Goal: Transaction & Acquisition: Book appointment/travel/reservation

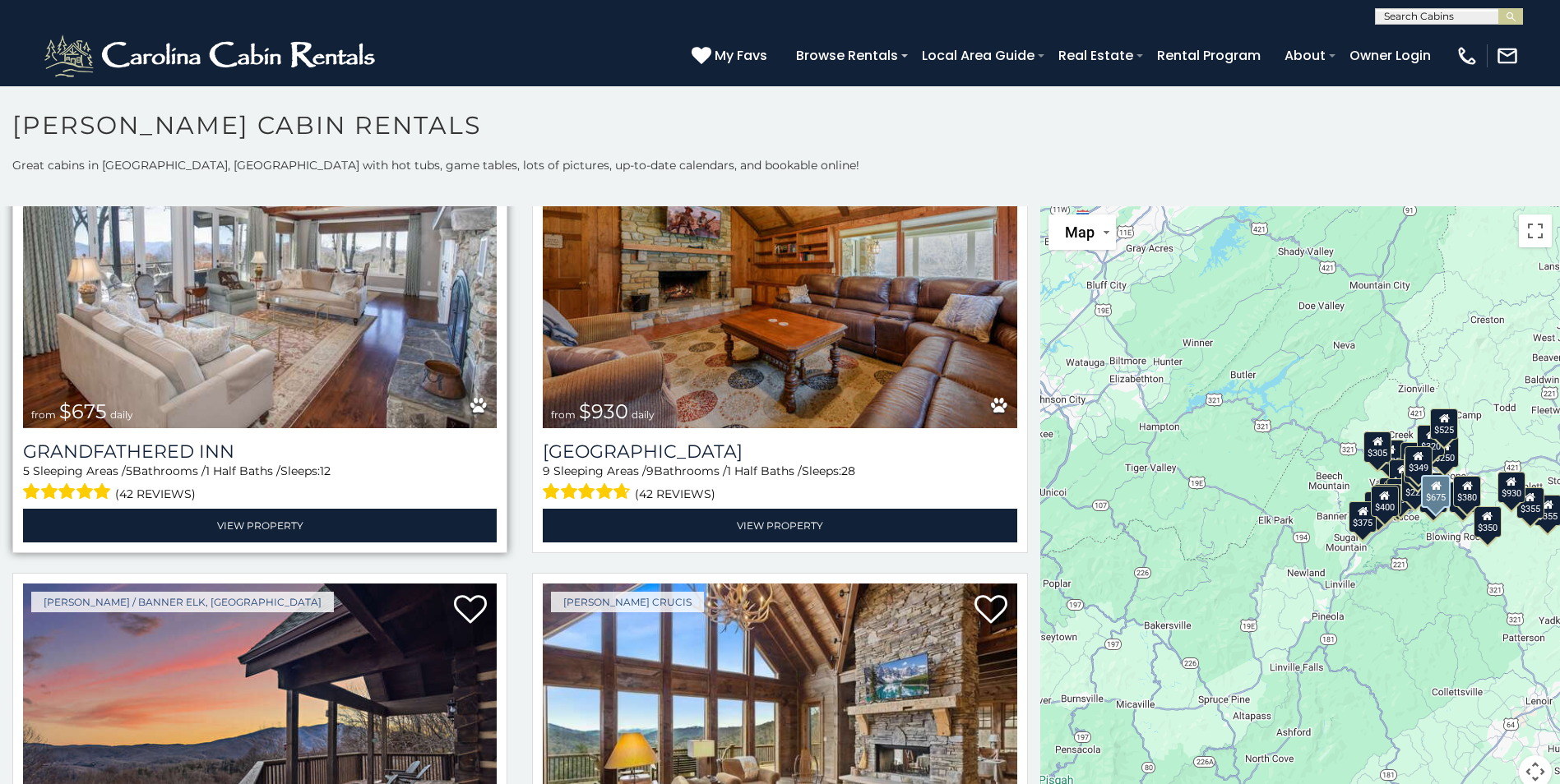
scroll to position [1480, 0]
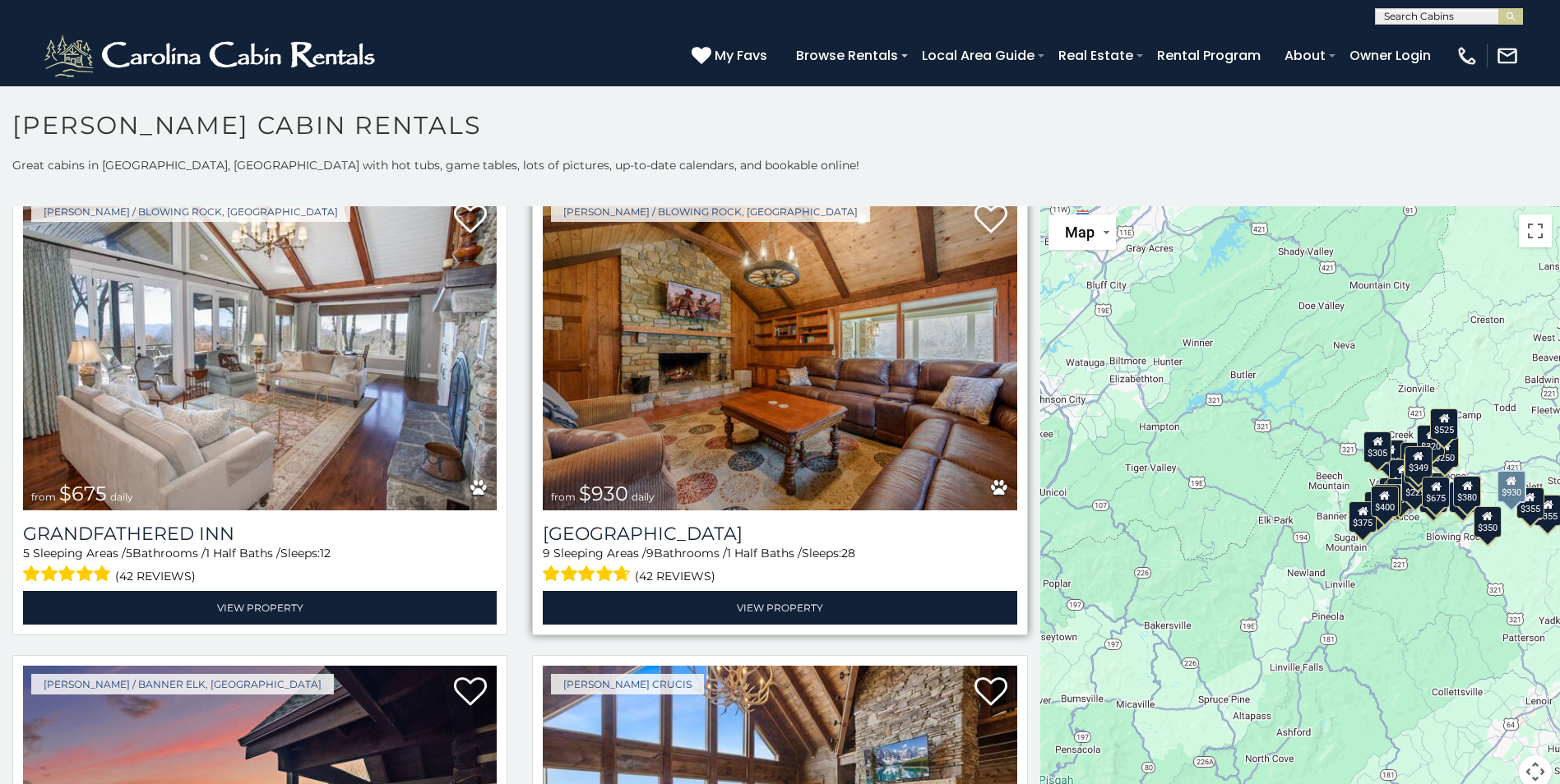
click at [739, 391] on img at bounding box center [780, 352] width 474 height 318
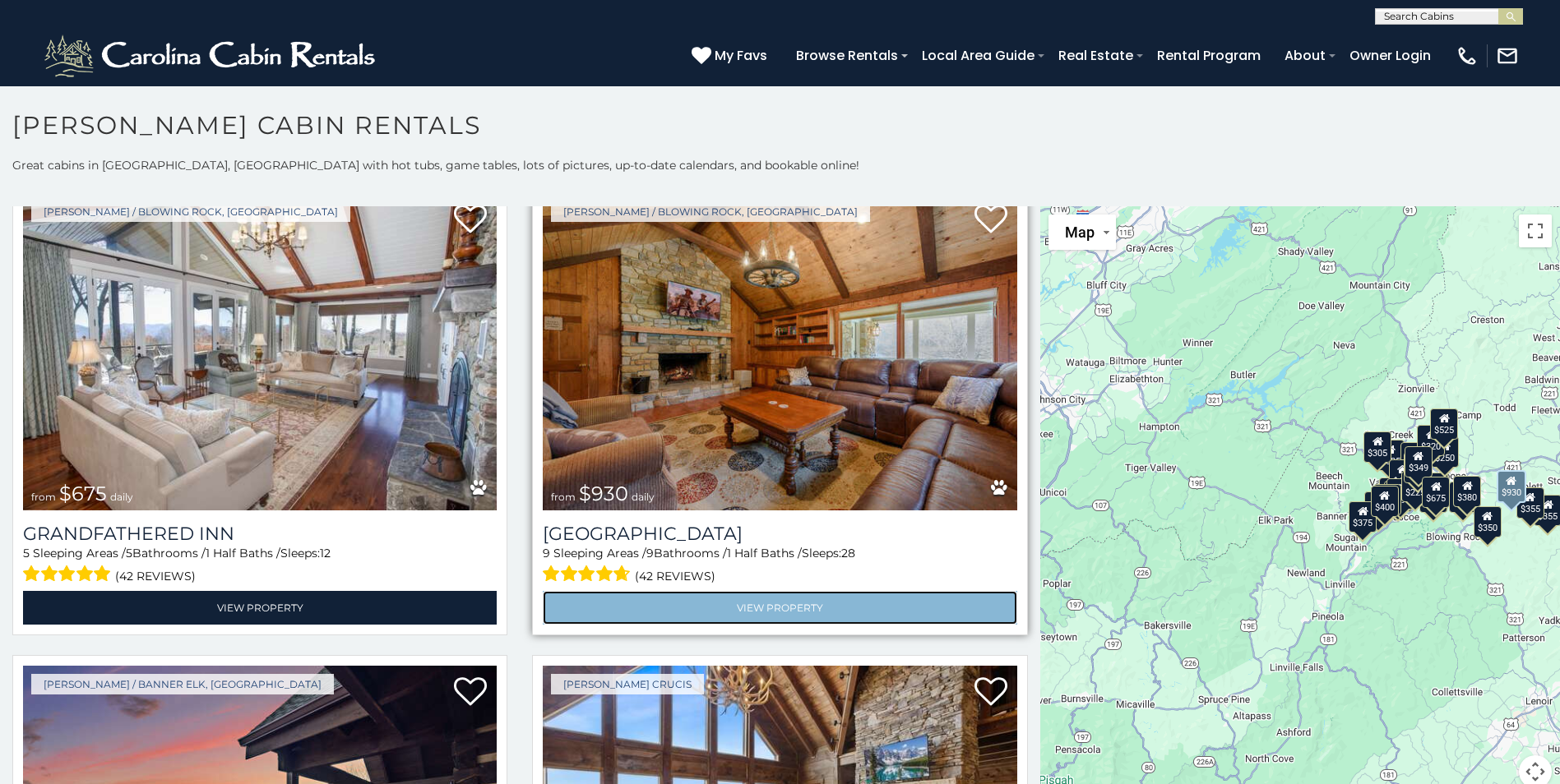
click at [798, 592] on link "View Property" at bounding box center [780, 608] width 474 height 33
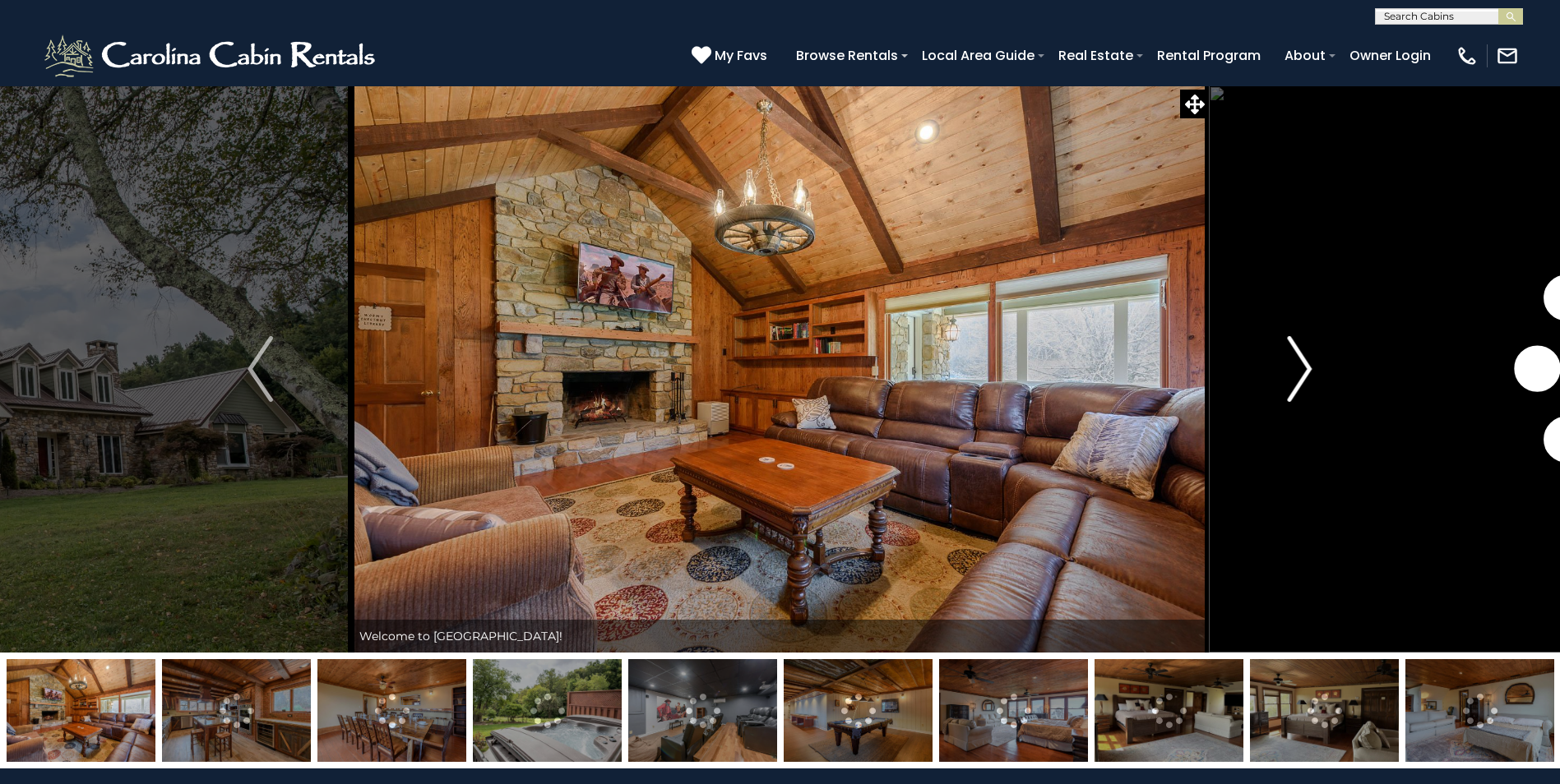
click at [1313, 369] on button "Next" at bounding box center [1299, 369] width 181 height 568
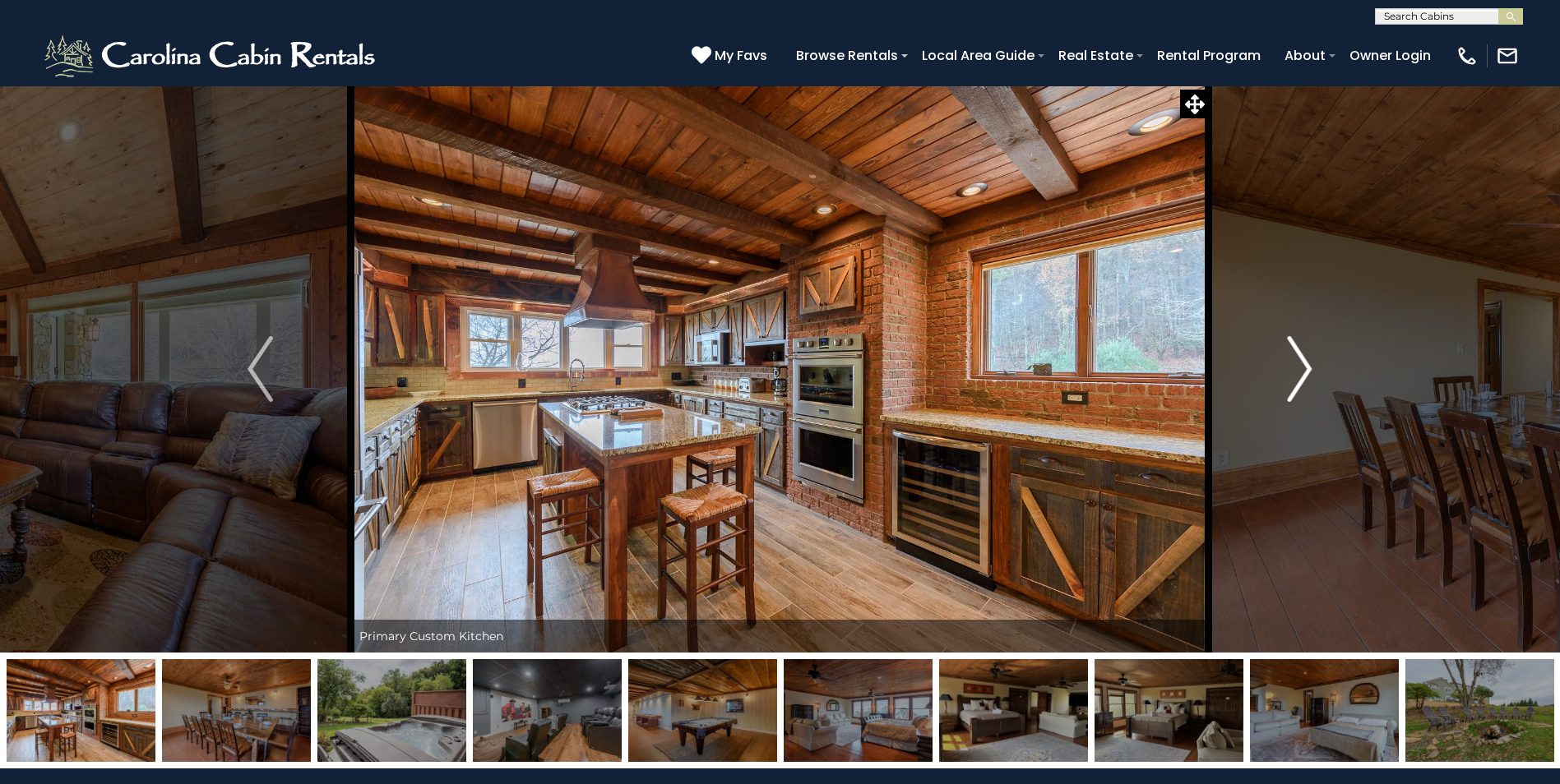
click at [1309, 369] on img "Next" at bounding box center [1299, 369] width 25 height 66
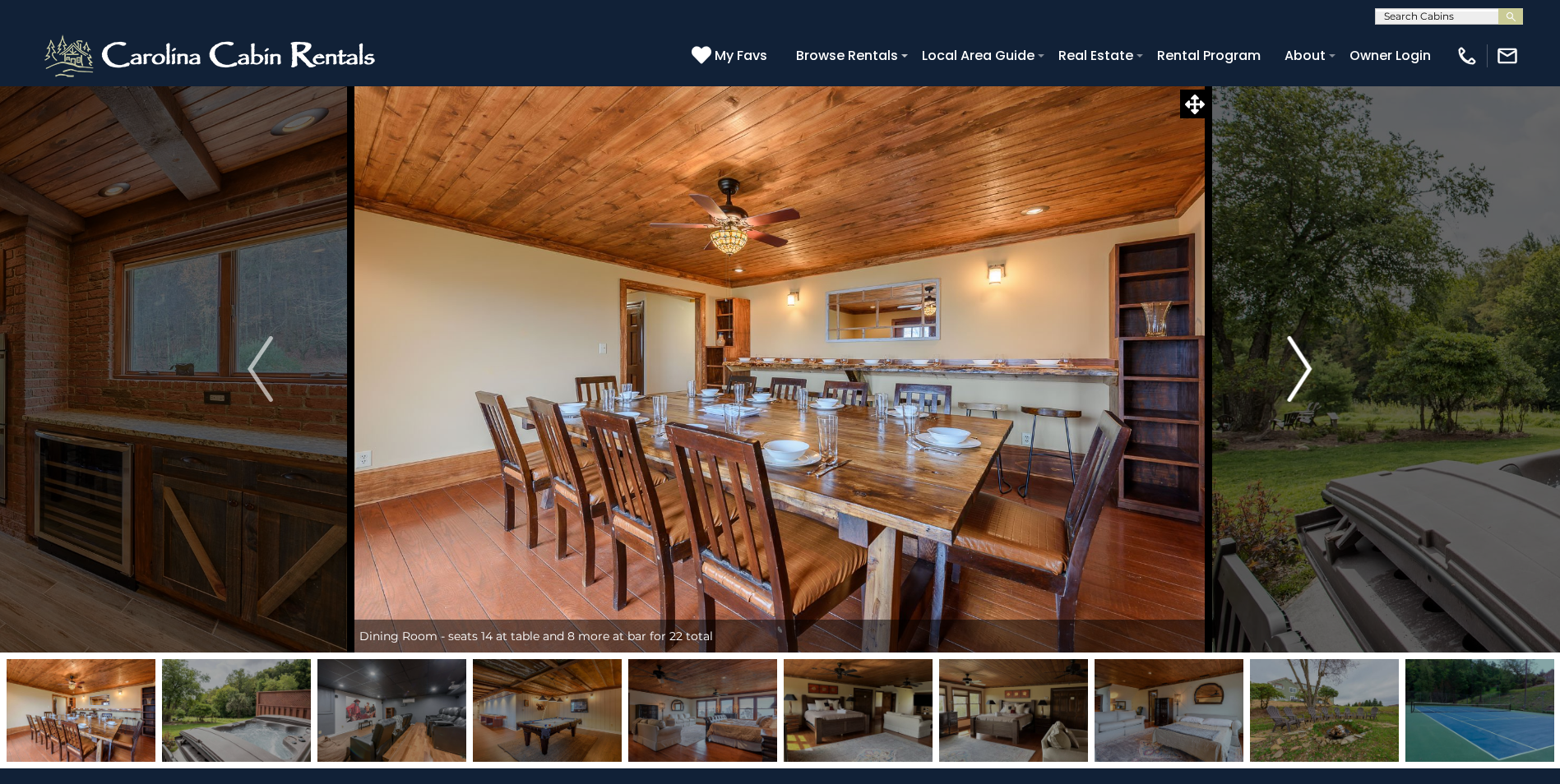
click at [1309, 369] on img "Next" at bounding box center [1299, 369] width 25 height 66
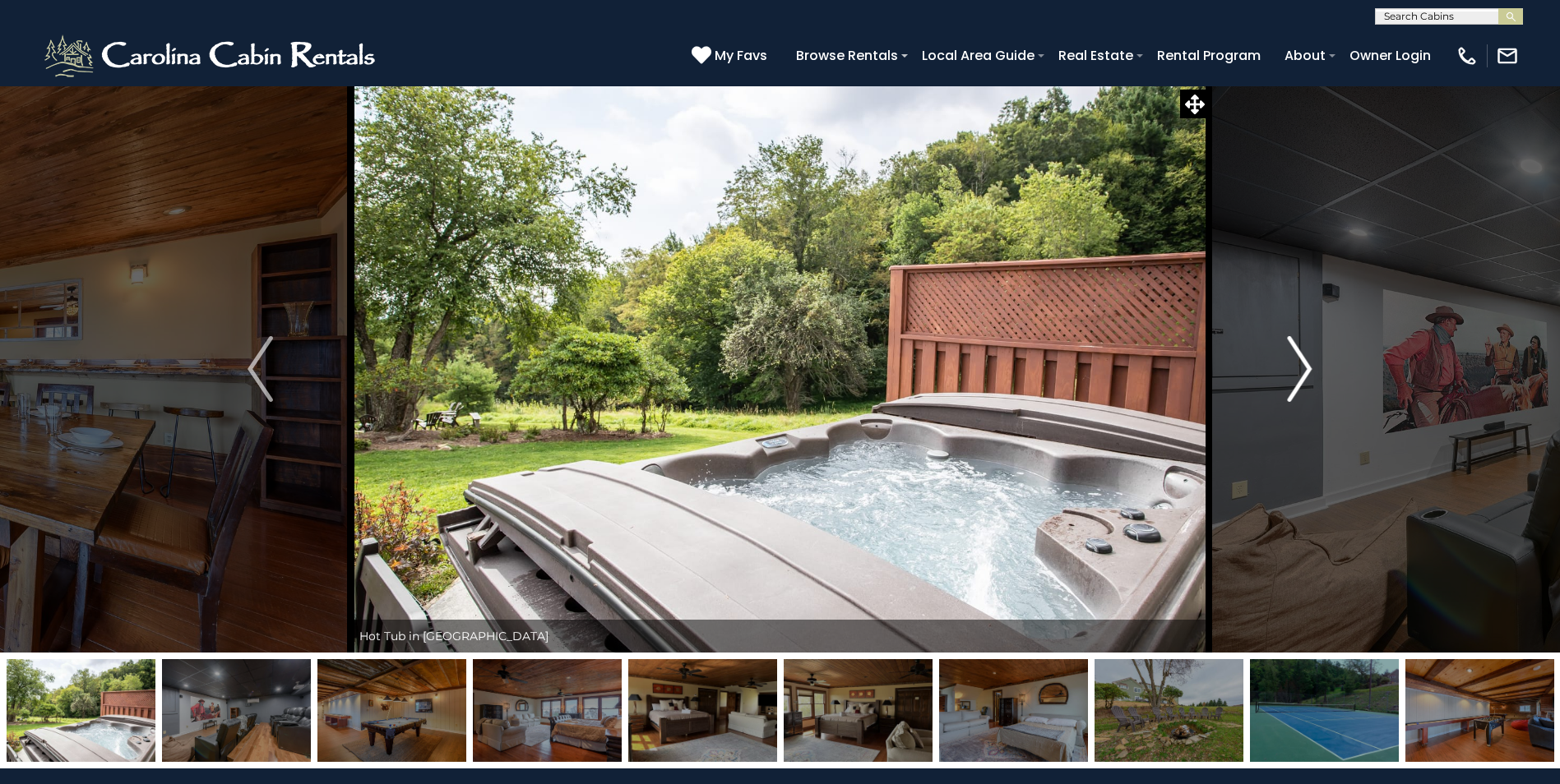
click at [1309, 369] on img "Next" at bounding box center [1299, 369] width 25 height 66
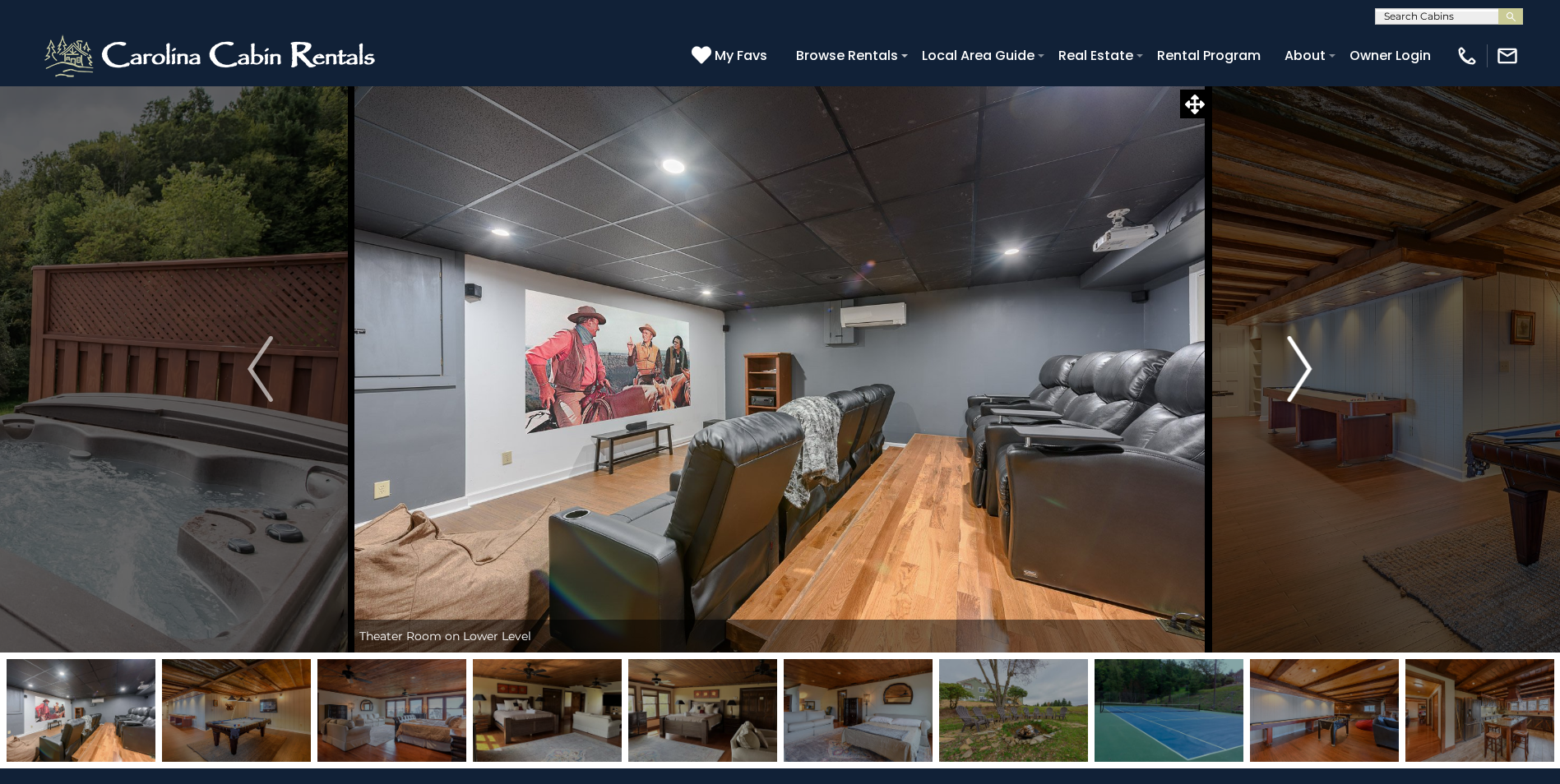
click at [1309, 369] on img "Next" at bounding box center [1299, 369] width 25 height 66
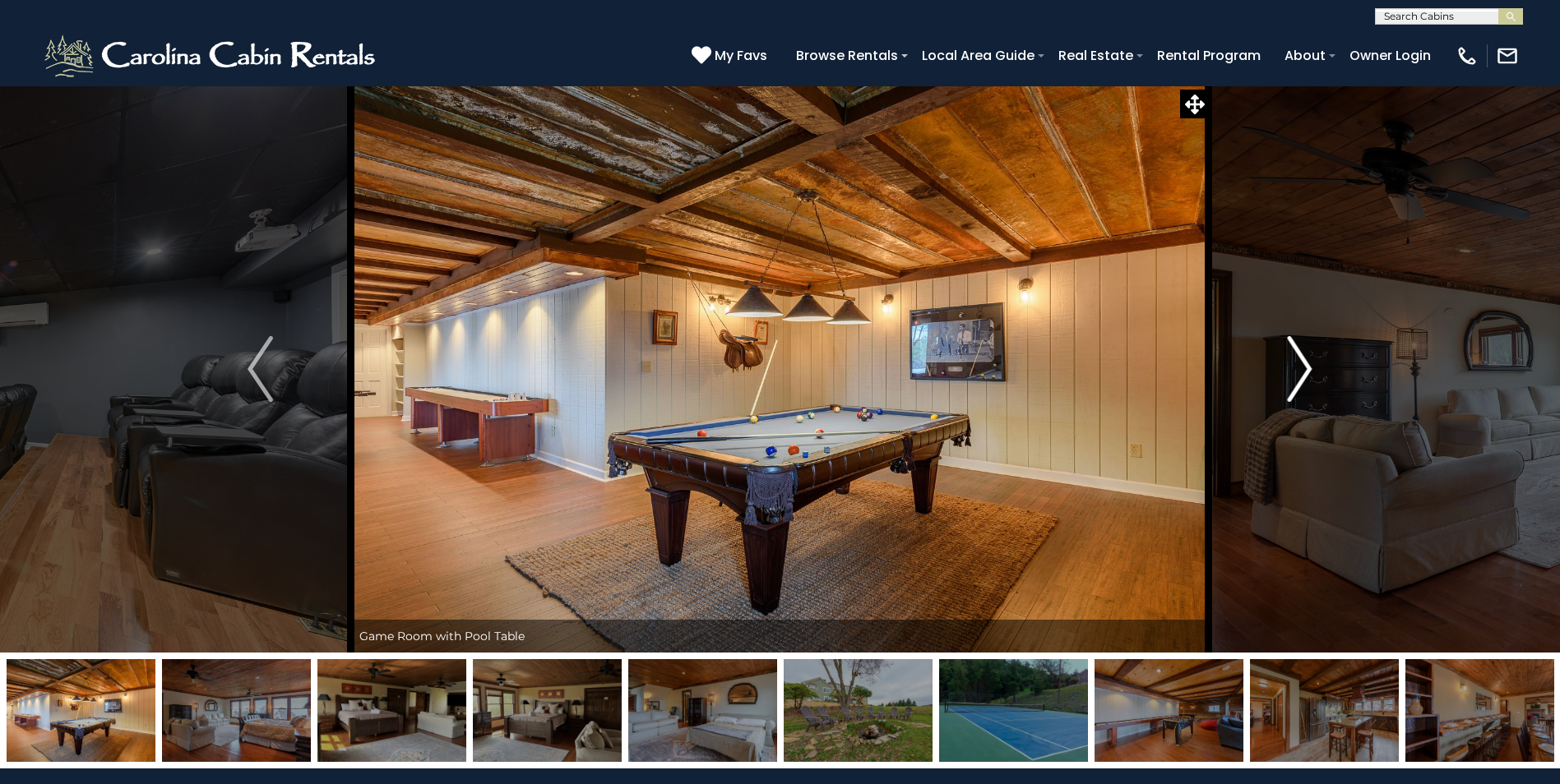
click at [1309, 369] on img "Next" at bounding box center [1299, 369] width 25 height 66
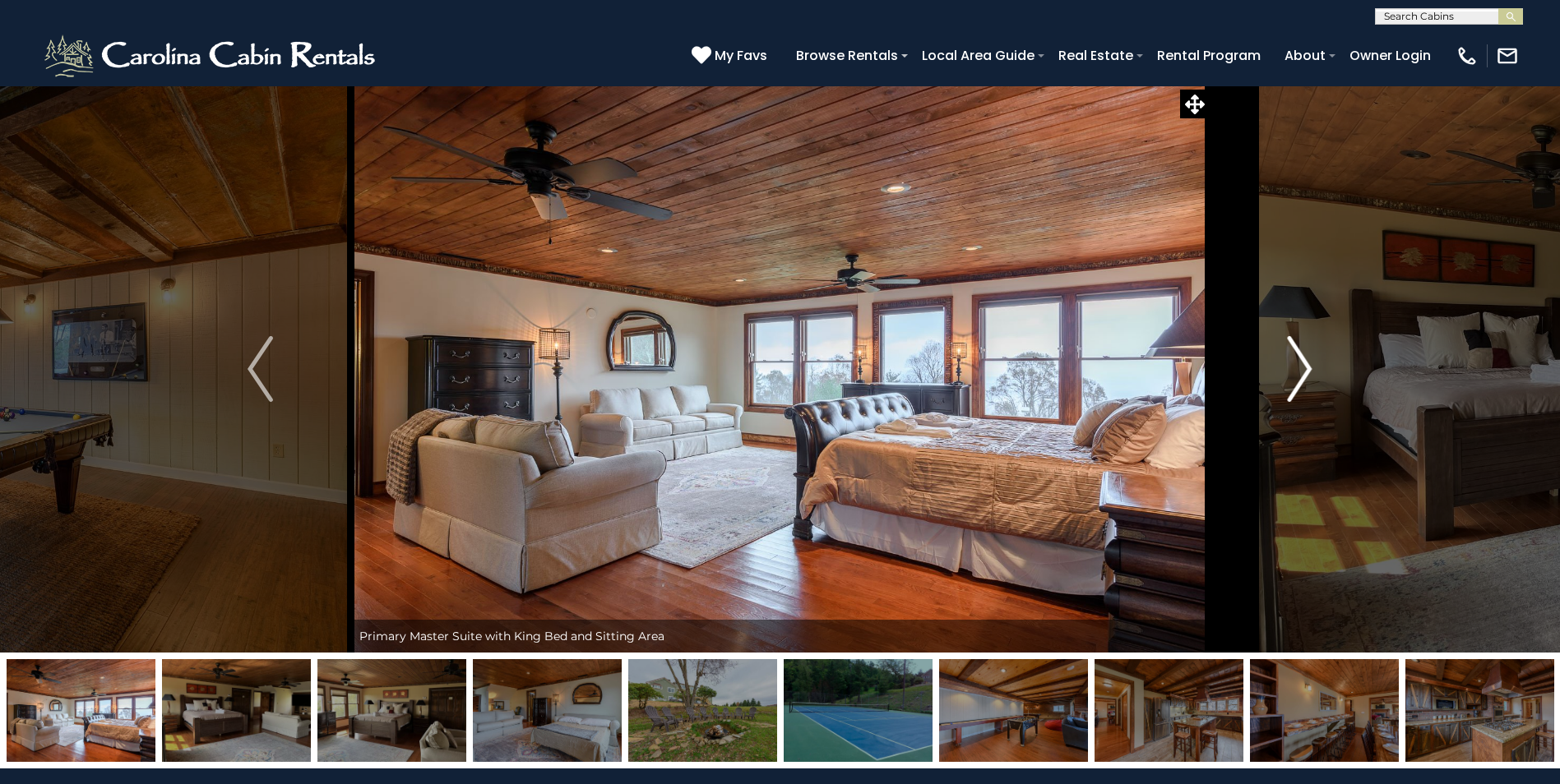
click at [1309, 369] on img "Next" at bounding box center [1299, 369] width 25 height 66
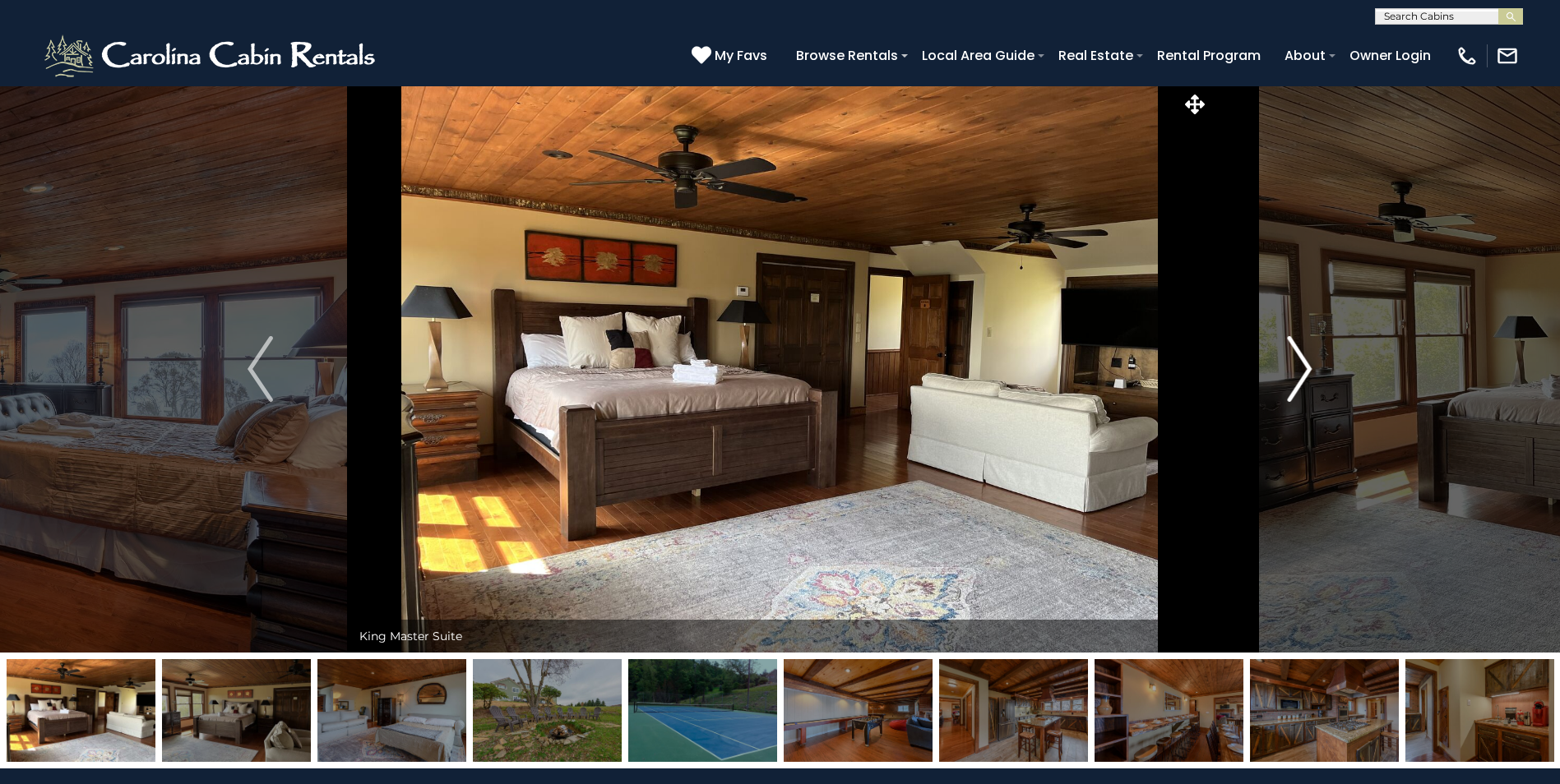
click at [1309, 369] on img "Next" at bounding box center [1299, 369] width 25 height 66
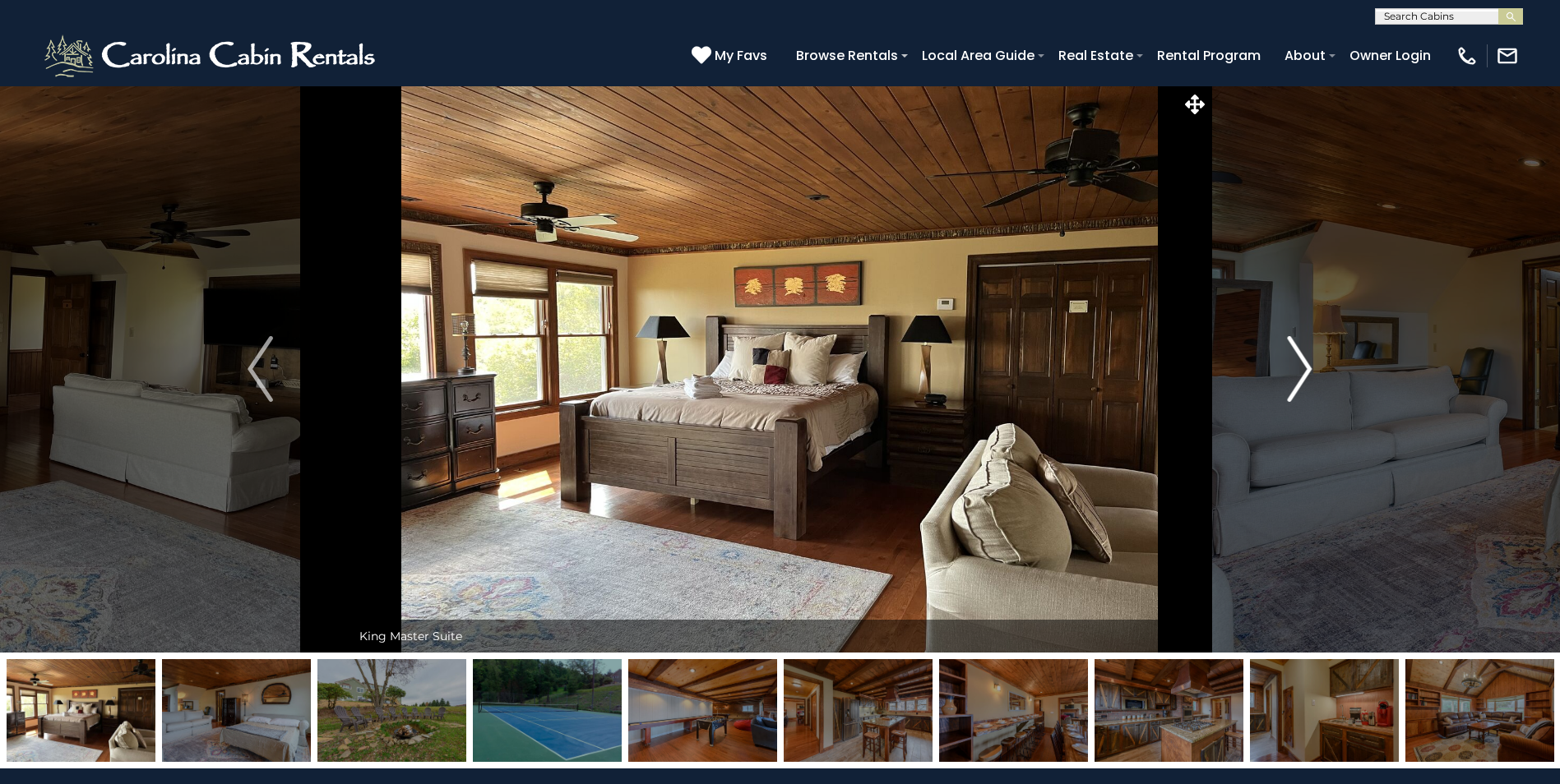
click at [1309, 369] on img "Next" at bounding box center [1299, 369] width 25 height 66
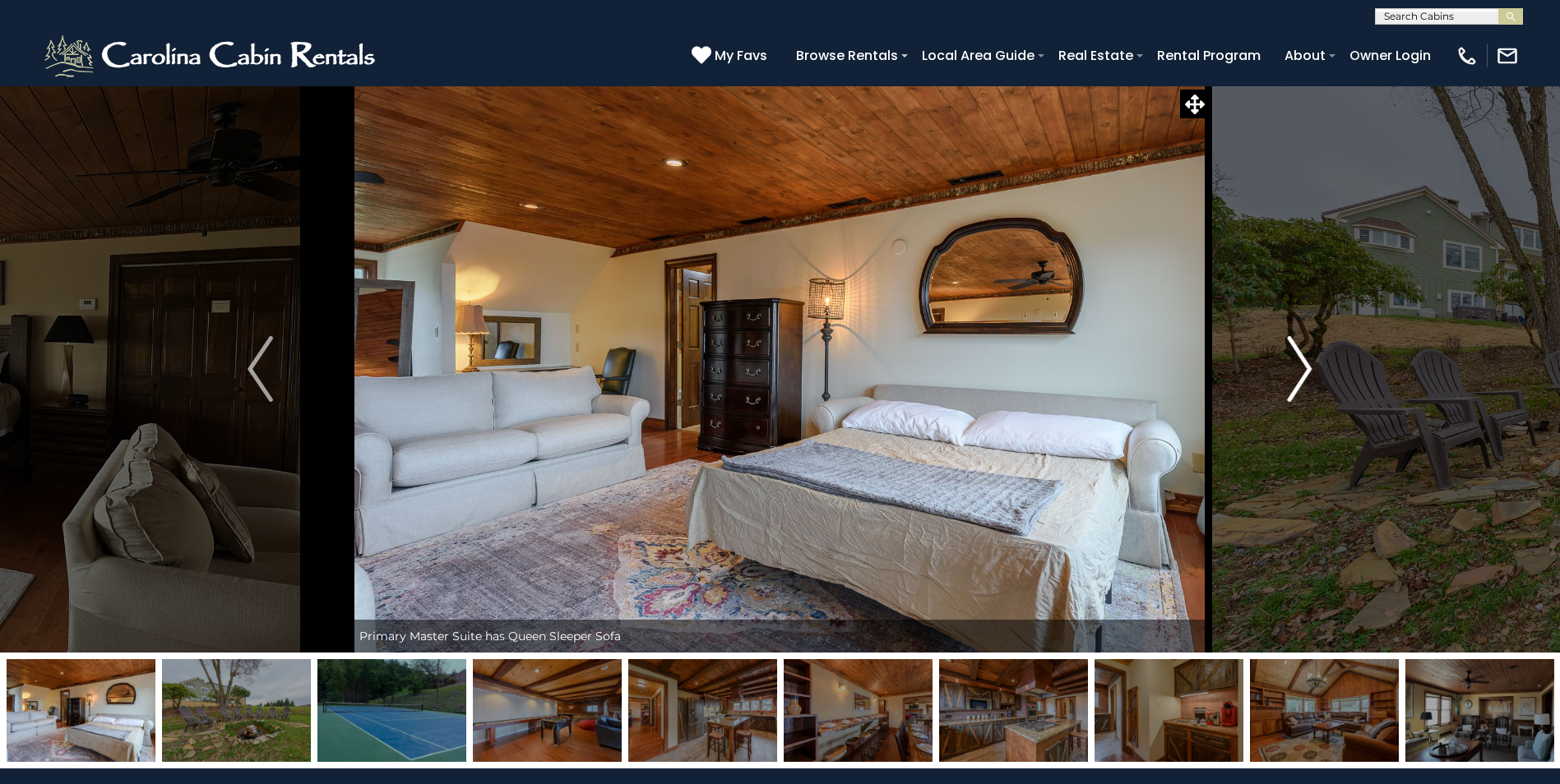
click at [1309, 369] on img "Next" at bounding box center [1299, 369] width 25 height 66
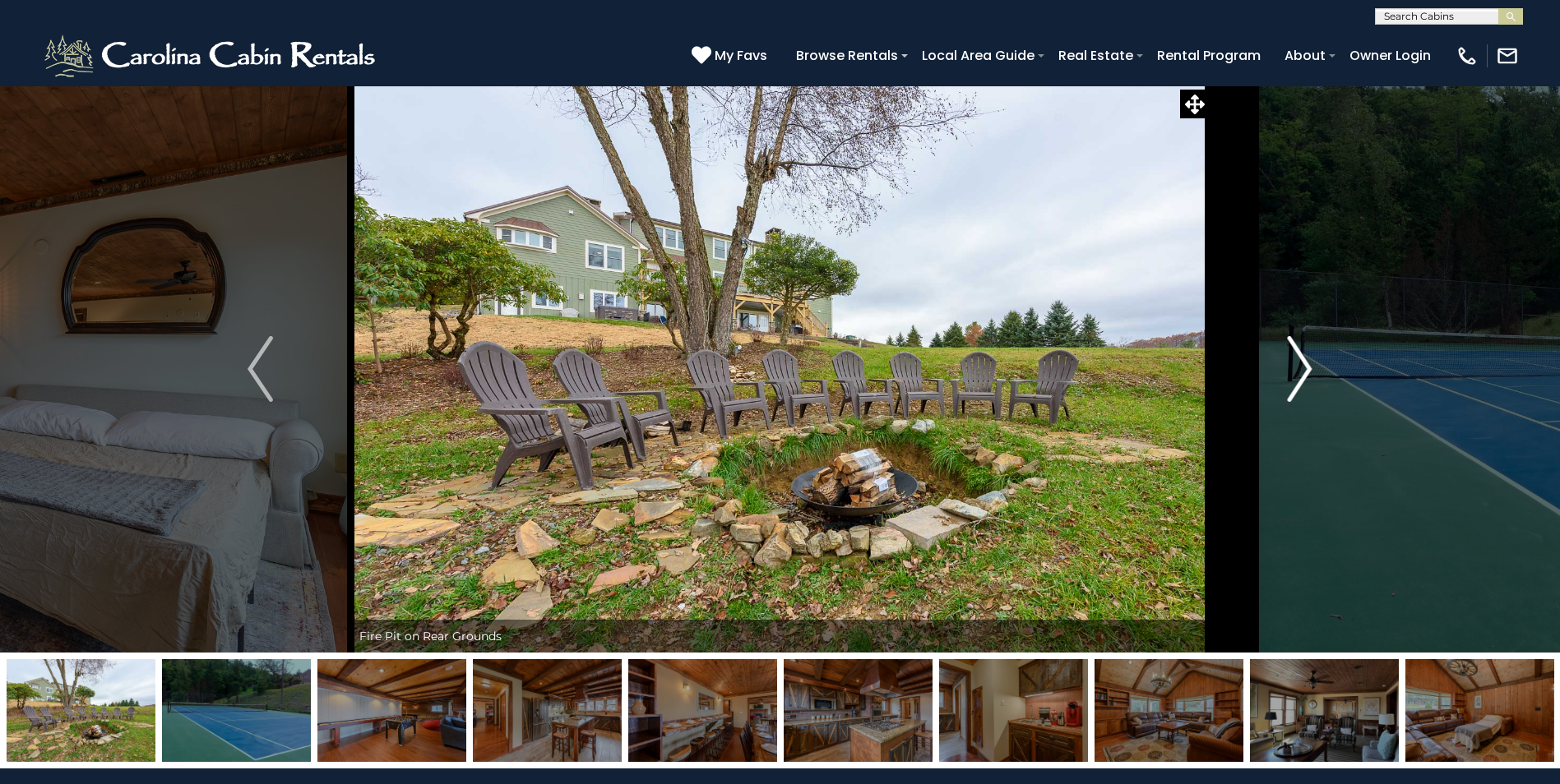
click at [1309, 369] on img "Next" at bounding box center [1299, 369] width 25 height 66
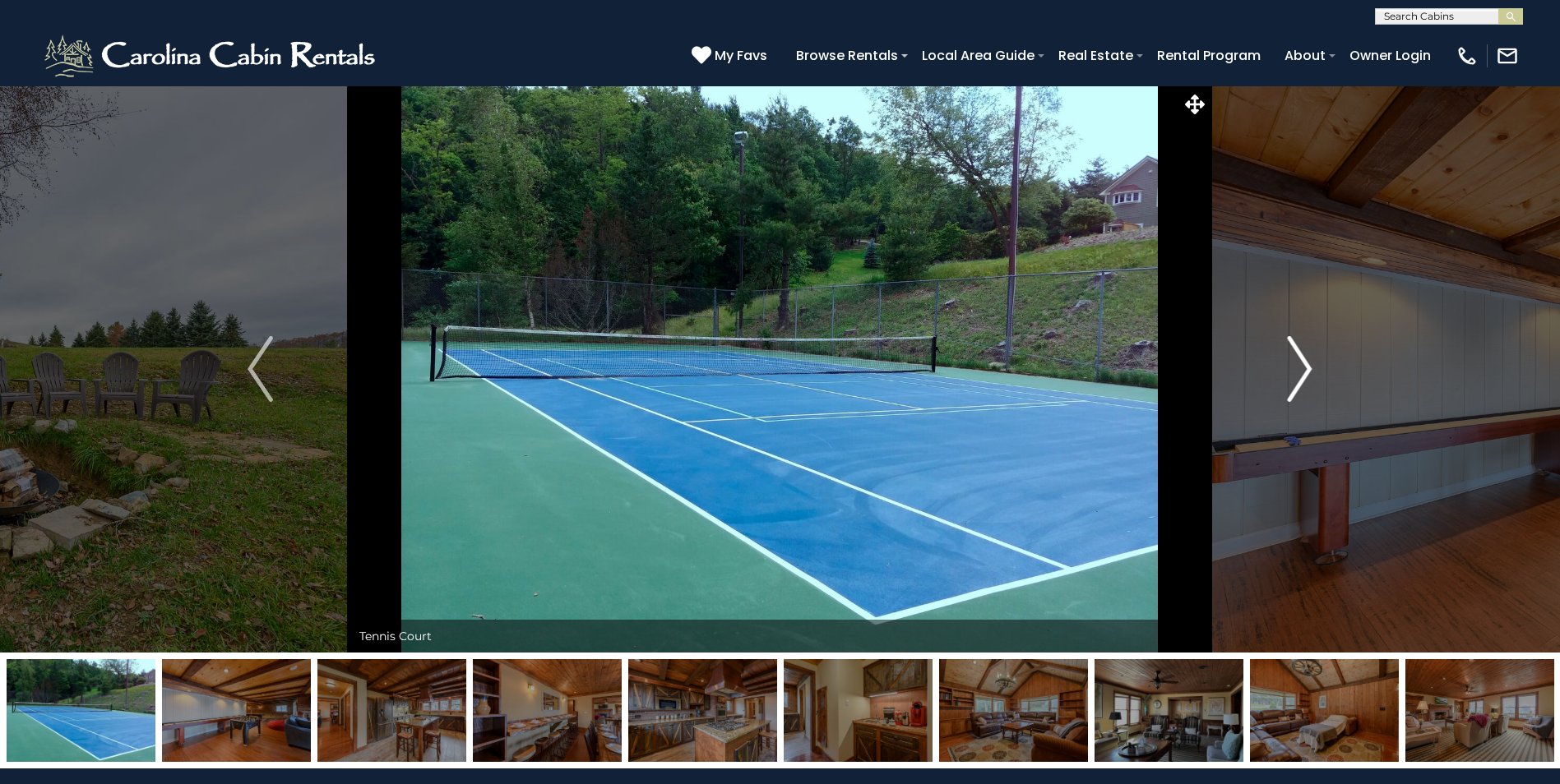
click at [1309, 369] on img "Next" at bounding box center [1299, 369] width 25 height 66
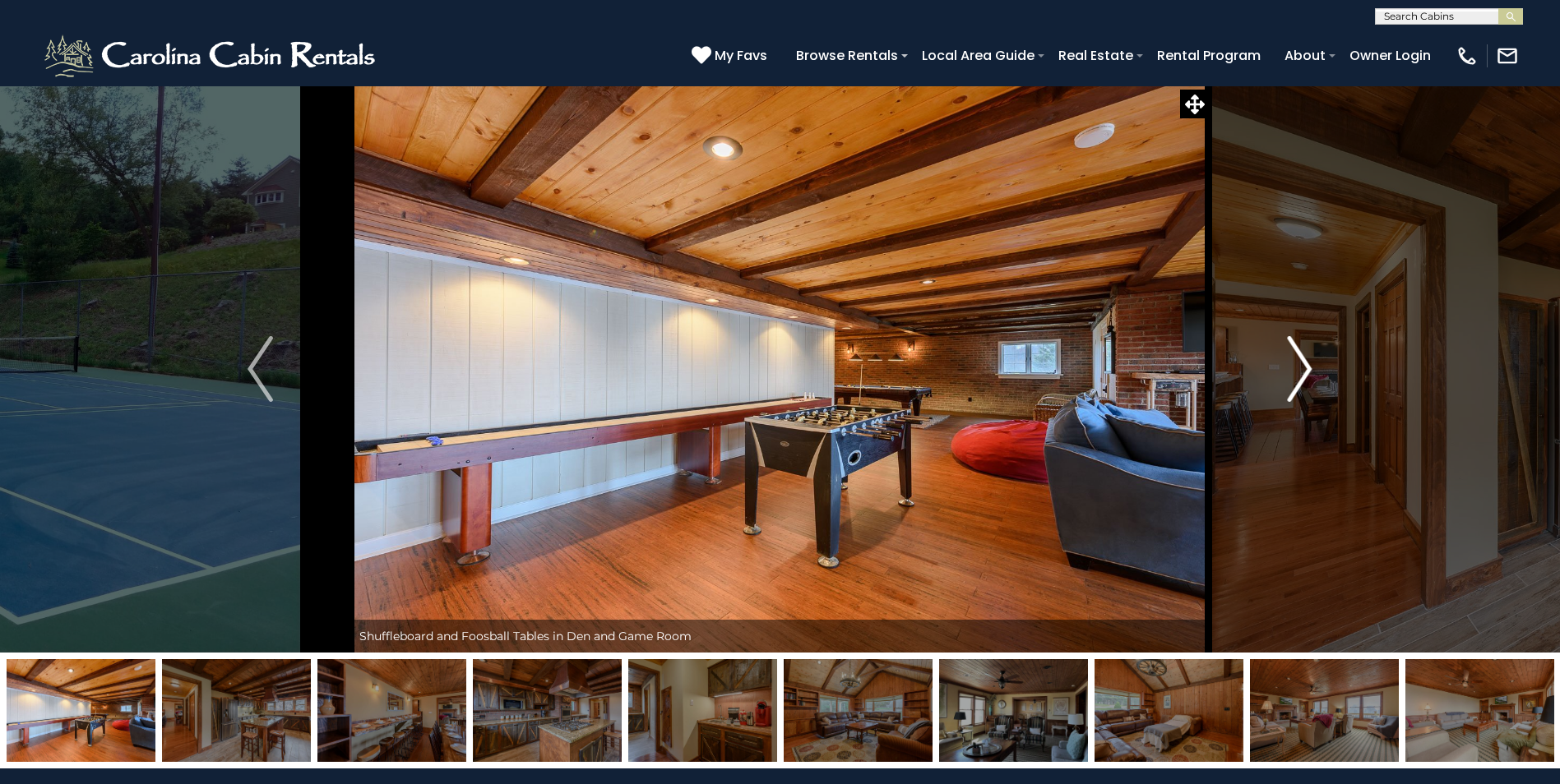
click at [1309, 369] on img "Next" at bounding box center [1299, 369] width 25 height 66
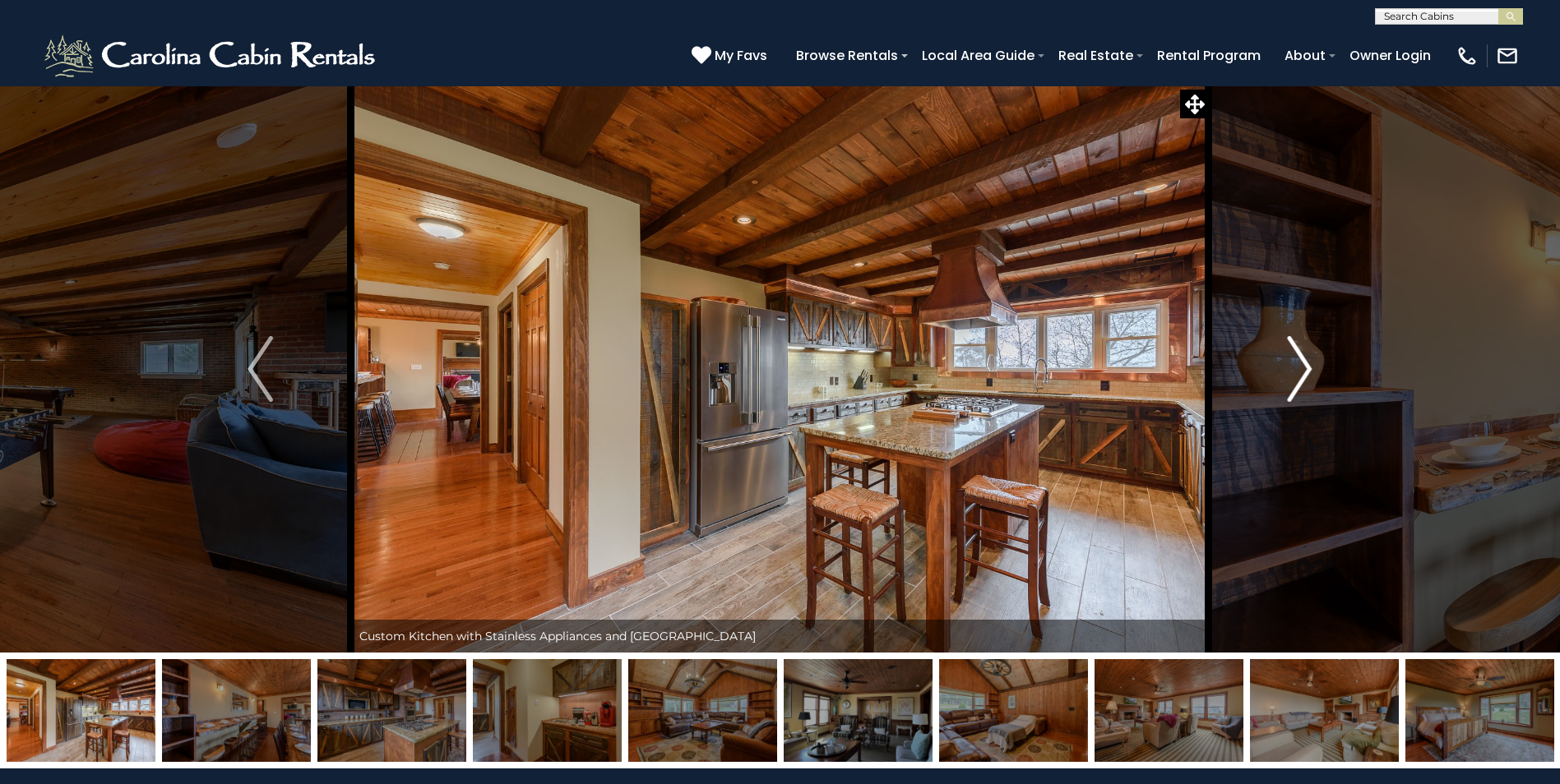
click at [1309, 369] on img "Next" at bounding box center [1299, 369] width 25 height 66
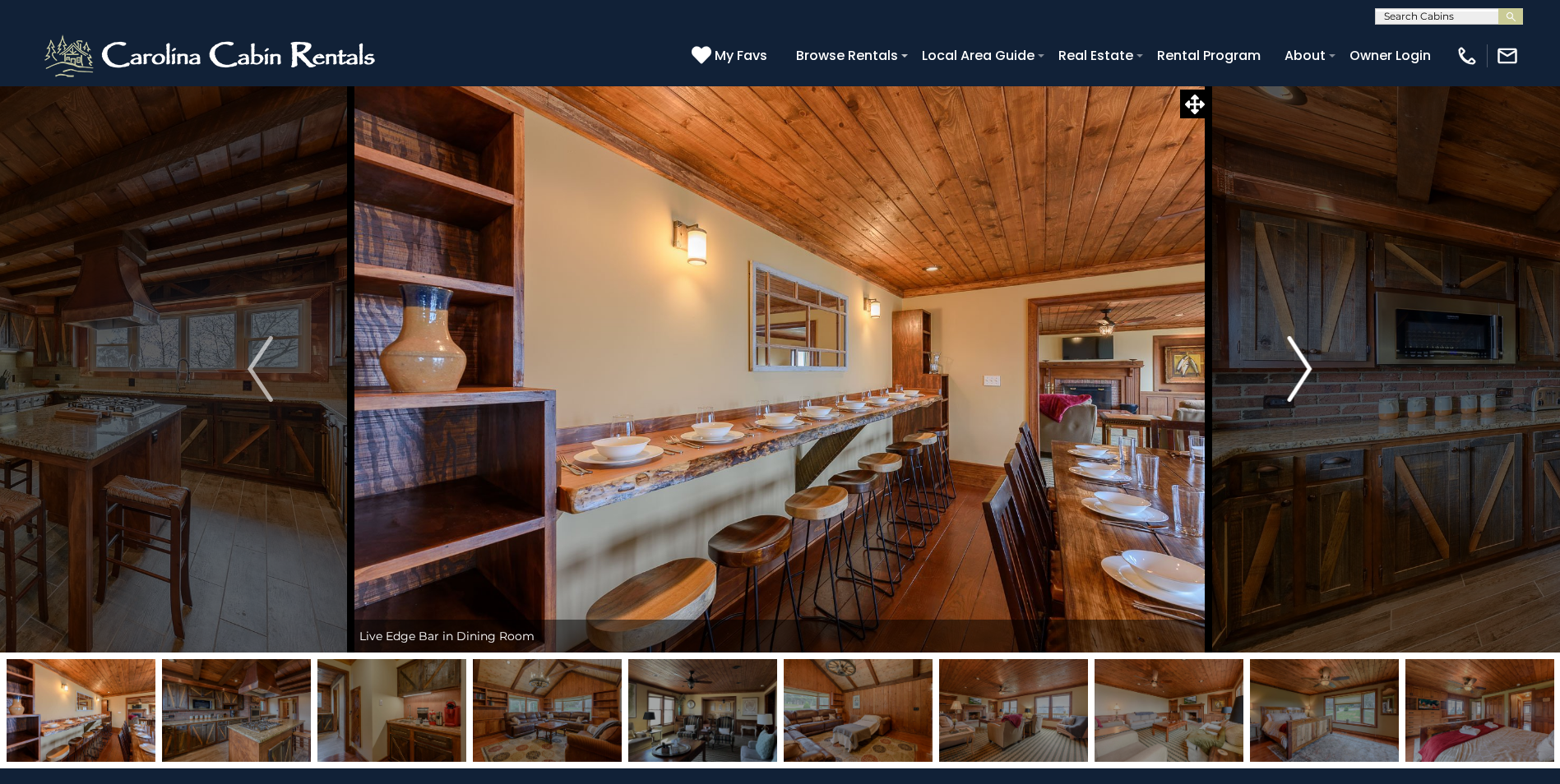
click at [1309, 369] on img "Next" at bounding box center [1299, 369] width 25 height 66
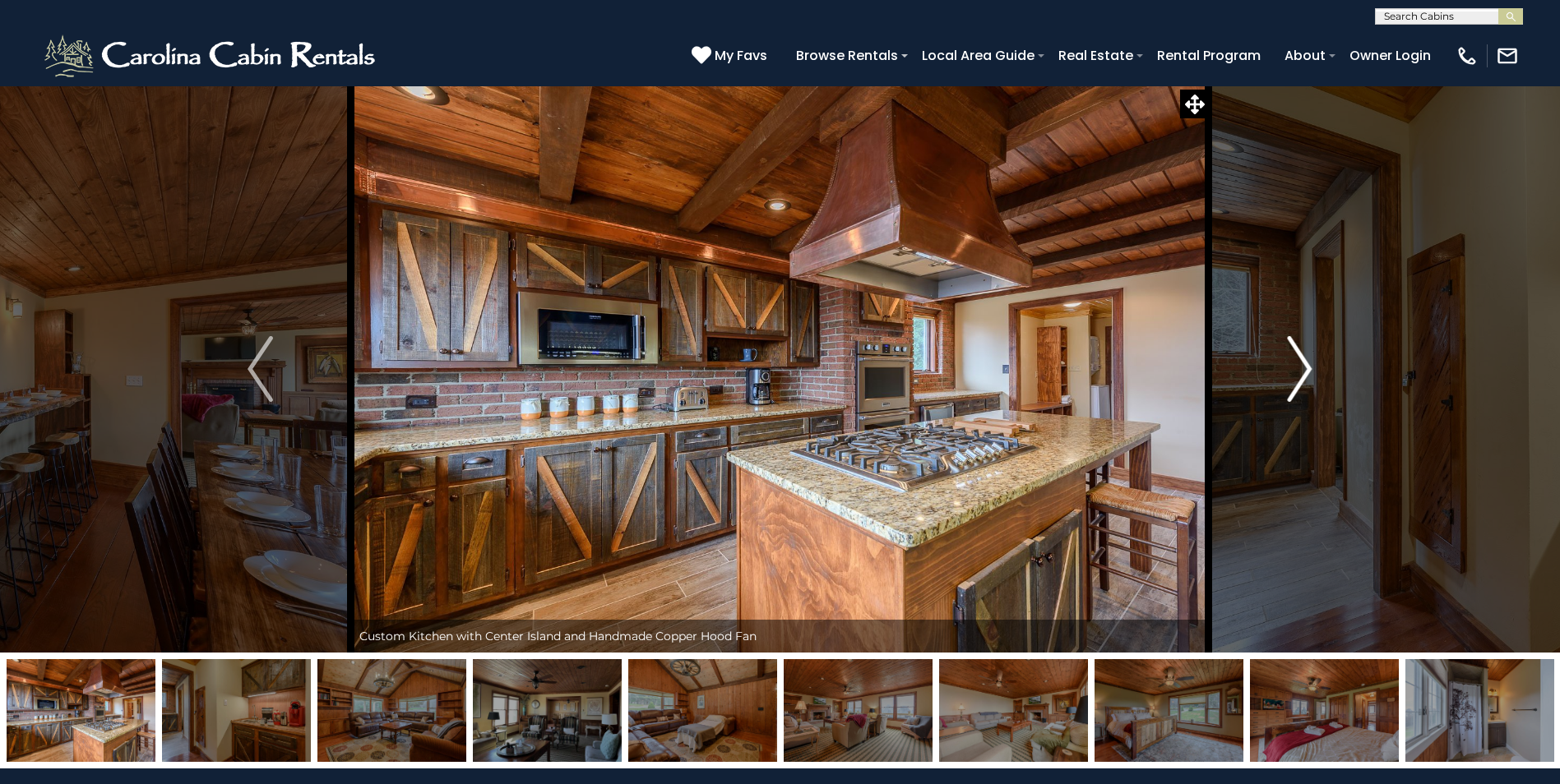
click at [1309, 369] on img "Next" at bounding box center [1299, 369] width 25 height 66
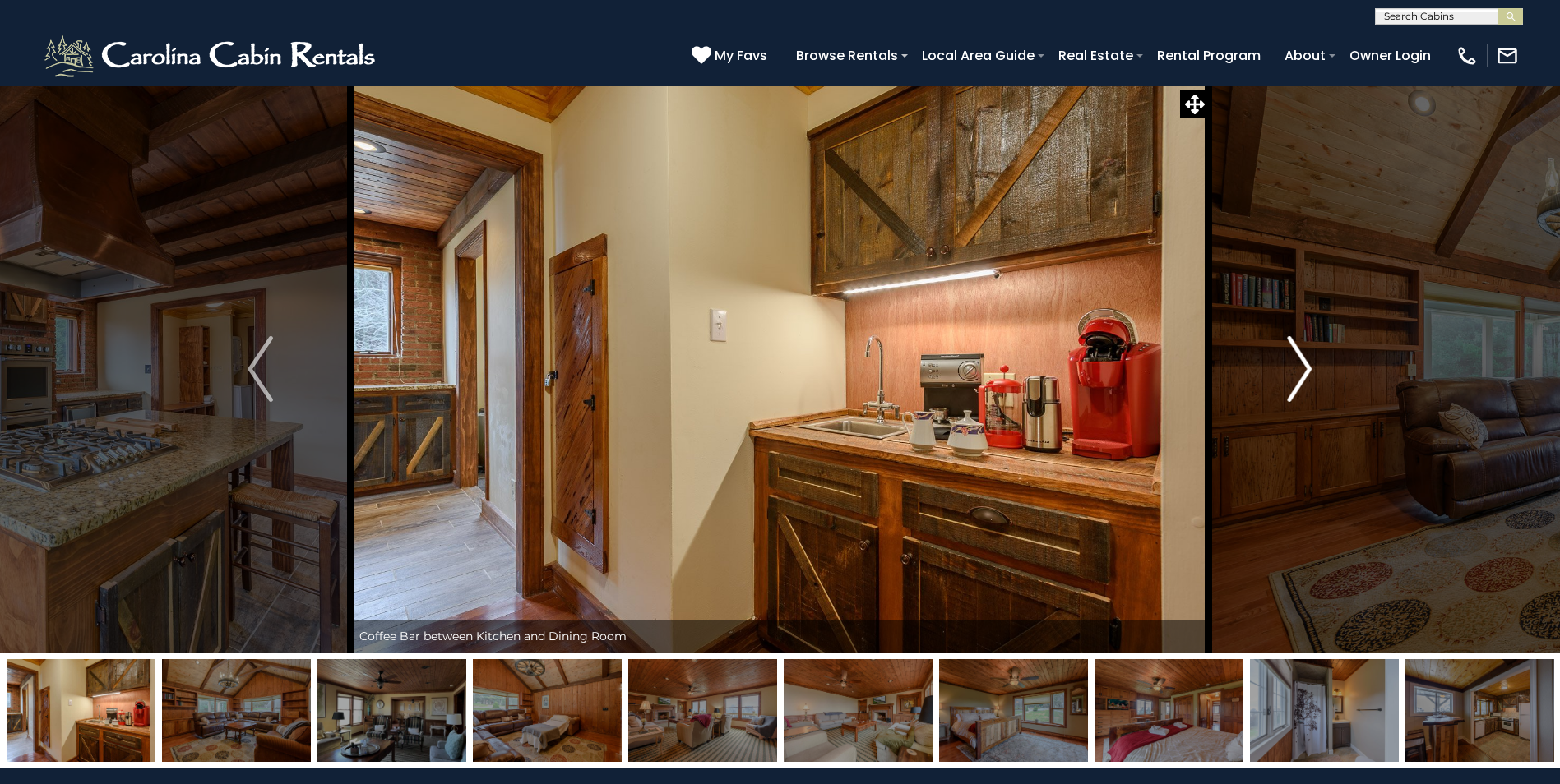
click at [1309, 369] on img "Next" at bounding box center [1299, 369] width 25 height 66
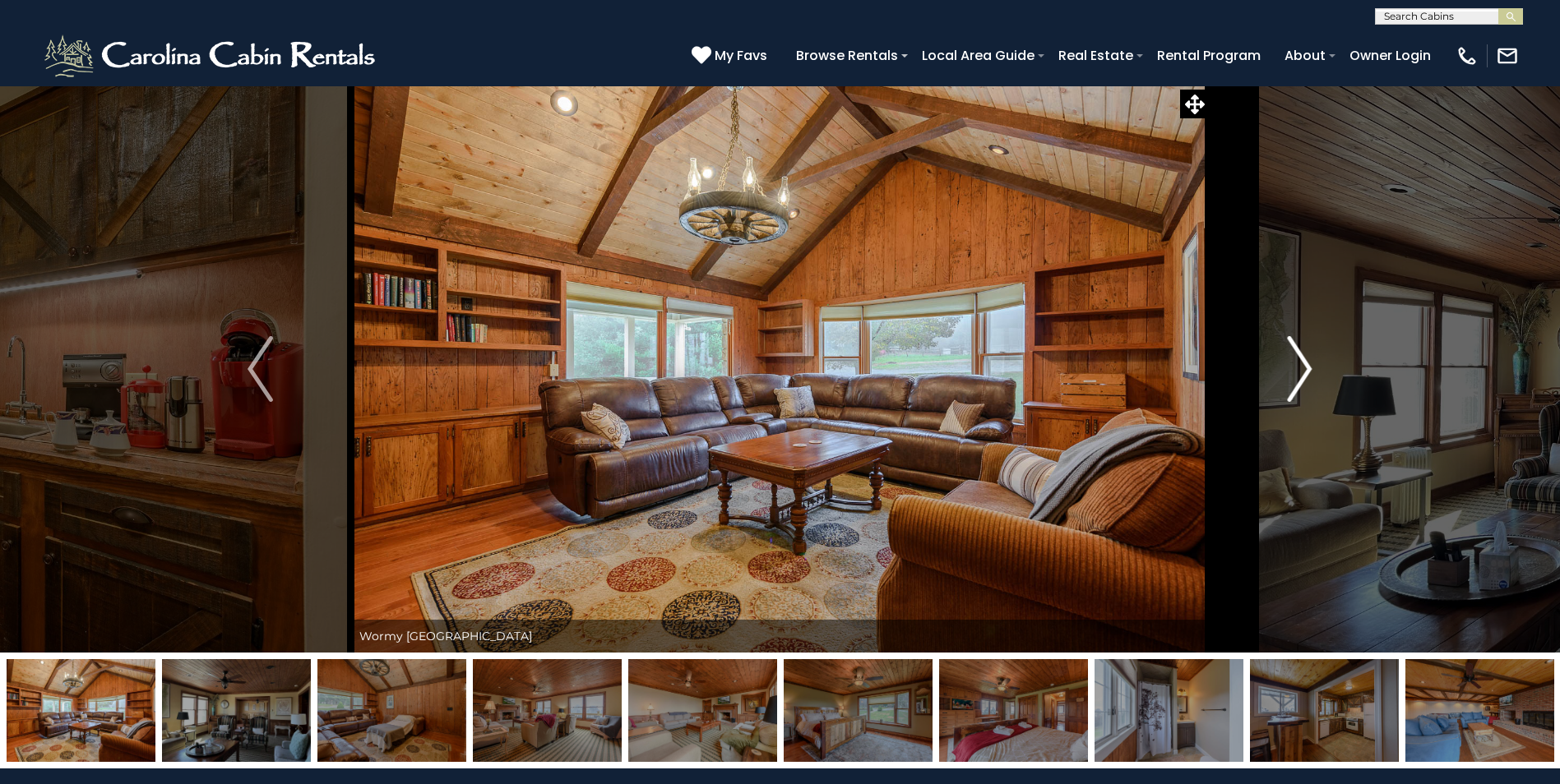
click at [1309, 369] on img "Next" at bounding box center [1299, 369] width 25 height 66
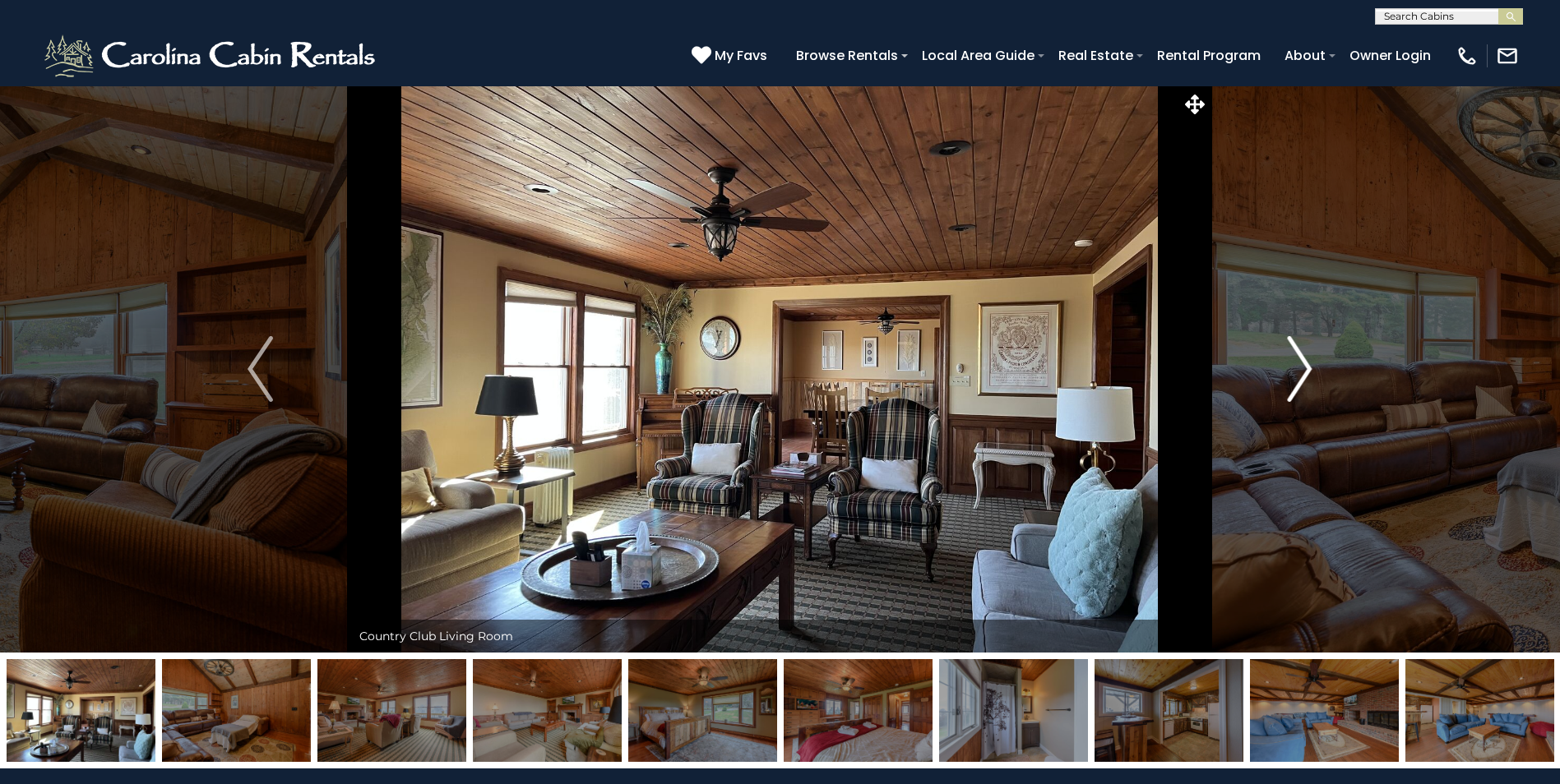
click at [1309, 369] on img "Next" at bounding box center [1299, 369] width 25 height 66
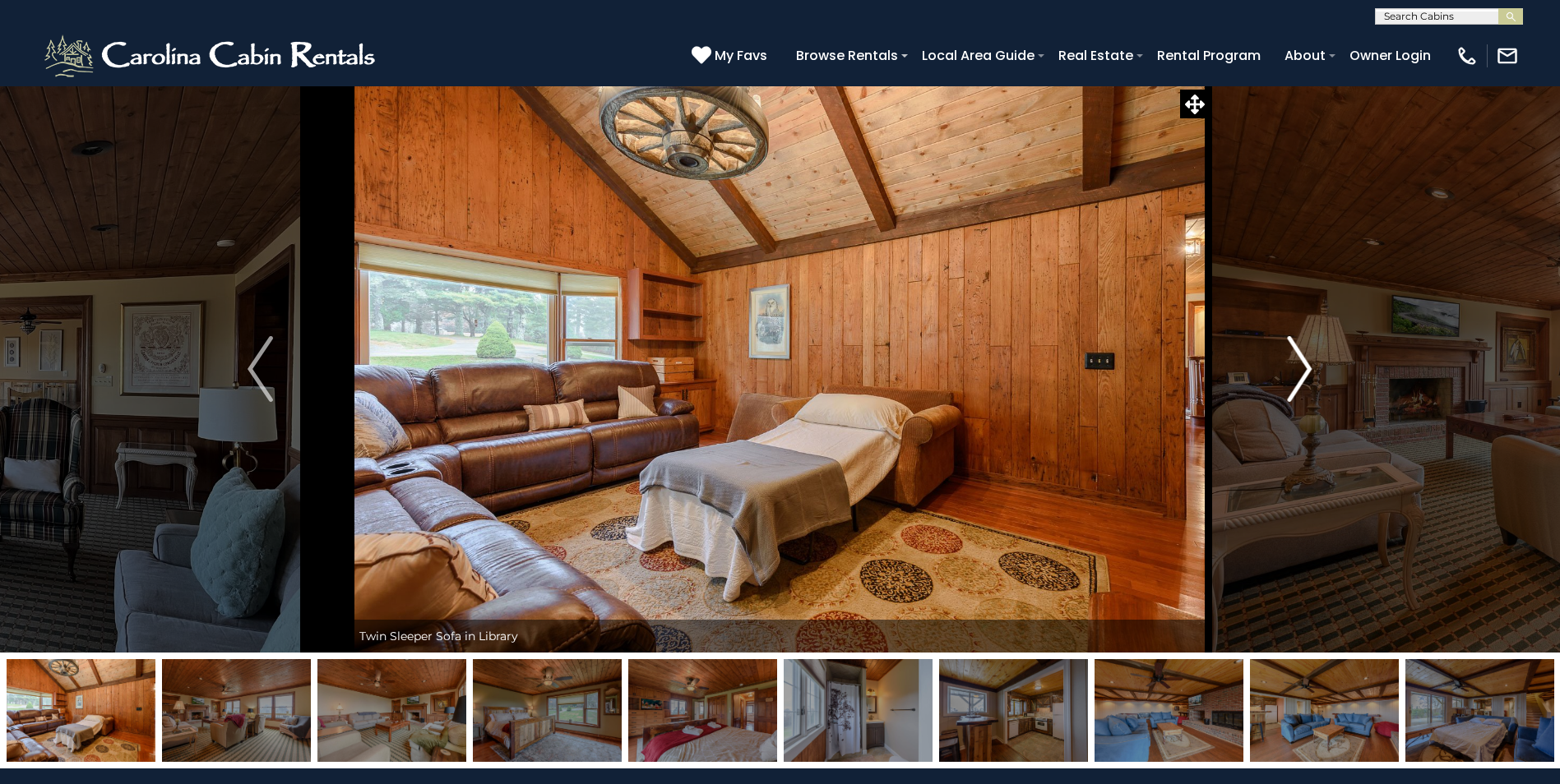
click at [1309, 369] on img "Next" at bounding box center [1299, 369] width 25 height 66
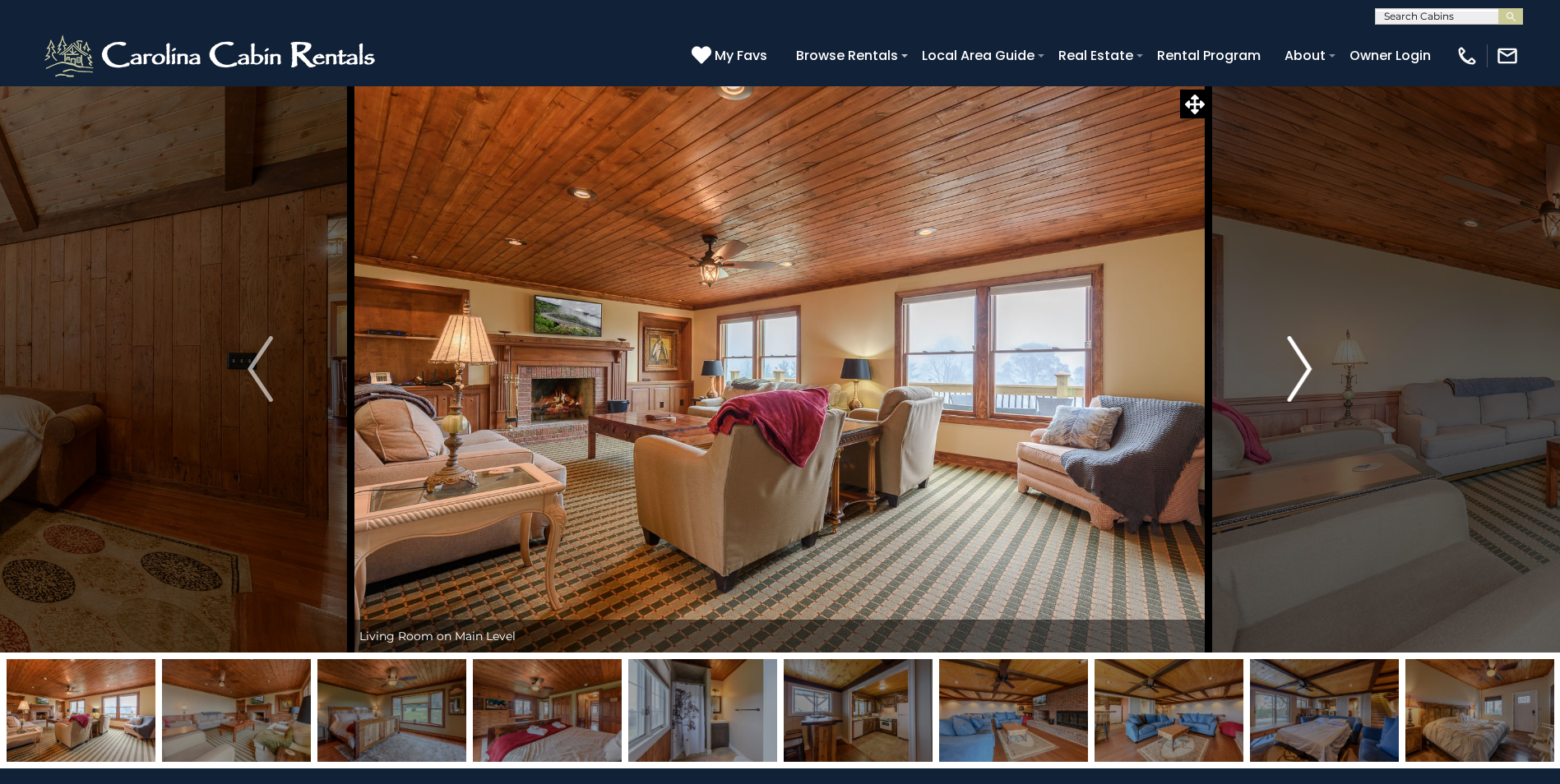
click at [1309, 369] on img "Next" at bounding box center [1299, 369] width 25 height 66
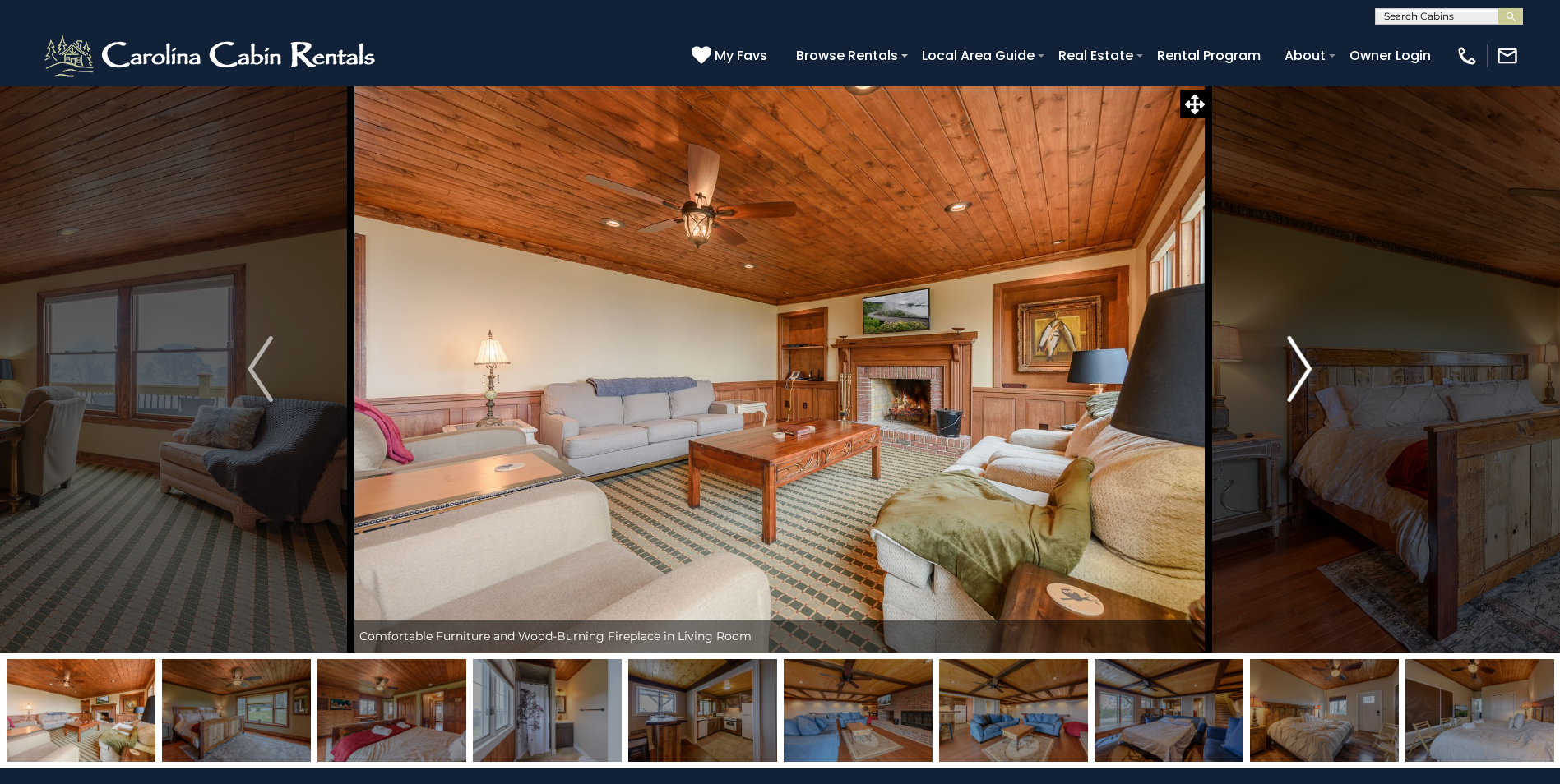
click at [1309, 369] on img "Next" at bounding box center [1299, 369] width 25 height 66
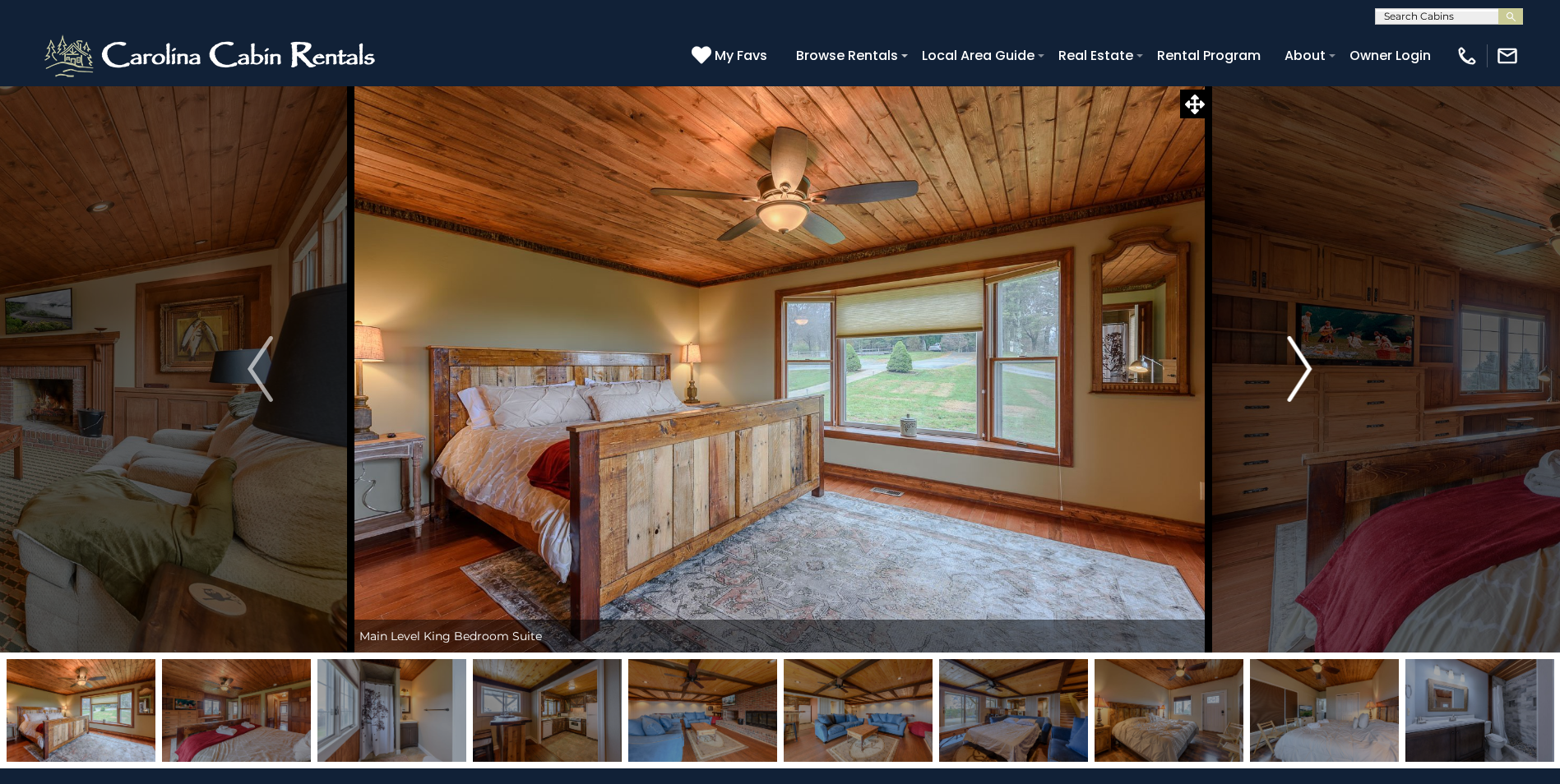
click at [1309, 369] on img "Next" at bounding box center [1299, 369] width 25 height 66
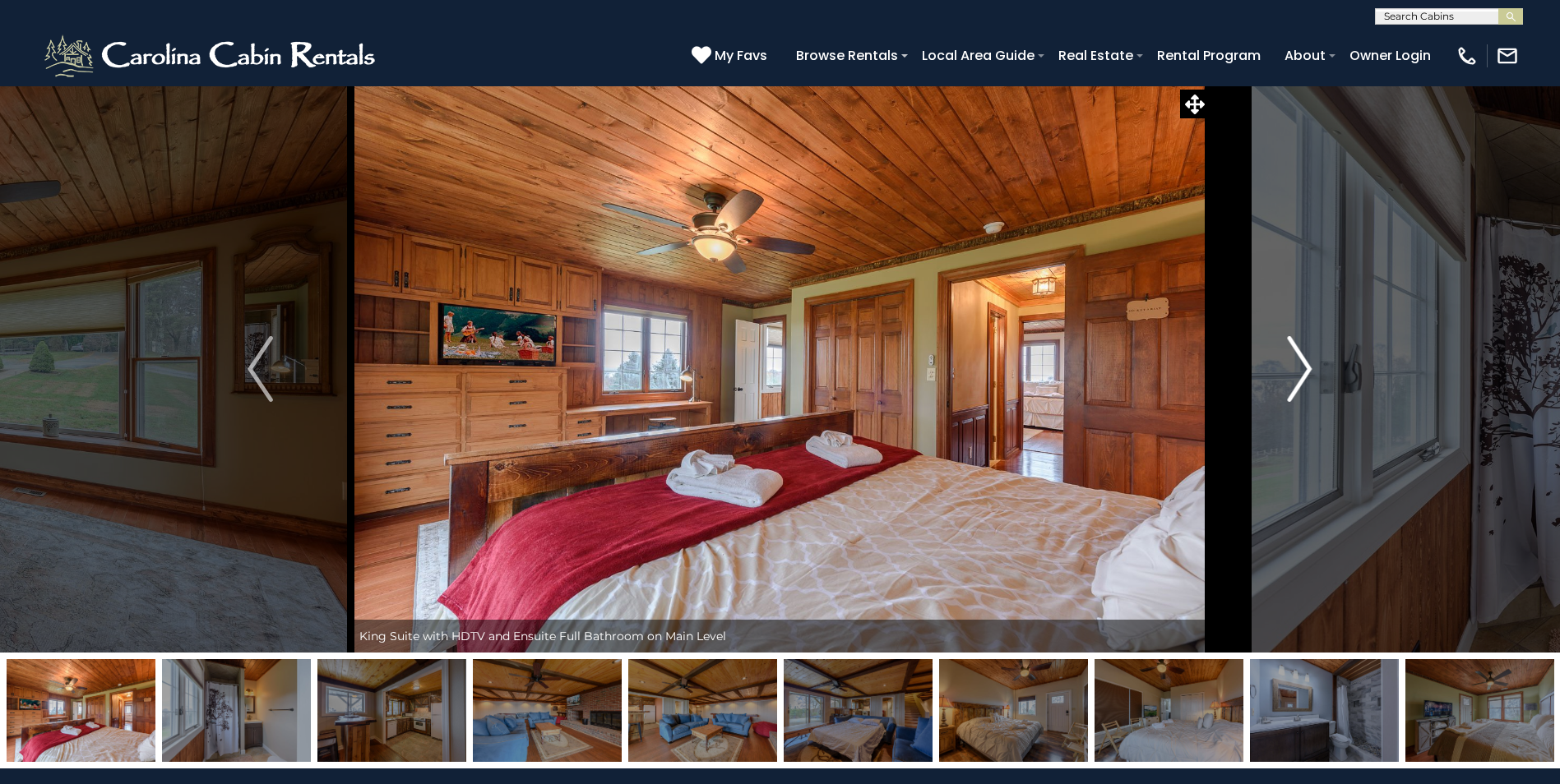
click at [1309, 369] on img "Next" at bounding box center [1299, 369] width 25 height 66
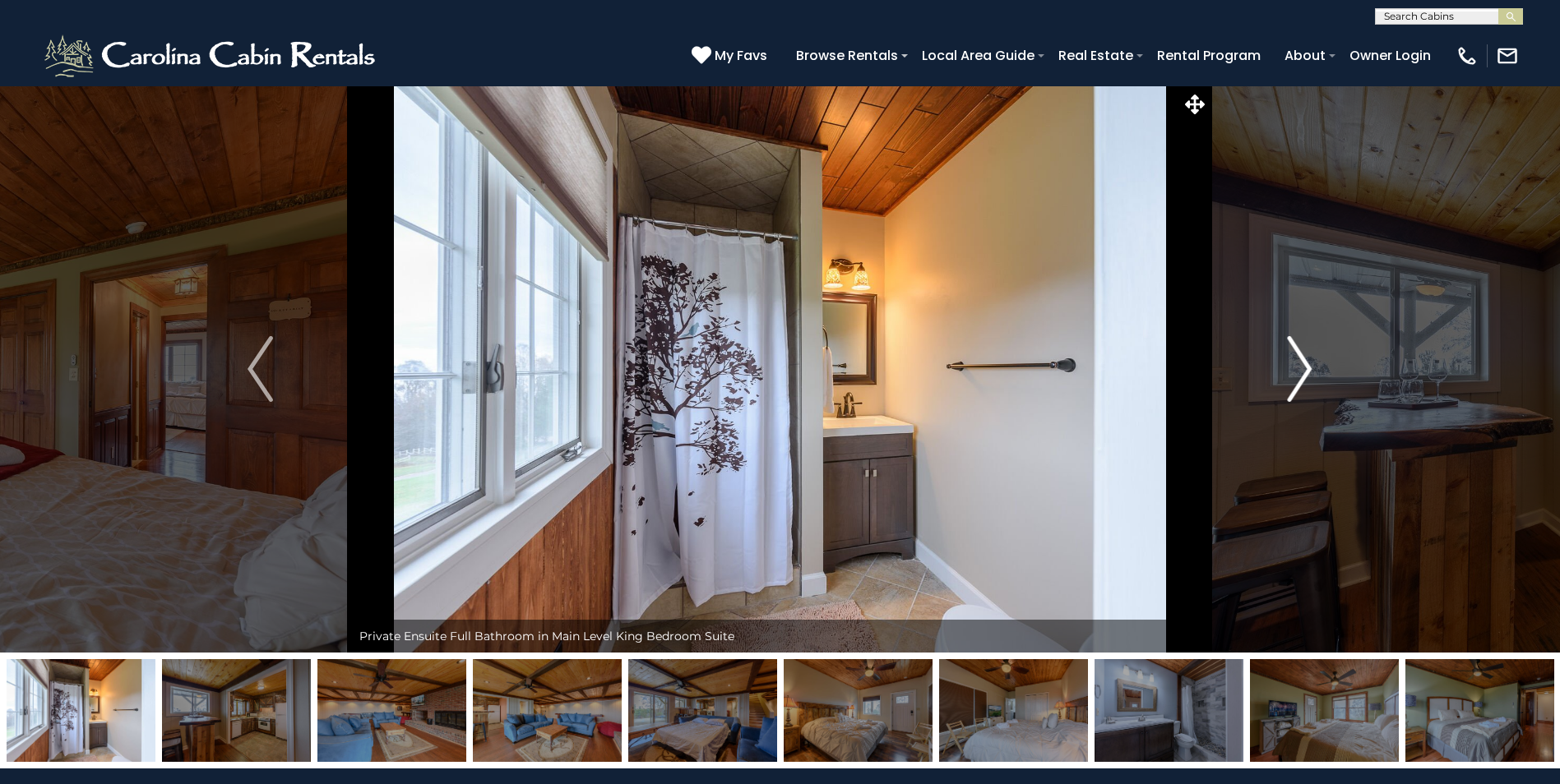
click at [1309, 369] on img "Next" at bounding box center [1299, 369] width 25 height 66
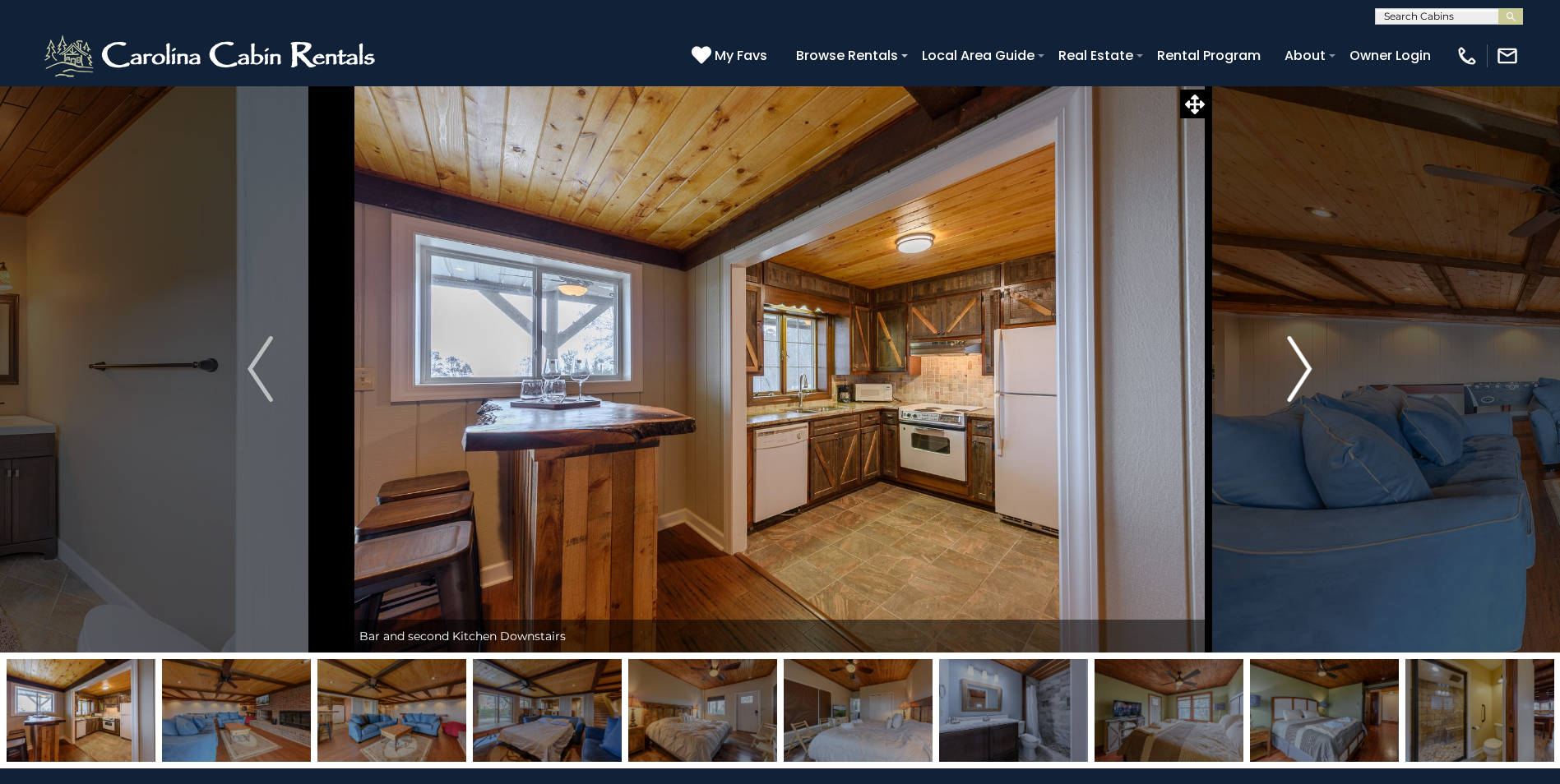
click at [1309, 369] on img "Next" at bounding box center [1299, 369] width 25 height 66
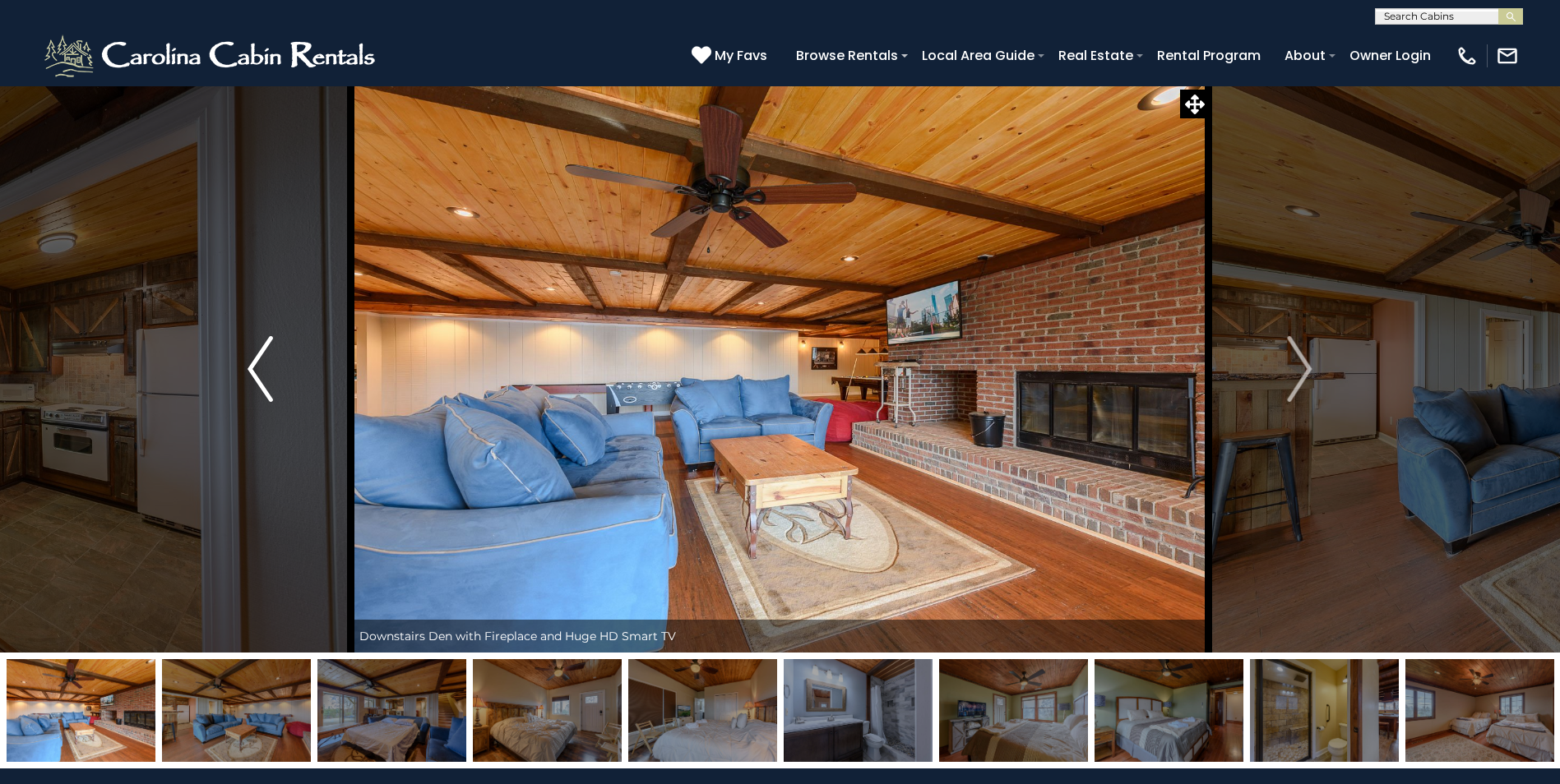
click at [261, 359] on img "Previous" at bounding box center [260, 369] width 25 height 66
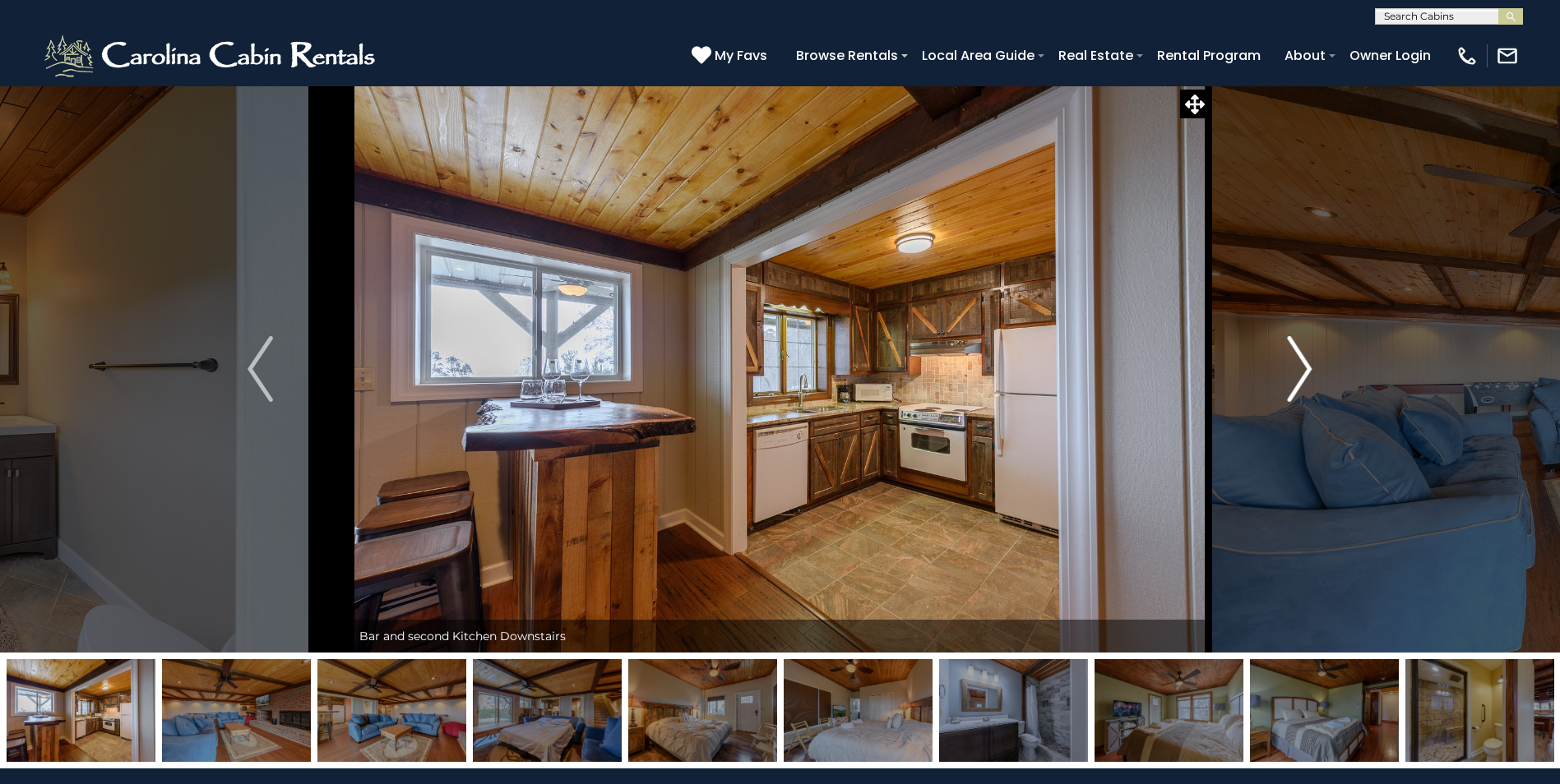
click at [1300, 366] on img "Next" at bounding box center [1299, 369] width 25 height 66
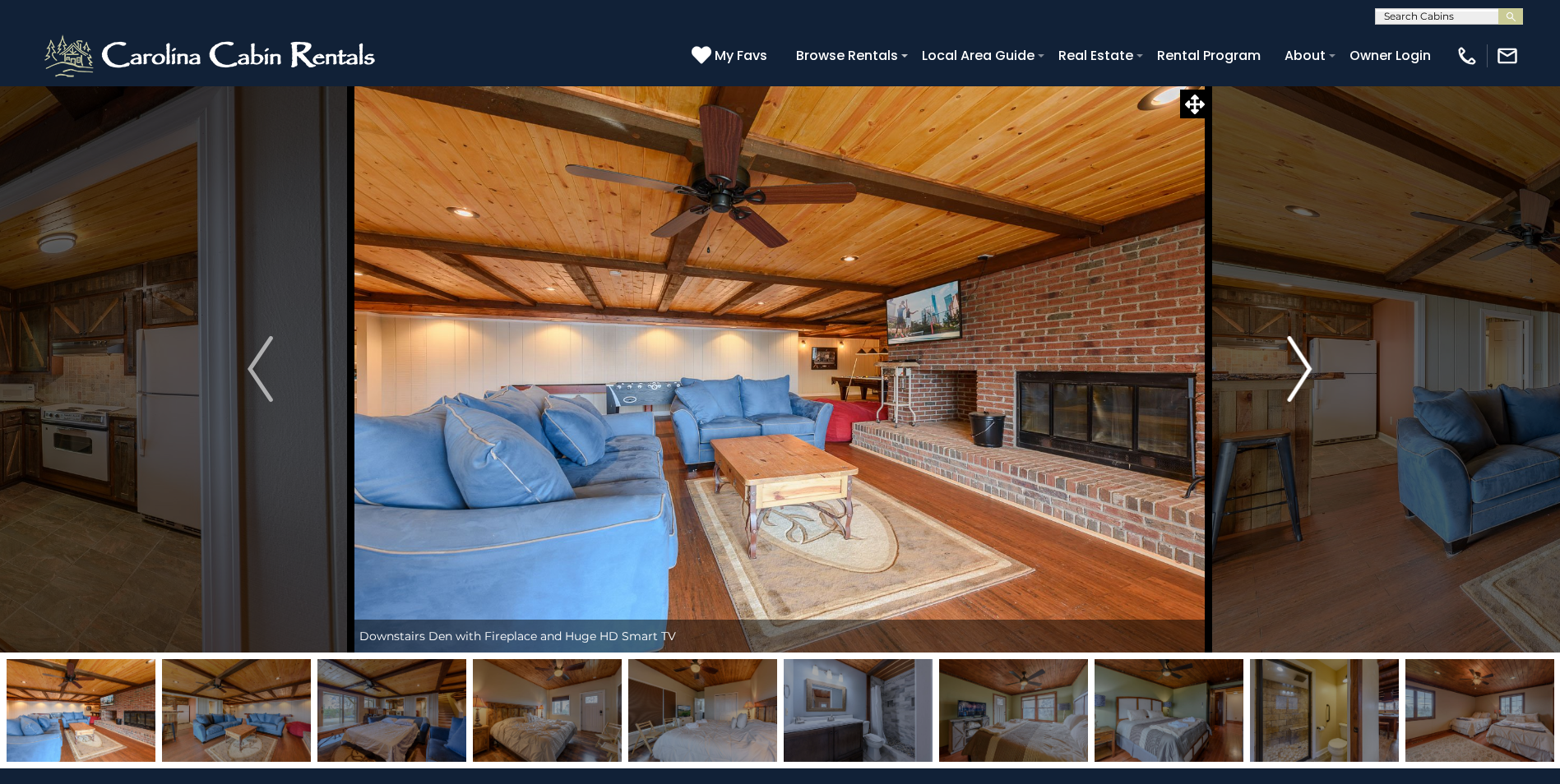
click at [1299, 366] on img "Next" at bounding box center [1299, 369] width 25 height 66
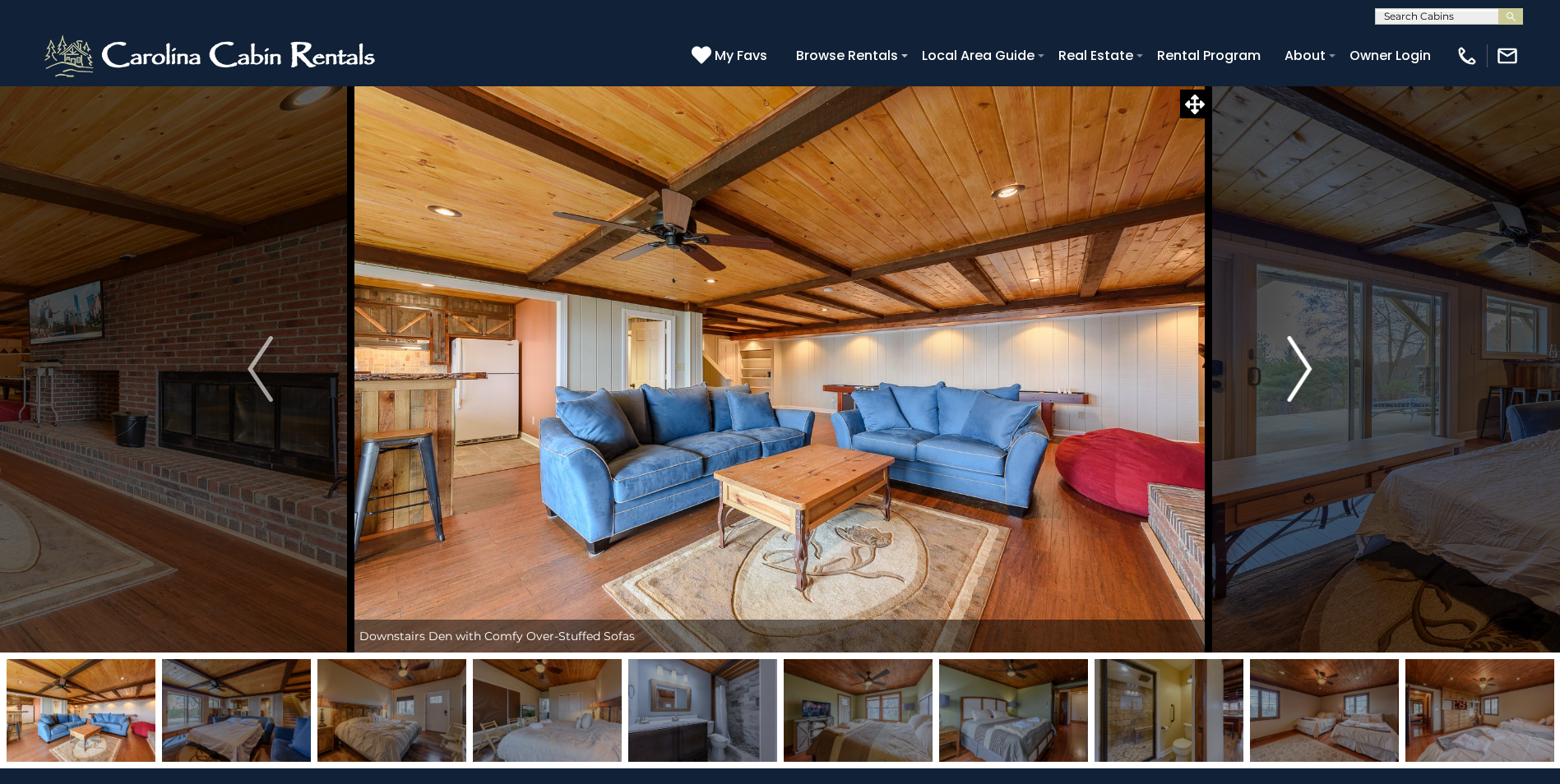
click at [1299, 367] on img "Next" at bounding box center [1299, 369] width 25 height 66
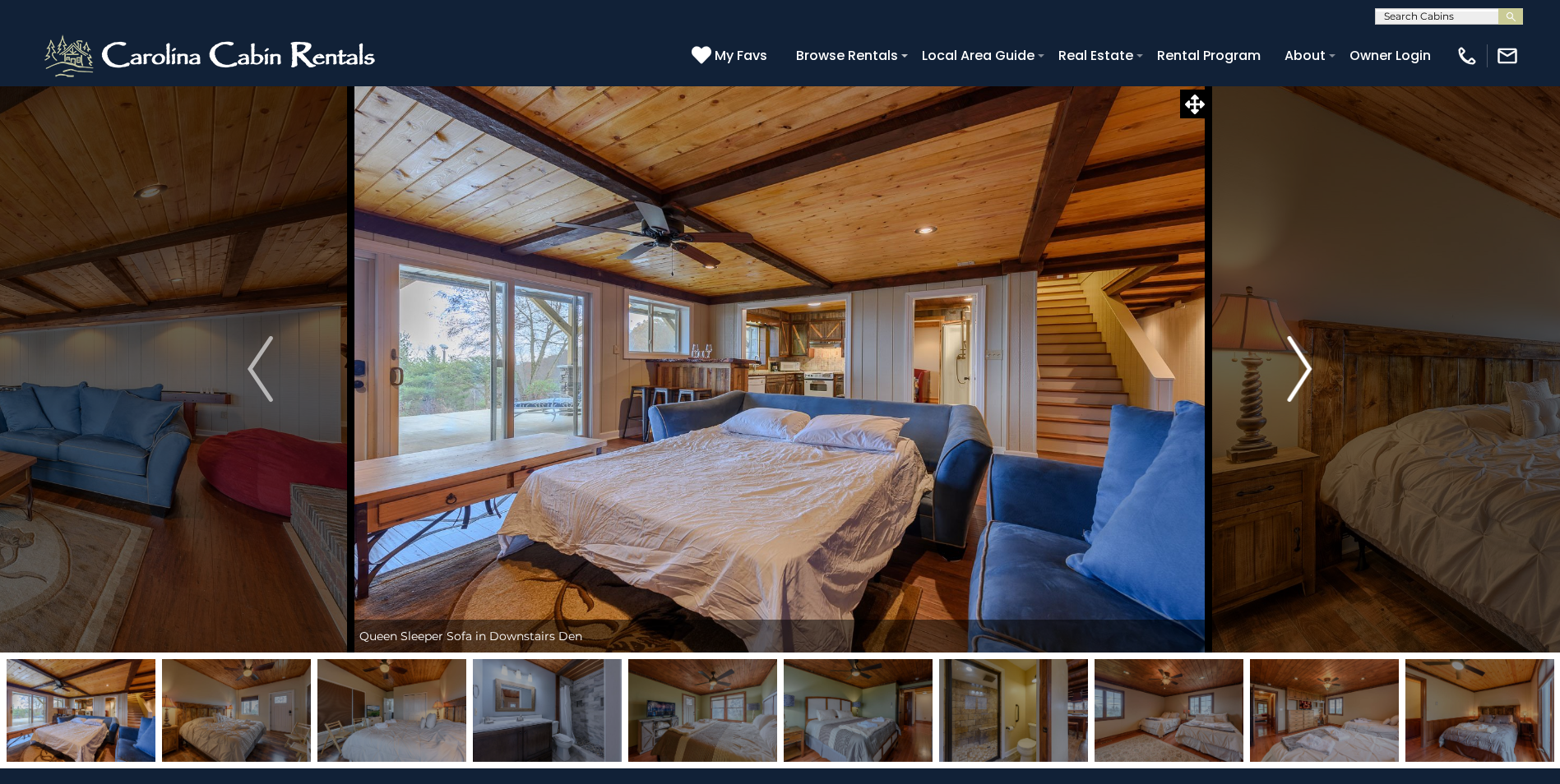
click at [1306, 371] on img "Next" at bounding box center [1299, 369] width 25 height 66
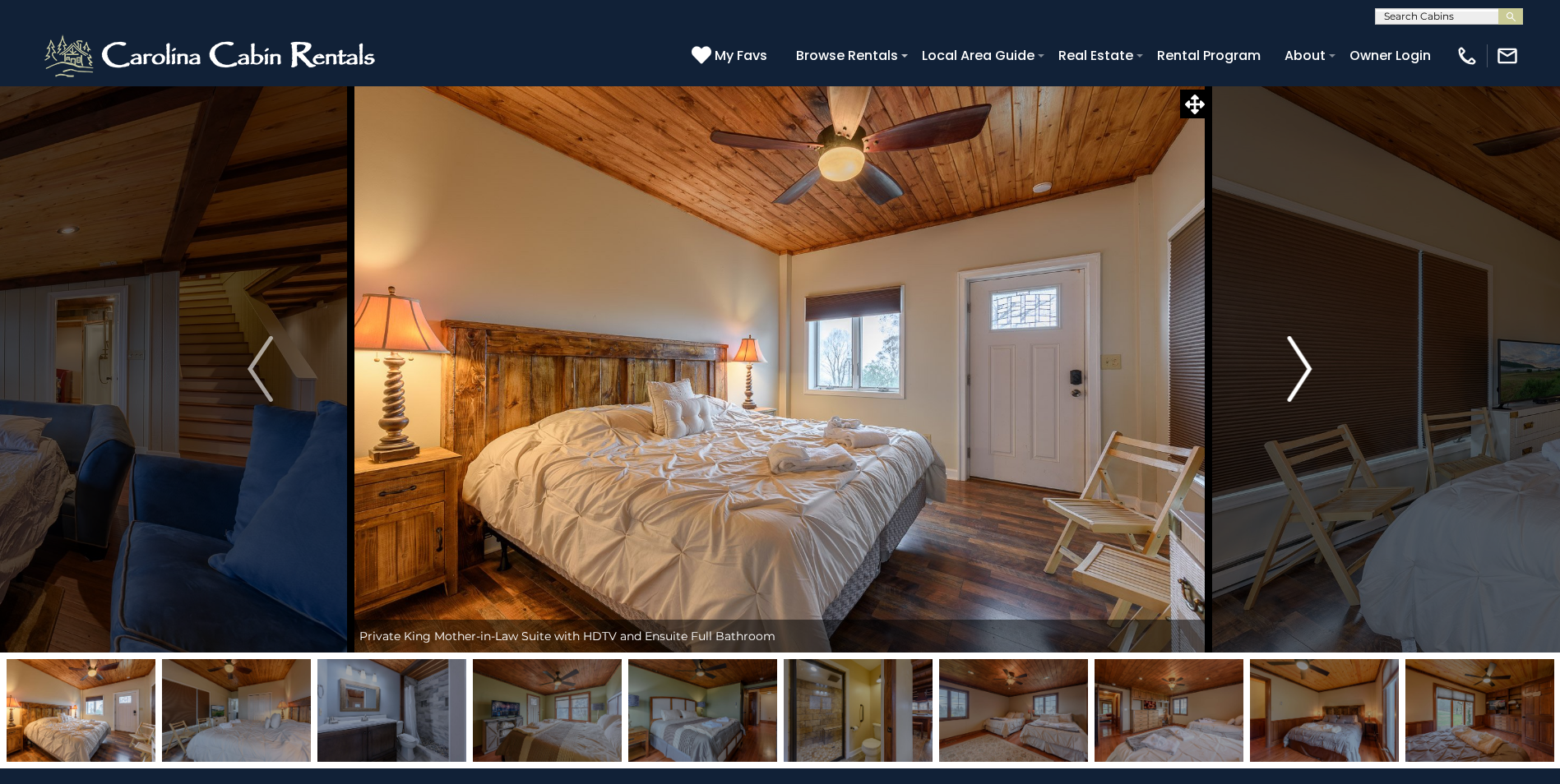
click at [1306, 371] on img "Next" at bounding box center [1299, 369] width 25 height 66
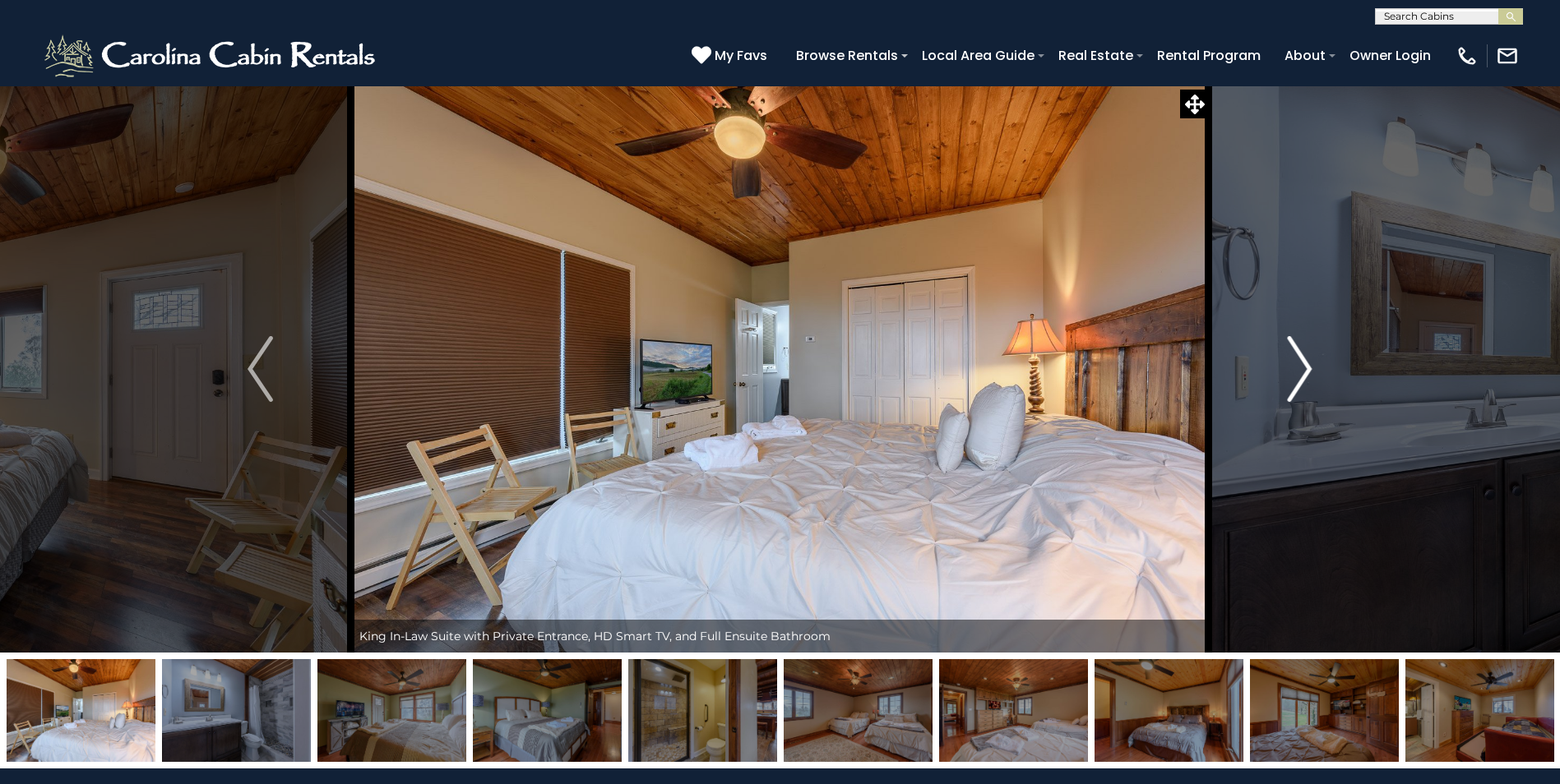
click at [1304, 371] on img "Next" at bounding box center [1299, 369] width 25 height 66
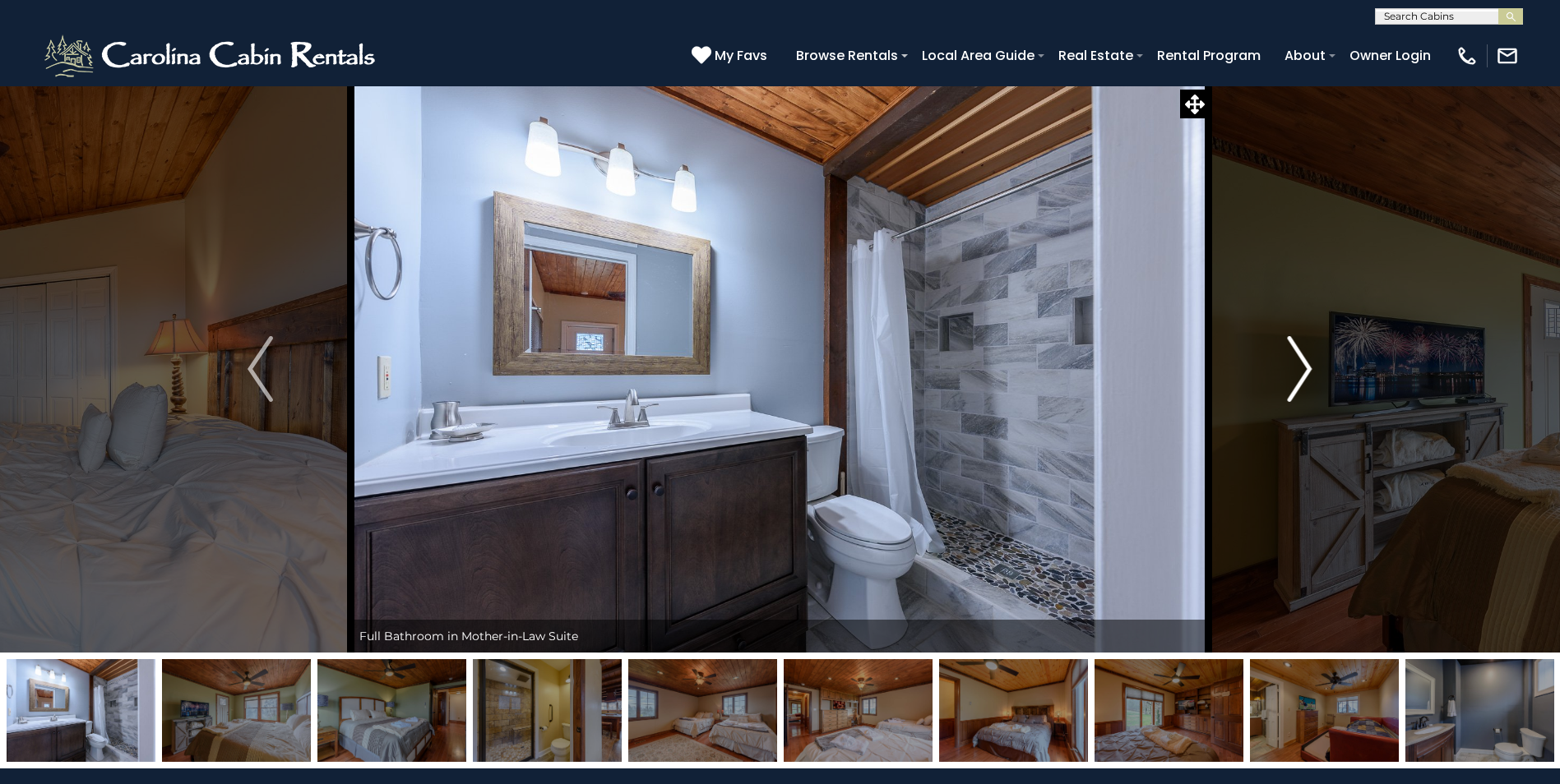
click at [1304, 371] on img "Next" at bounding box center [1299, 369] width 25 height 66
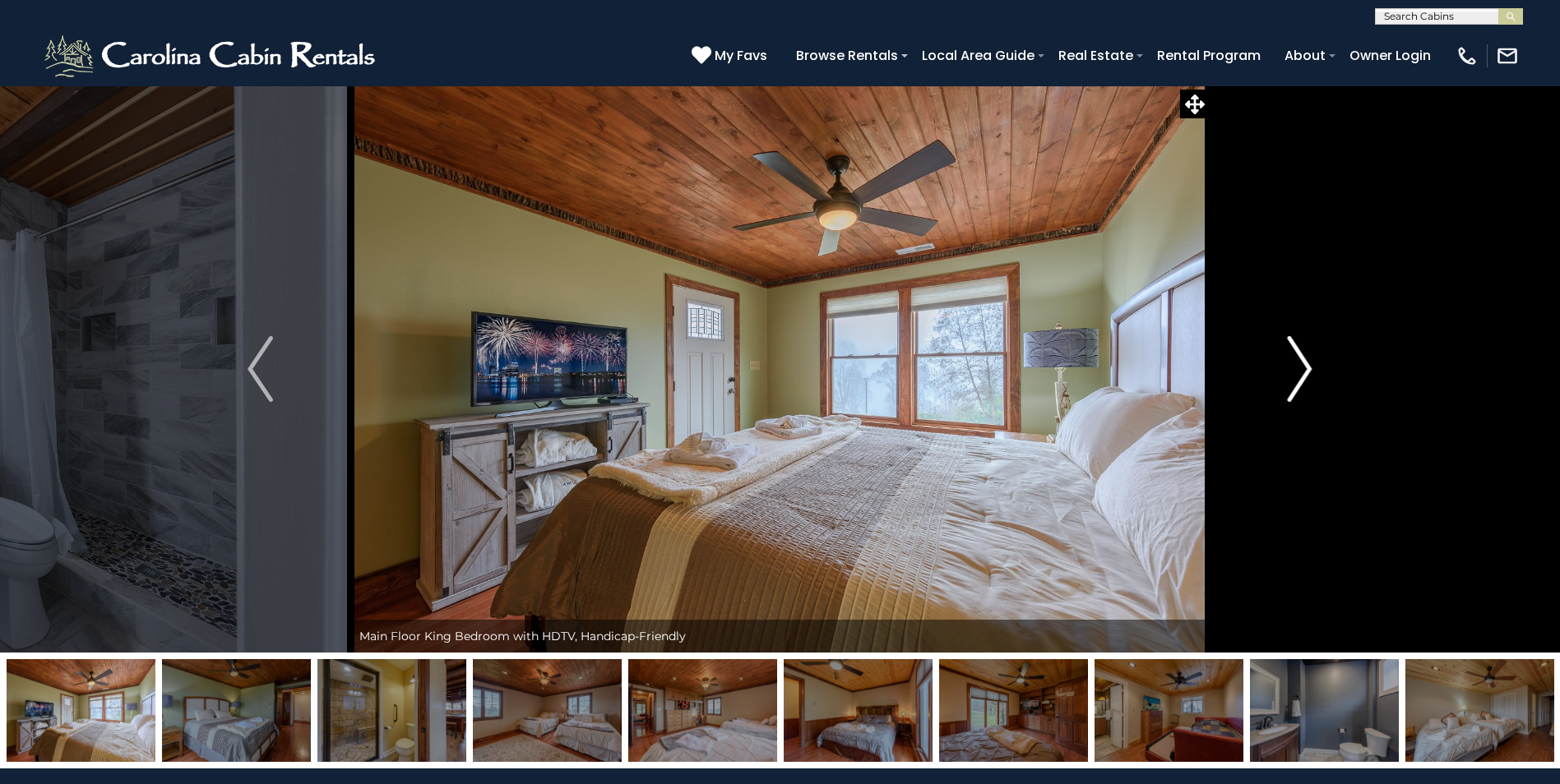
click at [1304, 371] on img "Next" at bounding box center [1299, 369] width 25 height 66
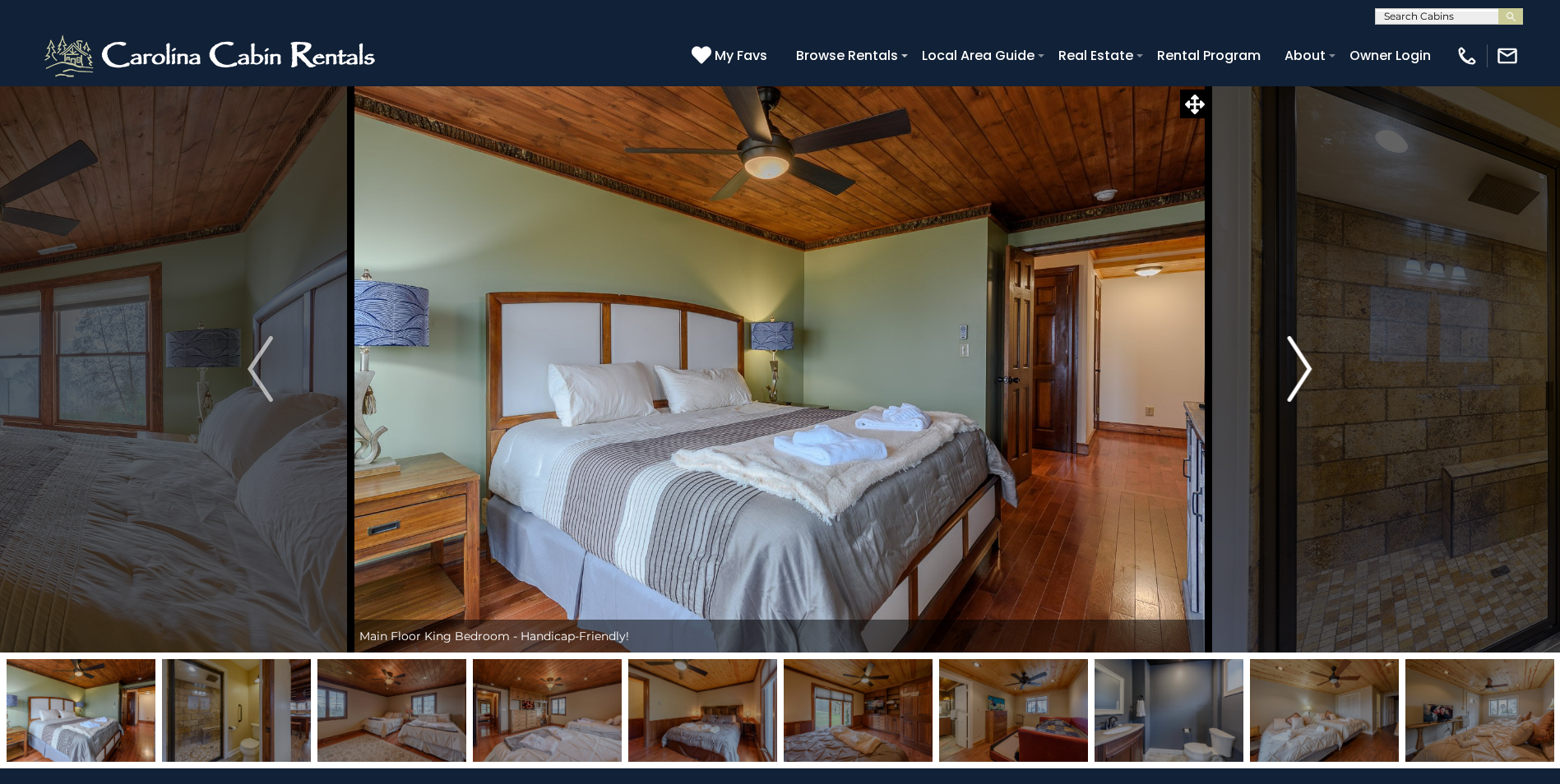
click at [1304, 371] on img "Next" at bounding box center [1299, 369] width 25 height 66
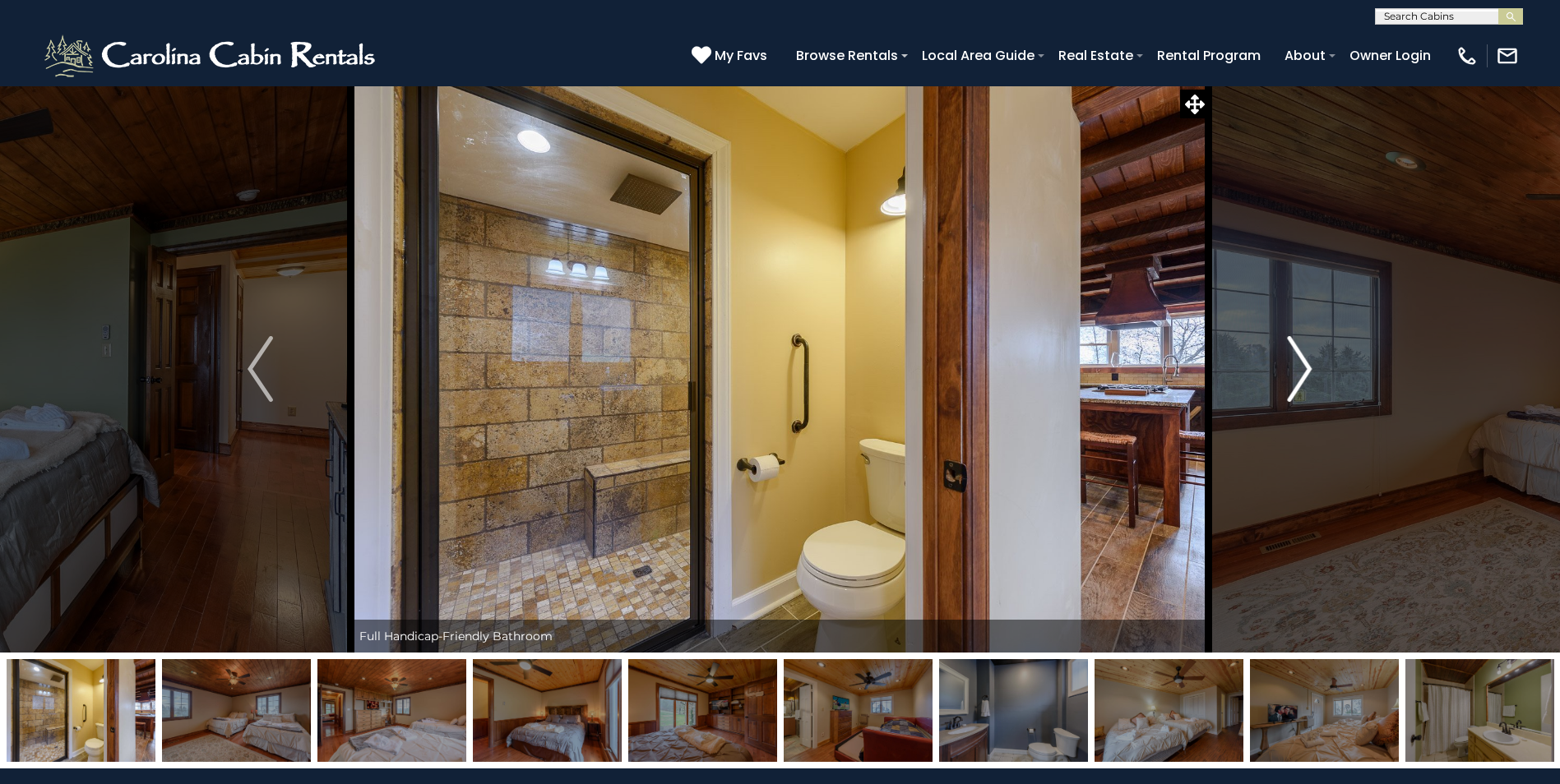
click at [1304, 371] on img "Next" at bounding box center [1299, 369] width 25 height 66
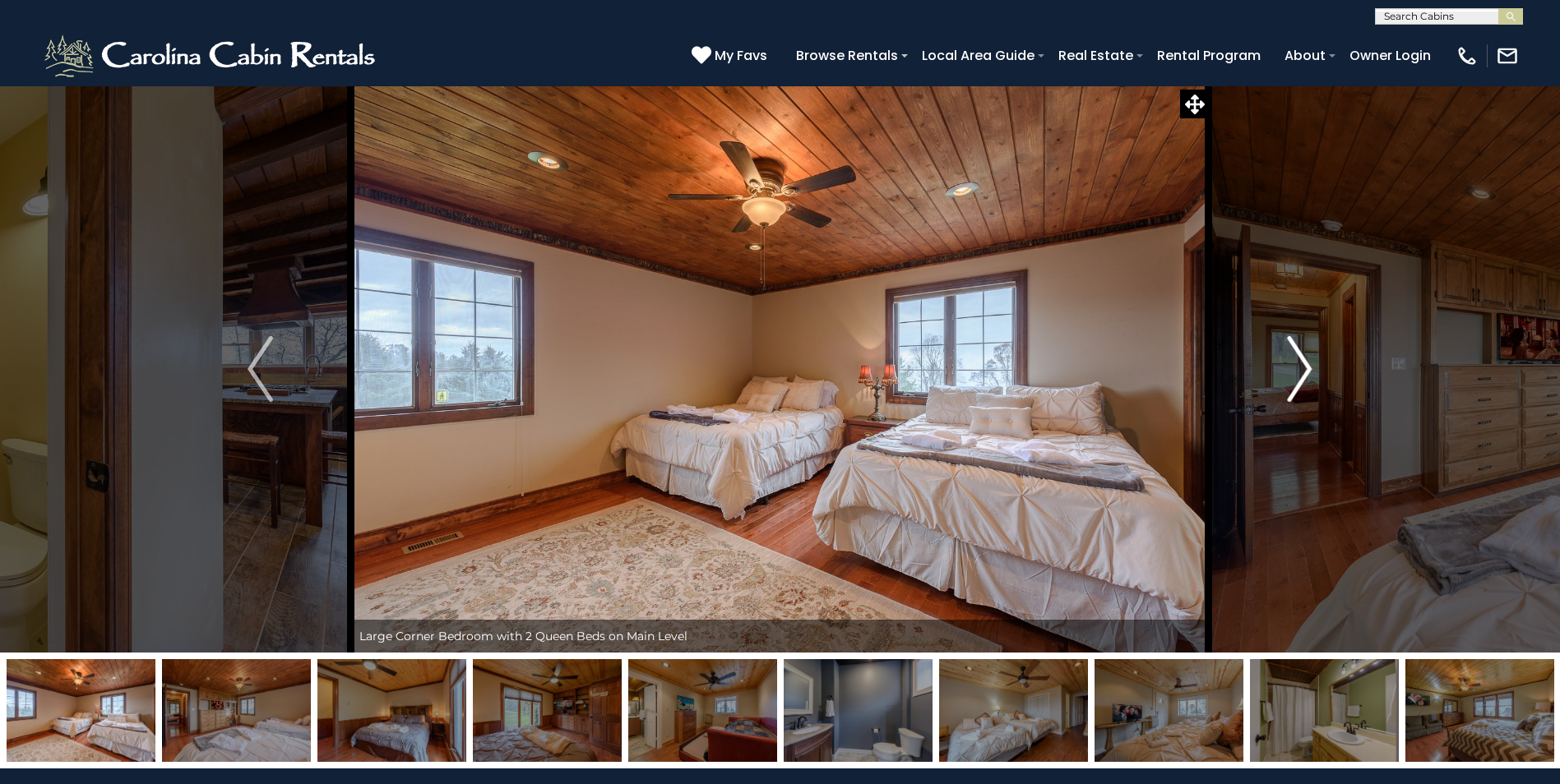
click at [1304, 371] on img "Next" at bounding box center [1299, 369] width 25 height 66
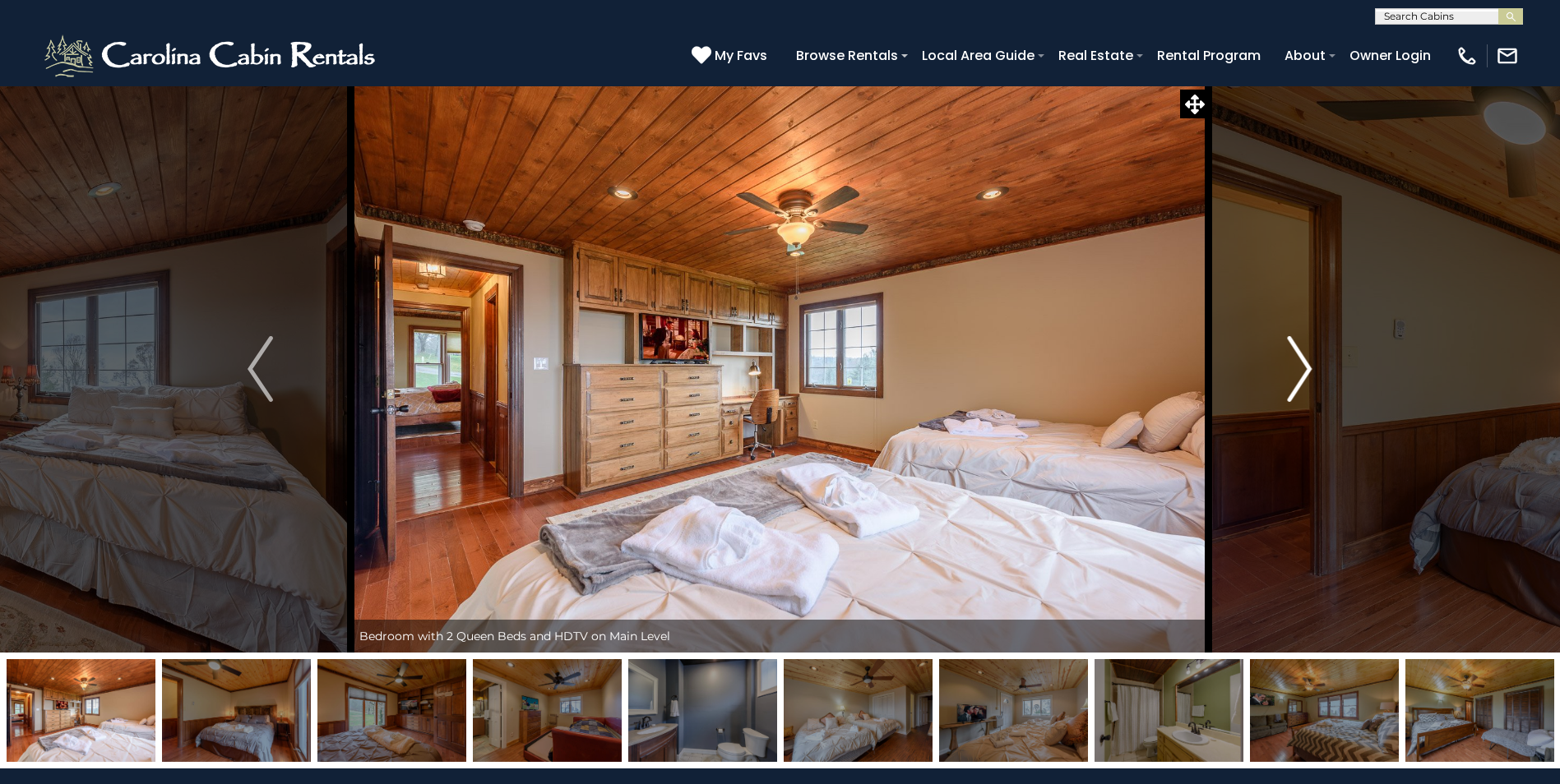
click at [1304, 371] on img "Next" at bounding box center [1299, 369] width 25 height 66
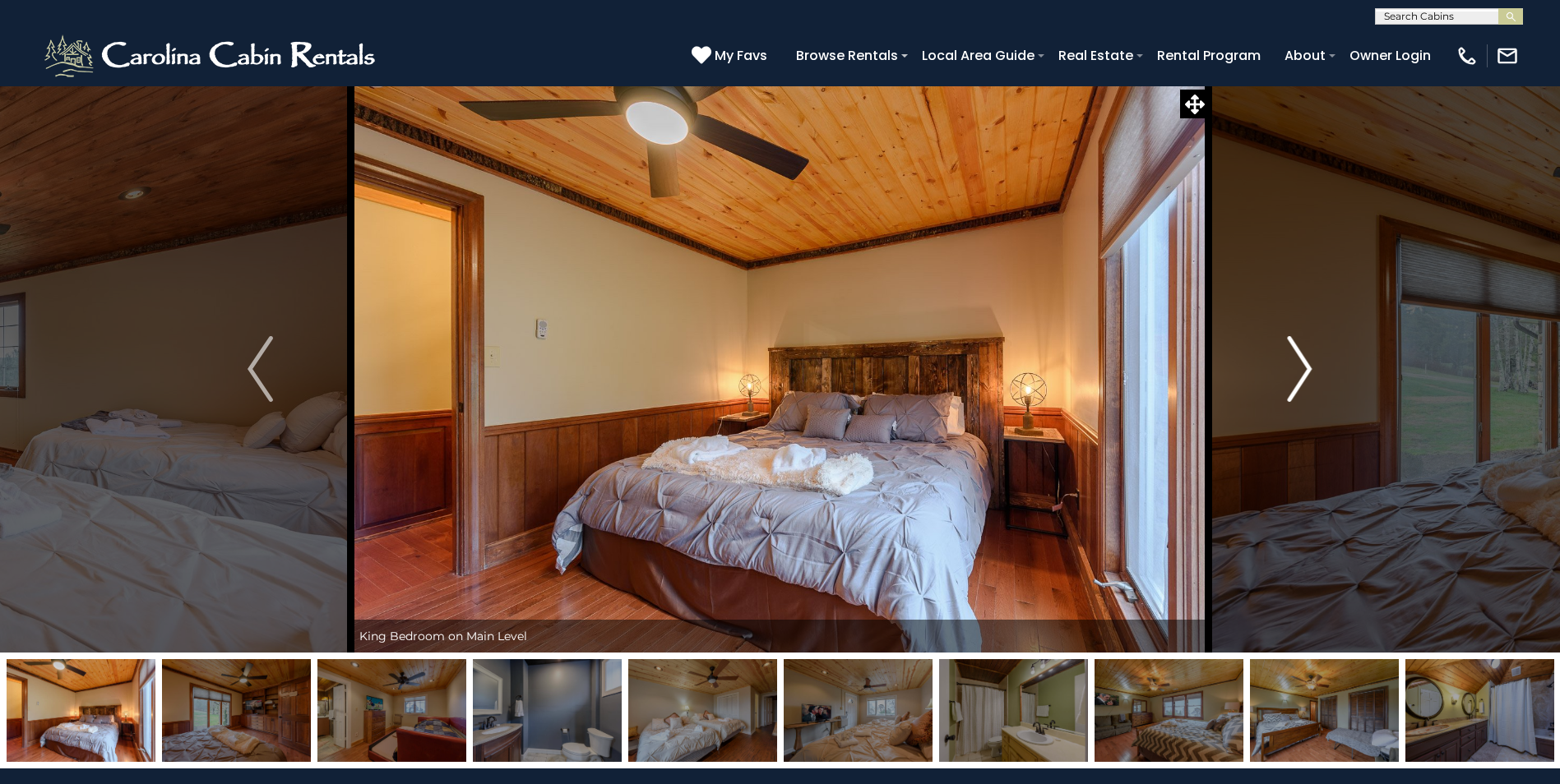
click at [1304, 371] on img "Next" at bounding box center [1299, 369] width 25 height 66
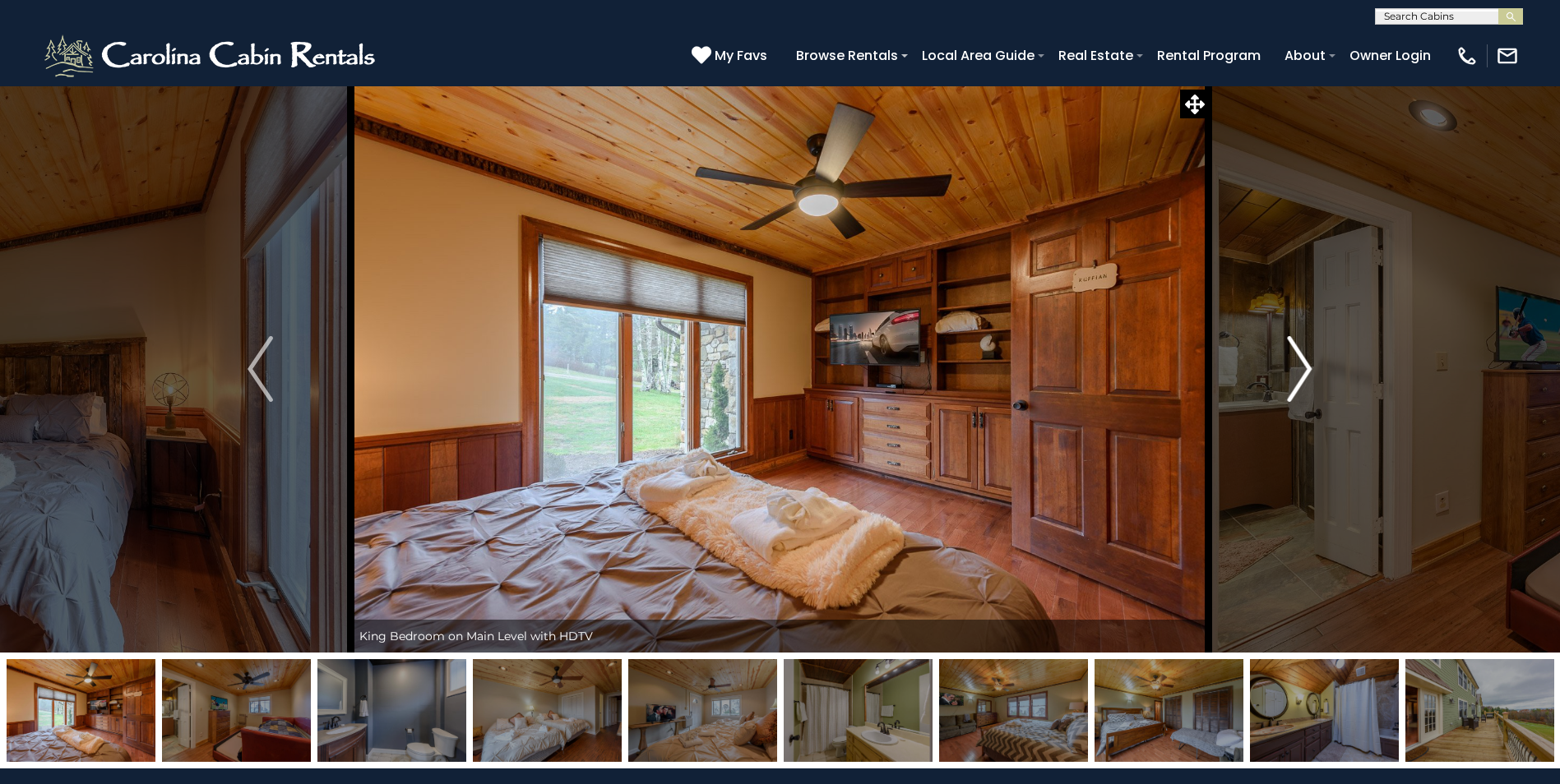
click at [1304, 371] on img "Next" at bounding box center [1299, 369] width 25 height 66
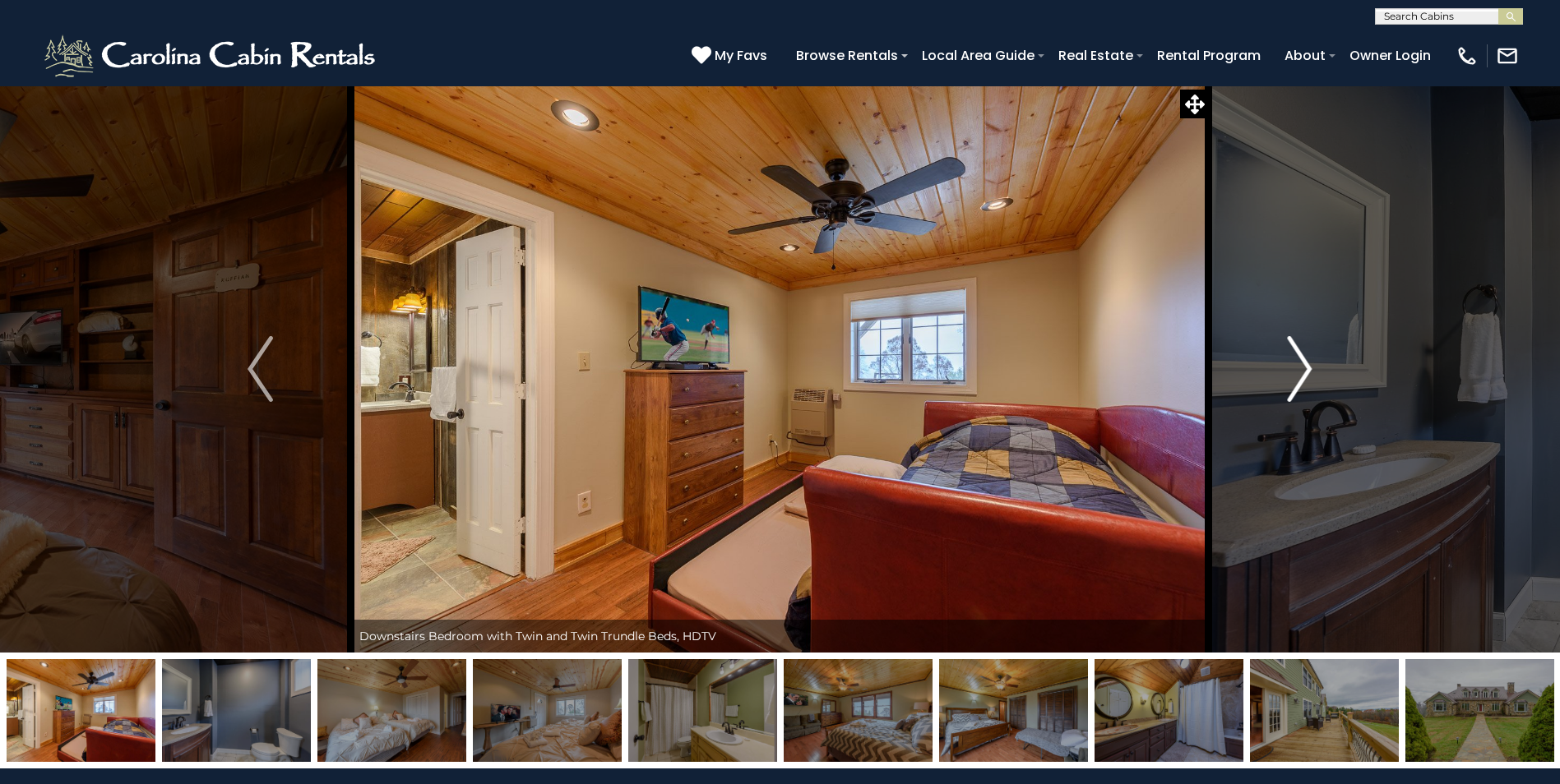
click at [1304, 371] on img "Next" at bounding box center [1299, 369] width 25 height 66
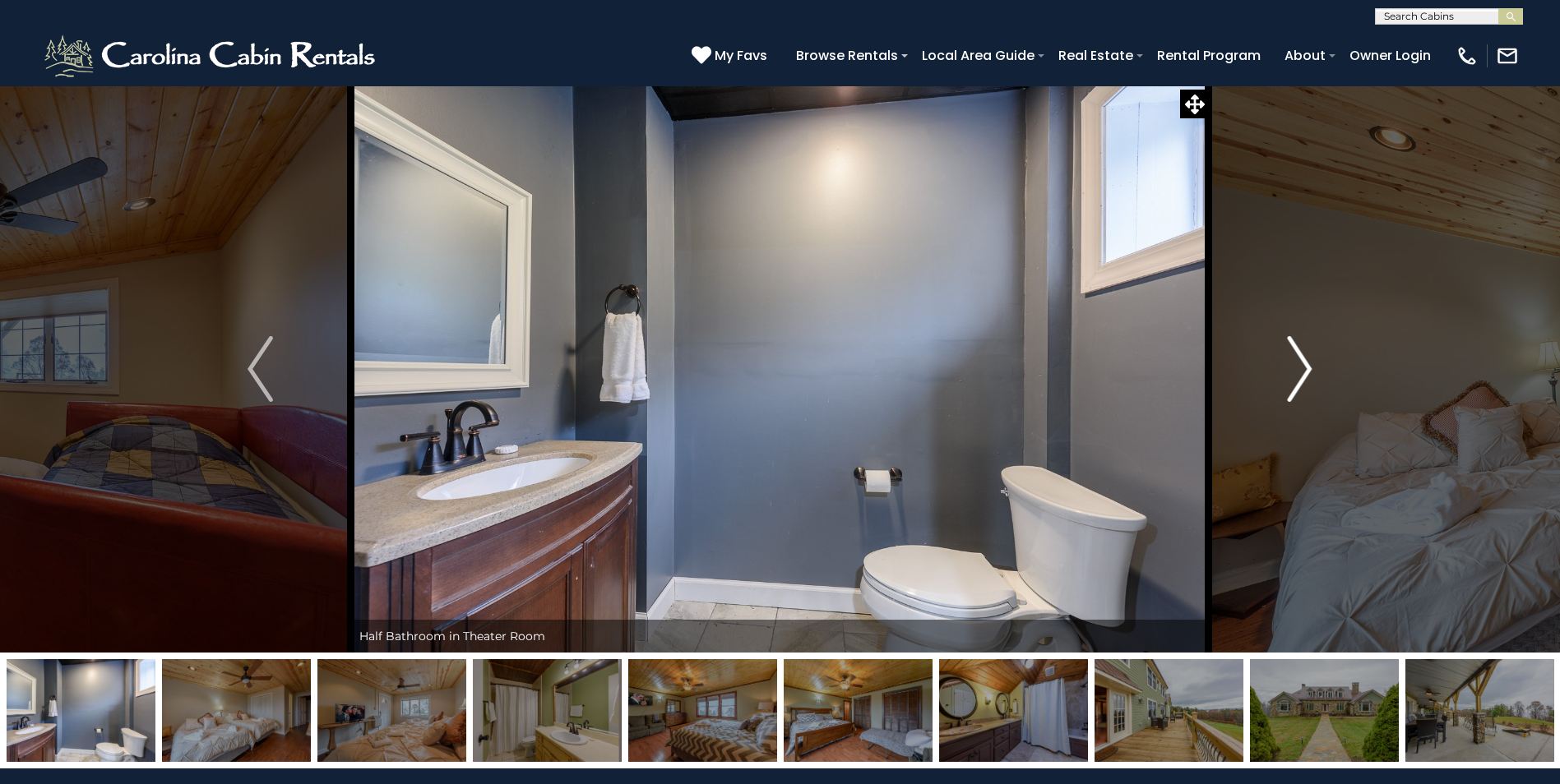
click at [1304, 371] on img "Next" at bounding box center [1299, 369] width 25 height 66
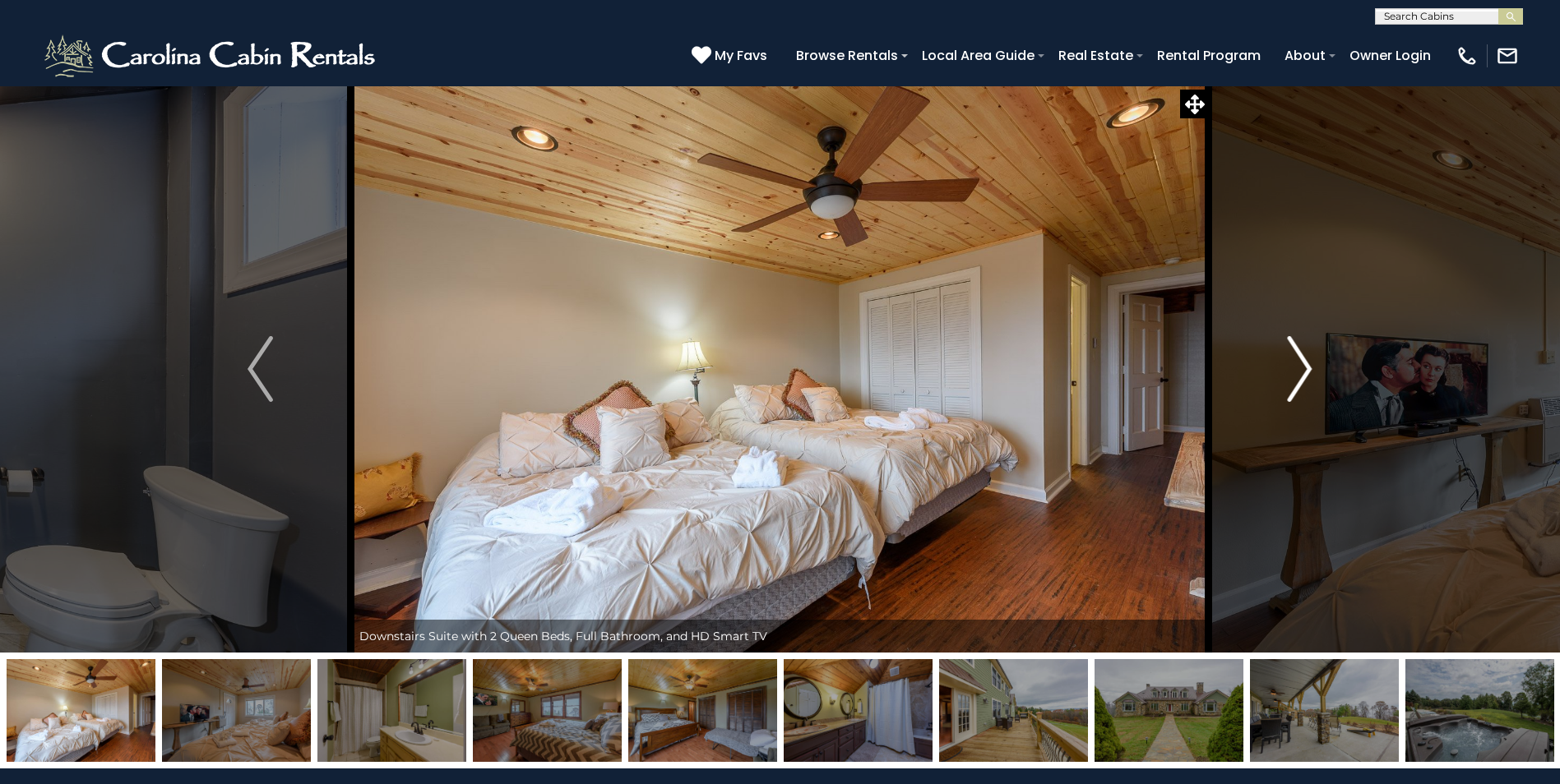
click at [1304, 371] on img "Next" at bounding box center [1299, 369] width 25 height 66
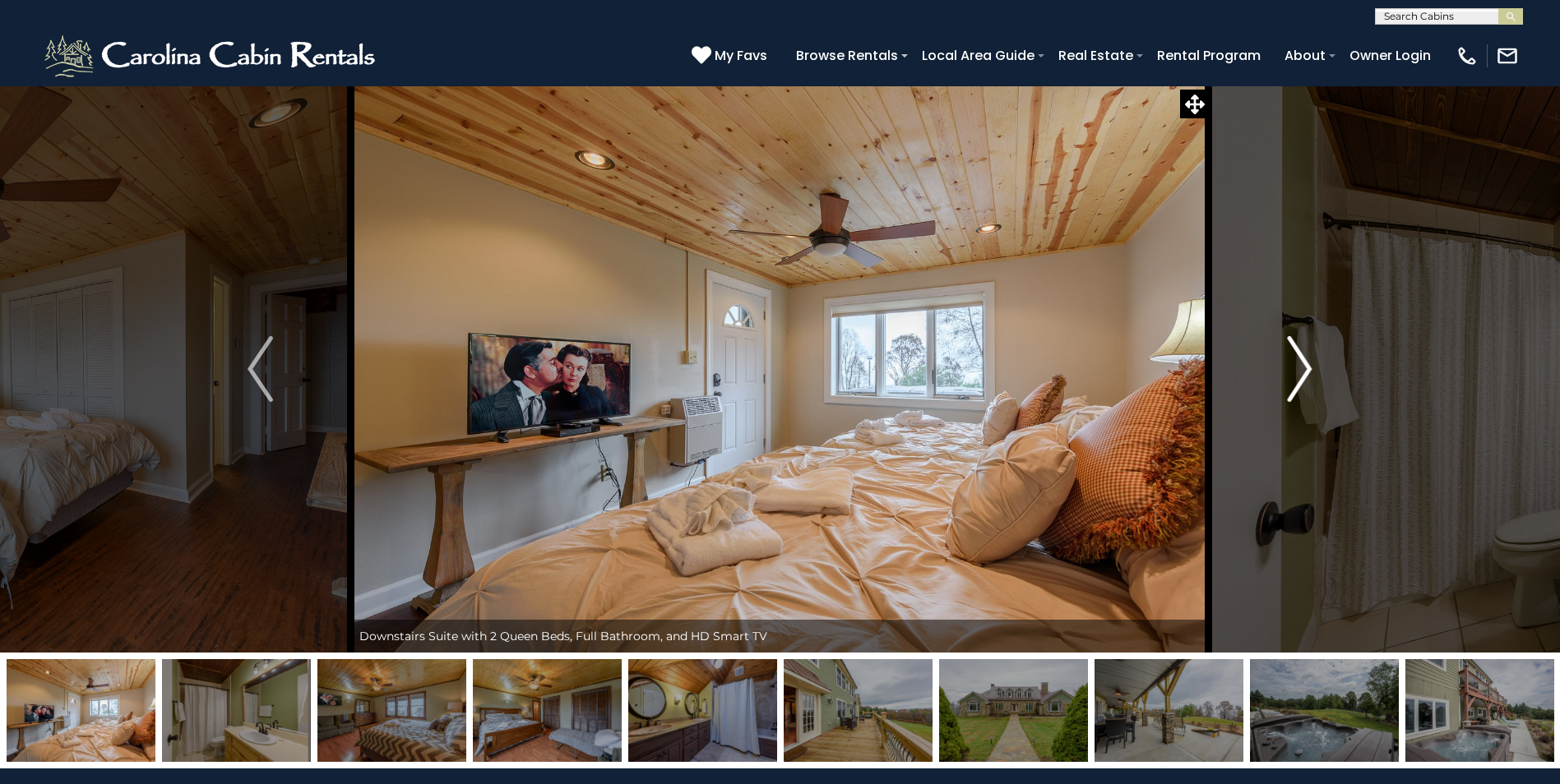
click at [1304, 371] on img "Next" at bounding box center [1299, 369] width 25 height 66
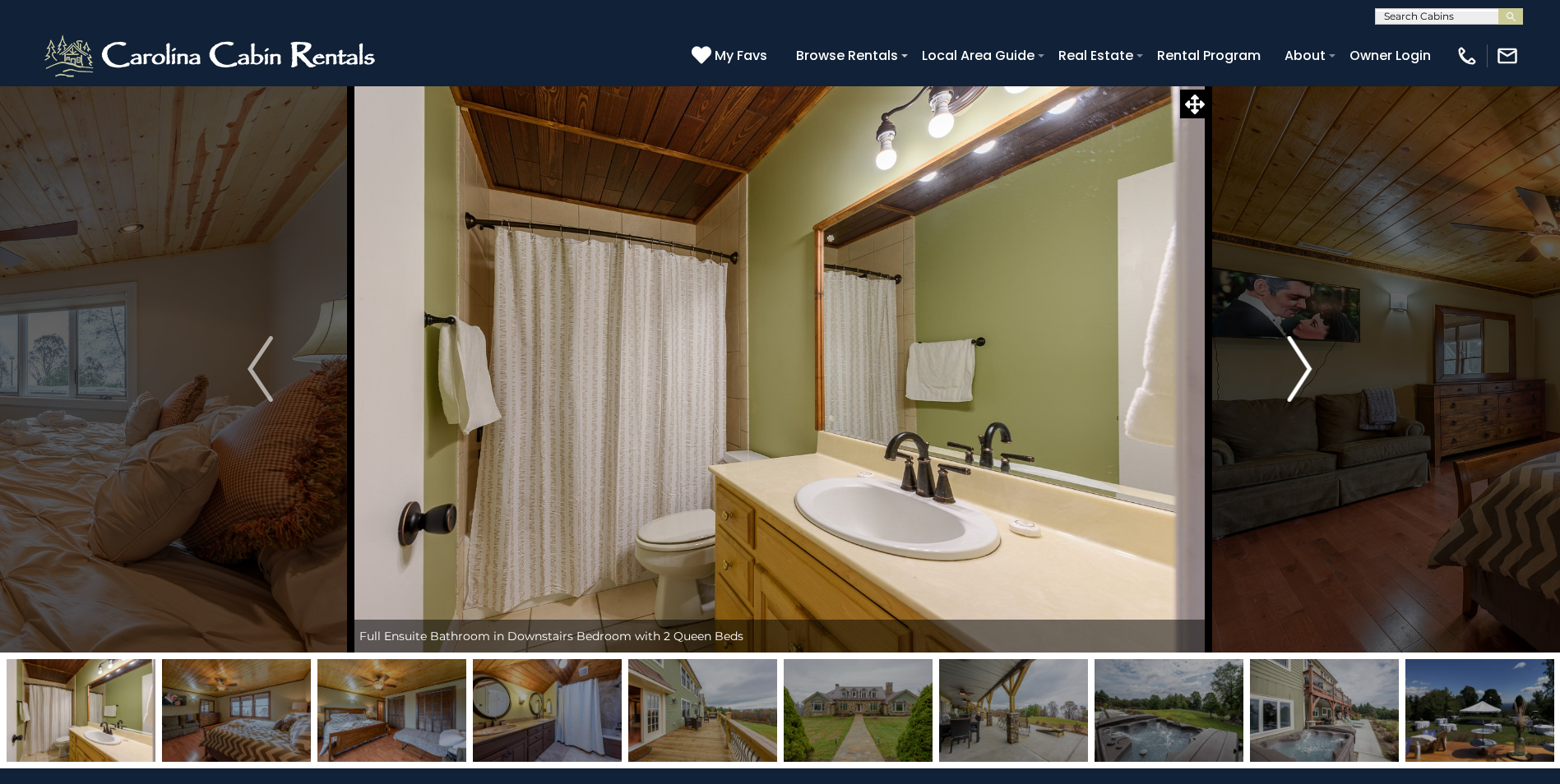
click at [1304, 371] on img "Next" at bounding box center [1299, 369] width 25 height 66
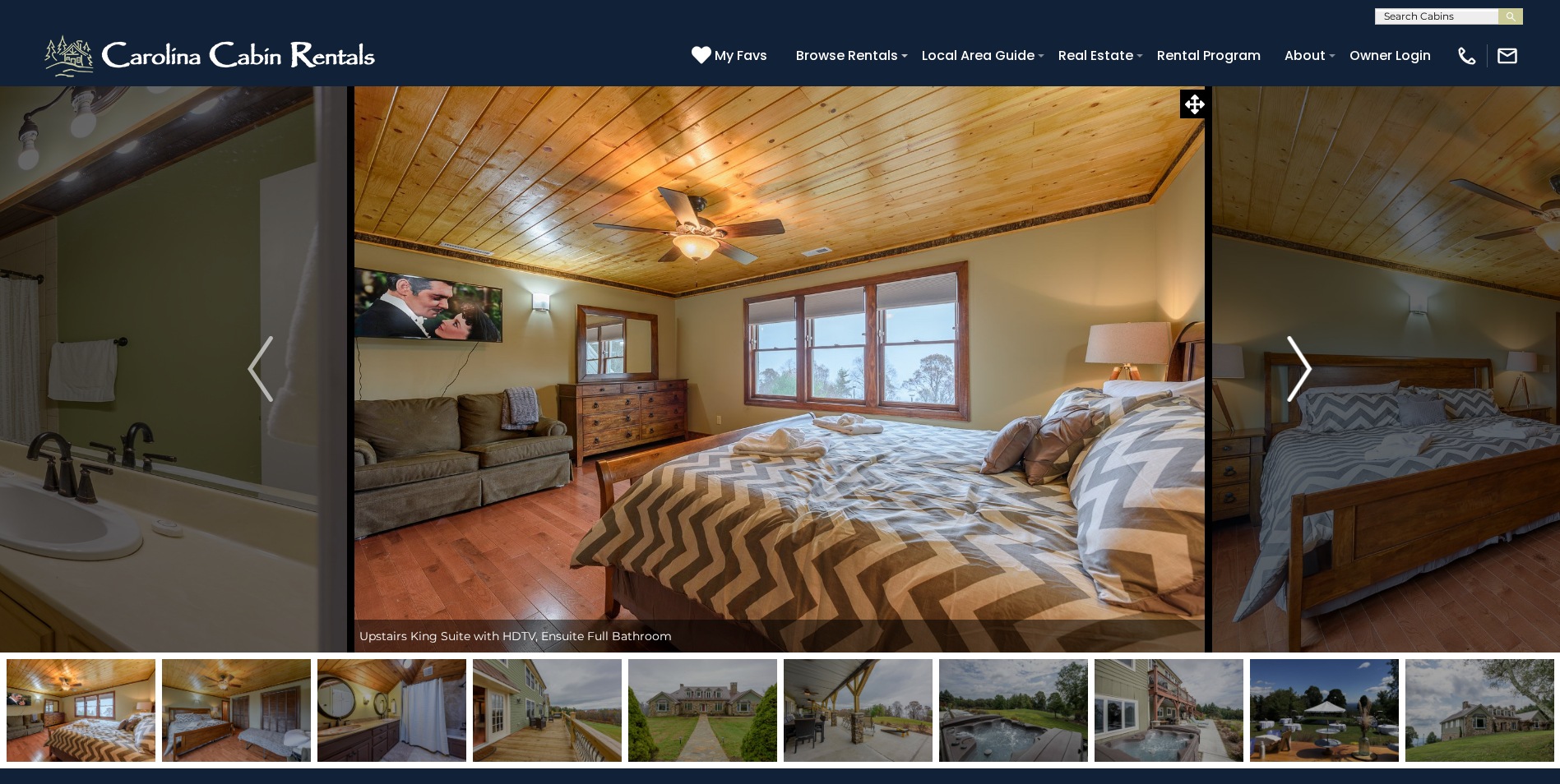
click at [1304, 371] on img "Next" at bounding box center [1299, 369] width 25 height 66
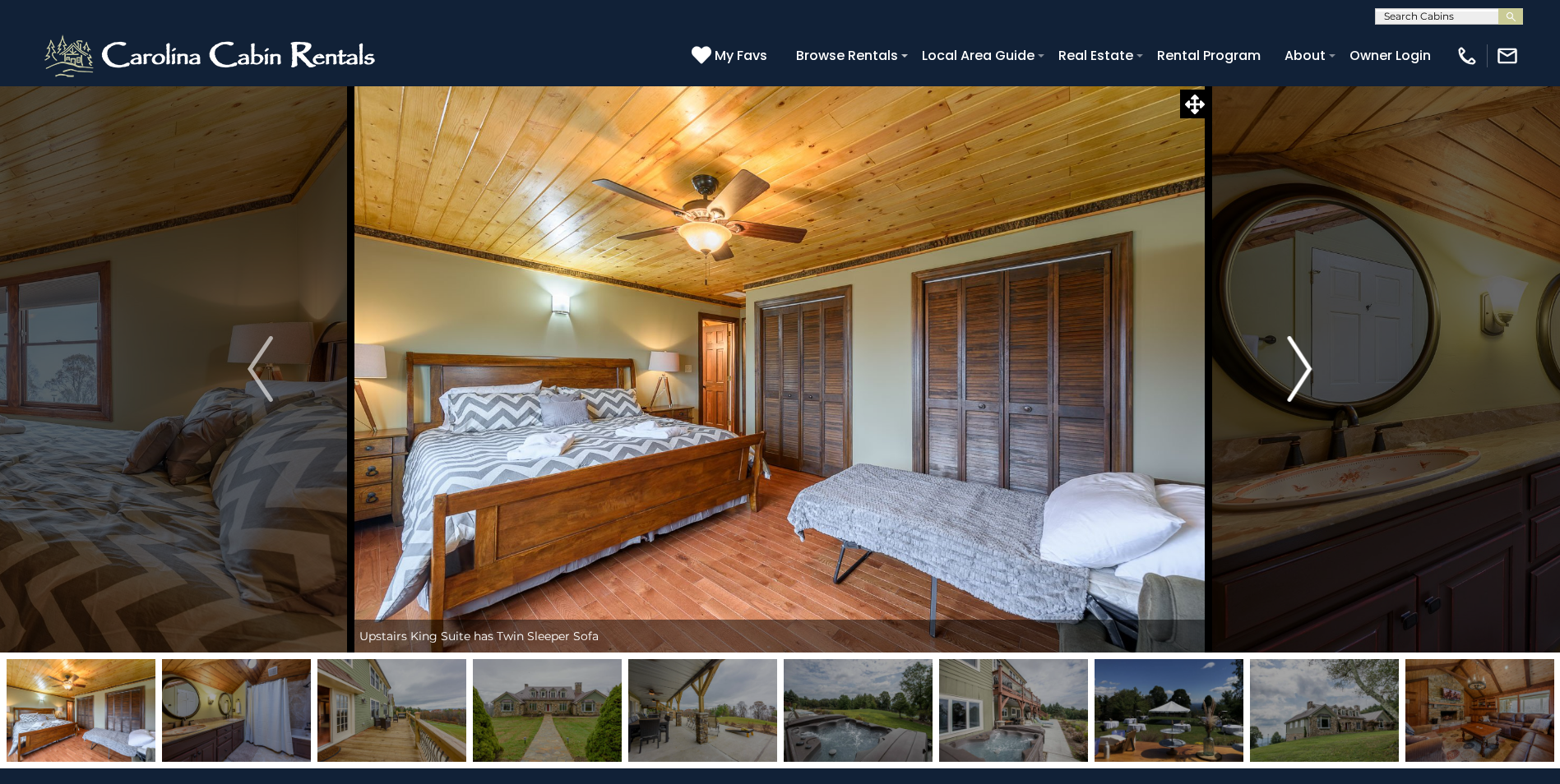
click at [1304, 371] on img "Next" at bounding box center [1299, 369] width 25 height 66
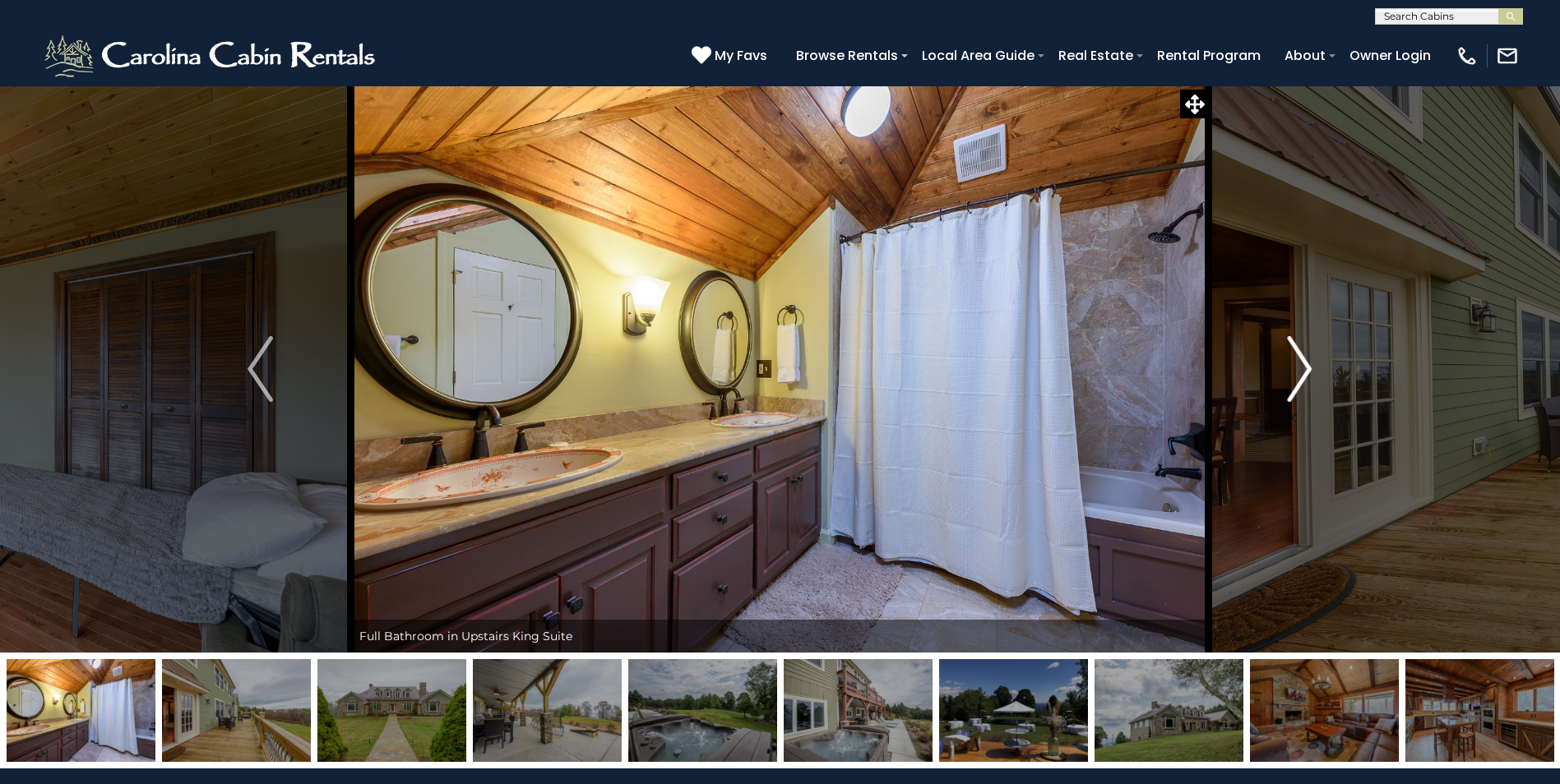
click at [1304, 371] on img "Next" at bounding box center [1299, 369] width 25 height 66
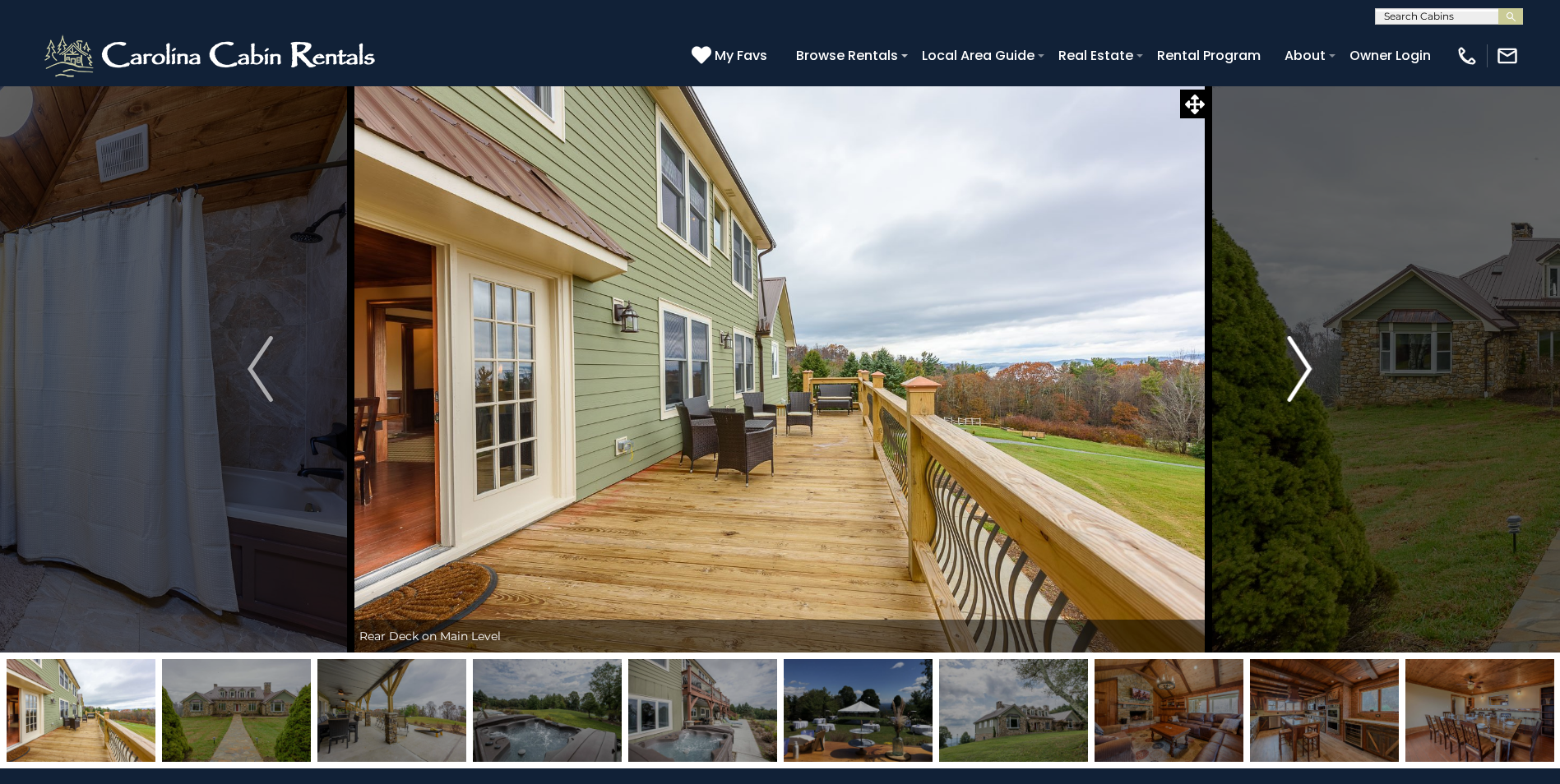
click at [1304, 371] on img "Next" at bounding box center [1299, 369] width 25 height 66
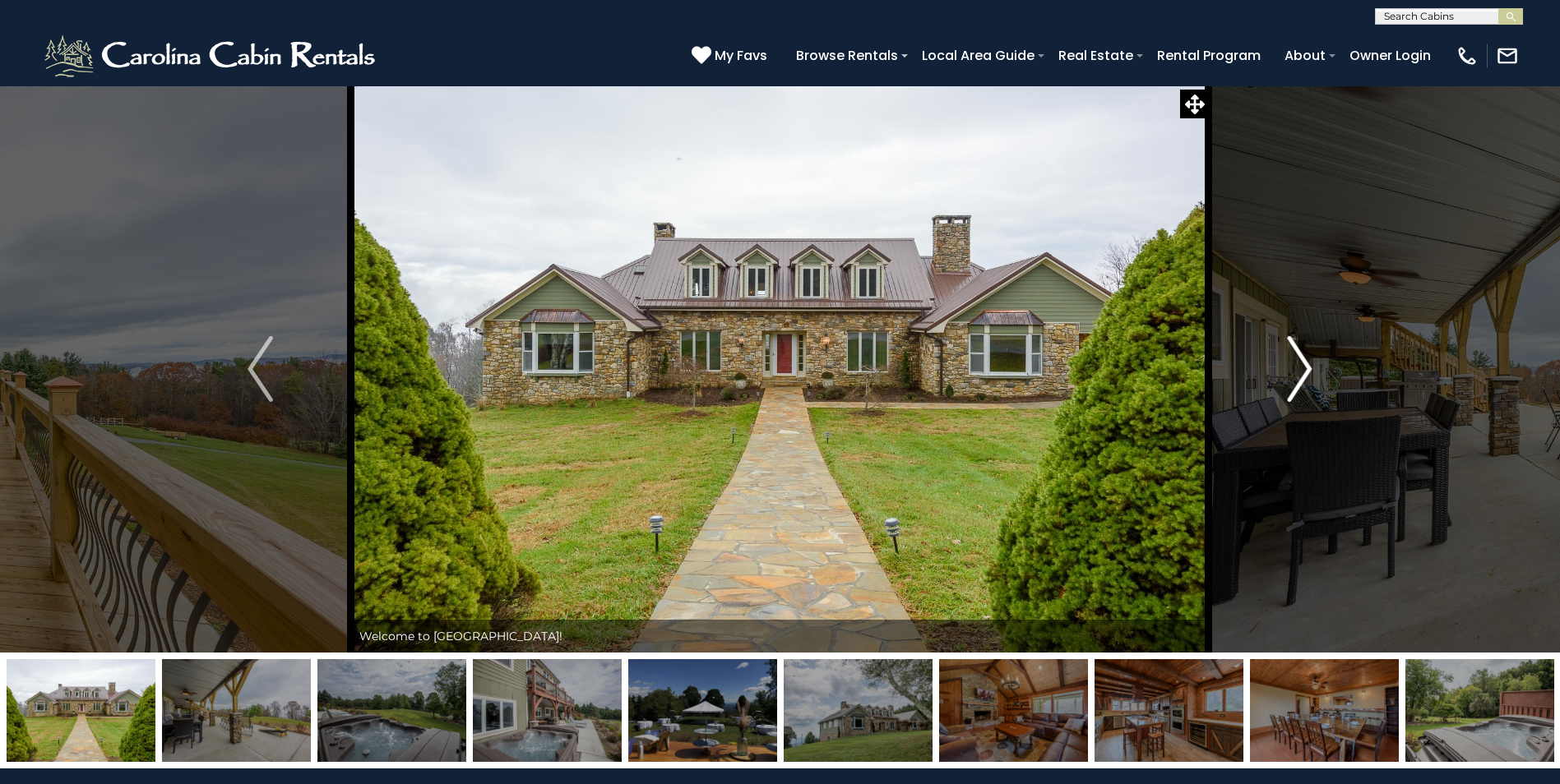
click at [1304, 371] on img "Next" at bounding box center [1299, 369] width 25 height 66
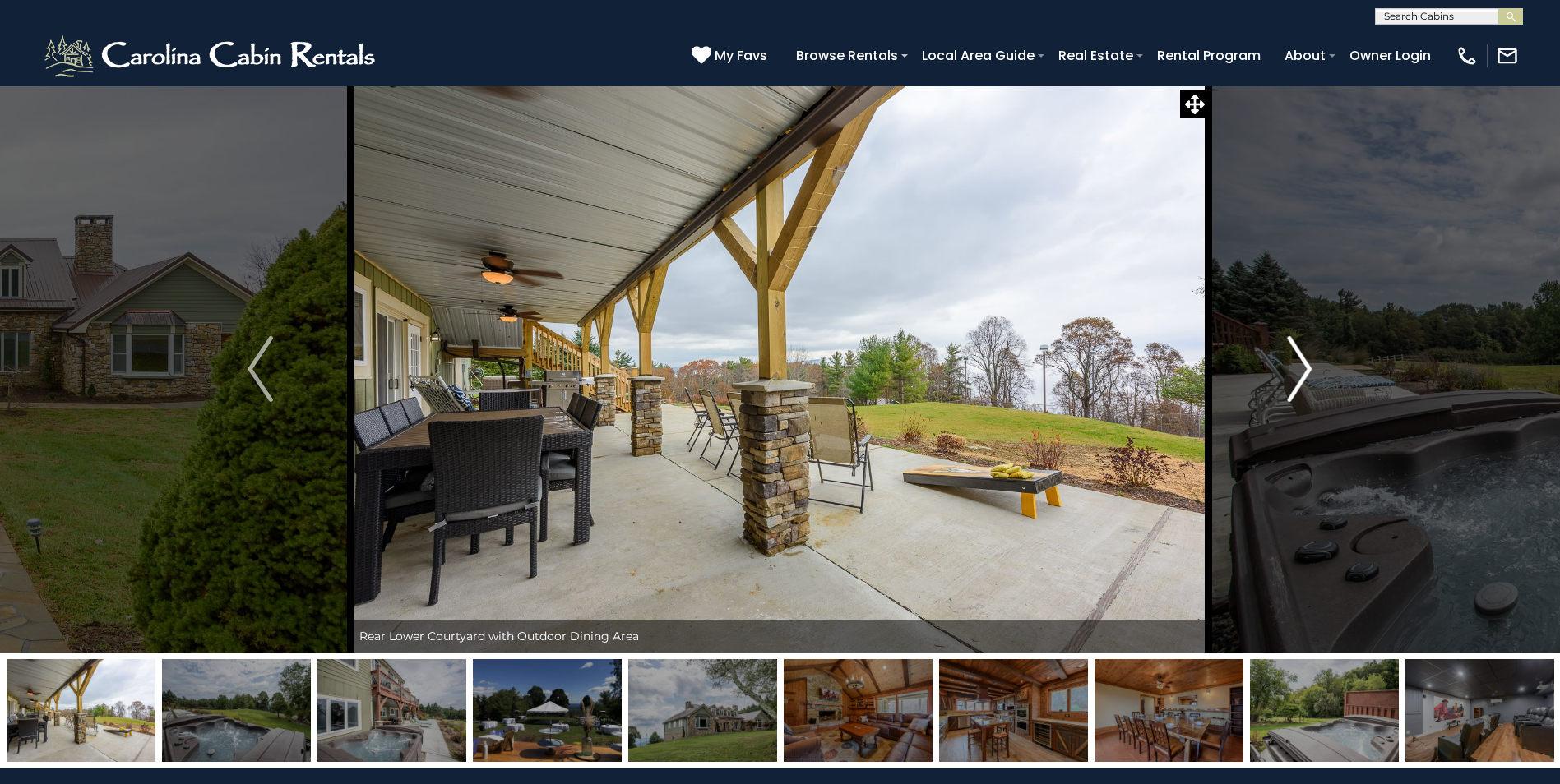
click at [1304, 371] on img "Next" at bounding box center [1299, 369] width 25 height 66
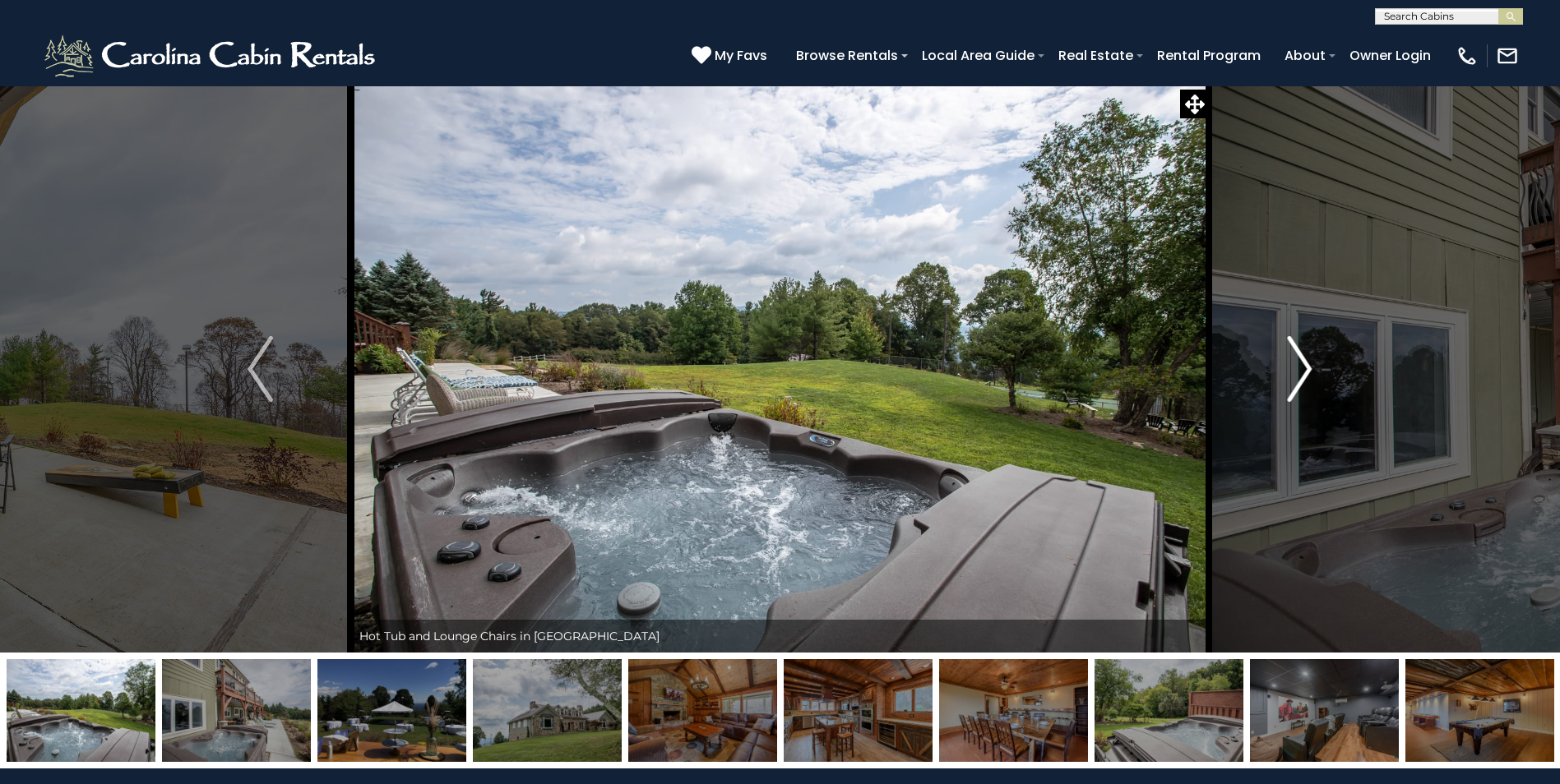
click at [1304, 371] on img "Next" at bounding box center [1299, 369] width 25 height 66
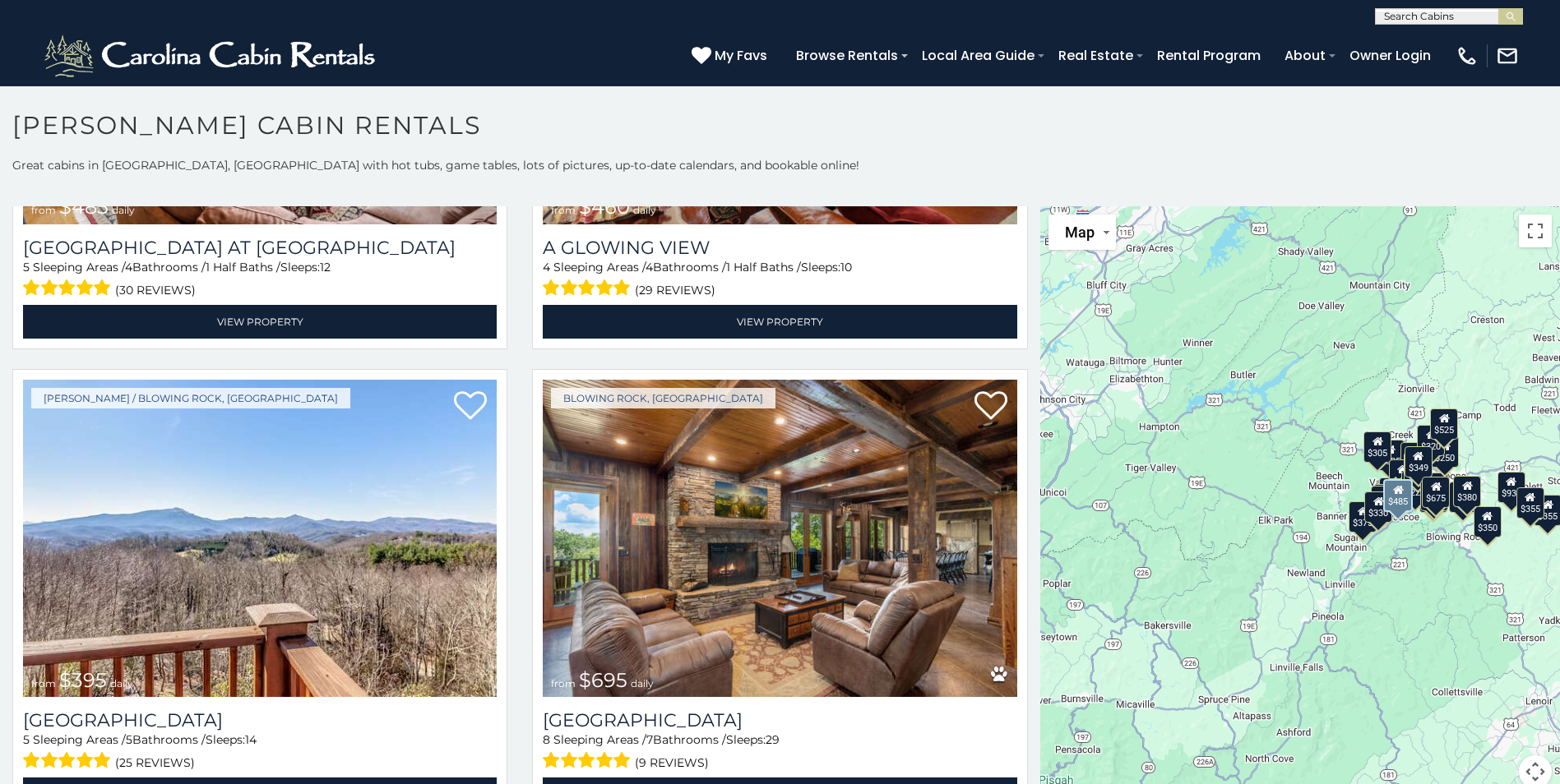
scroll to position [3206, 0]
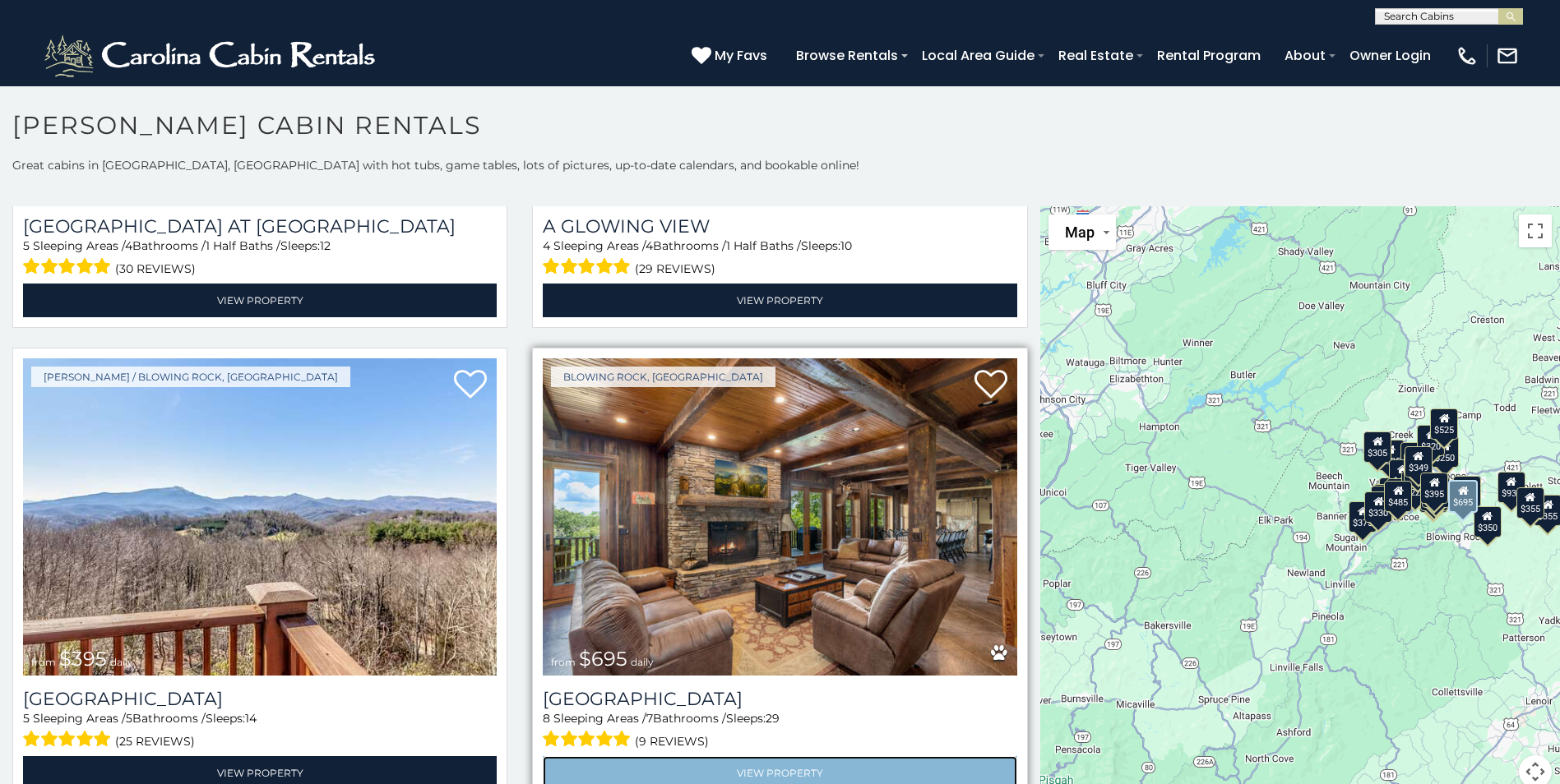
click at [784, 756] on link "View Property" at bounding box center [780, 773] width 474 height 33
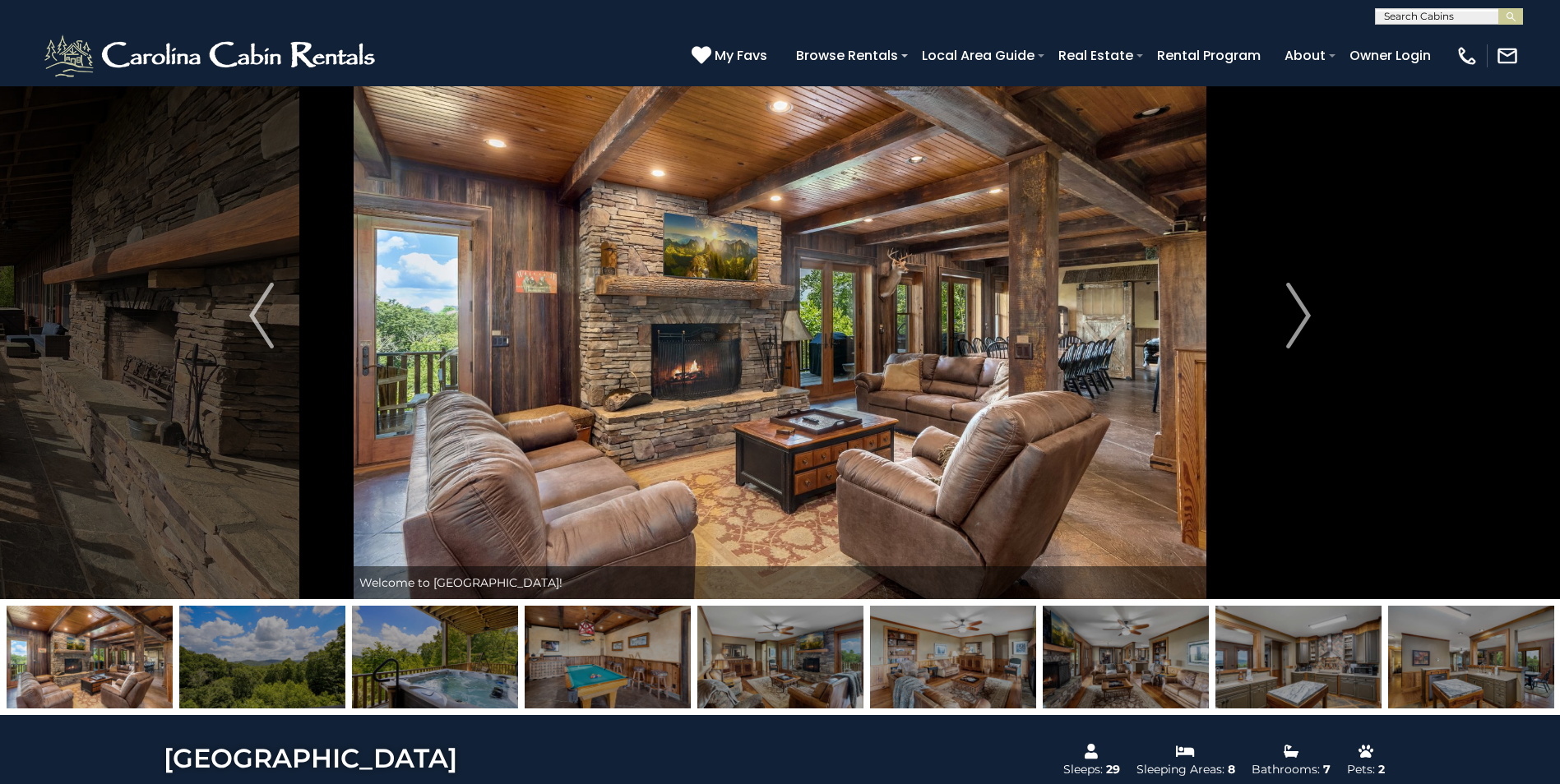
scroll to position [82, 0]
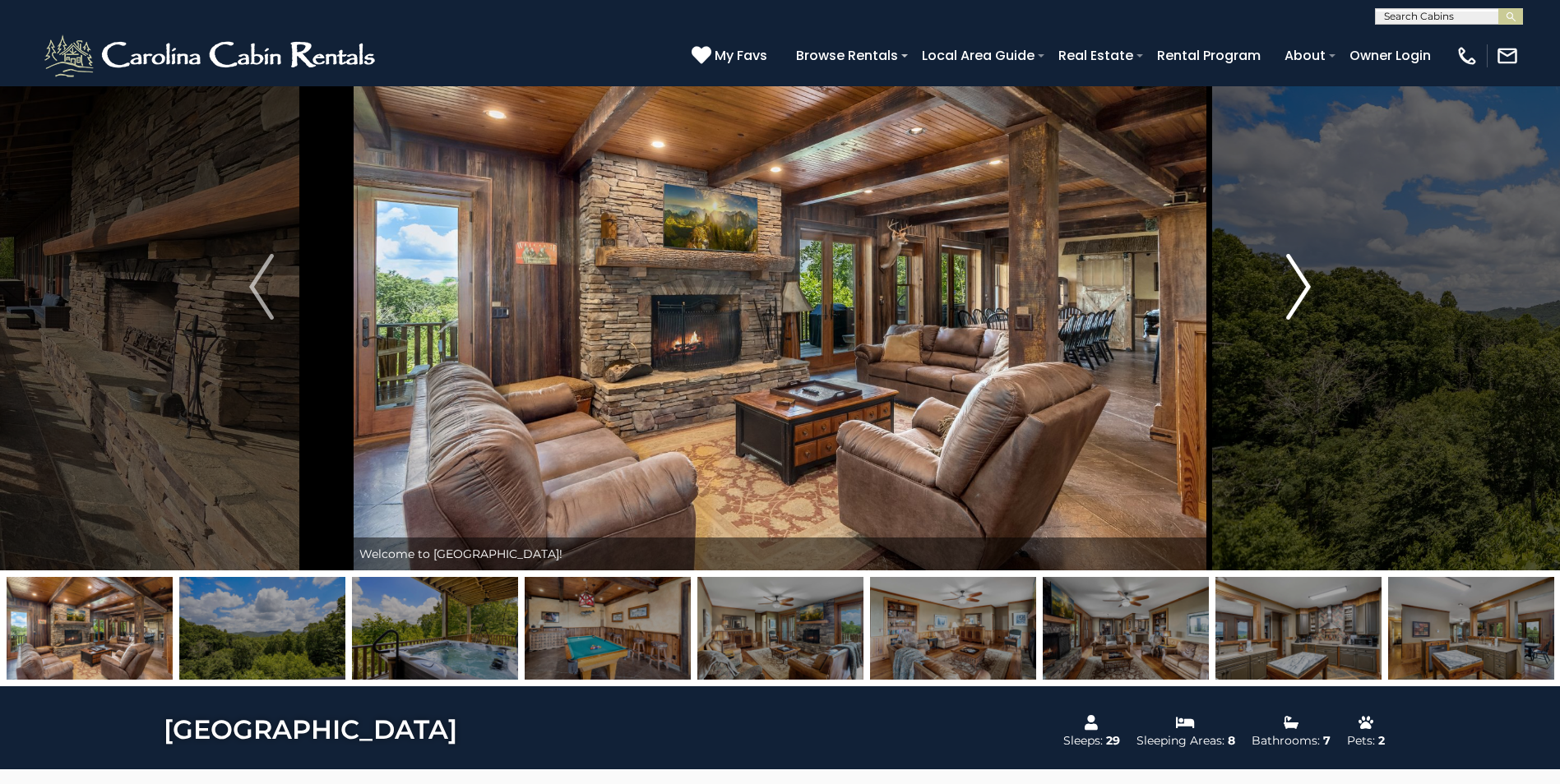
click at [1299, 280] on img "Next" at bounding box center [1299, 287] width 25 height 66
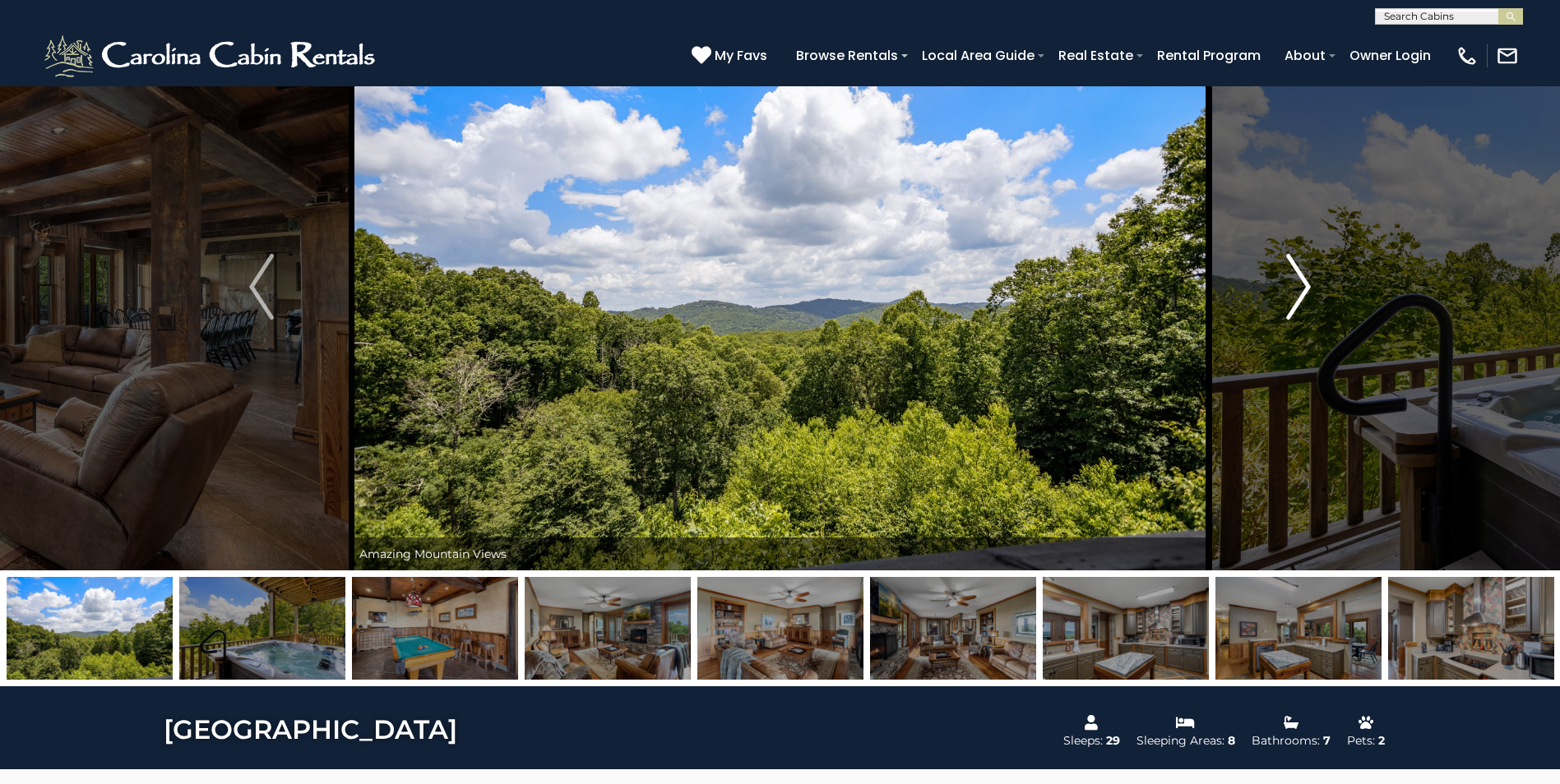
click at [1299, 280] on img "Next" at bounding box center [1299, 287] width 25 height 66
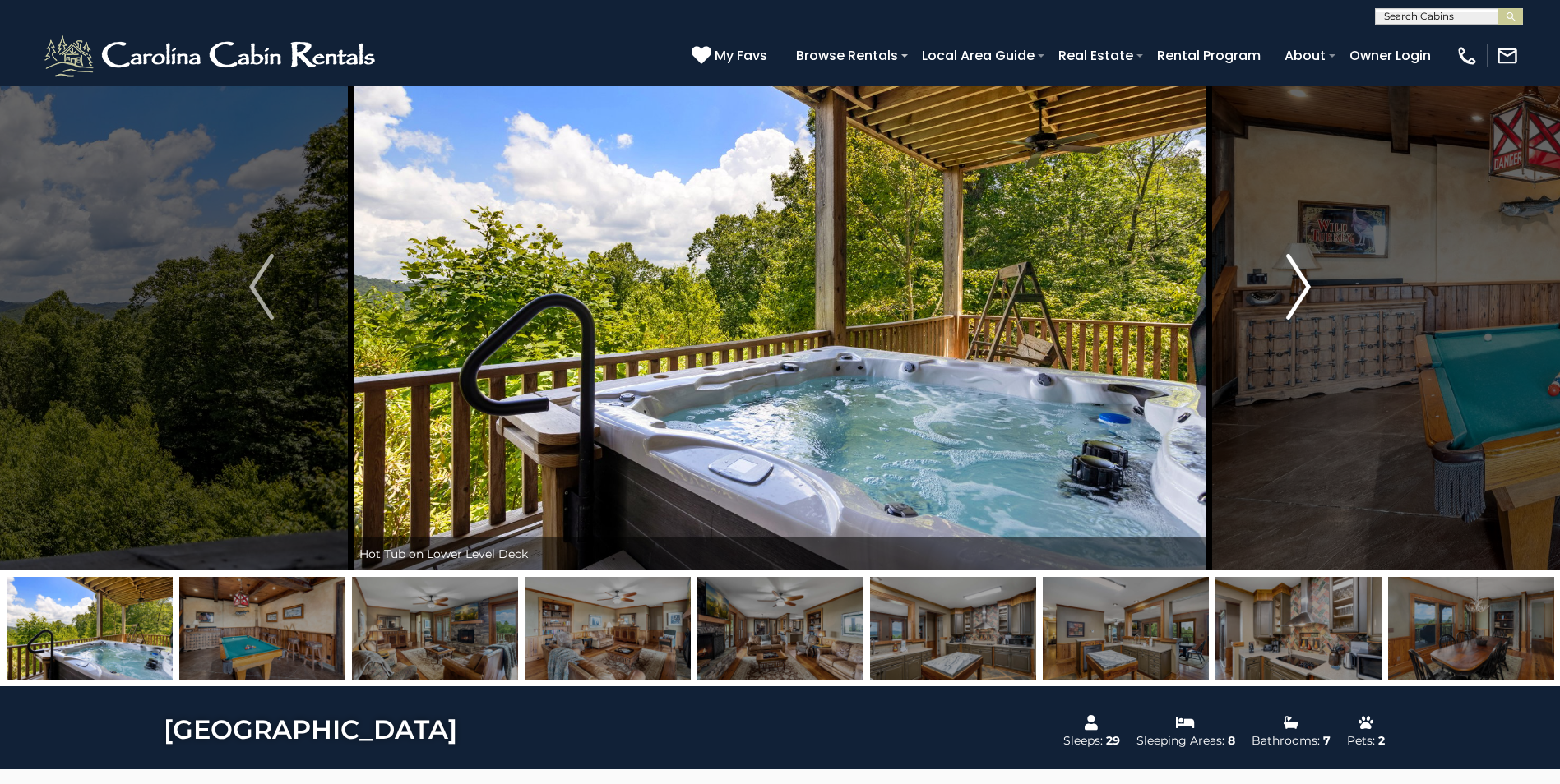
click at [1299, 280] on img "Next" at bounding box center [1299, 287] width 25 height 66
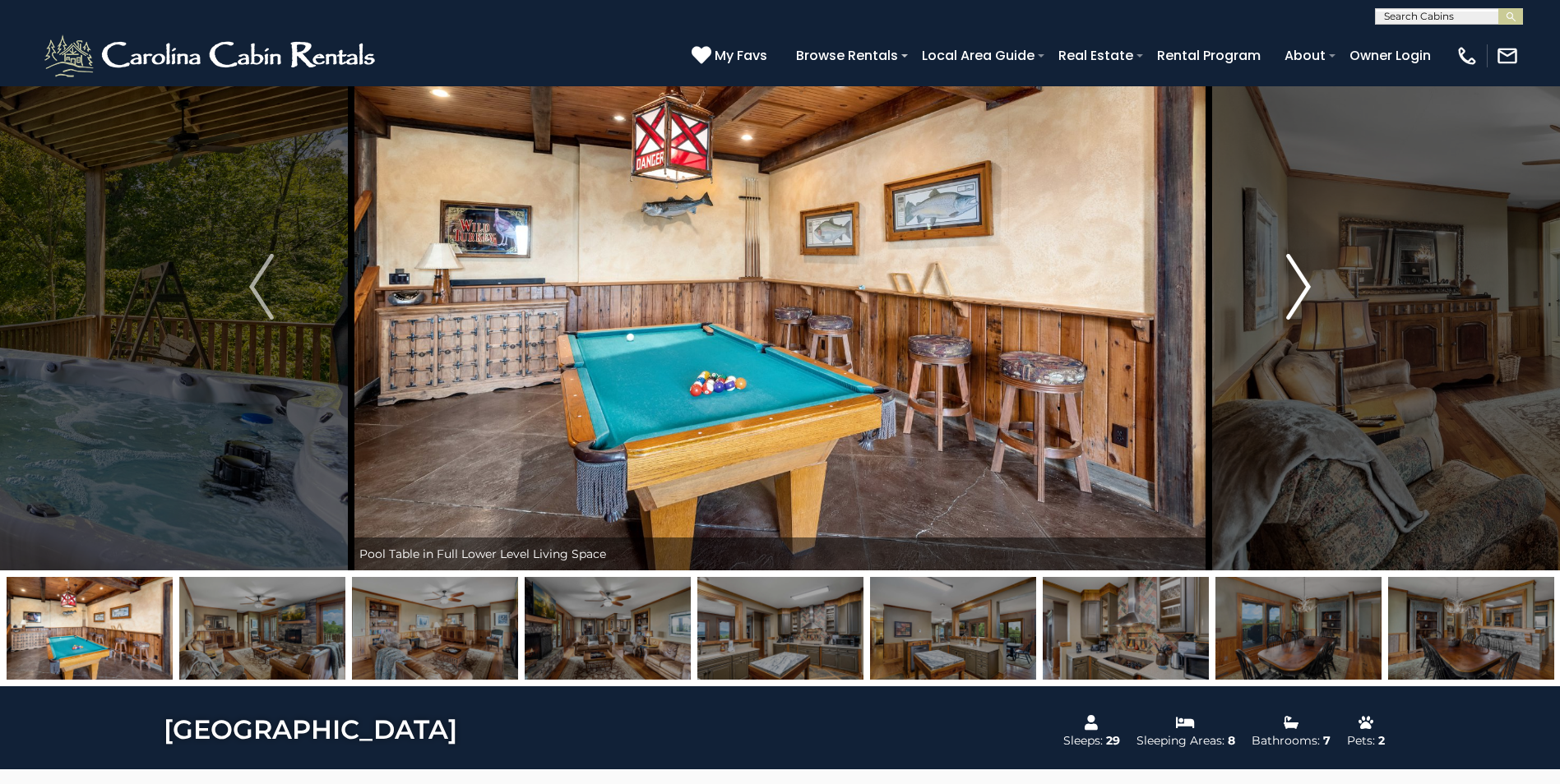
click at [1299, 280] on img "Next" at bounding box center [1299, 287] width 25 height 66
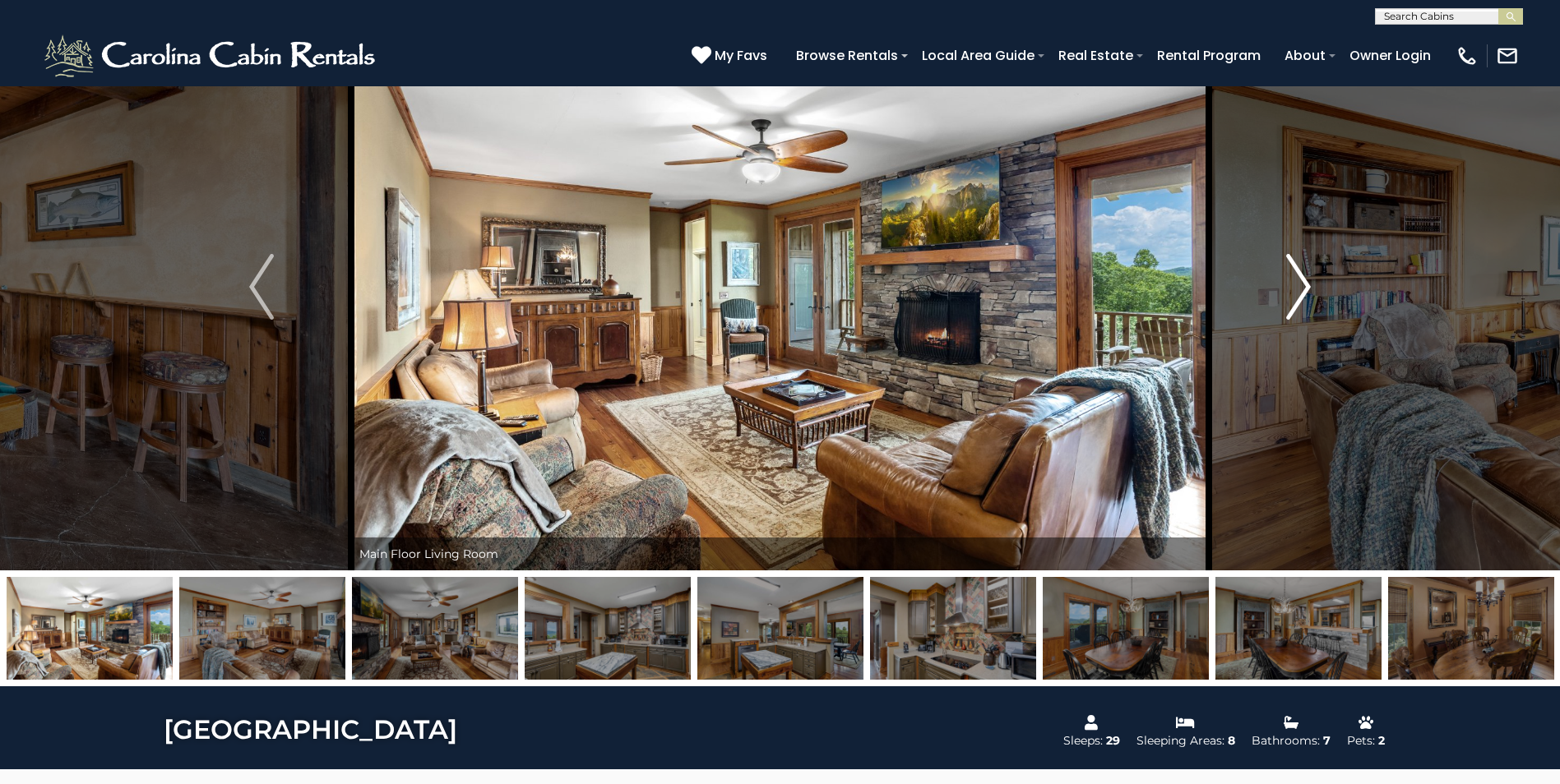
click at [1299, 280] on img "Next" at bounding box center [1299, 287] width 25 height 66
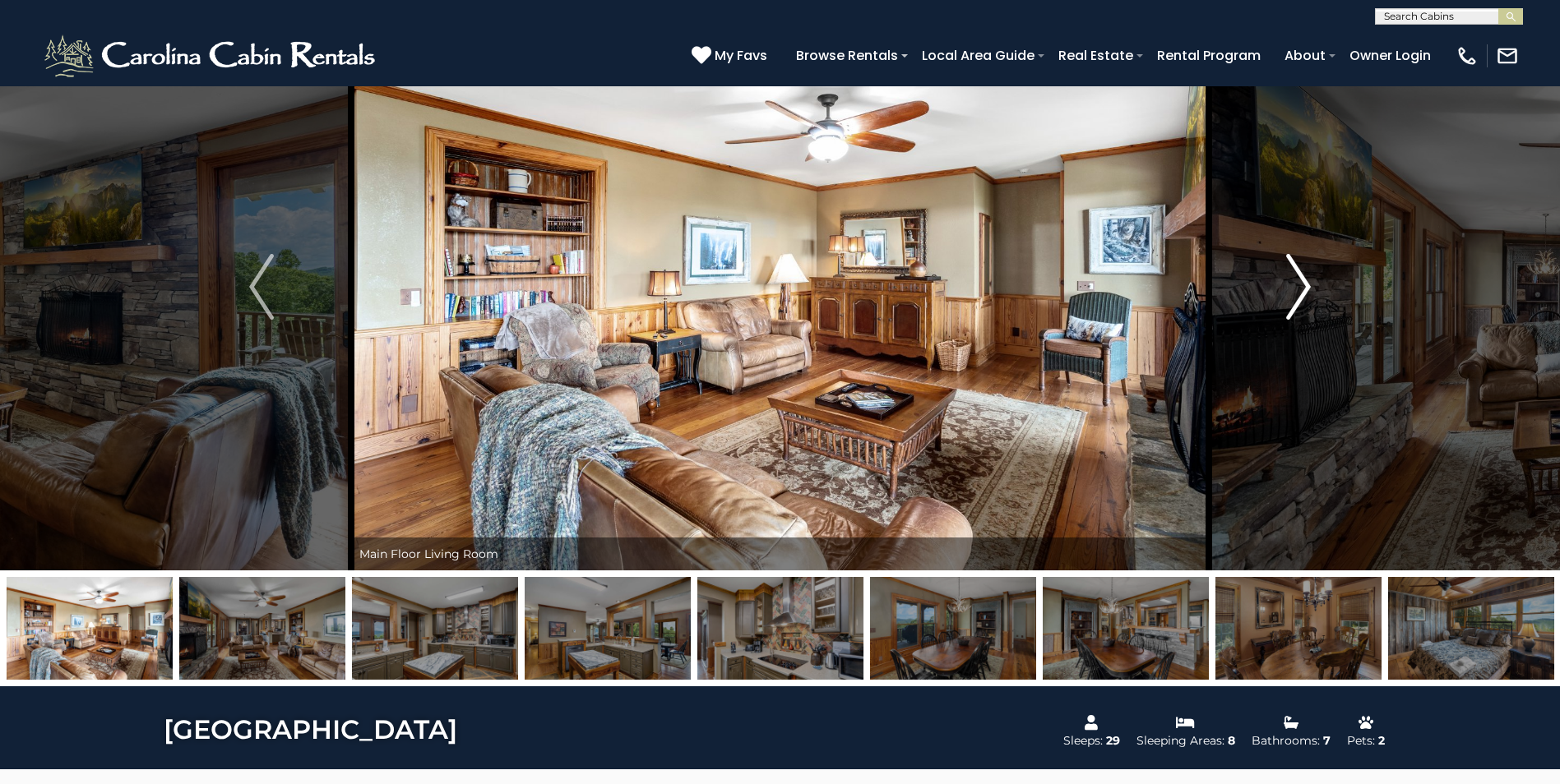
click at [1299, 280] on img "Next" at bounding box center [1299, 287] width 25 height 66
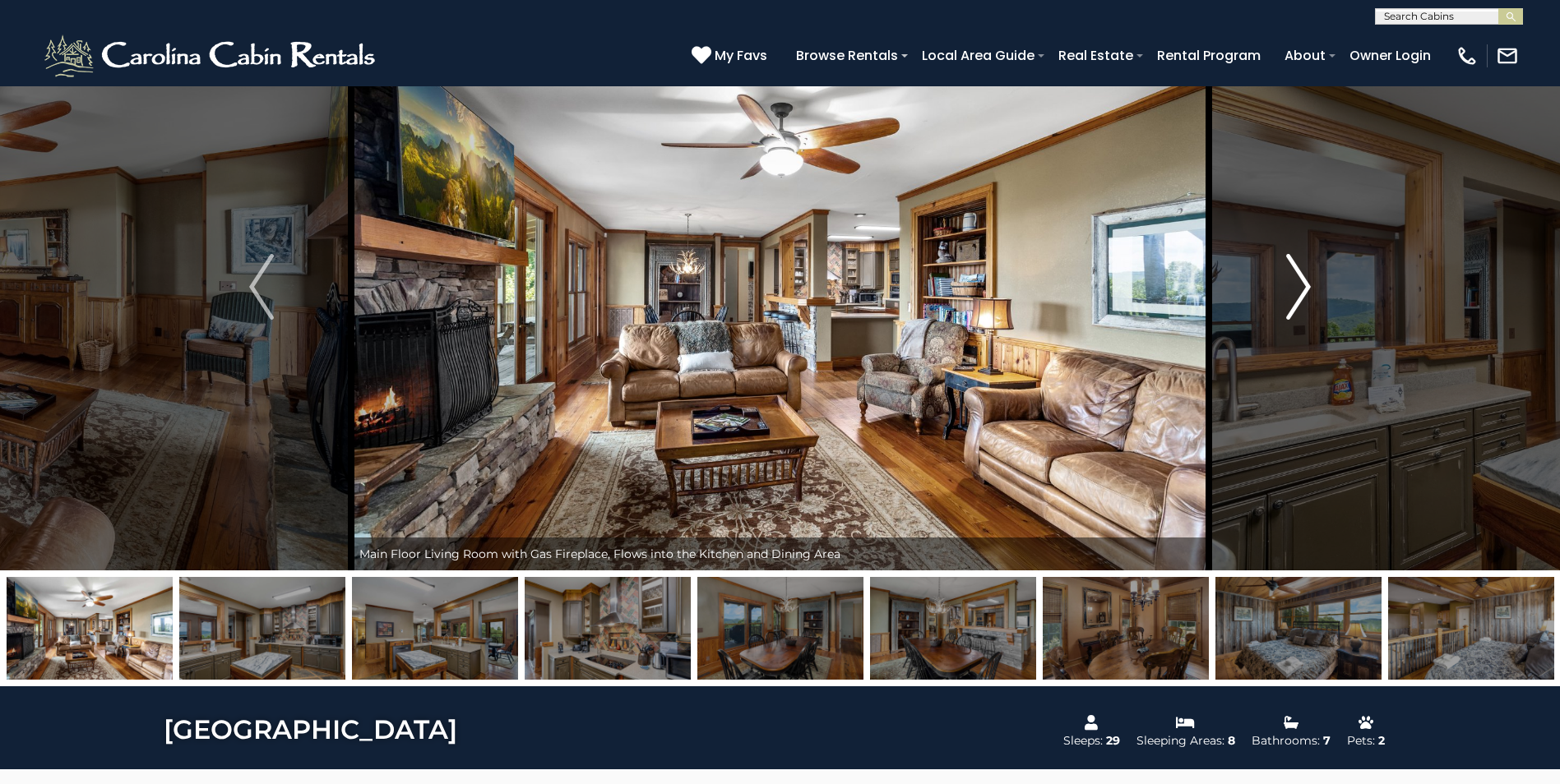
click at [1299, 280] on img "Next" at bounding box center [1299, 287] width 25 height 66
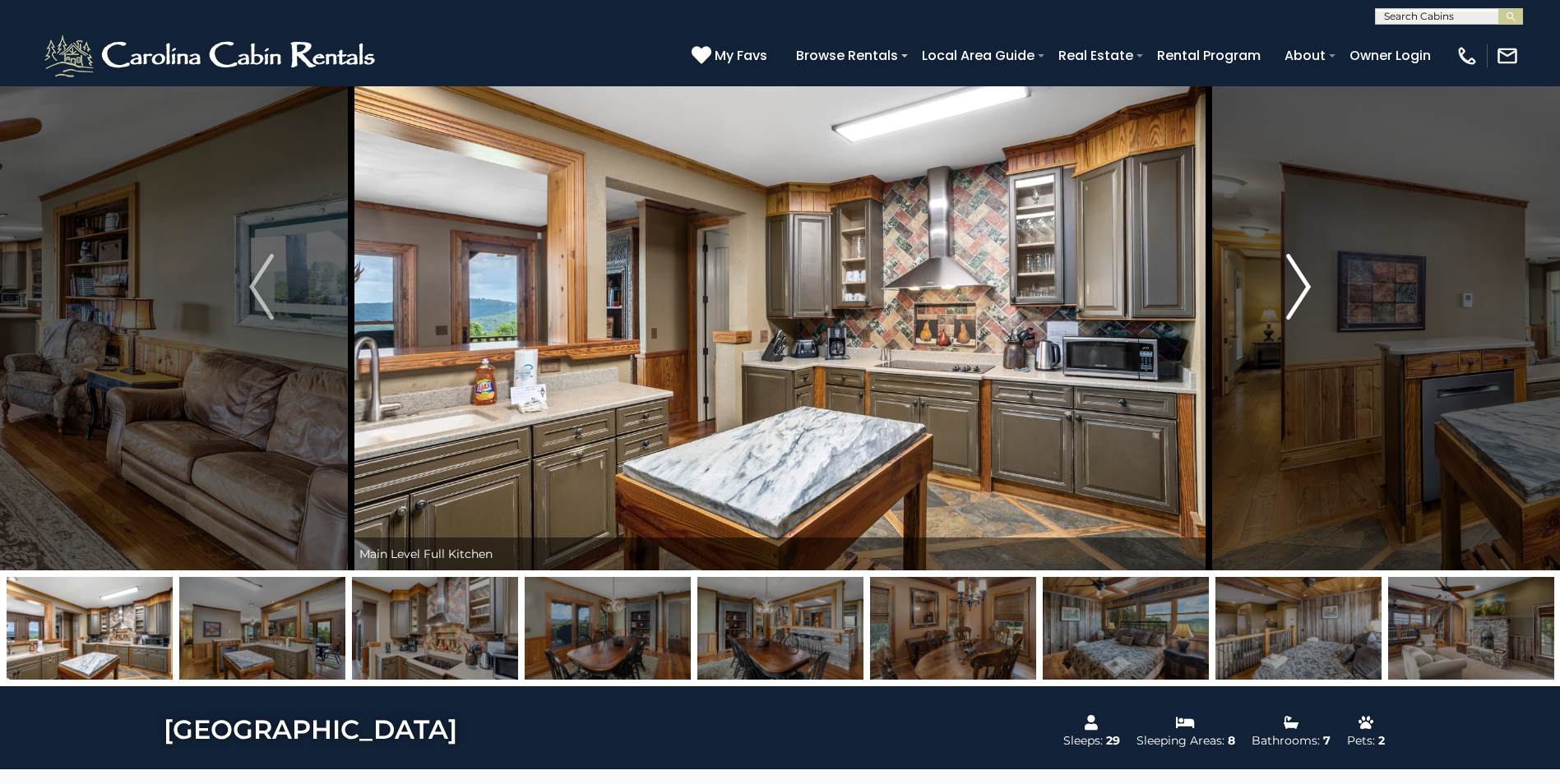
click at [1299, 280] on img "Next" at bounding box center [1299, 287] width 25 height 66
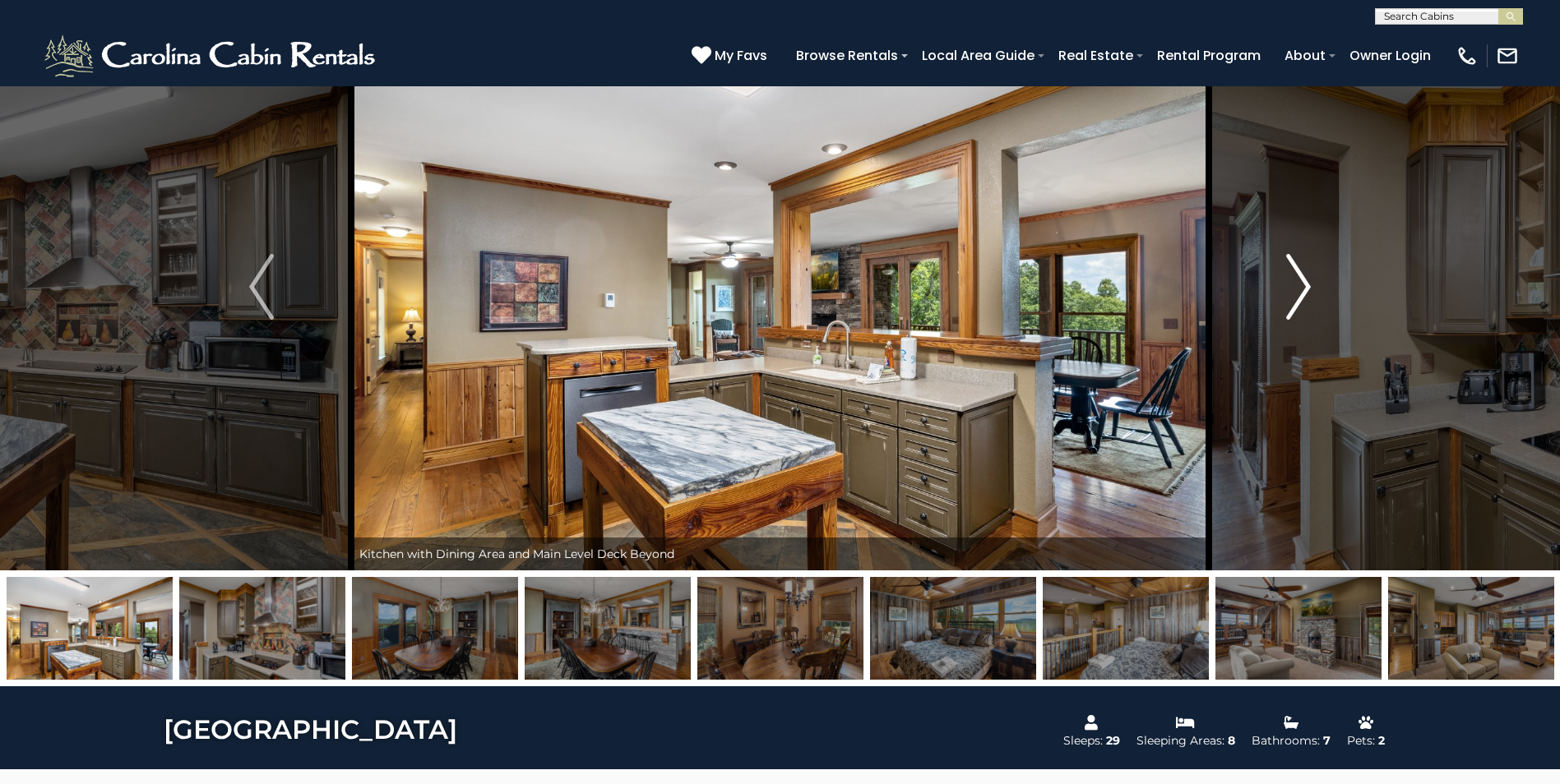
click at [1299, 280] on img "Next" at bounding box center [1299, 287] width 25 height 66
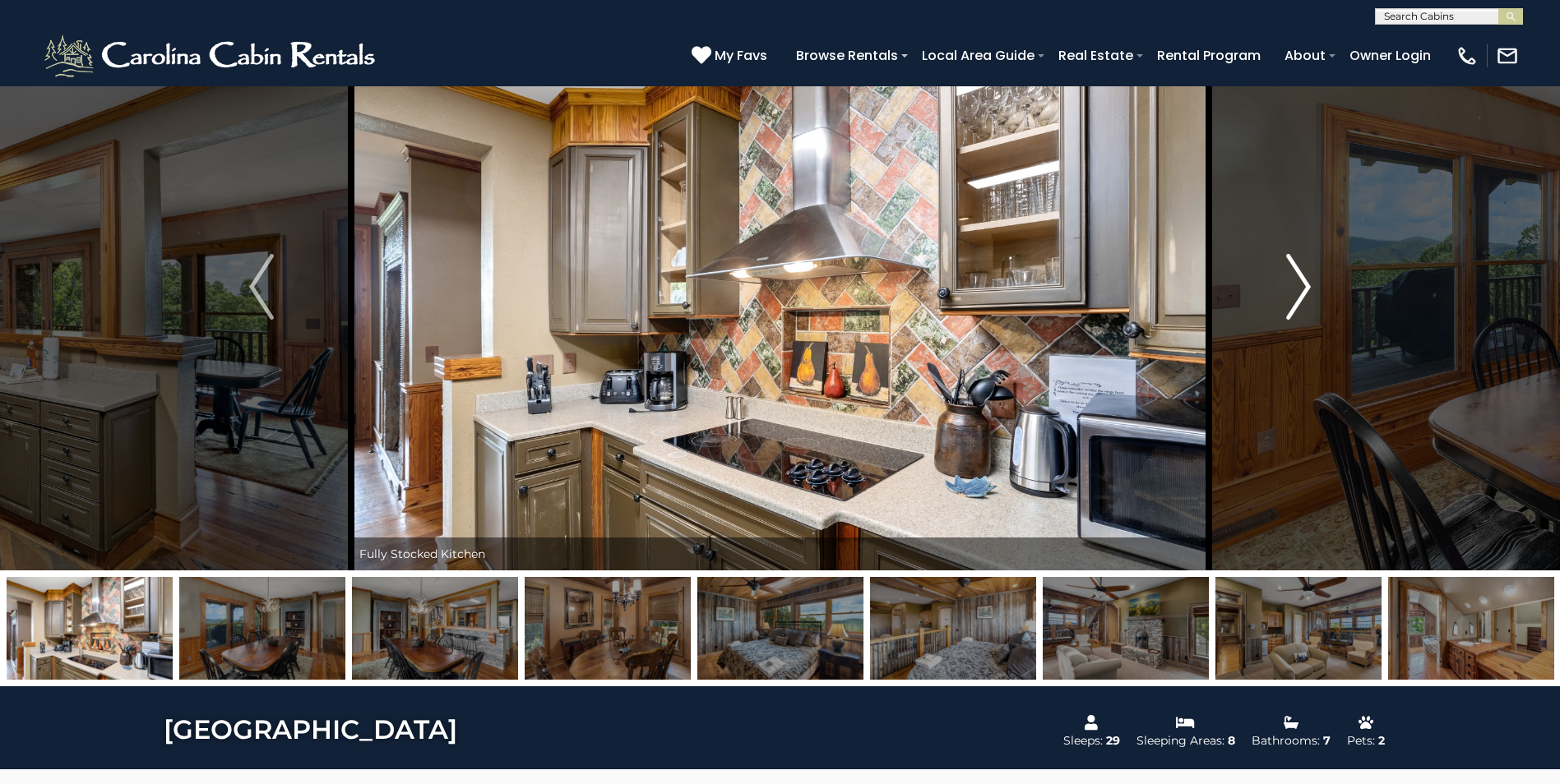
click at [1299, 280] on img "Next" at bounding box center [1299, 287] width 25 height 66
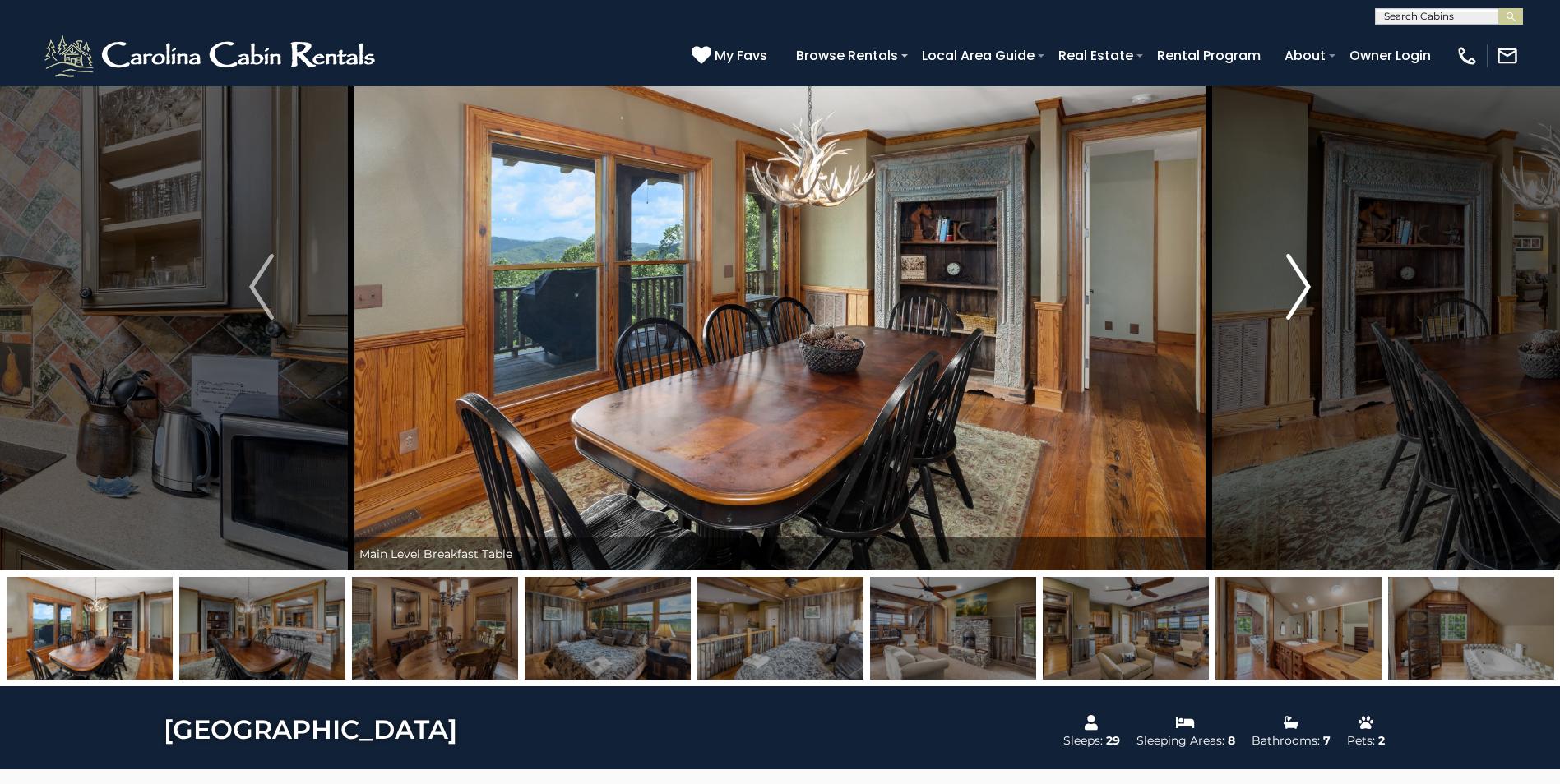
click at [1299, 280] on img "Next" at bounding box center [1299, 287] width 25 height 66
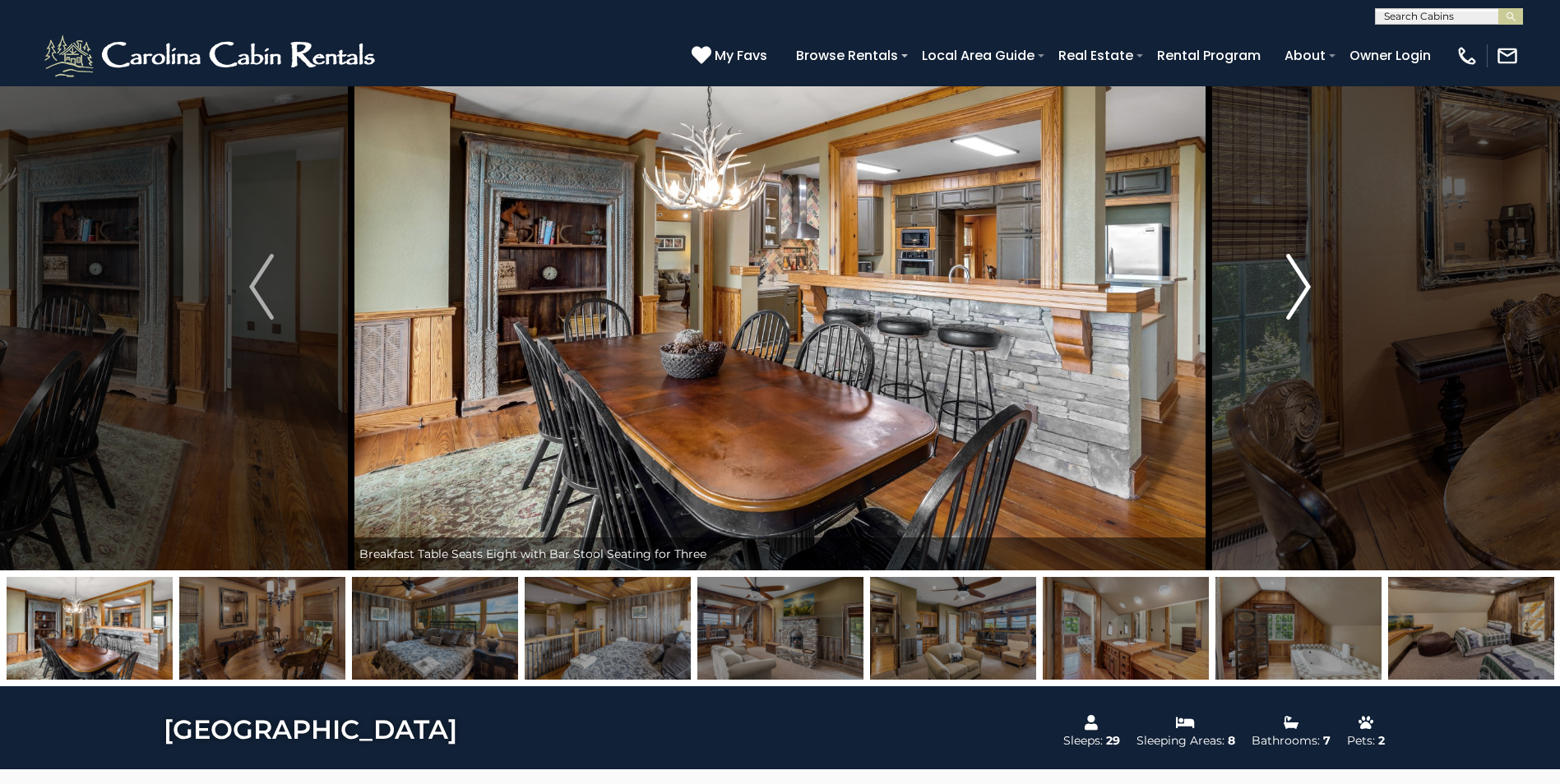
click at [1299, 280] on img "Next" at bounding box center [1299, 287] width 25 height 66
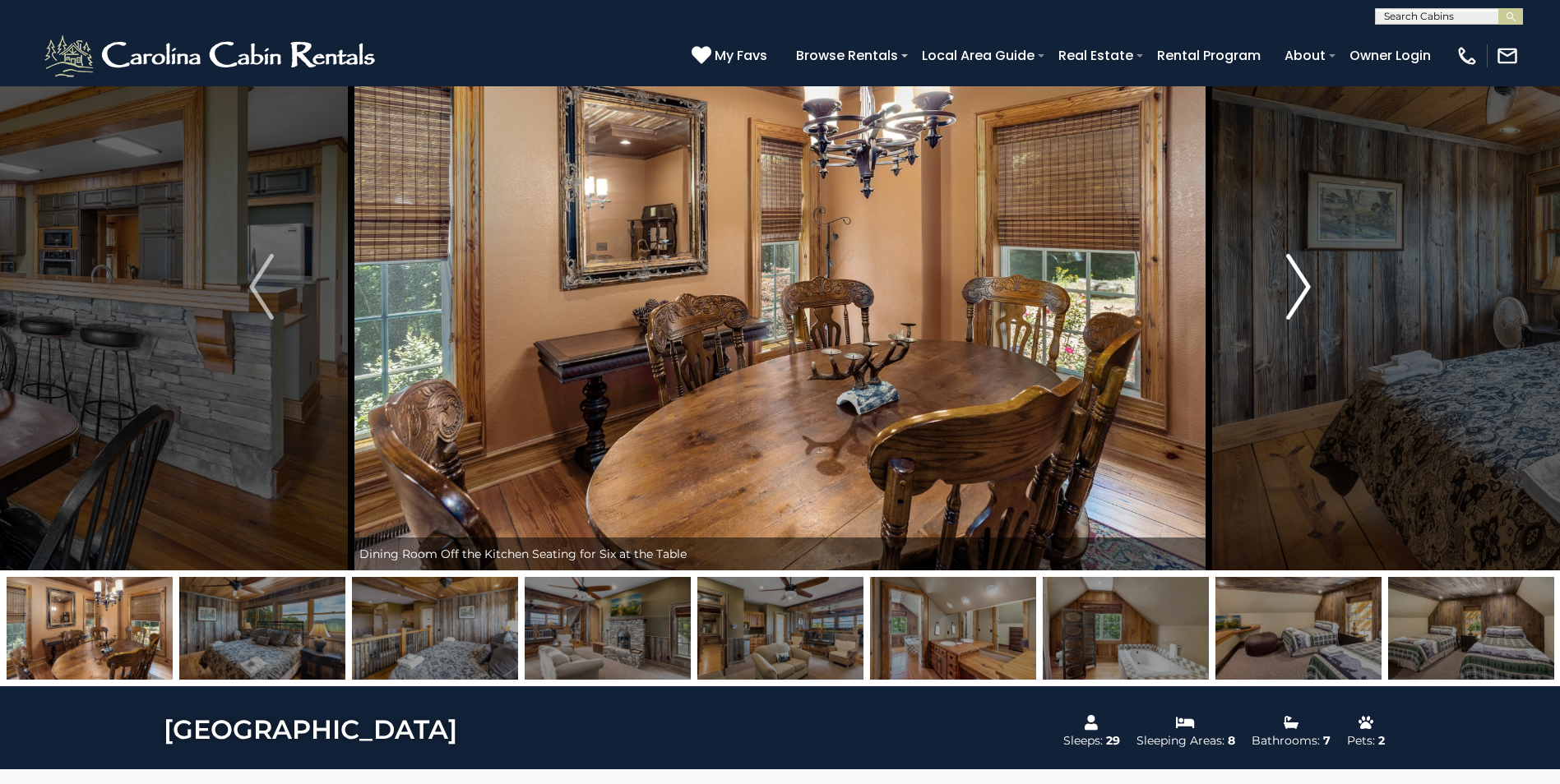
click at [1299, 280] on img "Next" at bounding box center [1299, 287] width 25 height 66
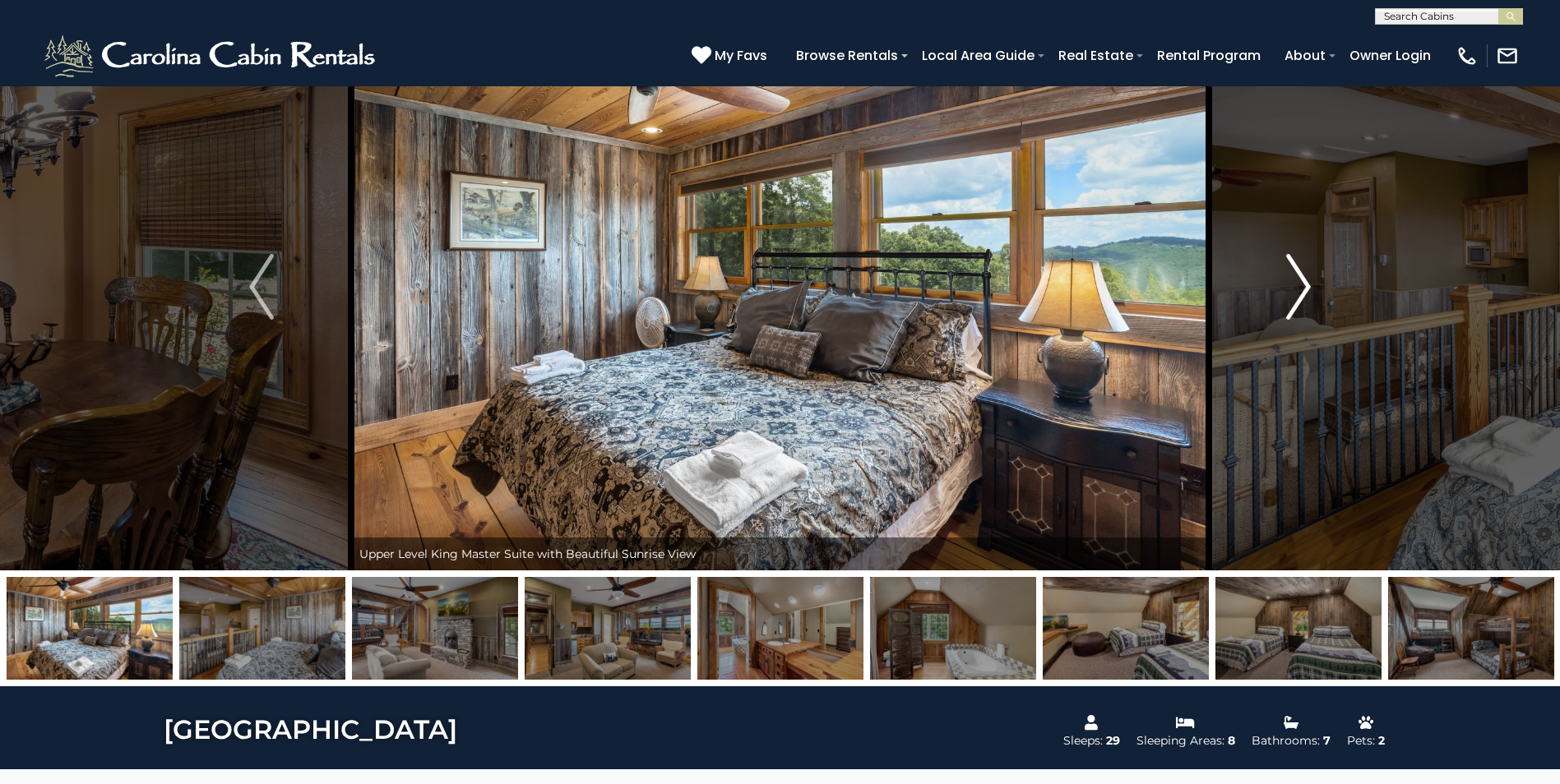
click at [1299, 280] on img "Next" at bounding box center [1299, 287] width 25 height 66
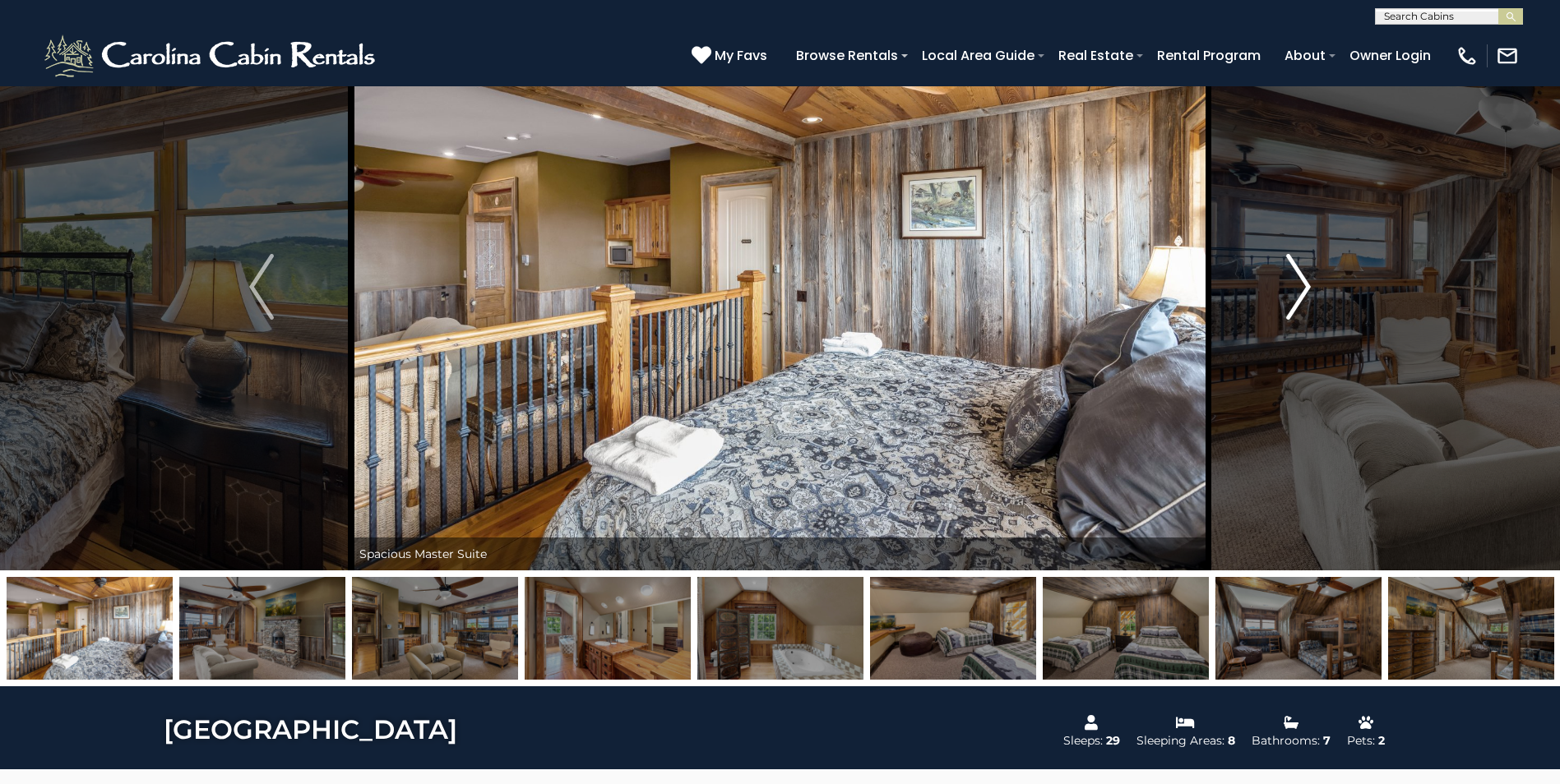
click at [1299, 280] on img "Next" at bounding box center [1299, 287] width 25 height 66
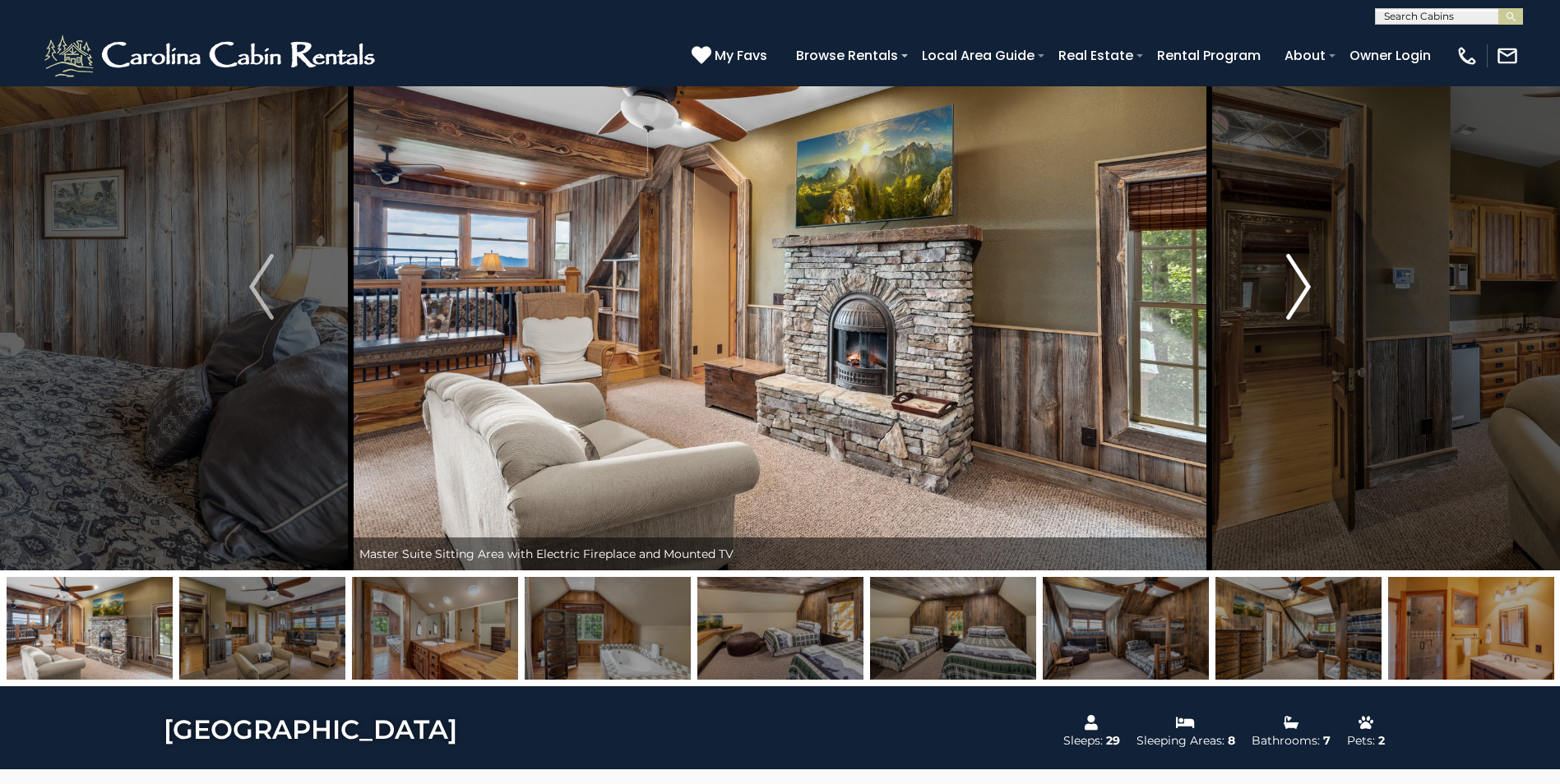
click at [1299, 280] on img "Next" at bounding box center [1299, 287] width 25 height 66
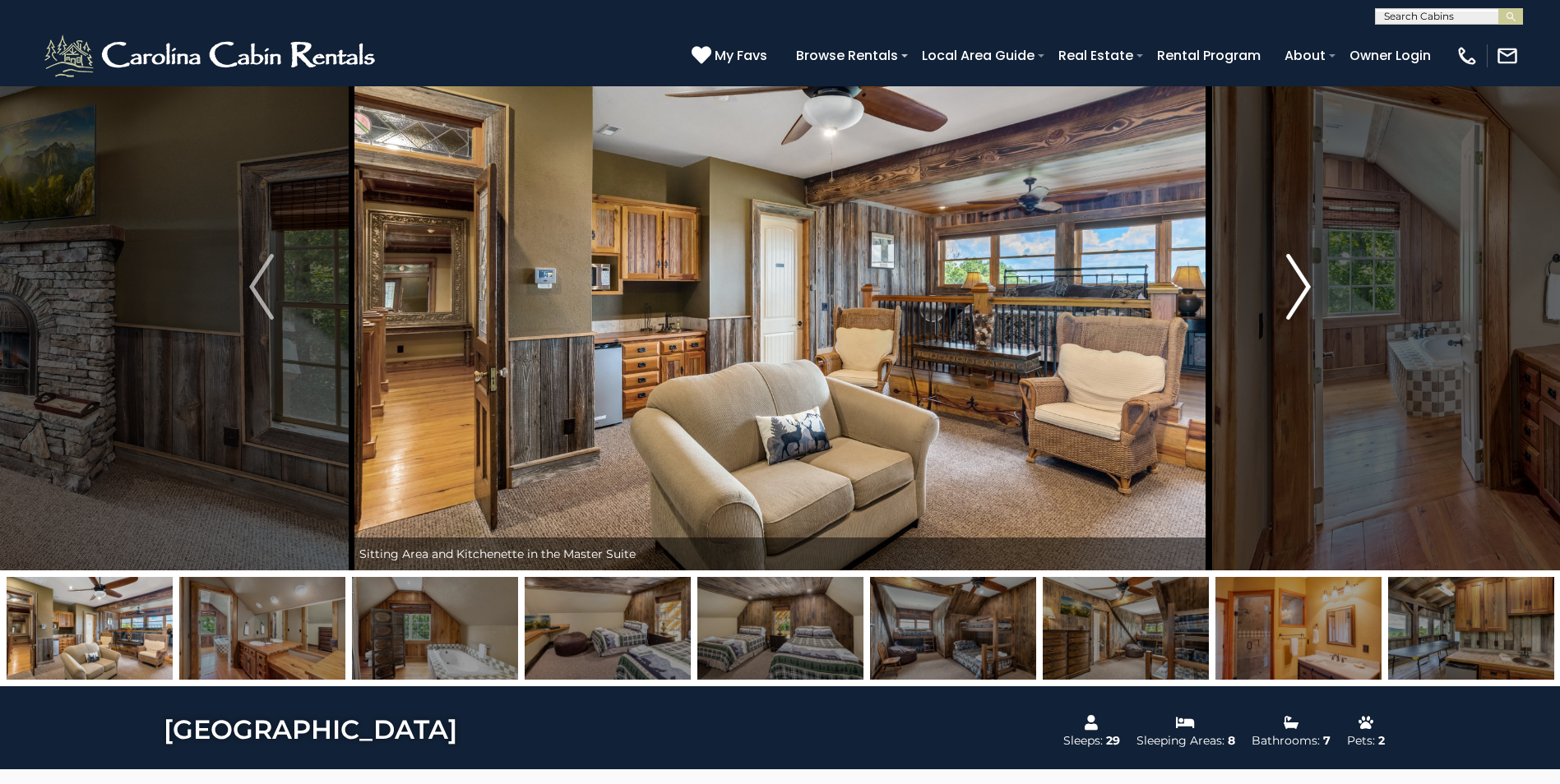
click at [1299, 280] on img "Next" at bounding box center [1299, 287] width 25 height 66
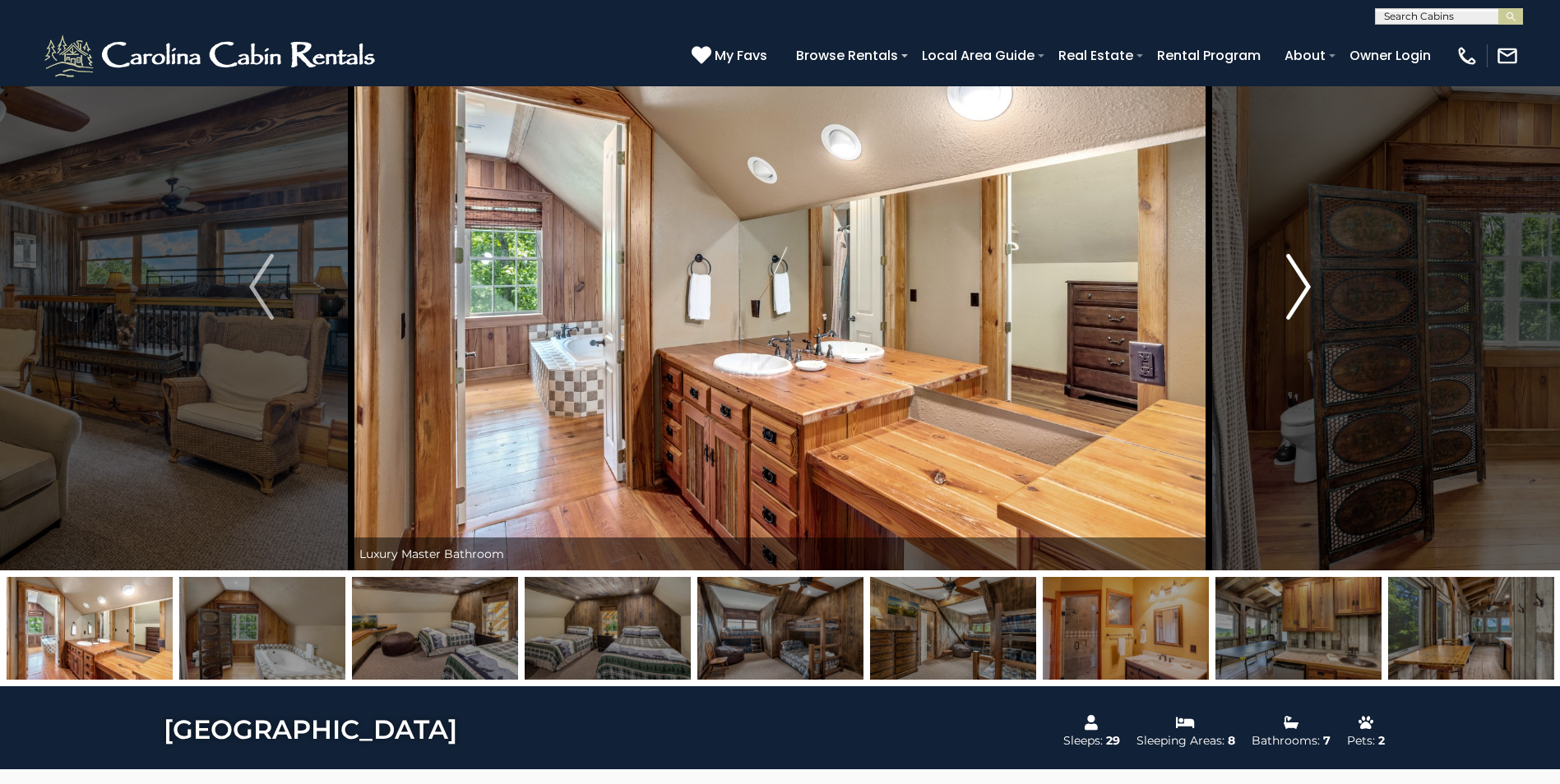
click at [1299, 280] on img "Next" at bounding box center [1299, 287] width 25 height 66
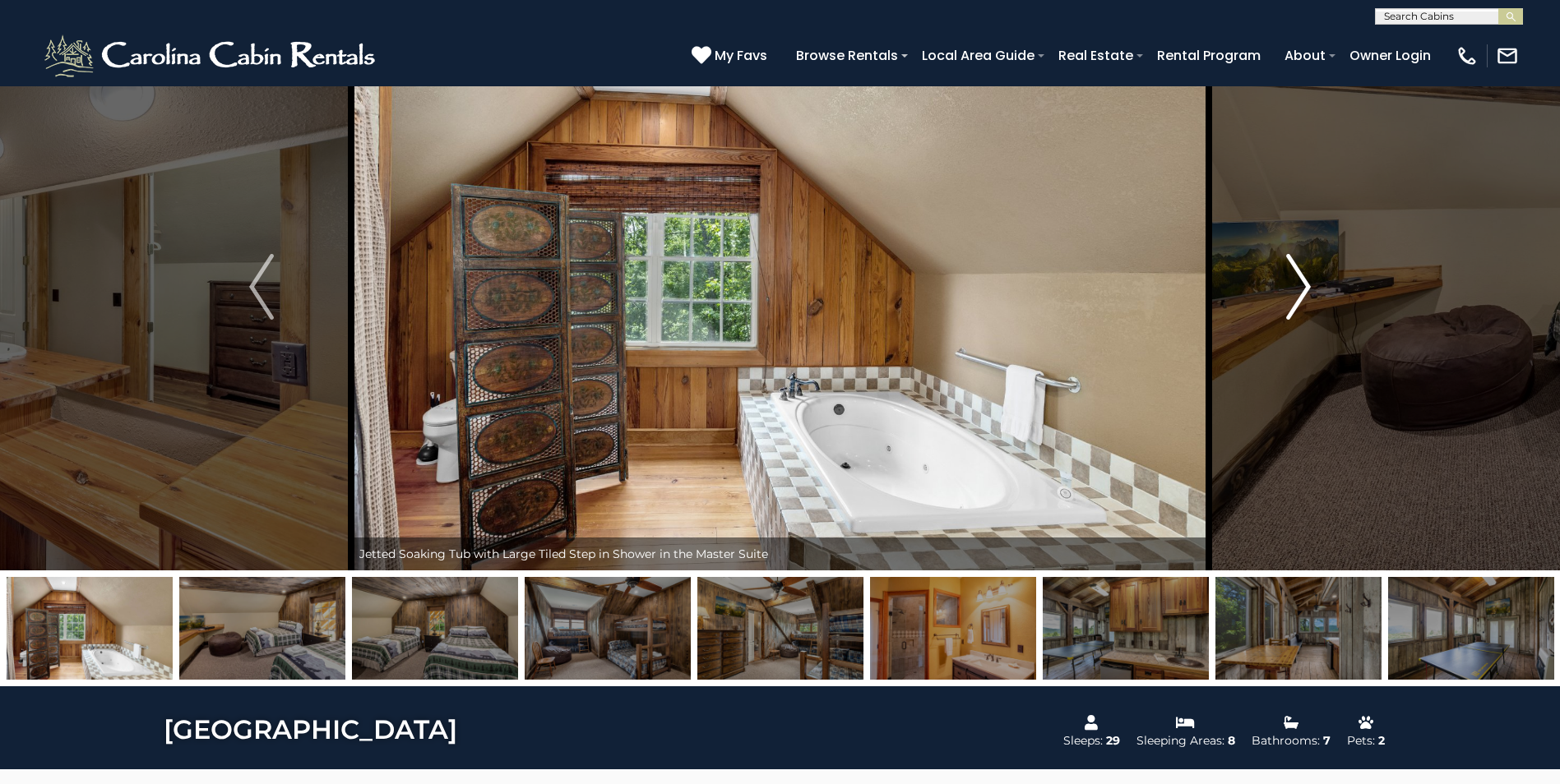
click at [1299, 280] on img "Next" at bounding box center [1299, 287] width 25 height 66
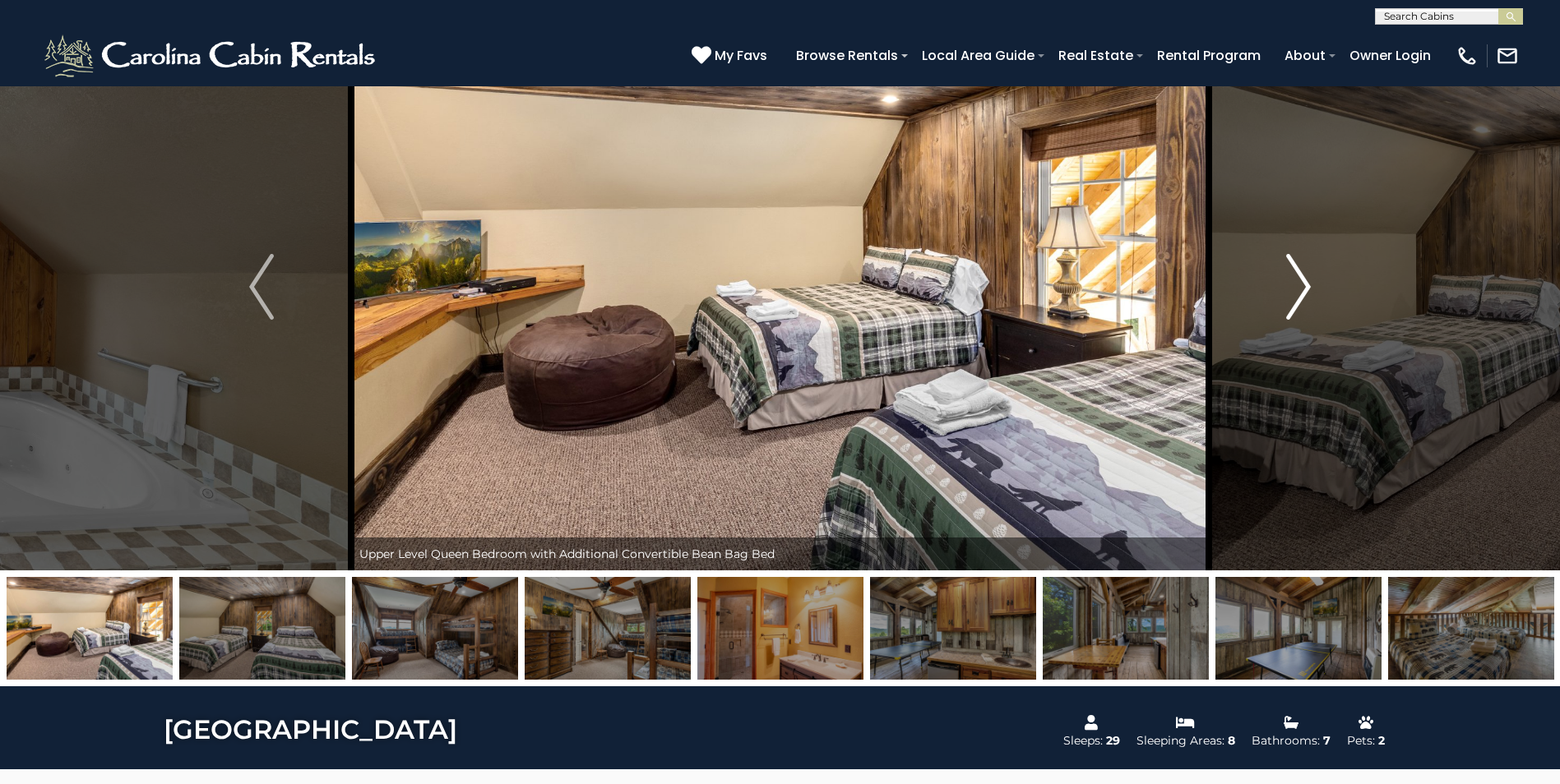
click at [1299, 280] on img "Next" at bounding box center [1299, 287] width 25 height 66
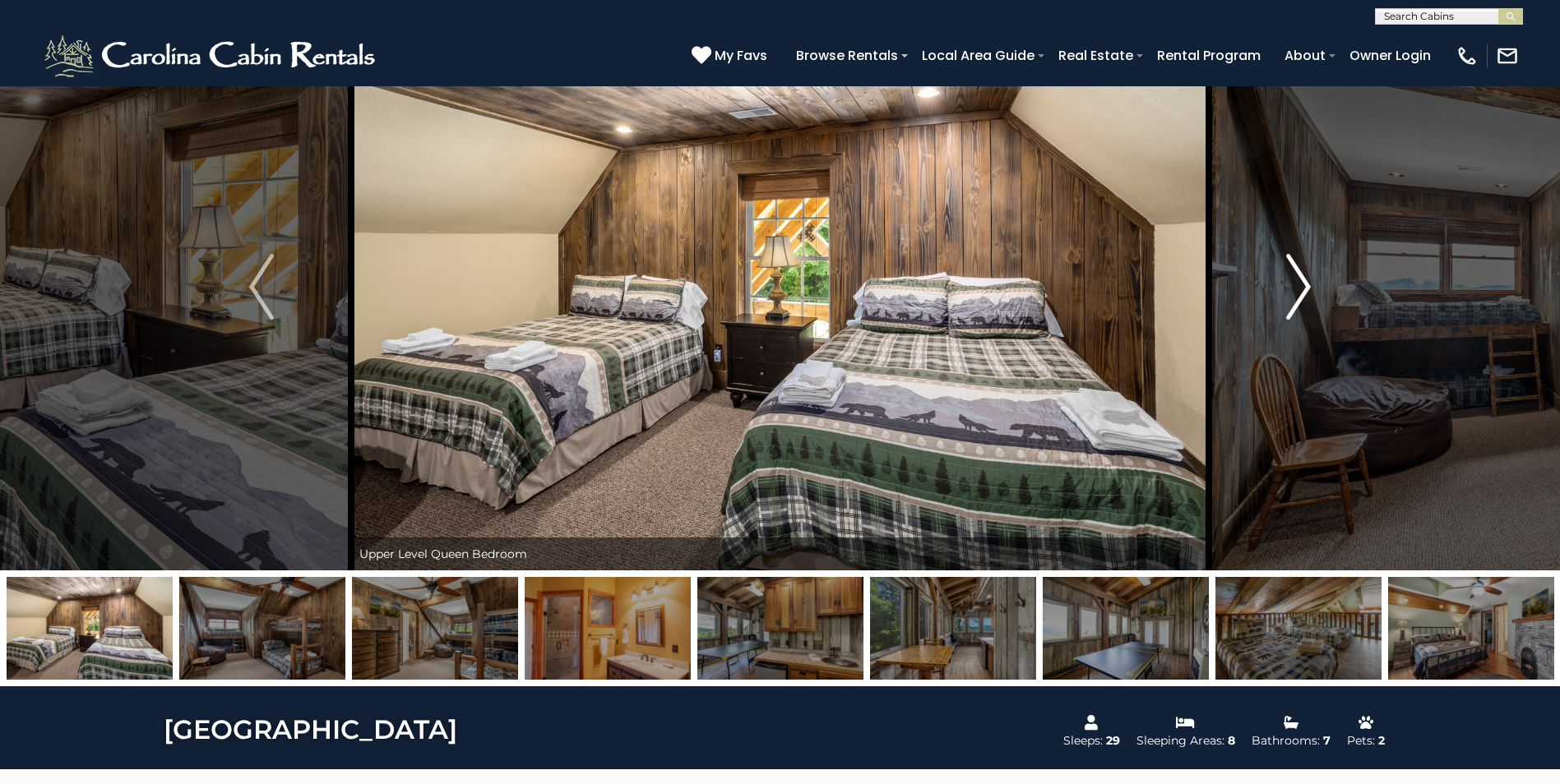
click at [1299, 280] on img "Next" at bounding box center [1299, 287] width 25 height 66
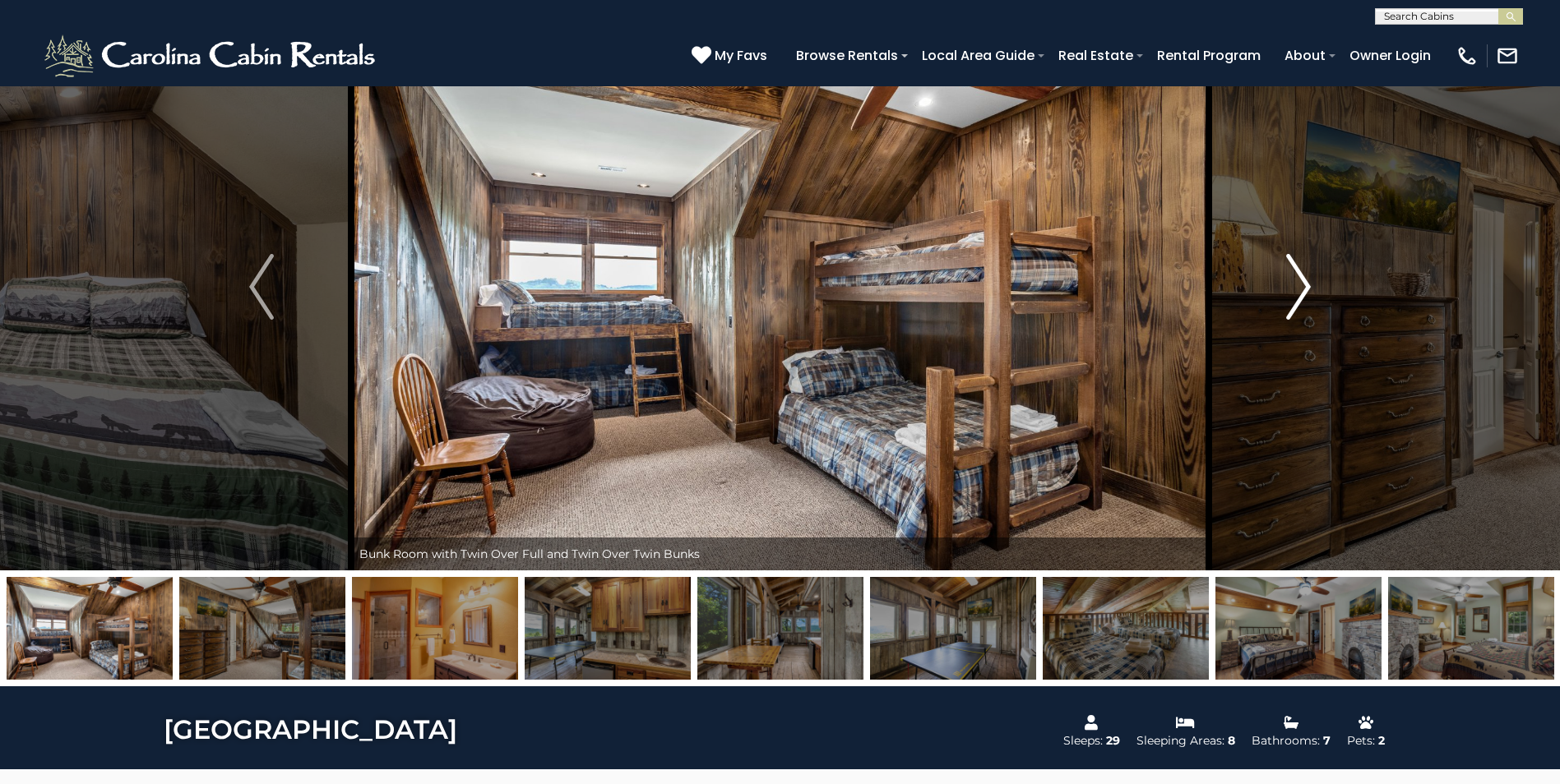
click at [1299, 280] on img "Next" at bounding box center [1299, 287] width 25 height 66
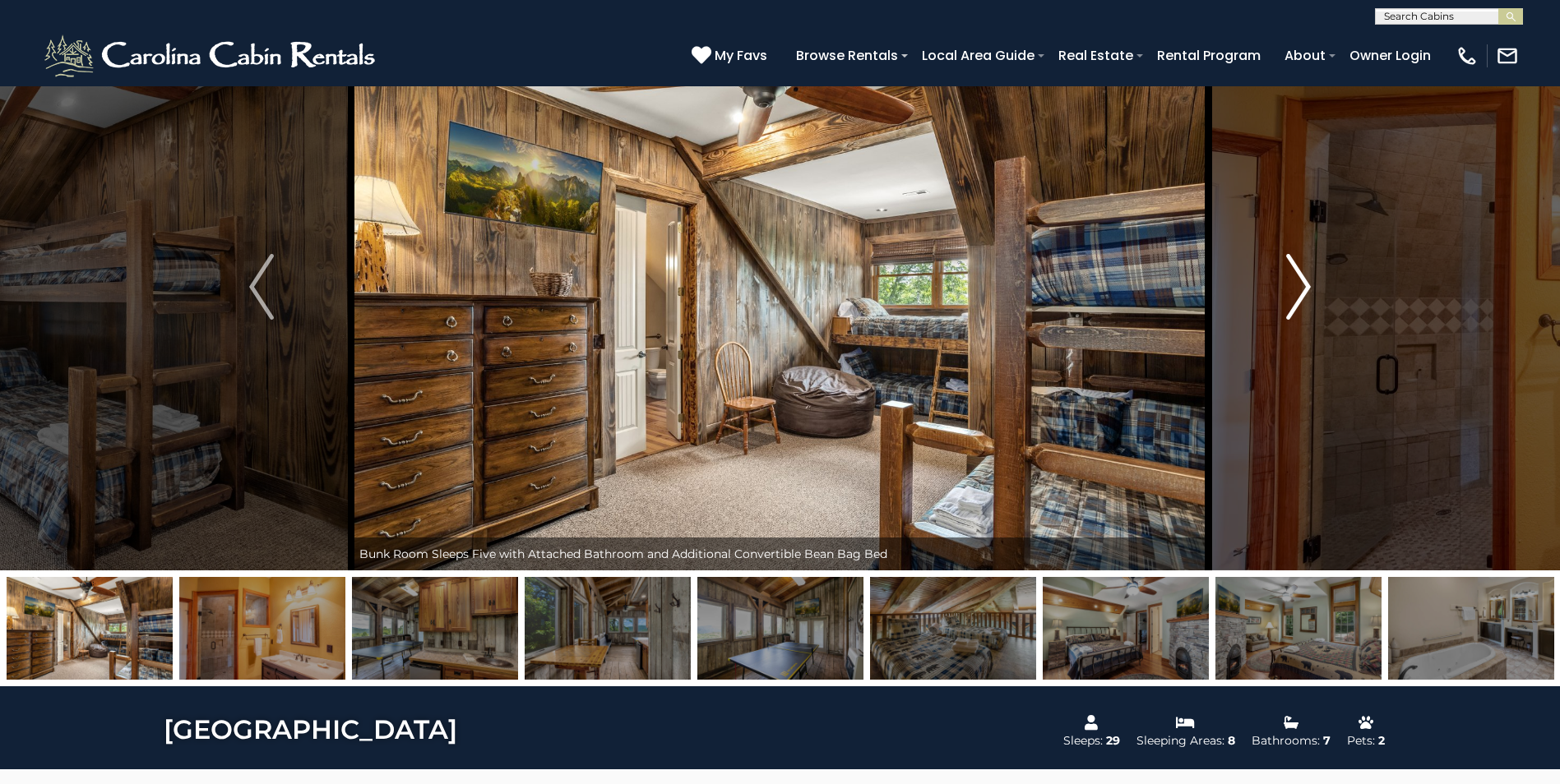
click at [1299, 280] on img "Next" at bounding box center [1299, 287] width 25 height 66
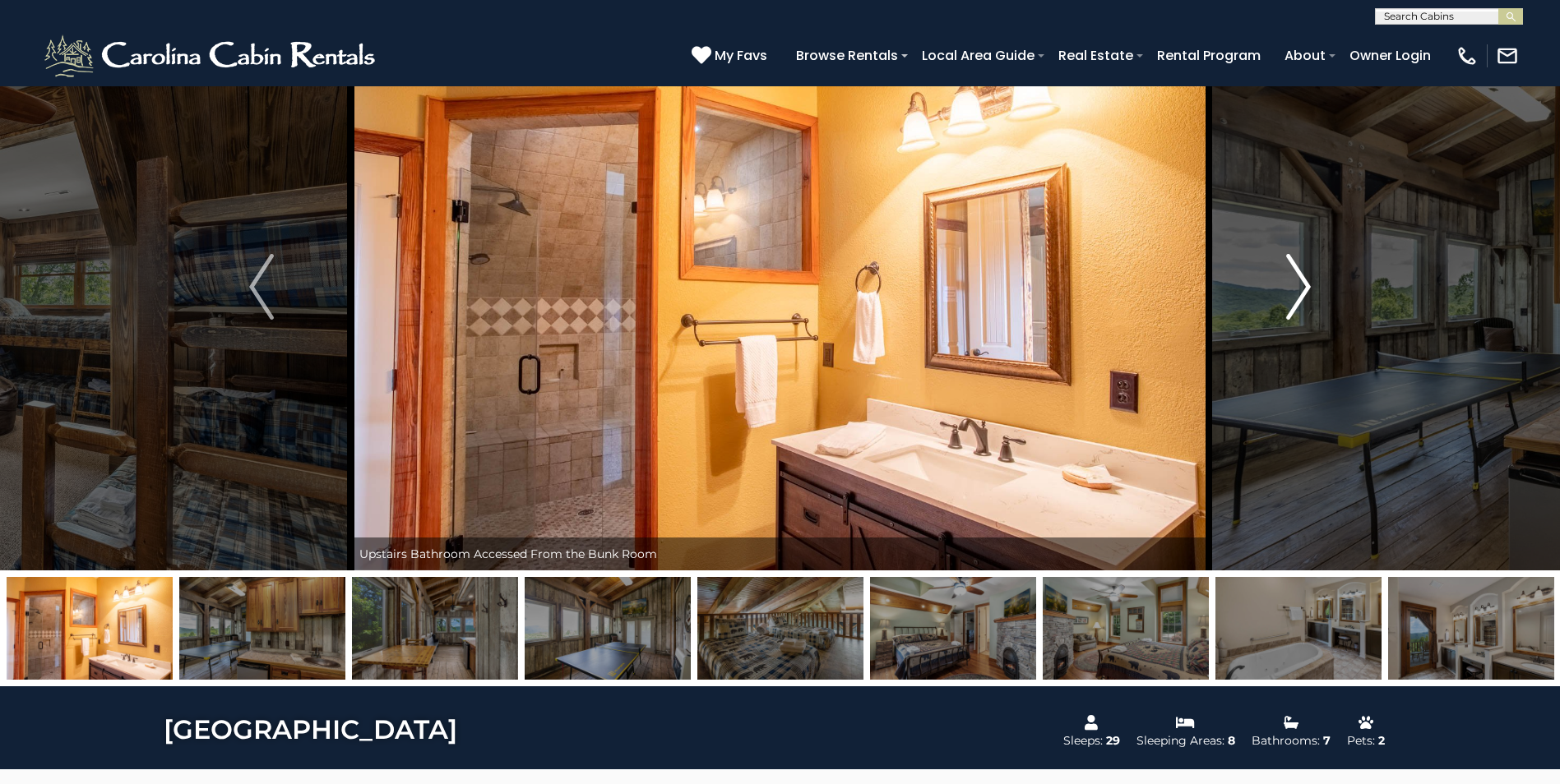
click at [1299, 280] on img "Next" at bounding box center [1299, 287] width 25 height 66
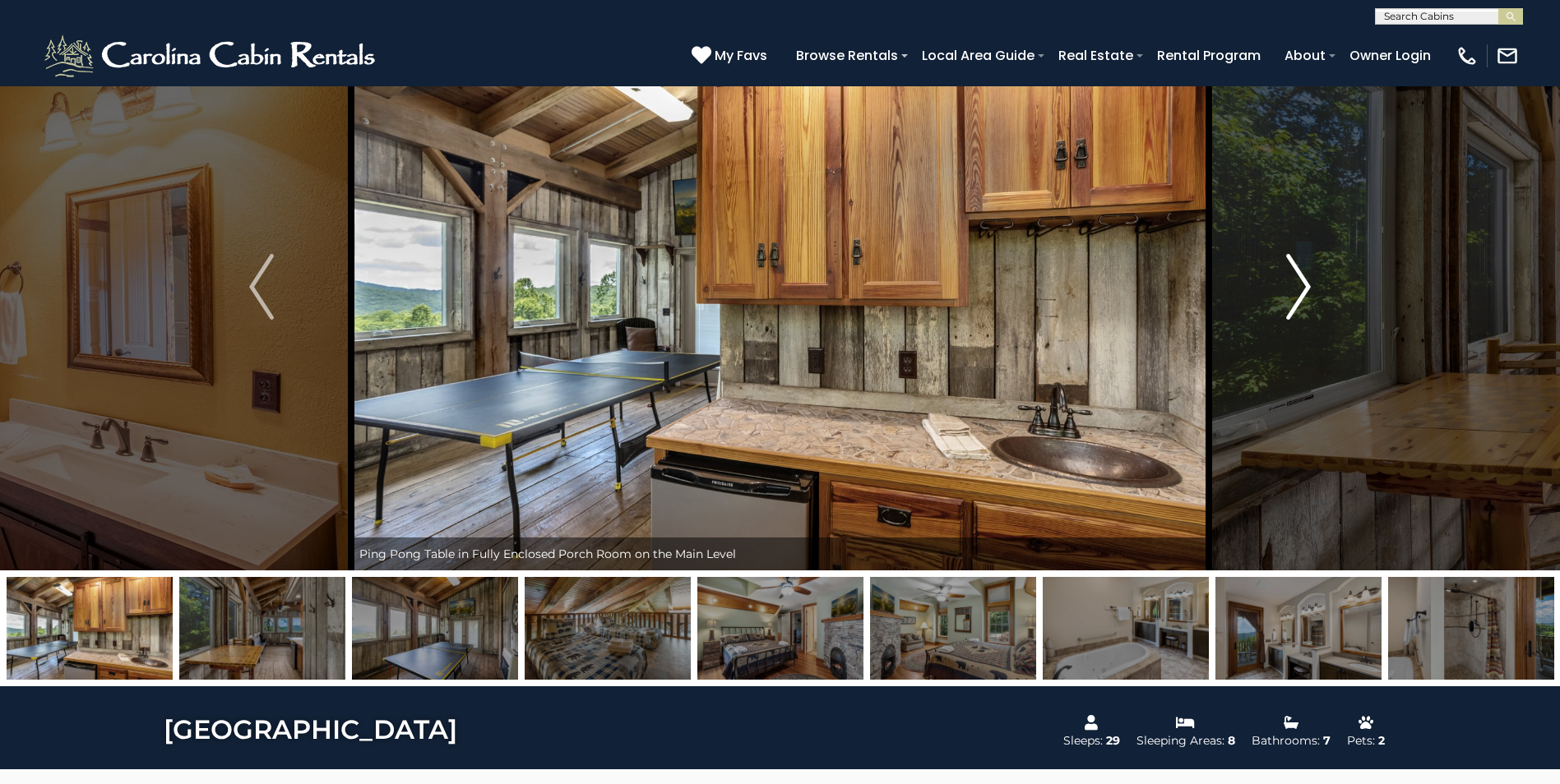
click at [1299, 280] on img "Next" at bounding box center [1299, 287] width 25 height 66
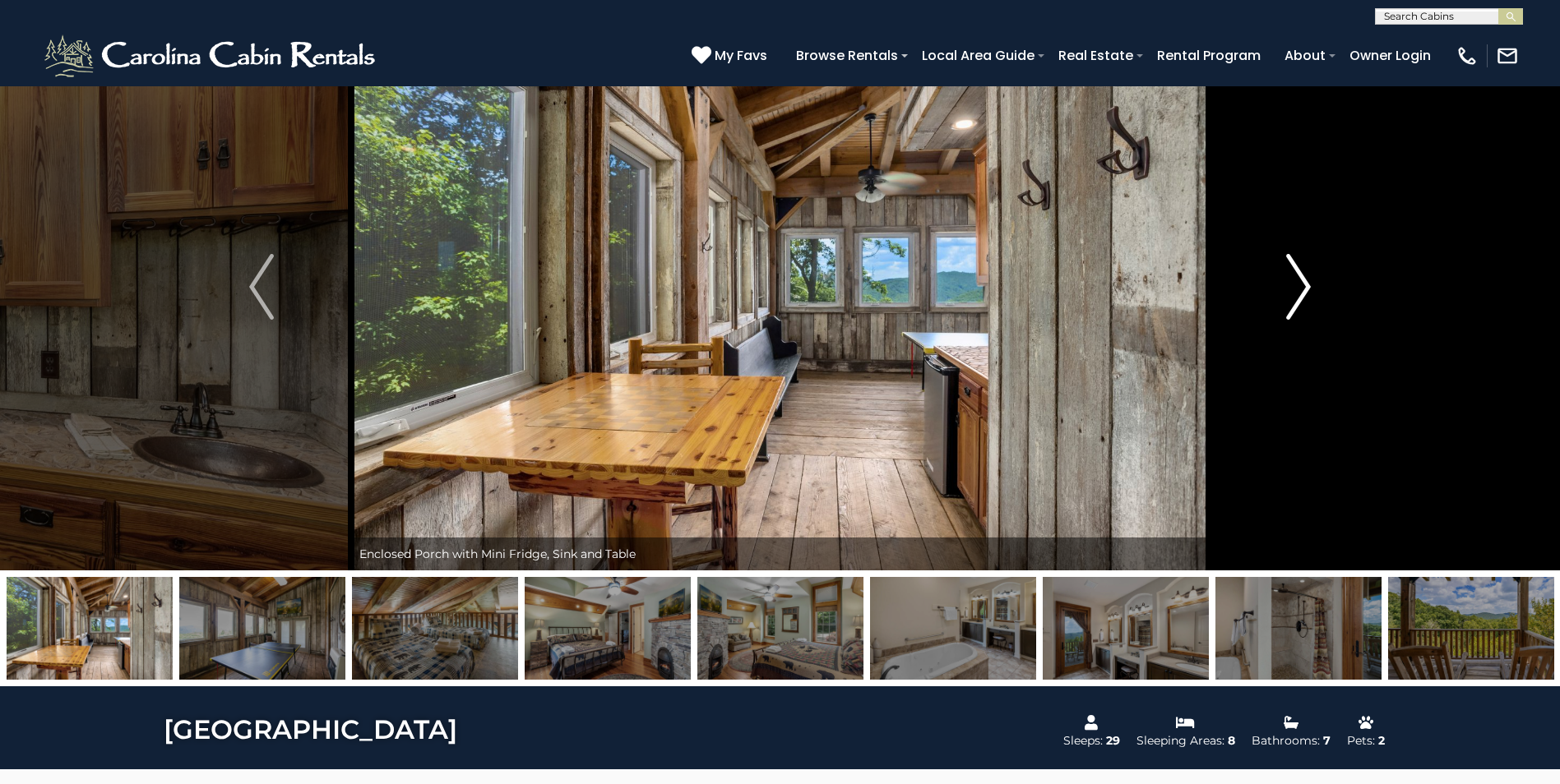
click at [1299, 280] on img "Next" at bounding box center [1299, 287] width 25 height 66
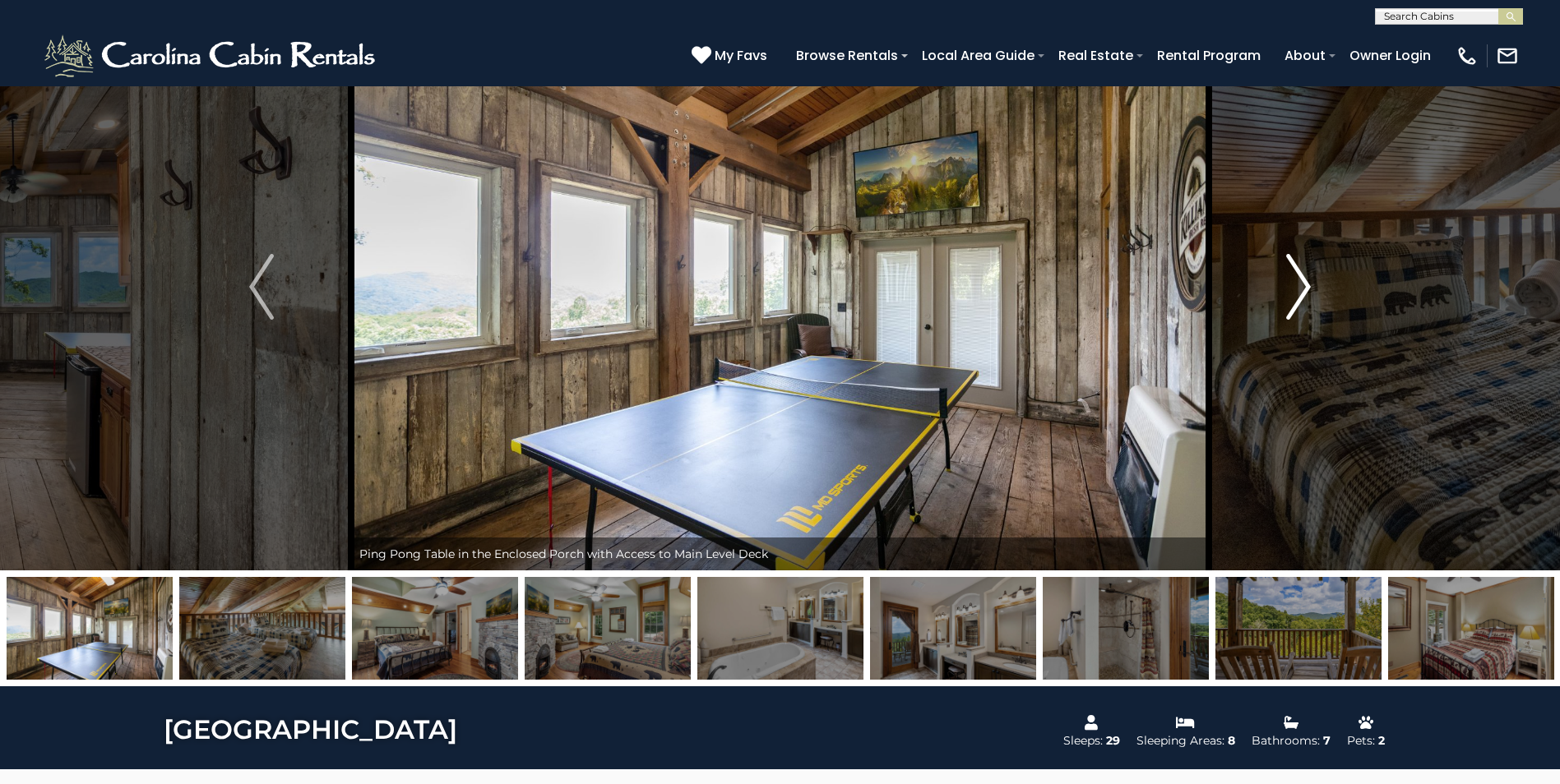
click at [1299, 280] on img "Next" at bounding box center [1299, 287] width 25 height 66
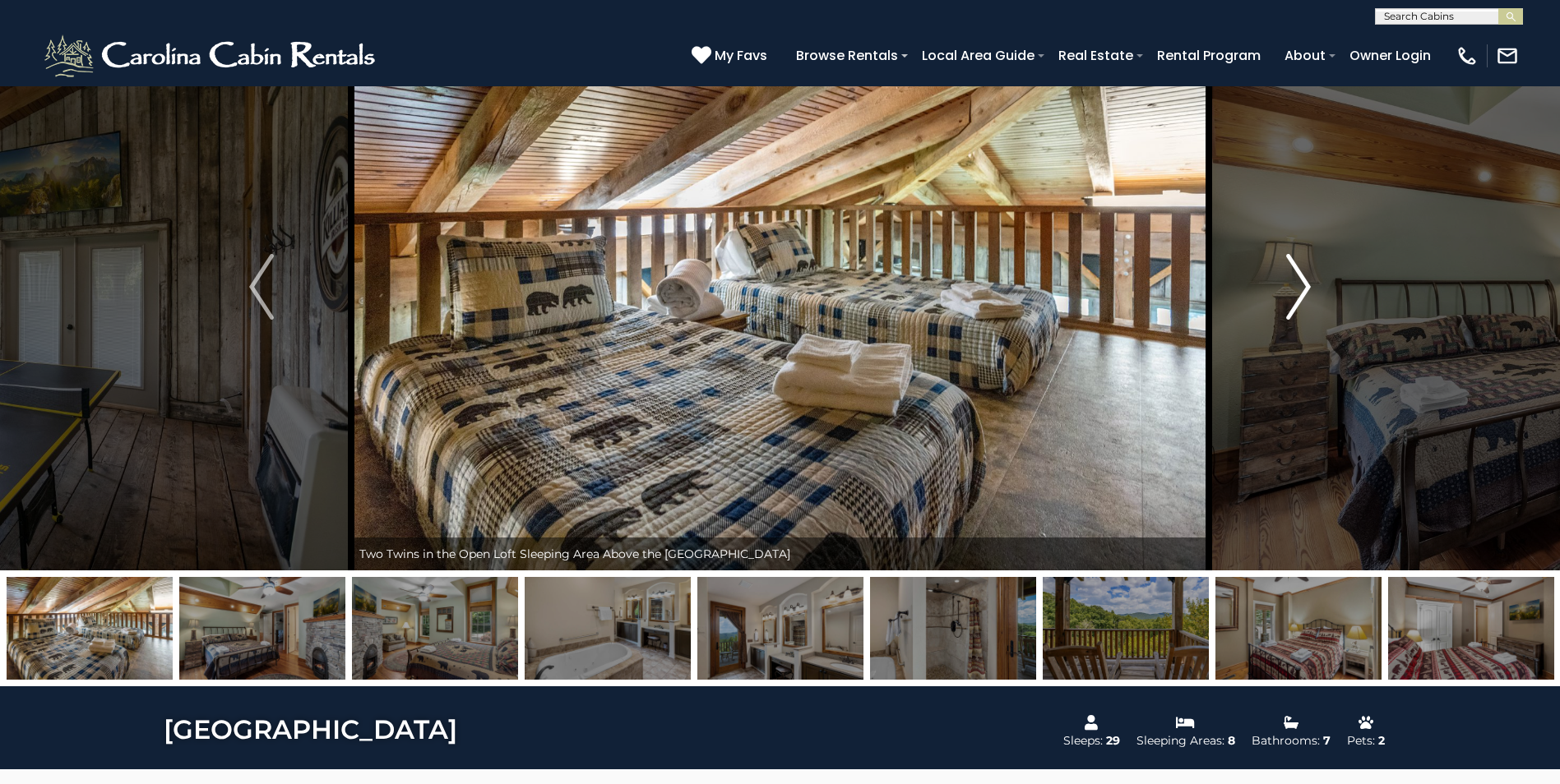
click at [1299, 280] on img "Next" at bounding box center [1299, 287] width 25 height 66
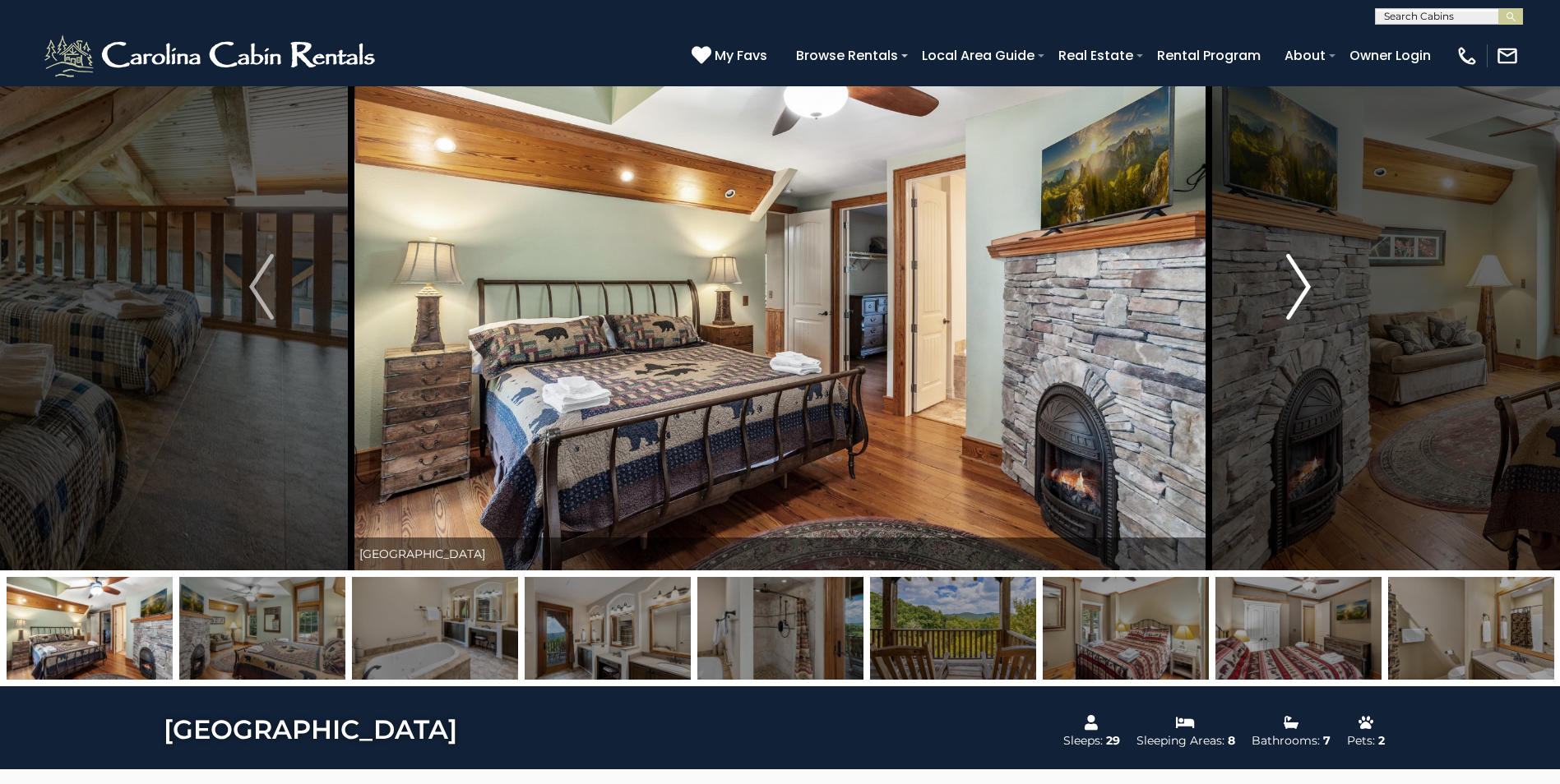
click at [1300, 292] on img "Next" at bounding box center [1299, 287] width 25 height 66
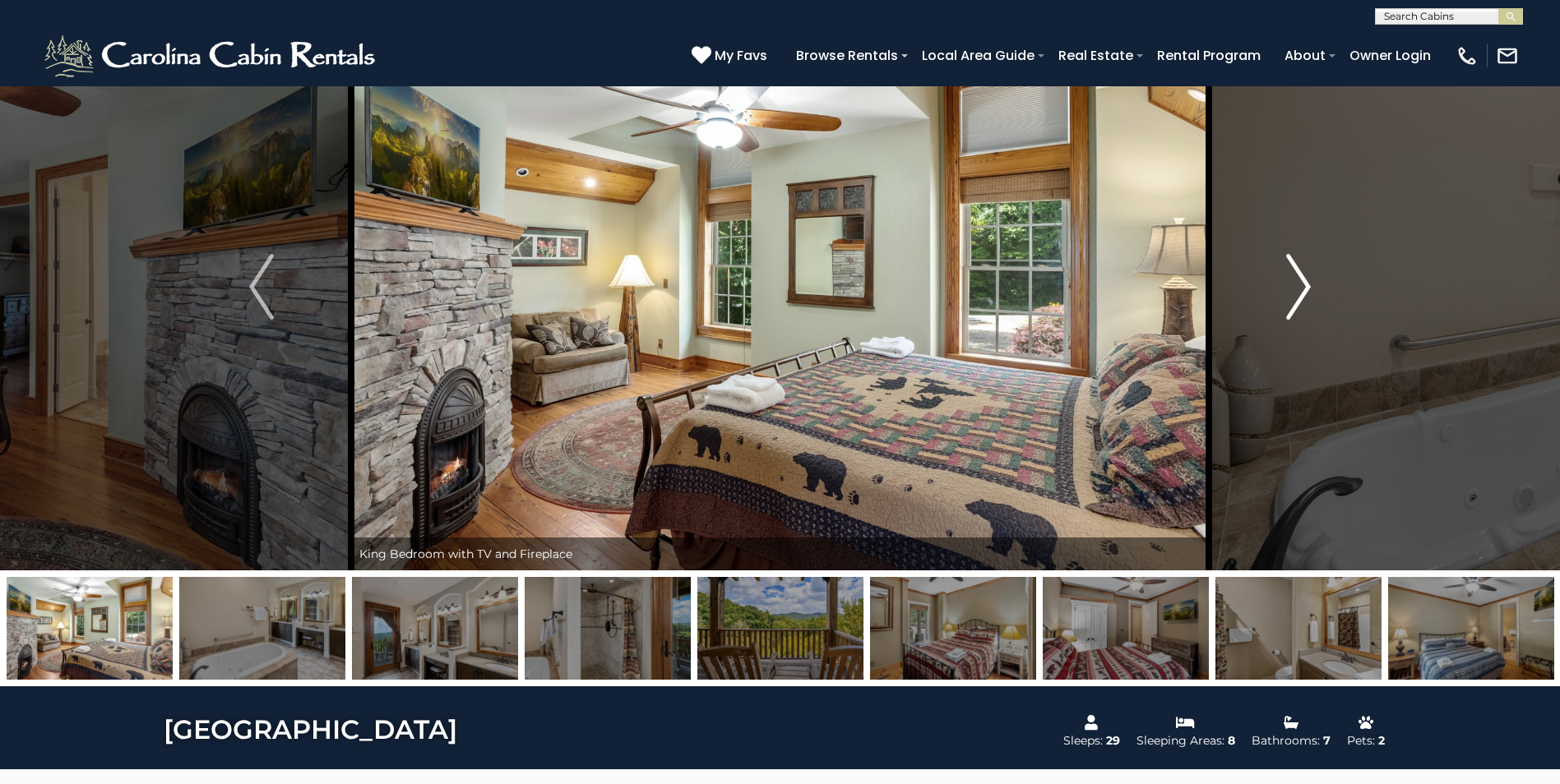
click at [1300, 292] on img "Next" at bounding box center [1299, 287] width 25 height 66
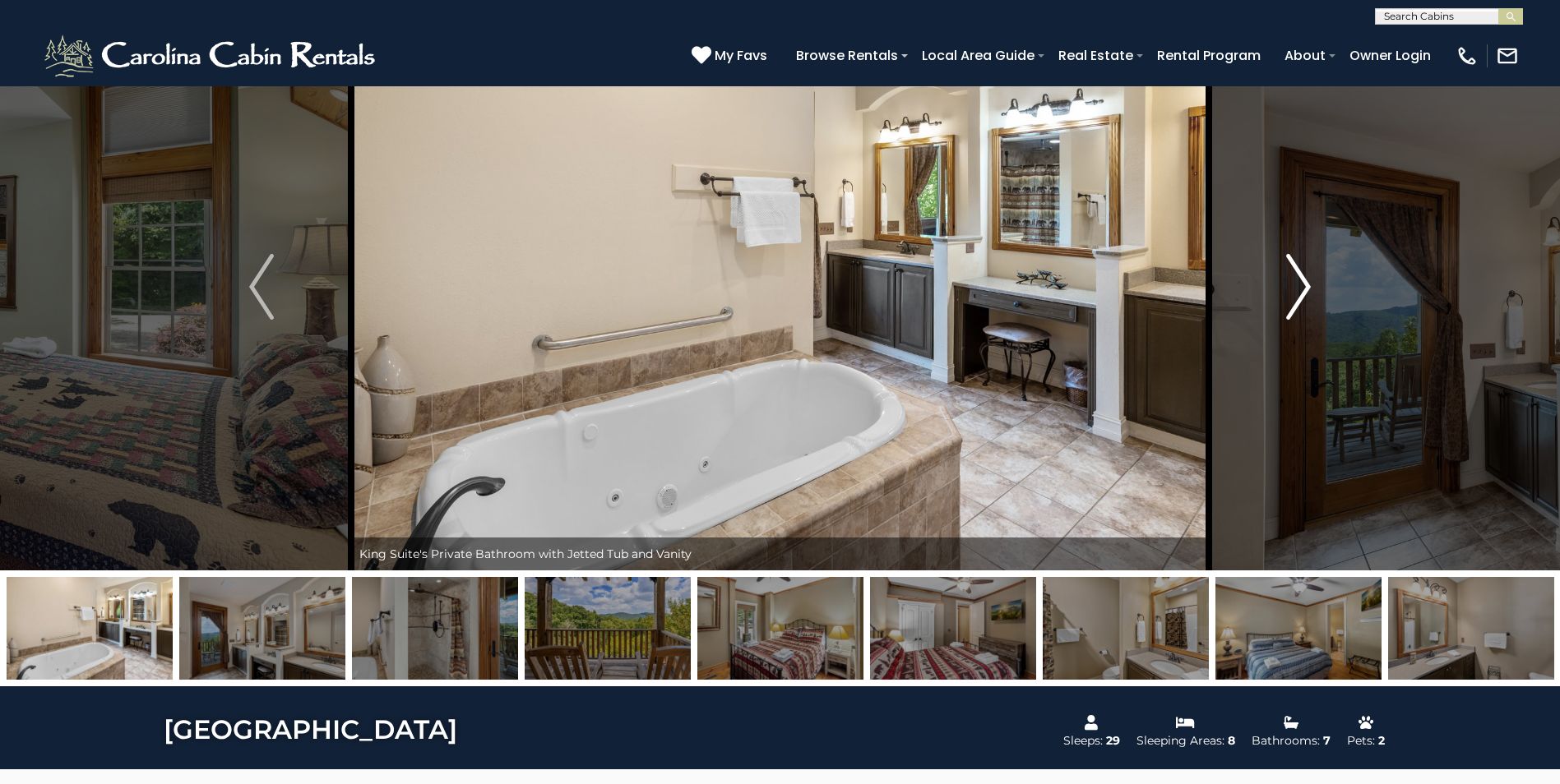
click at [1300, 294] on img "Next" at bounding box center [1299, 287] width 25 height 66
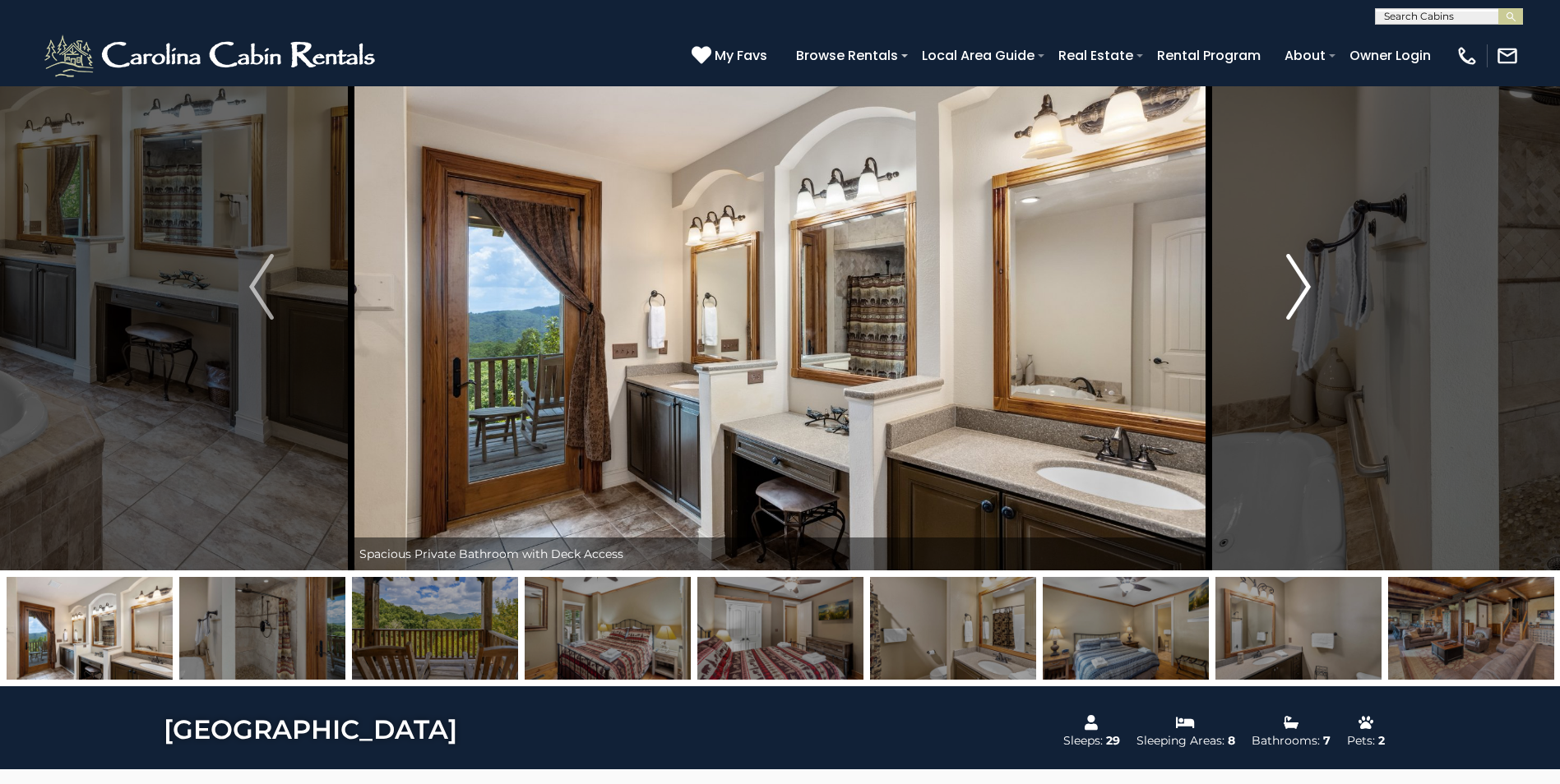
click at [1300, 294] on img "Next" at bounding box center [1299, 287] width 25 height 66
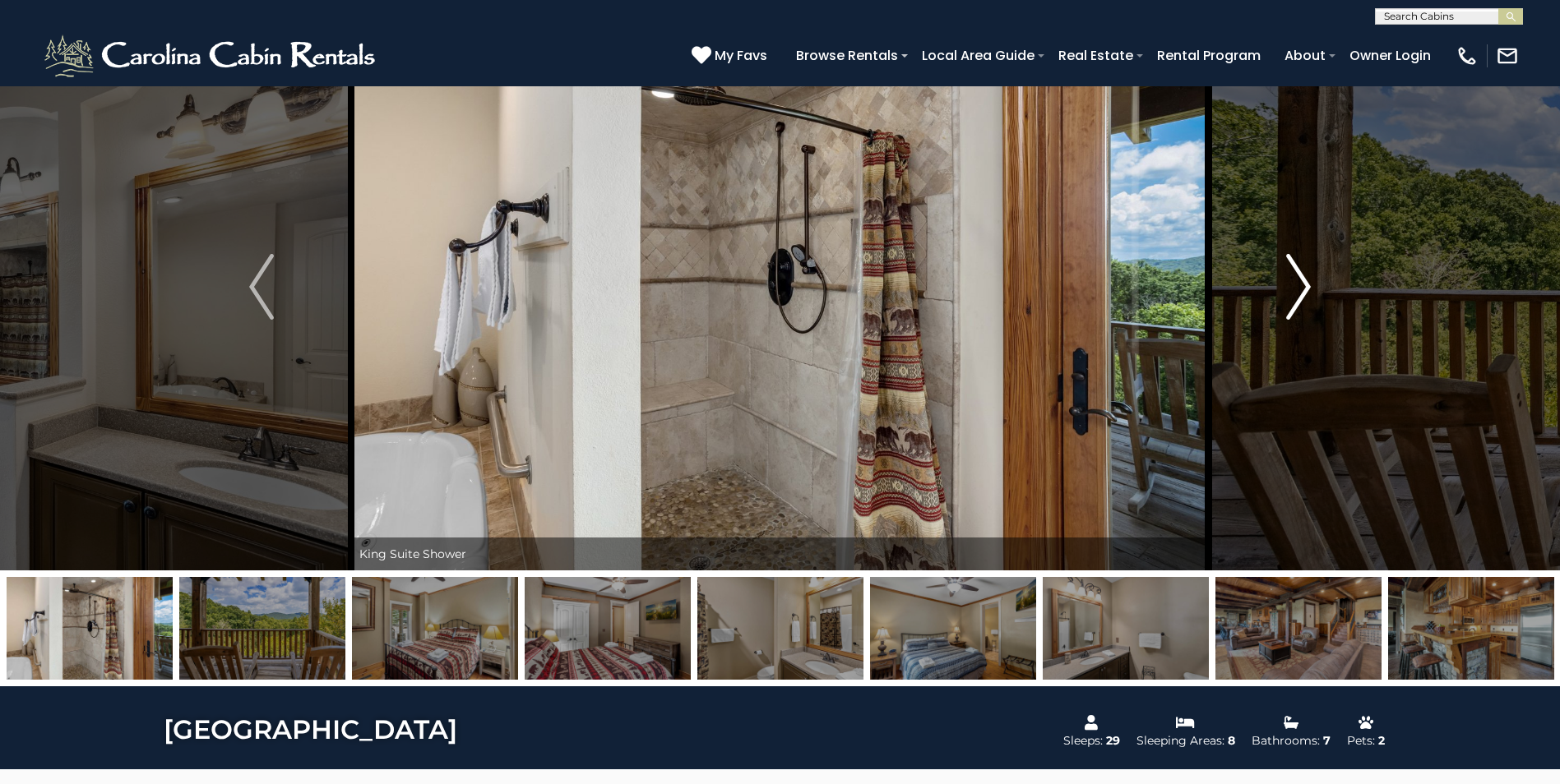
click at [1300, 293] on img "Next" at bounding box center [1299, 287] width 25 height 66
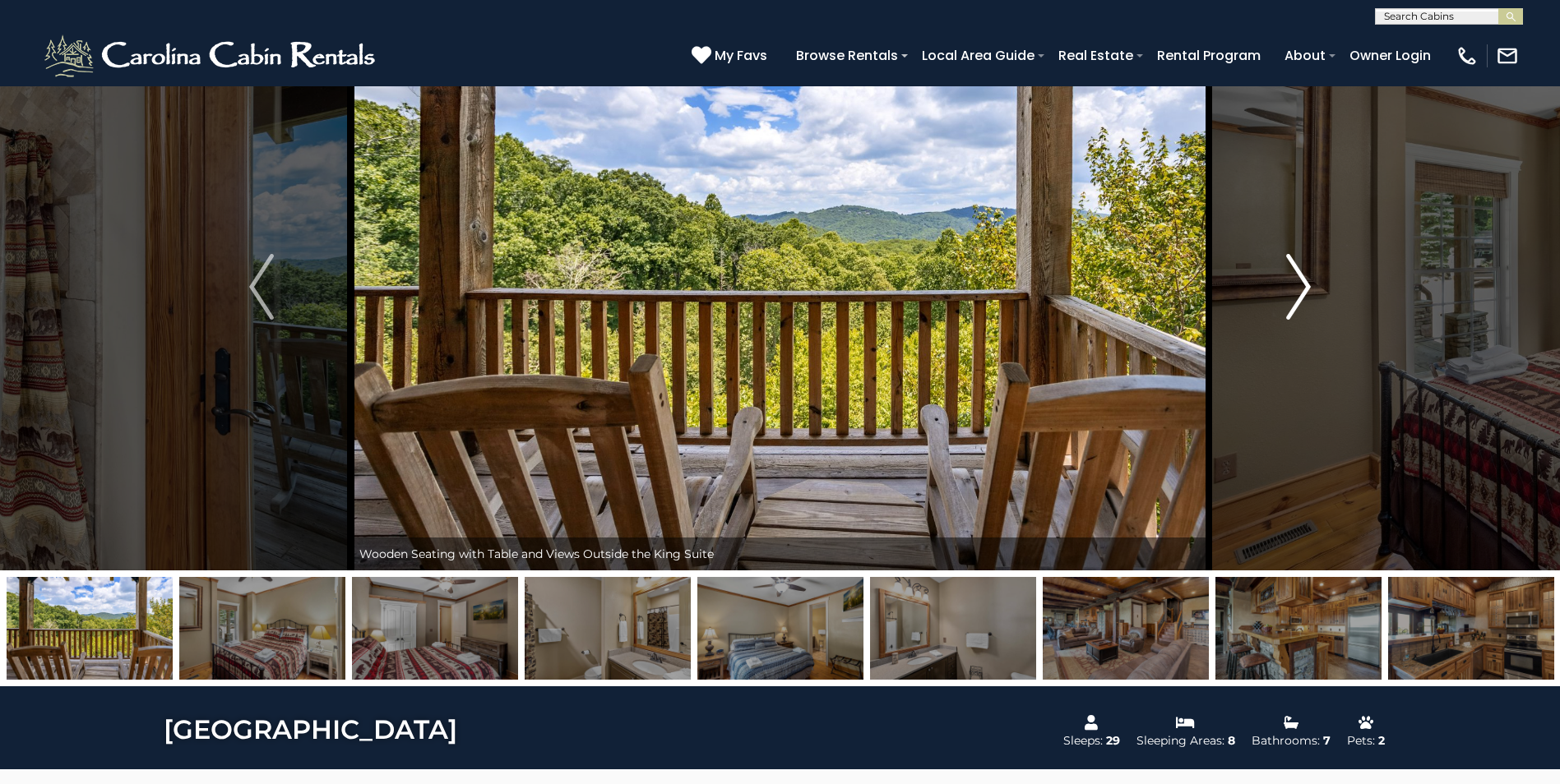
click at [1300, 291] on img "Next" at bounding box center [1299, 287] width 25 height 66
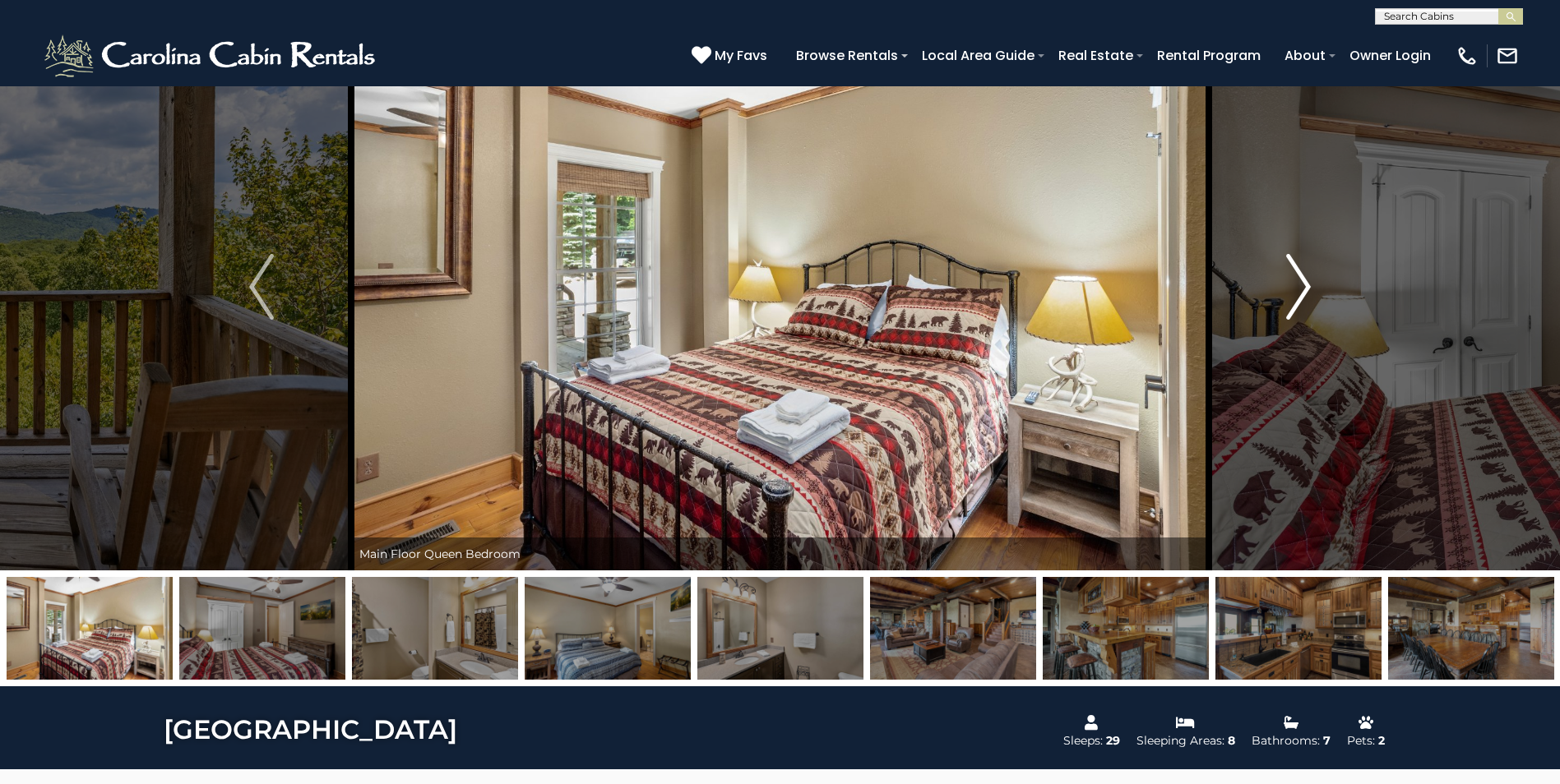
click at [1300, 291] on img "Next" at bounding box center [1299, 287] width 25 height 66
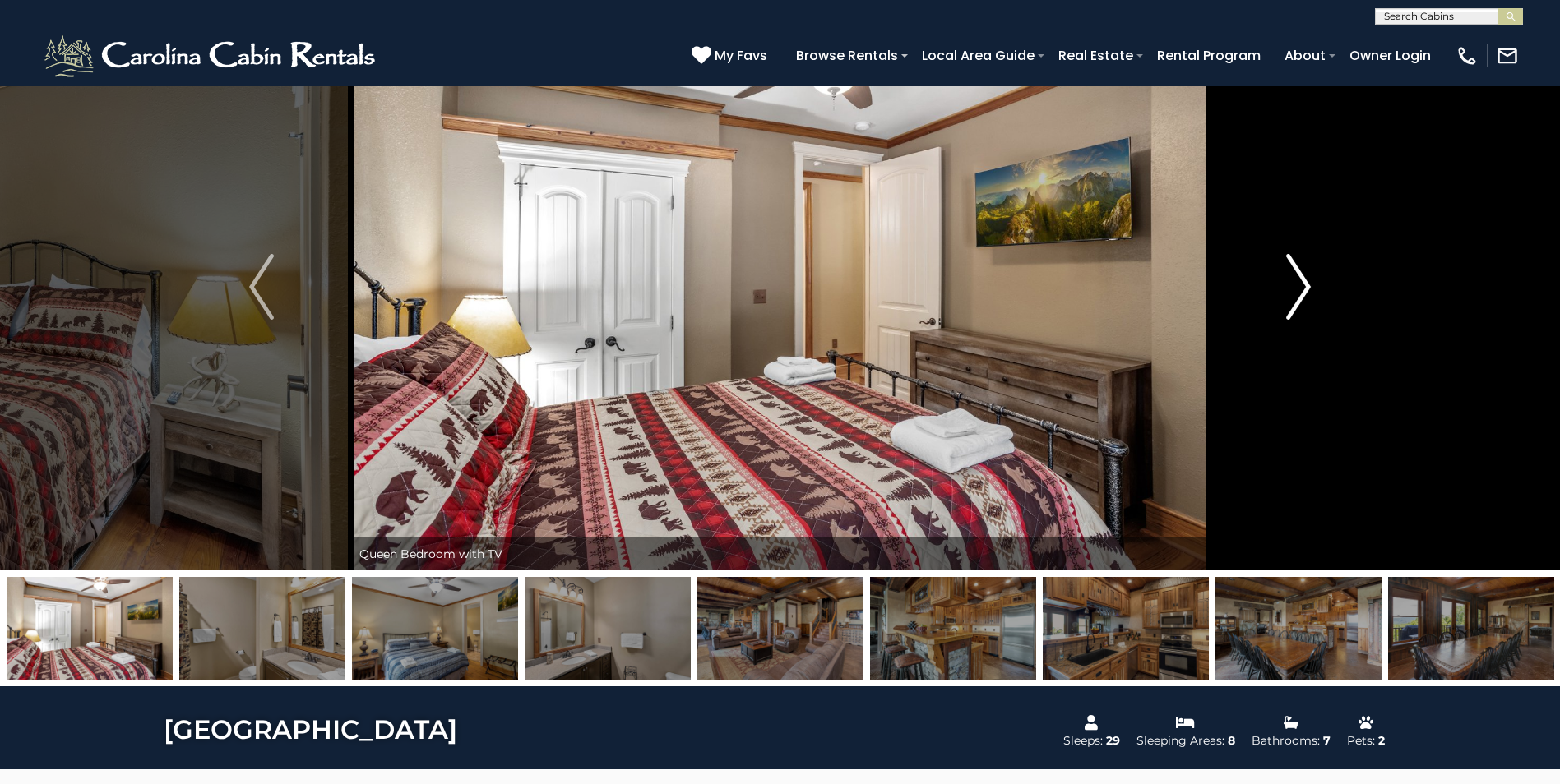
click at [1300, 291] on img "Next" at bounding box center [1299, 287] width 25 height 66
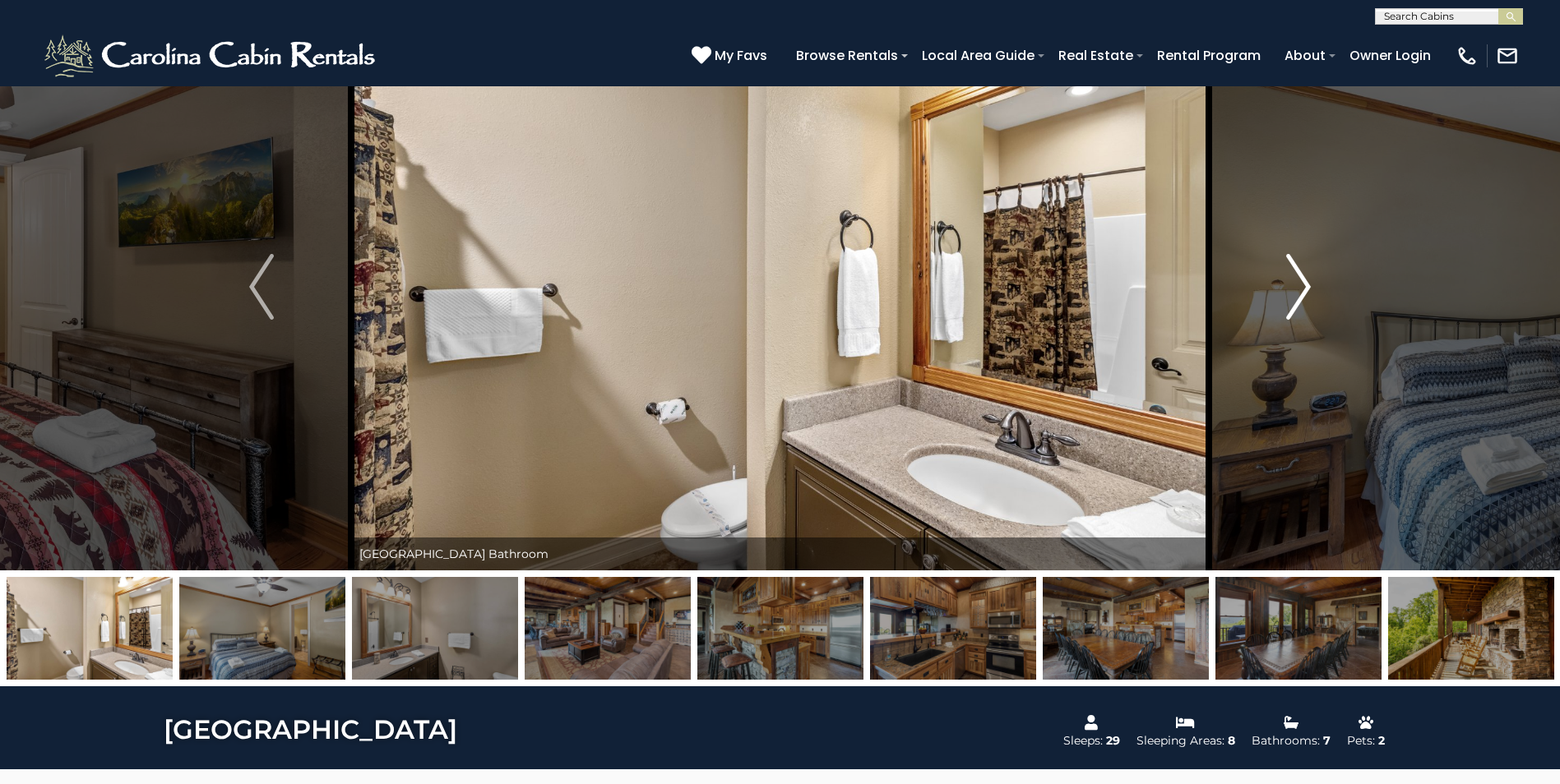
click at [1300, 291] on img "Next" at bounding box center [1299, 287] width 25 height 66
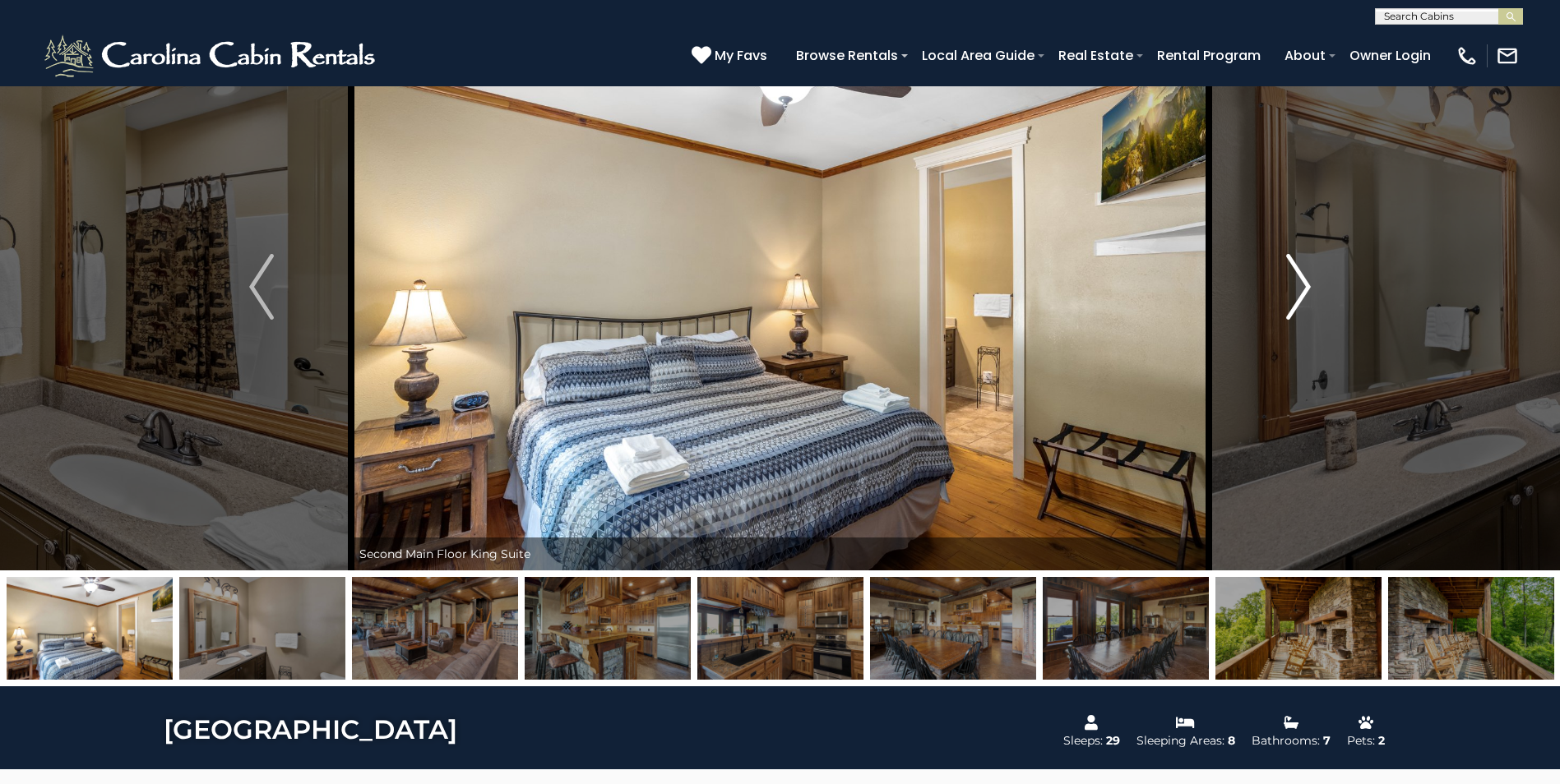
click at [1300, 291] on img "Next" at bounding box center [1299, 287] width 25 height 66
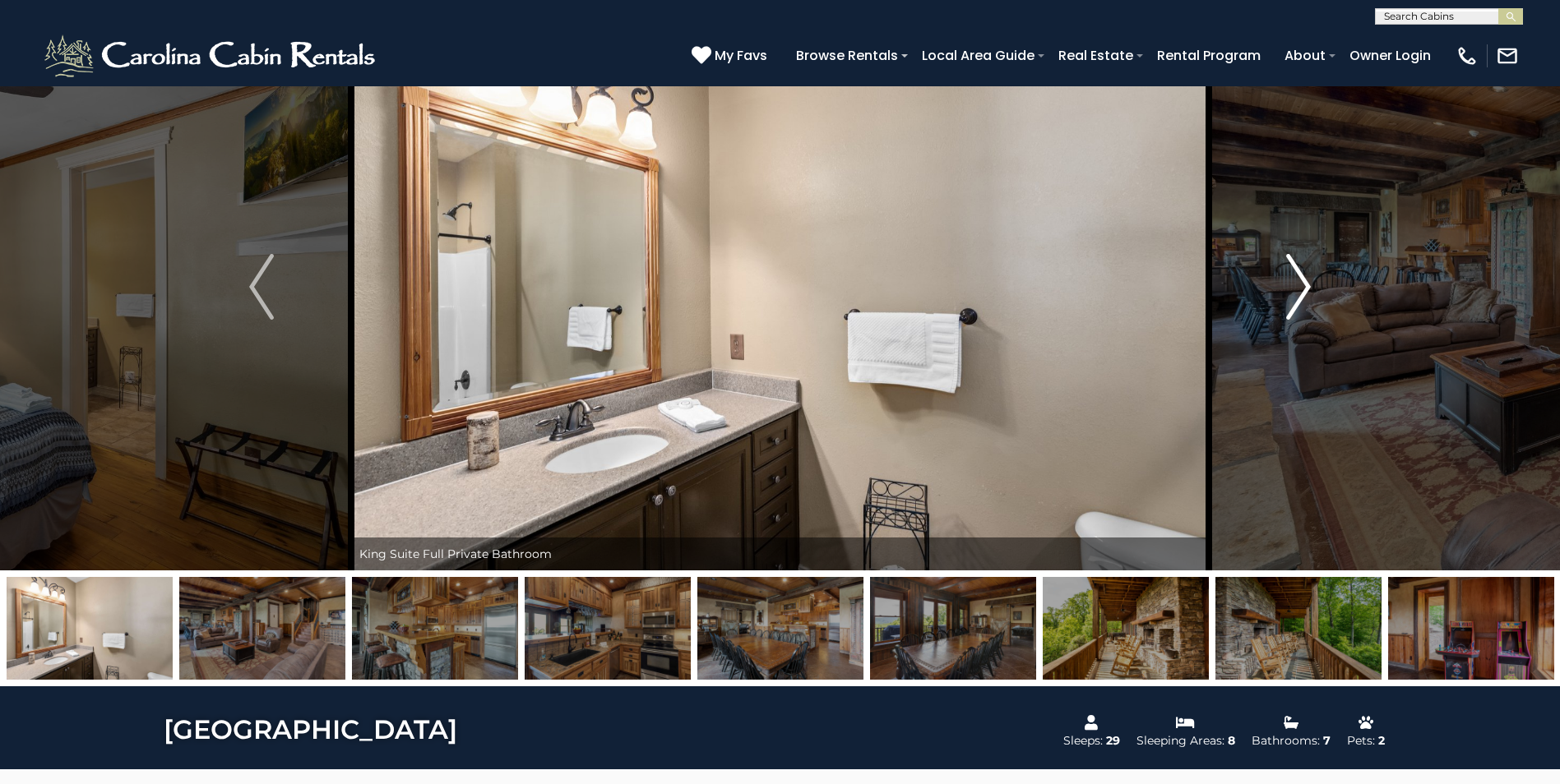
click at [1300, 291] on img "Next" at bounding box center [1299, 287] width 25 height 66
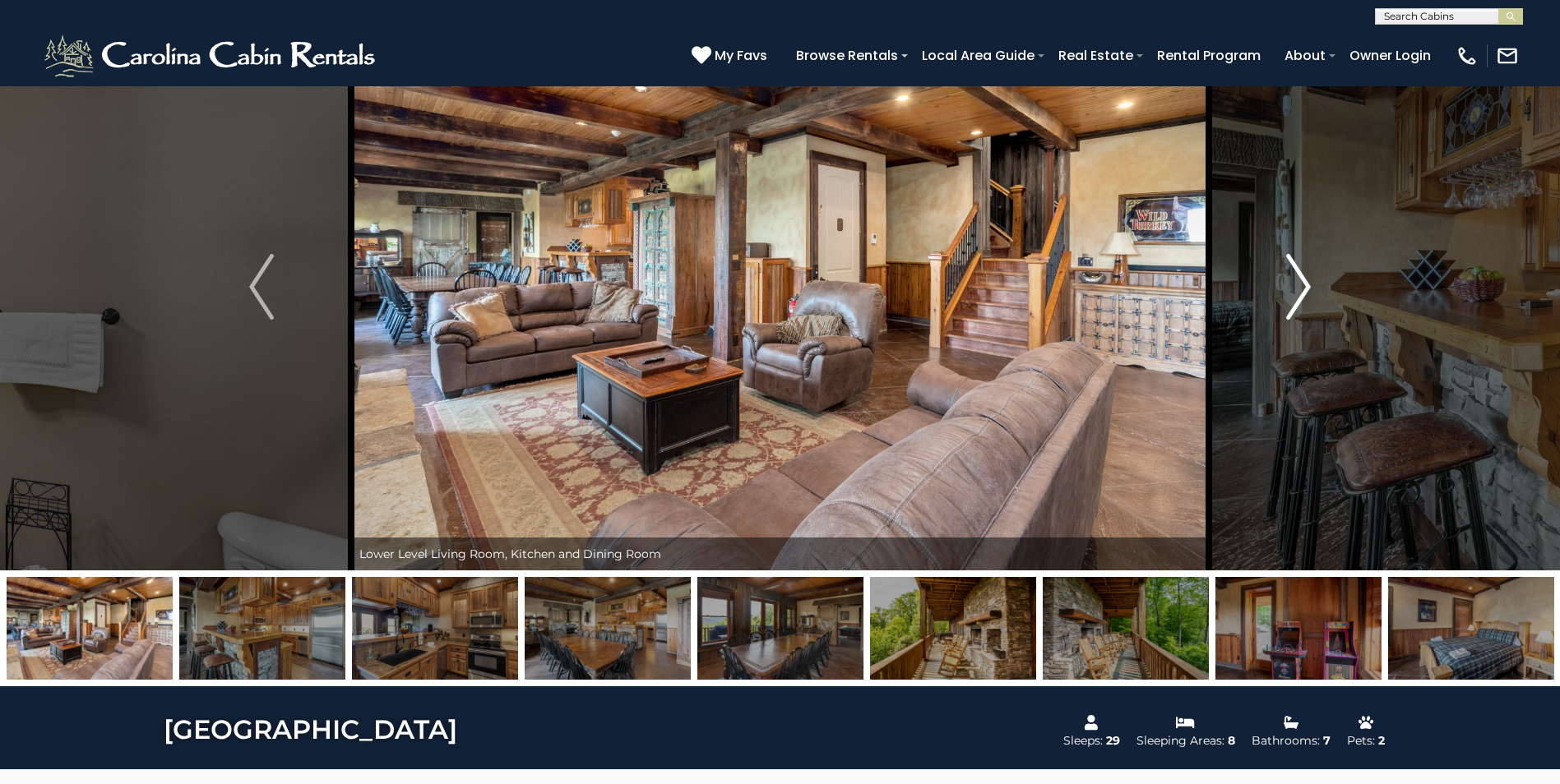
click at [1300, 291] on img "Next" at bounding box center [1299, 287] width 25 height 66
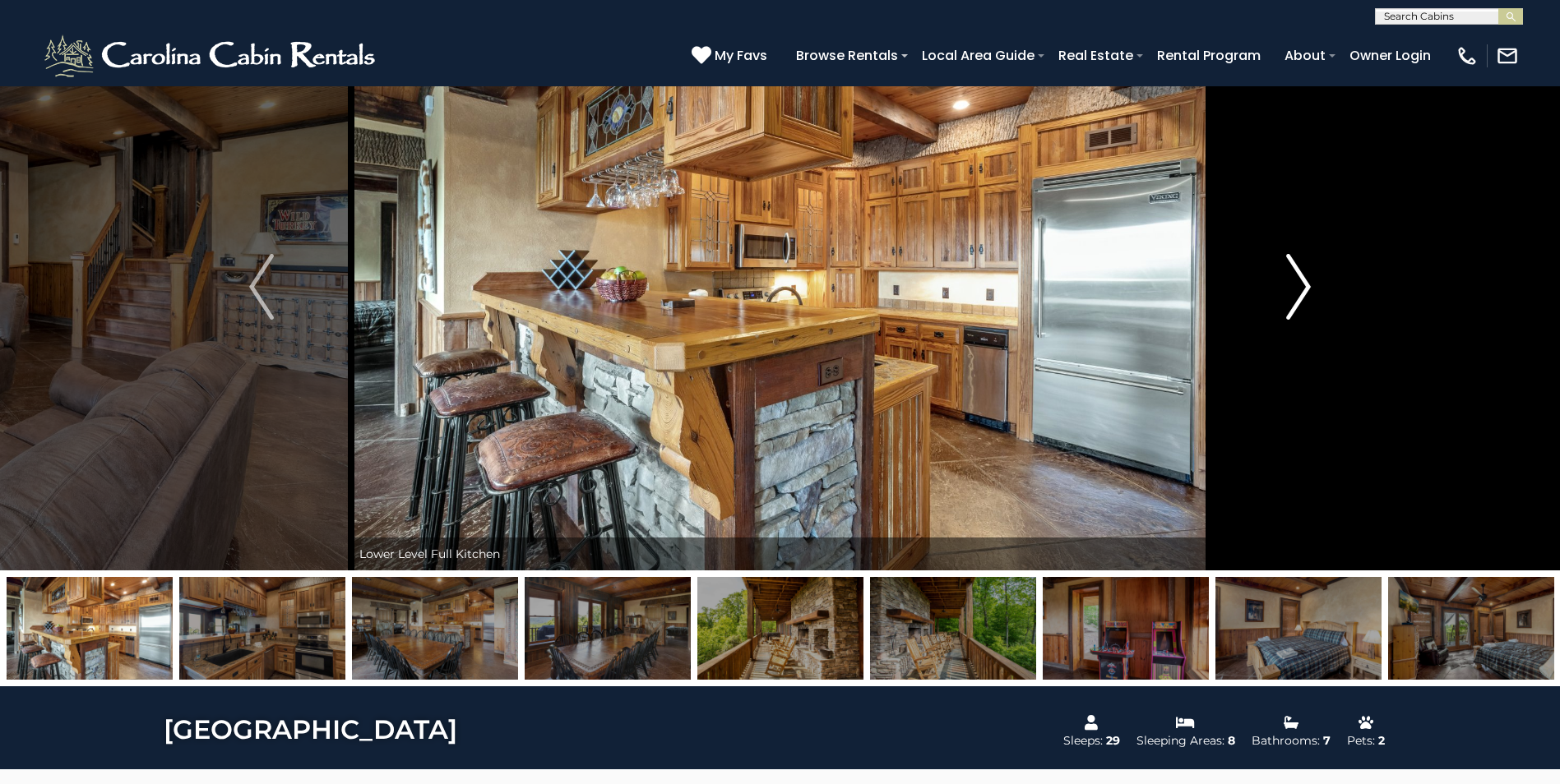
click at [1300, 291] on img "Next" at bounding box center [1299, 287] width 25 height 66
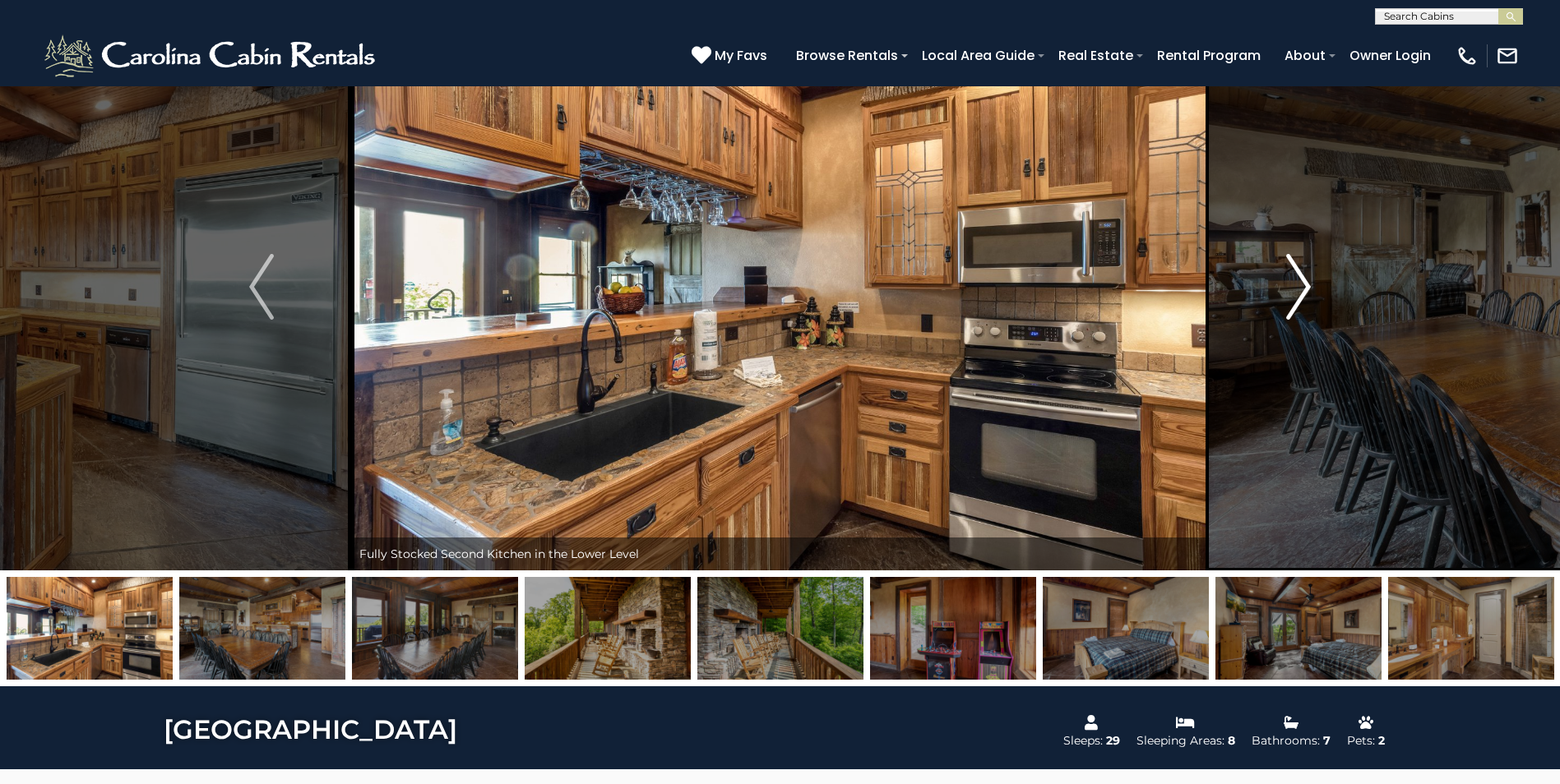
click at [1300, 291] on img "Next" at bounding box center [1299, 287] width 25 height 66
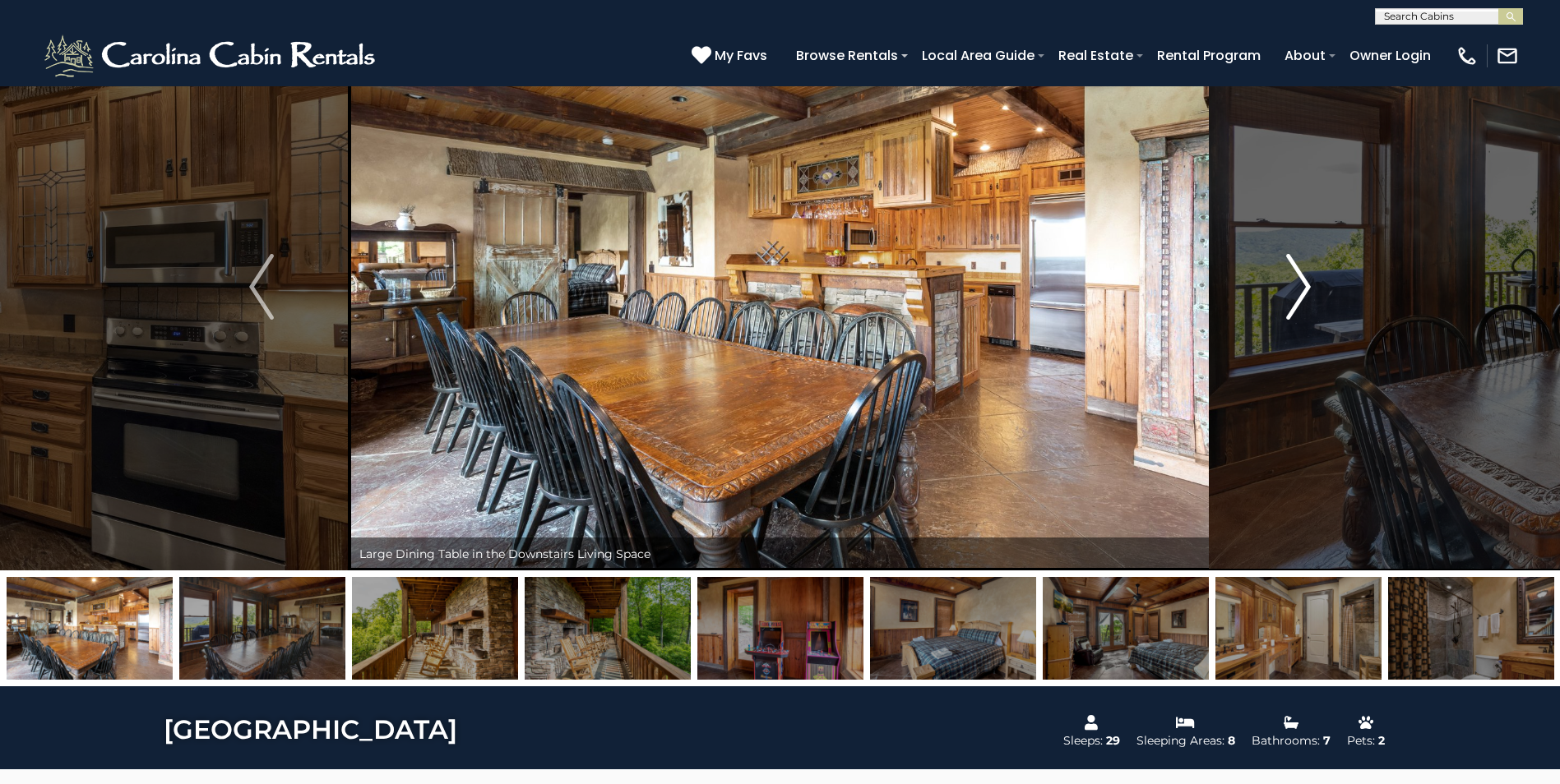
click at [1300, 291] on img "Next" at bounding box center [1299, 287] width 25 height 66
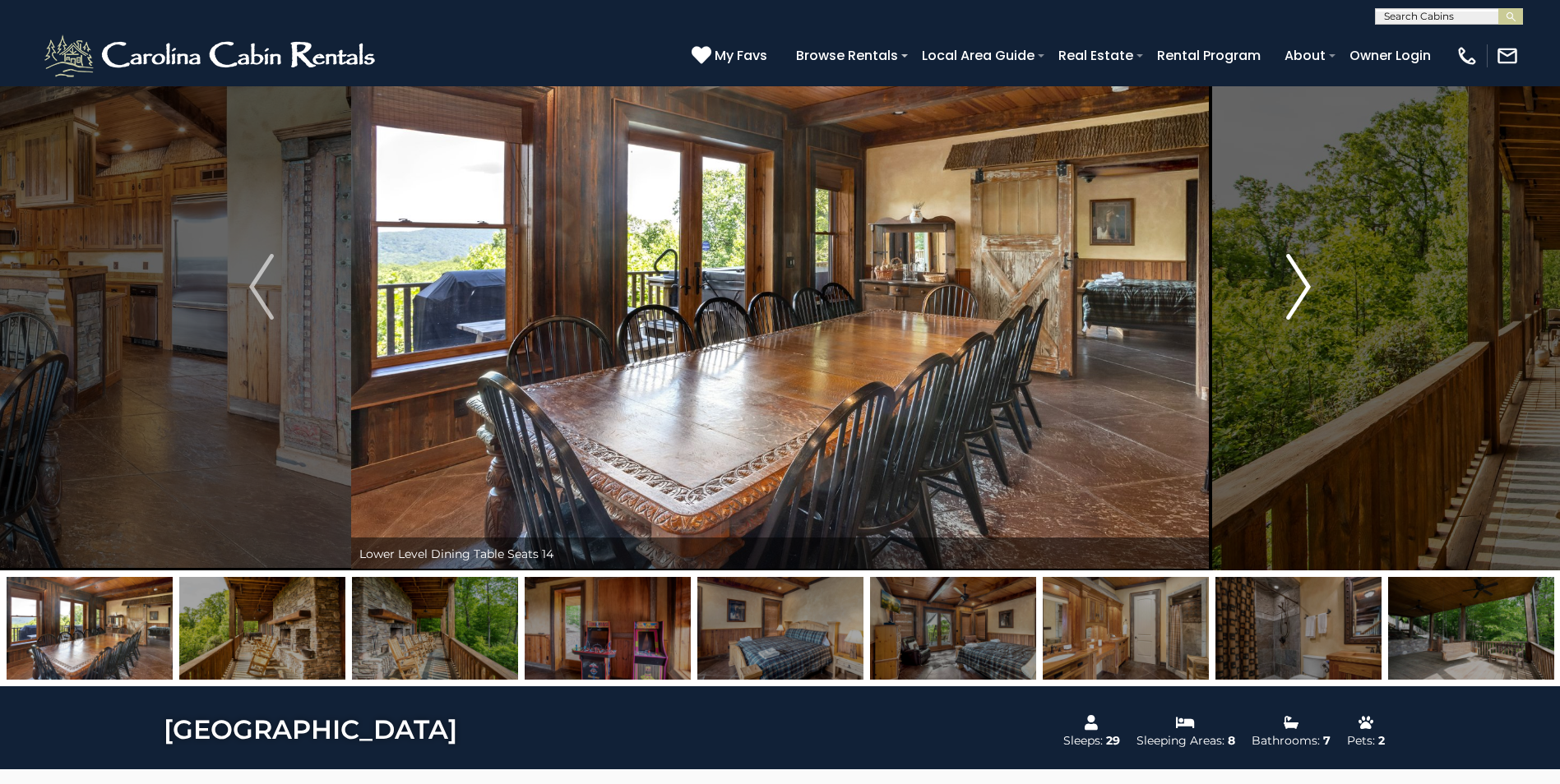
click at [1300, 291] on img "Next" at bounding box center [1299, 287] width 25 height 66
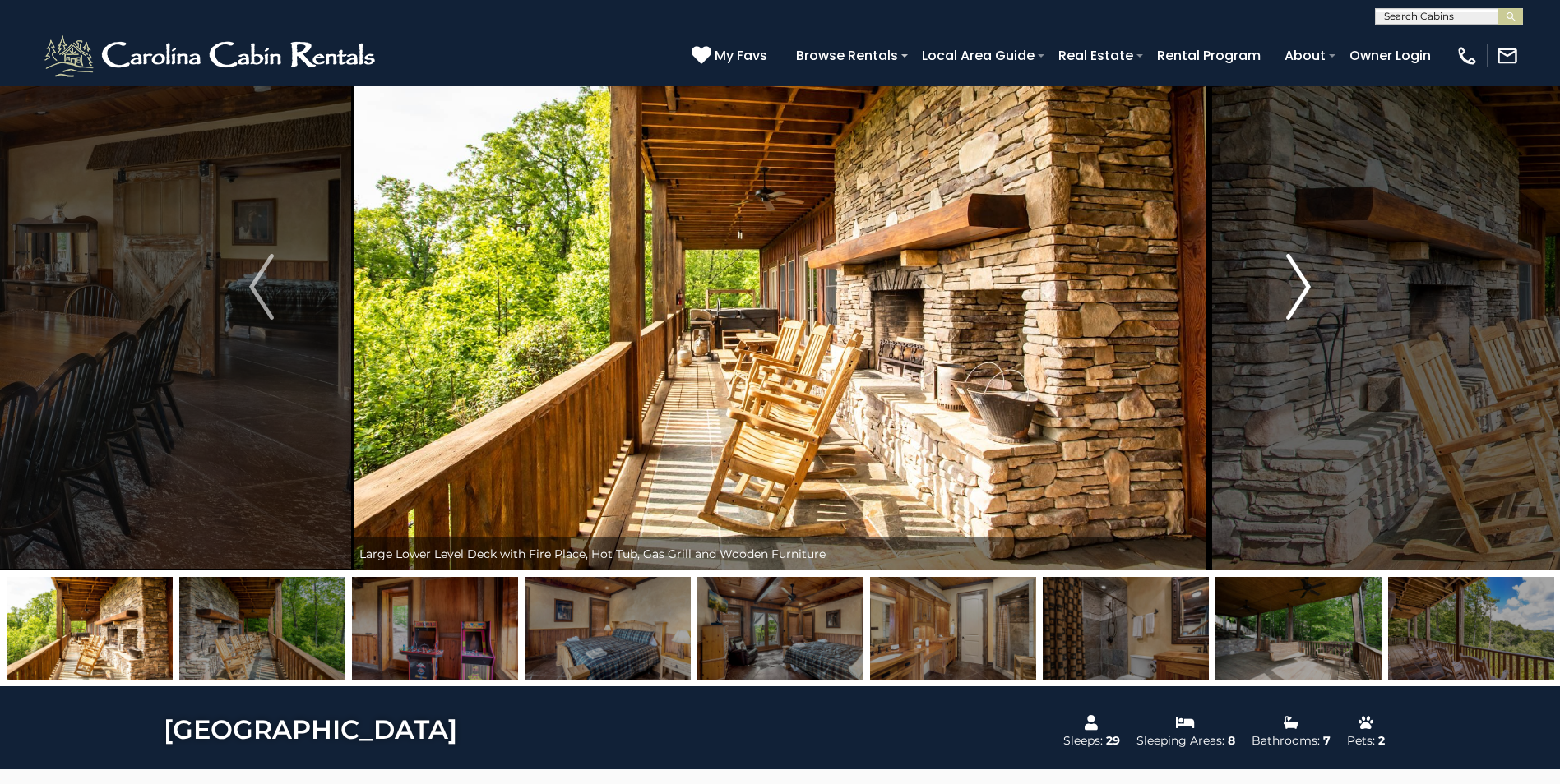
click at [1300, 291] on img "Next" at bounding box center [1299, 287] width 25 height 66
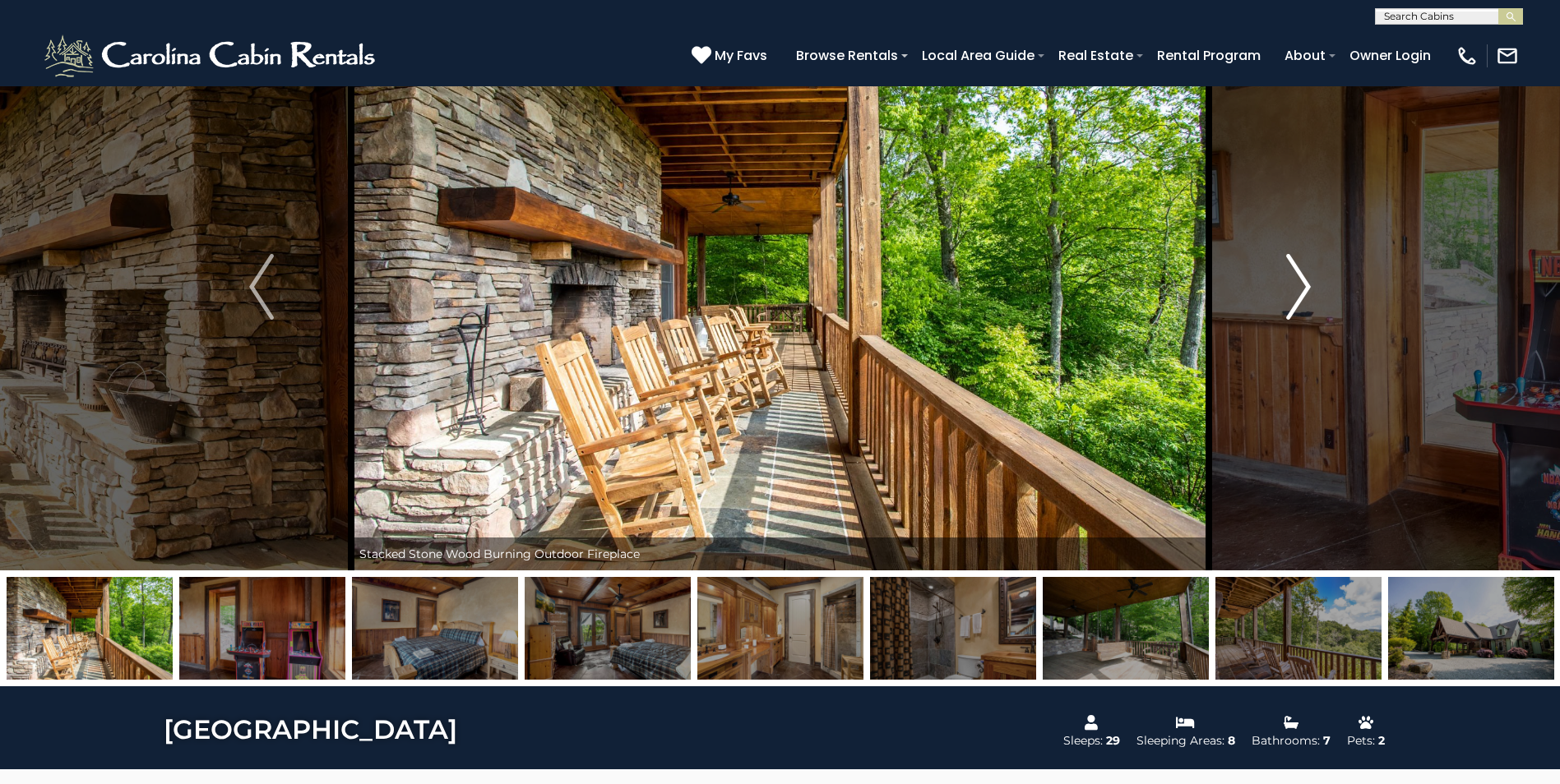
click at [1300, 291] on img "Next" at bounding box center [1299, 287] width 25 height 66
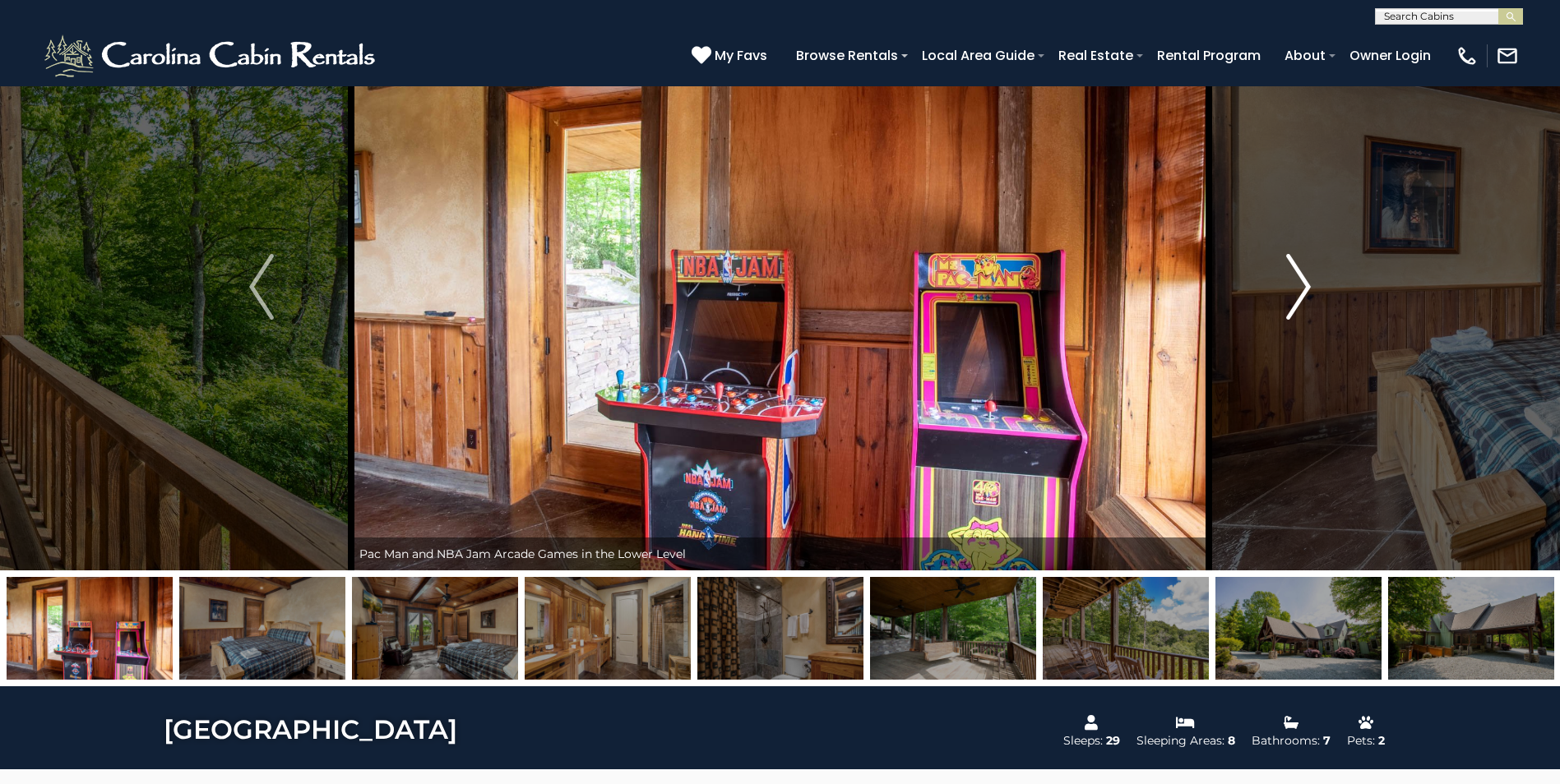
click at [1300, 291] on img "Next" at bounding box center [1299, 287] width 25 height 66
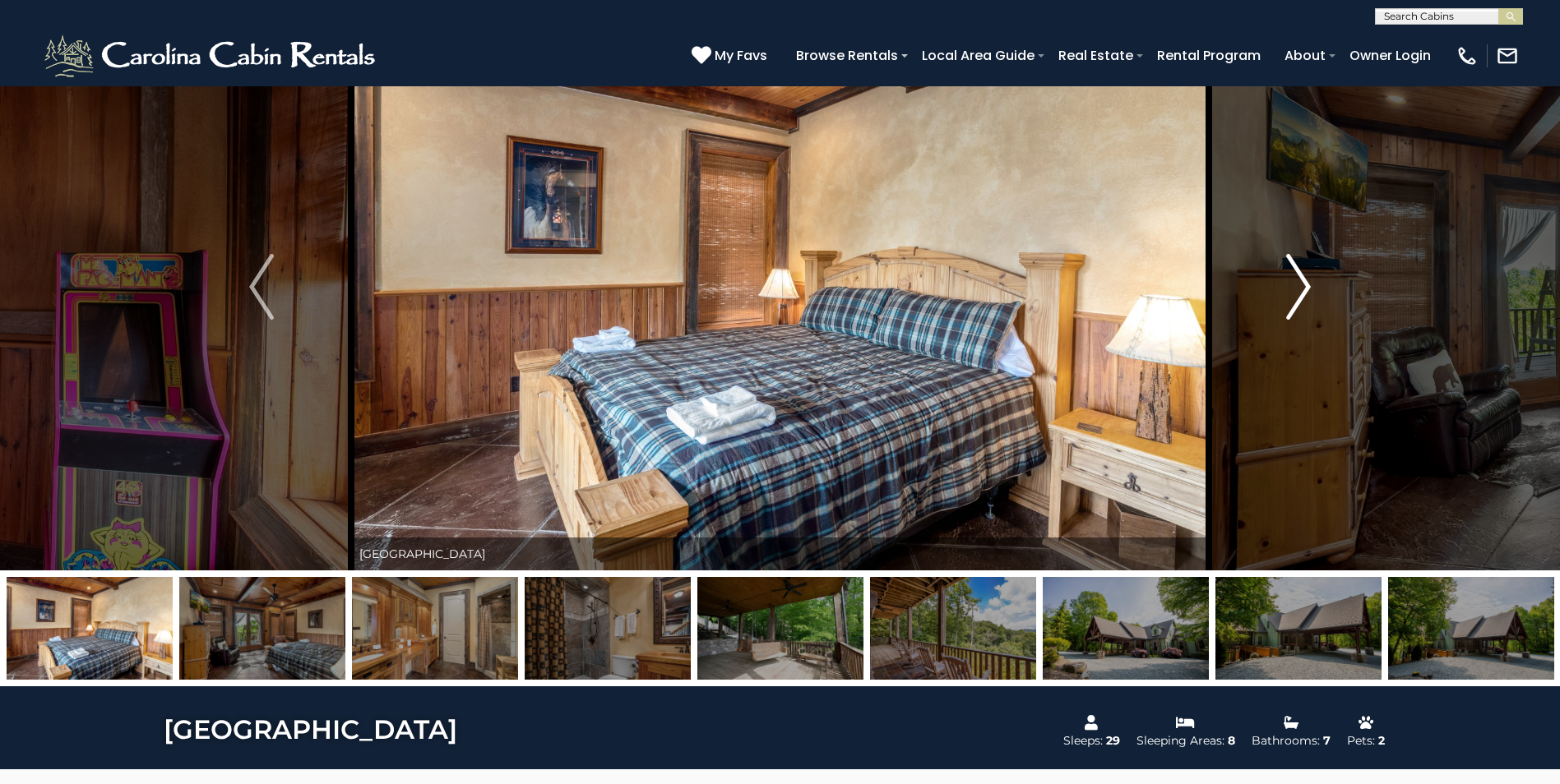
click at [1300, 291] on img "Next" at bounding box center [1299, 287] width 25 height 66
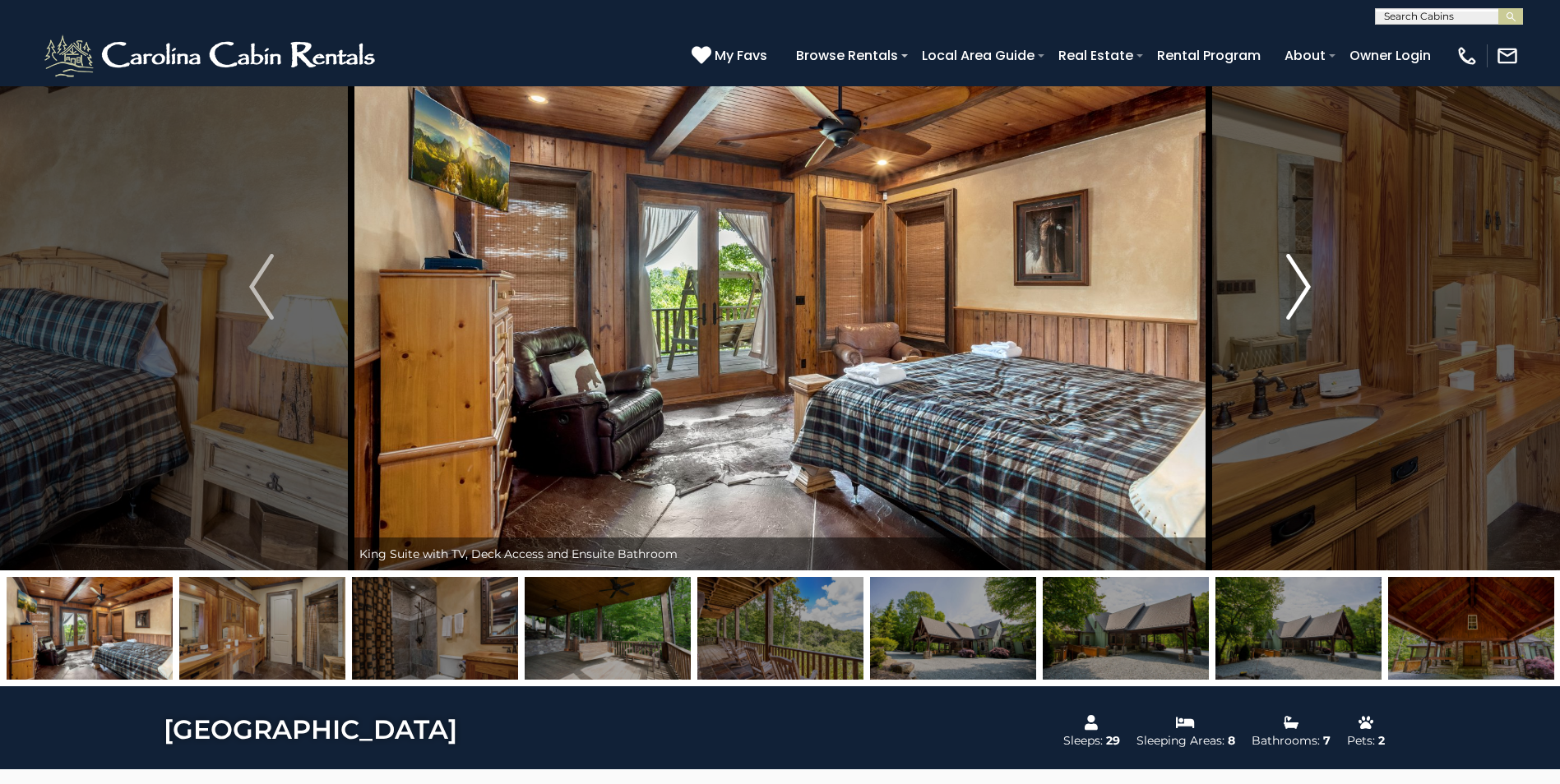
click at [1300, 291] on img "Next" at bounding box center [1299, 287] width 25 height 66
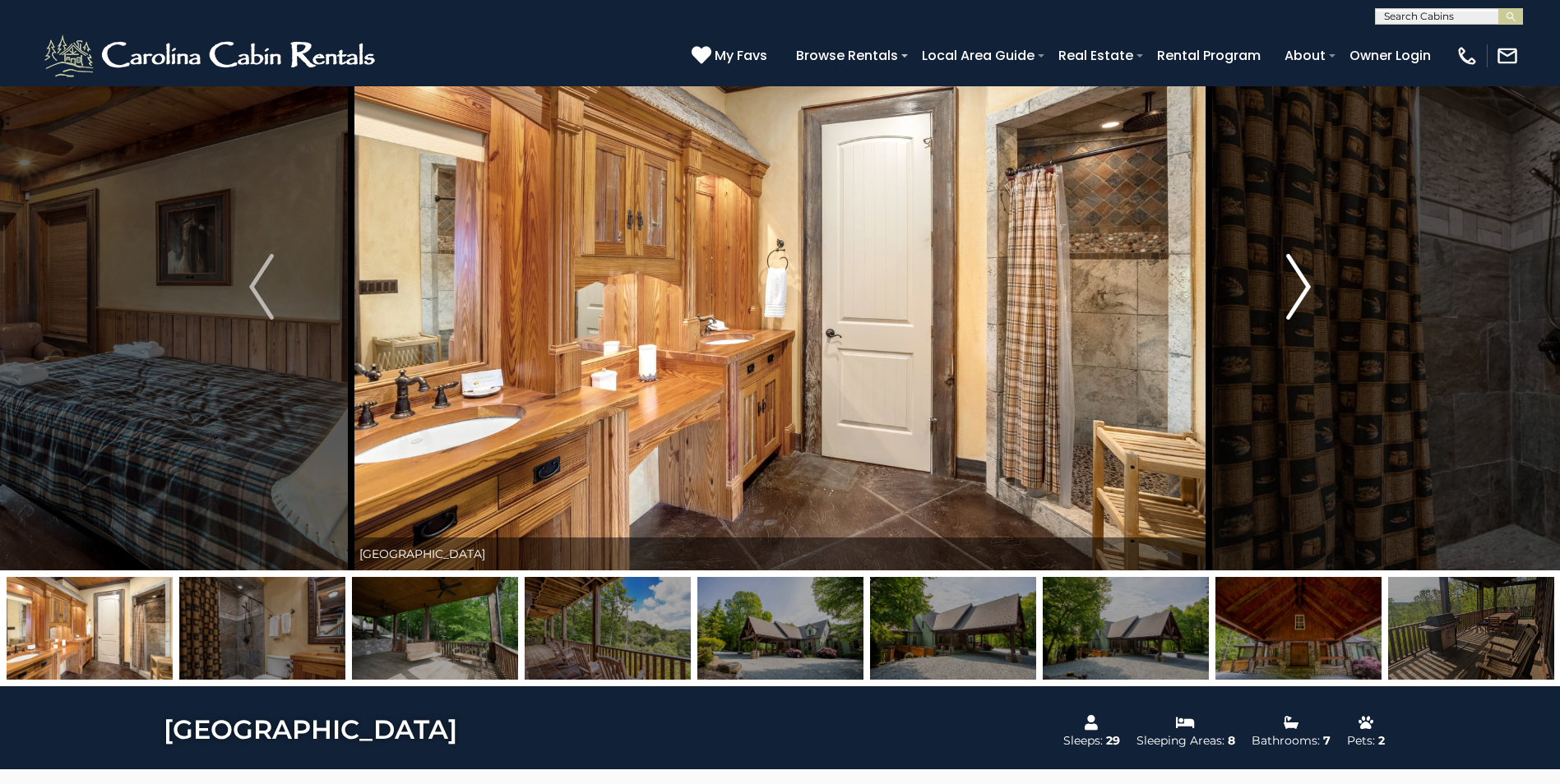
click at [1300, 291] on img "Next" at bounding box center [1299, 287] width 25 height 66
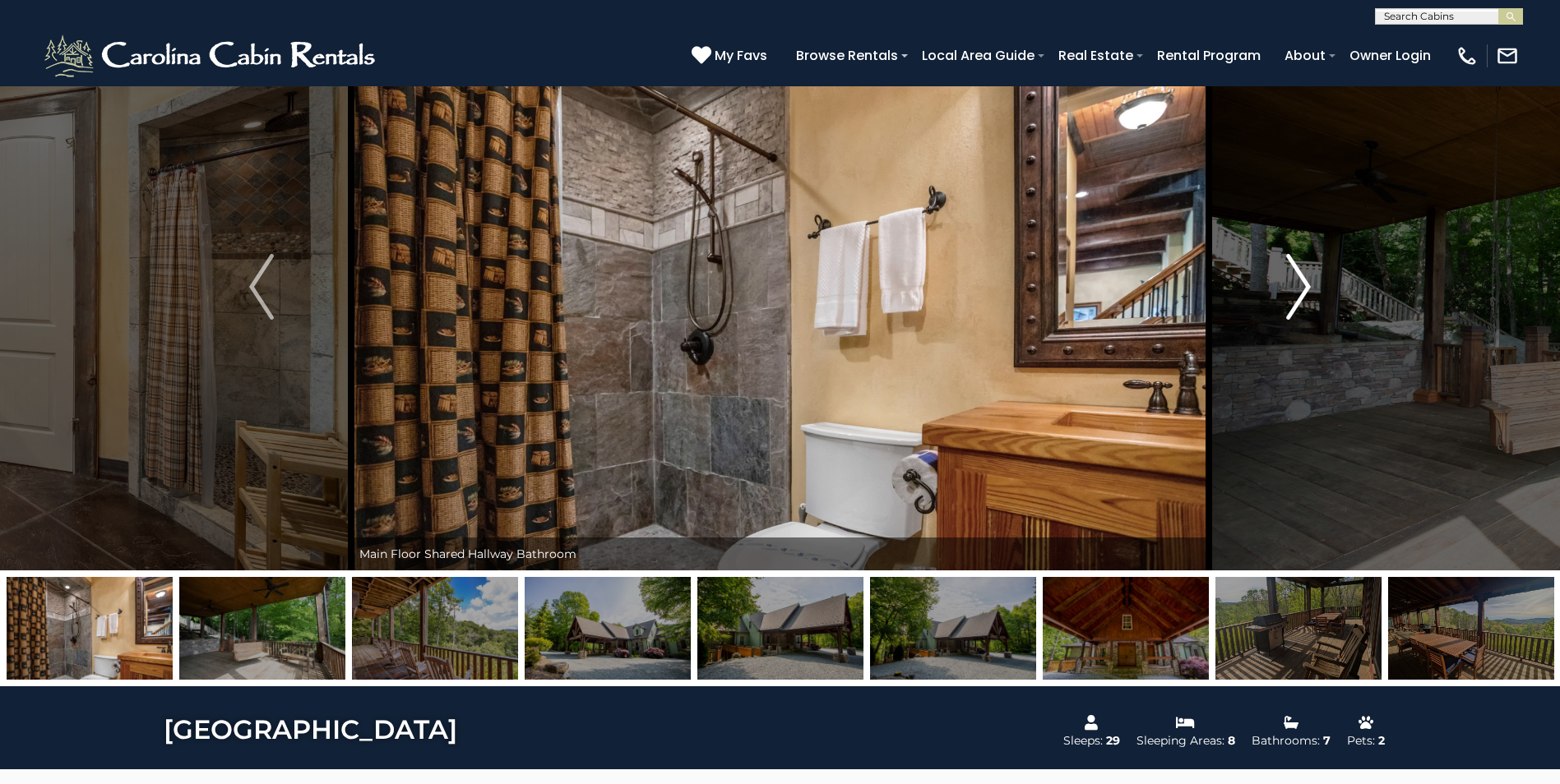
click at [1300, 291] on img "Next" at bounding box center [1299, 287] width 25 height 66
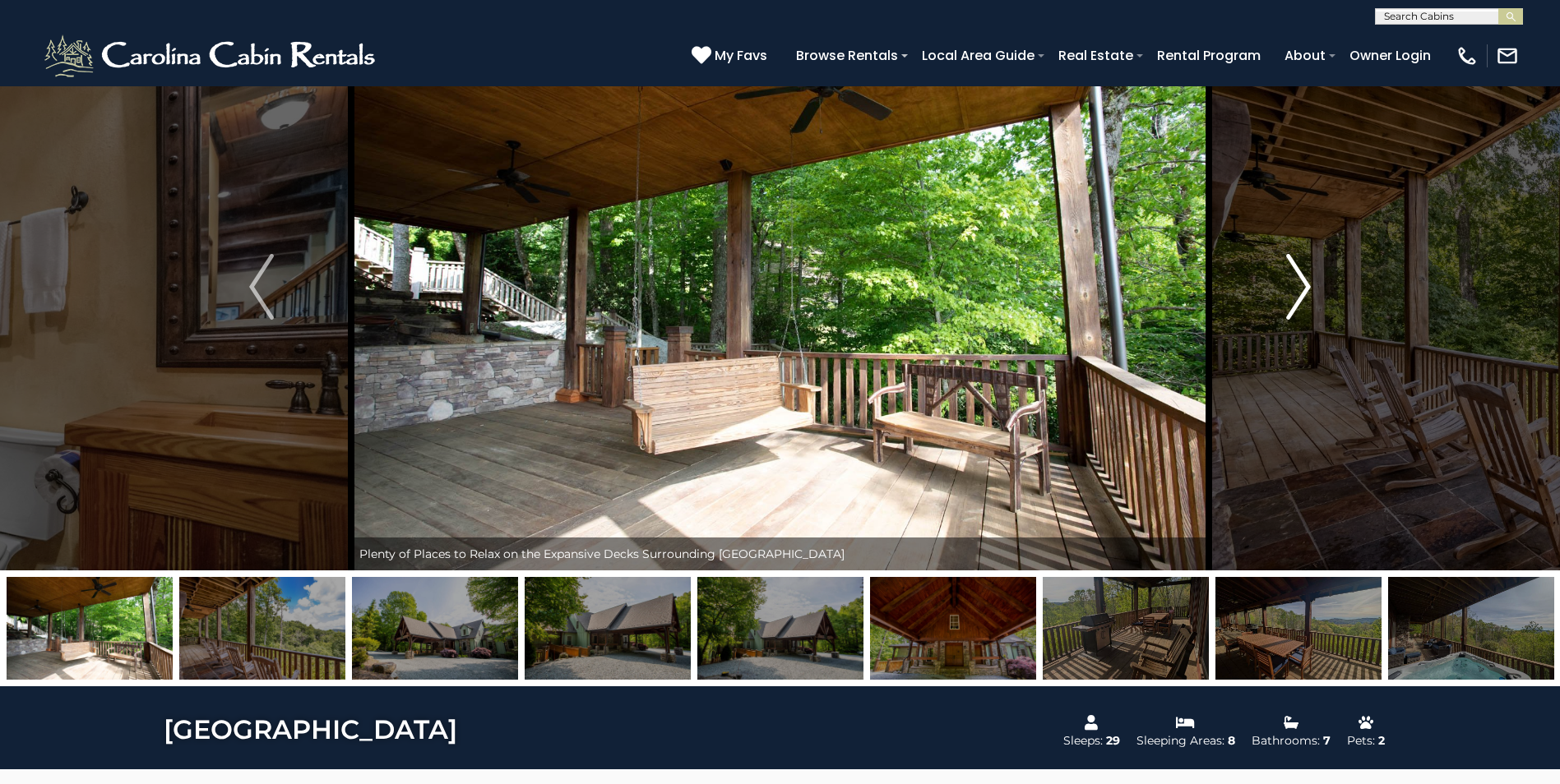
click at [1313, 289] on button "Next" at bounding box center [1299, 287] width 180 height 568
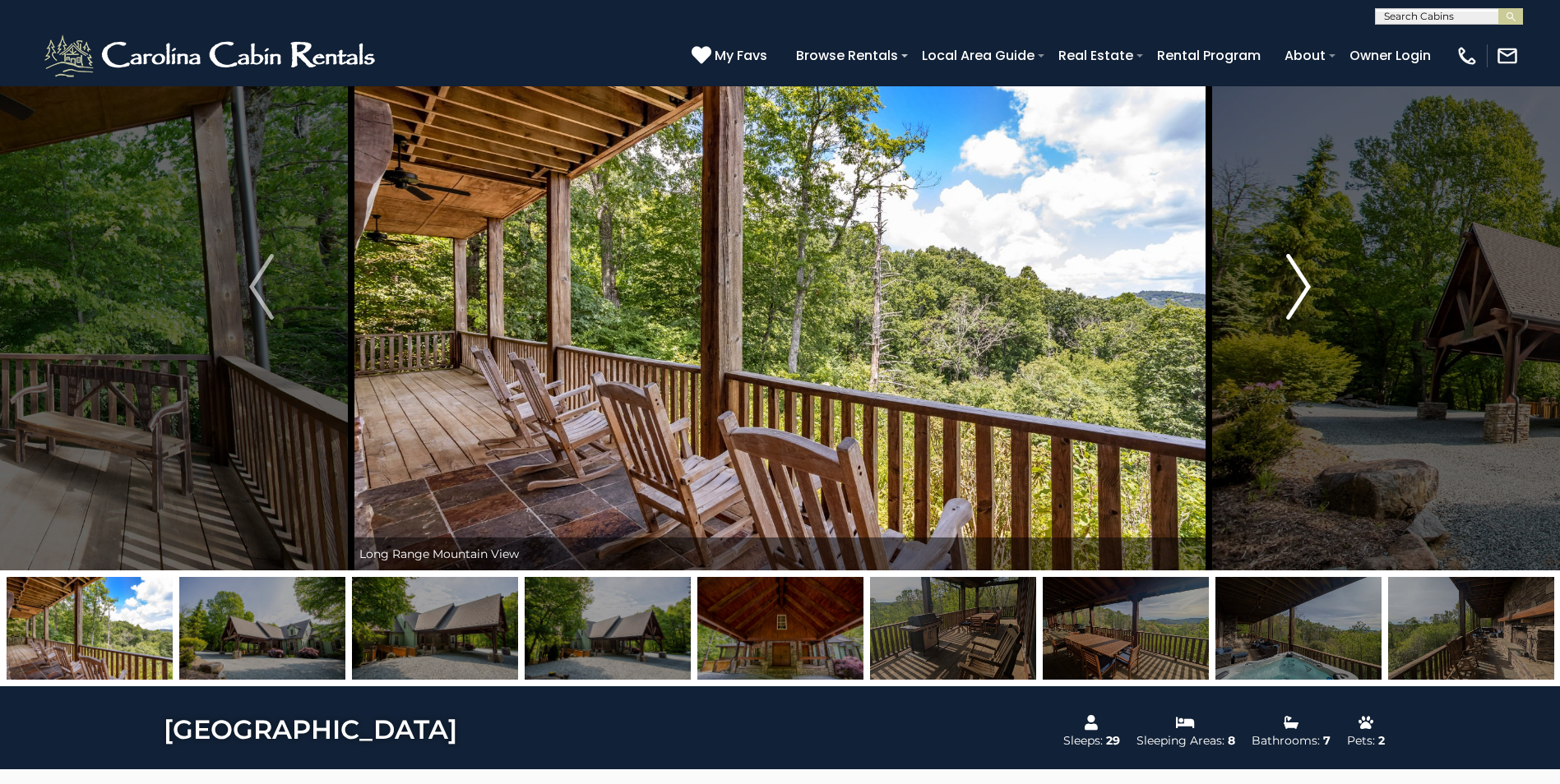
click at [1312, 289] on button "Next" at bounding box center [1299, 287] width 180 height 568
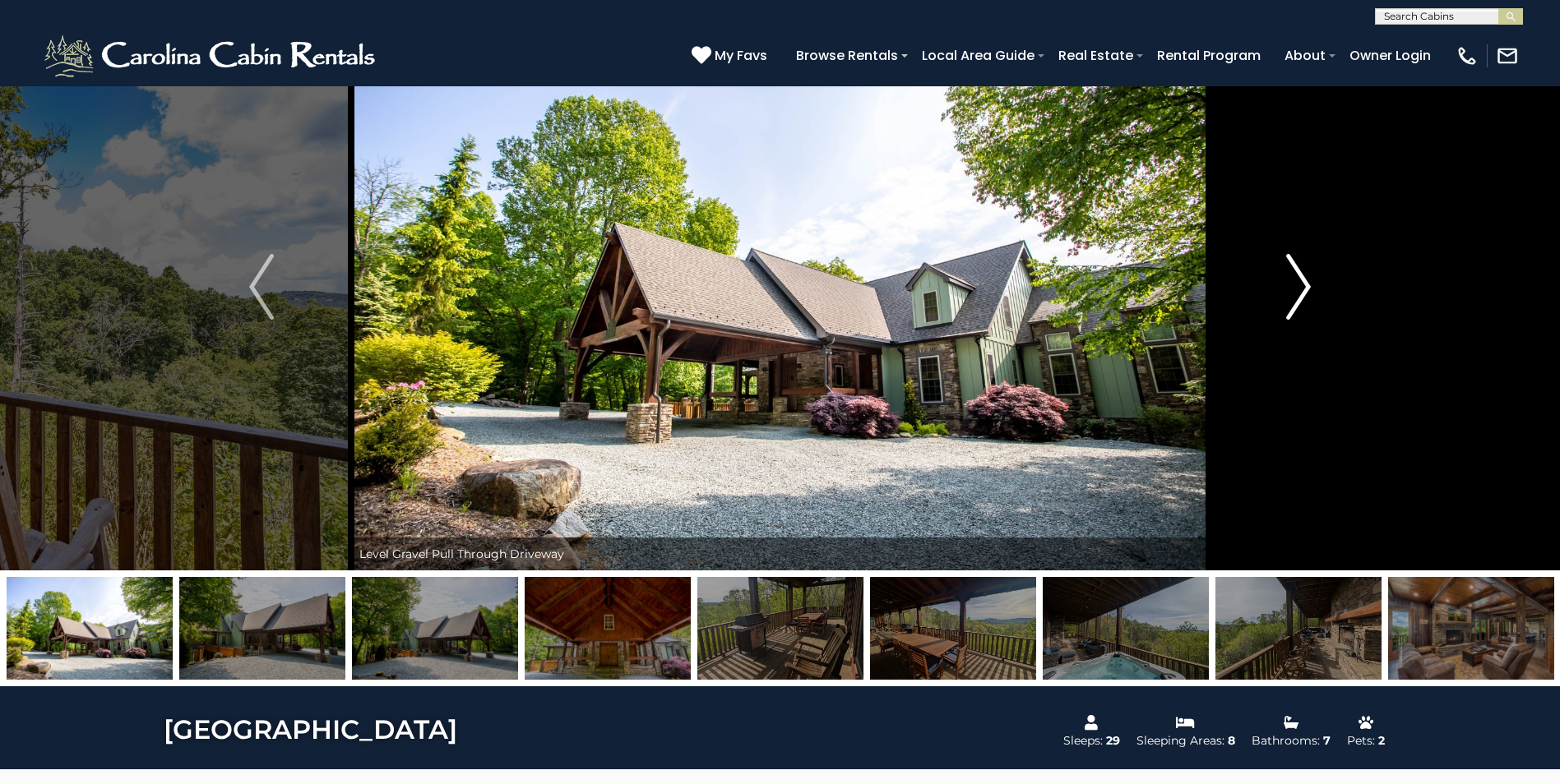
click at [1312, 289] on button "Next" at bounding box center [1299, 287] width 180 height 568
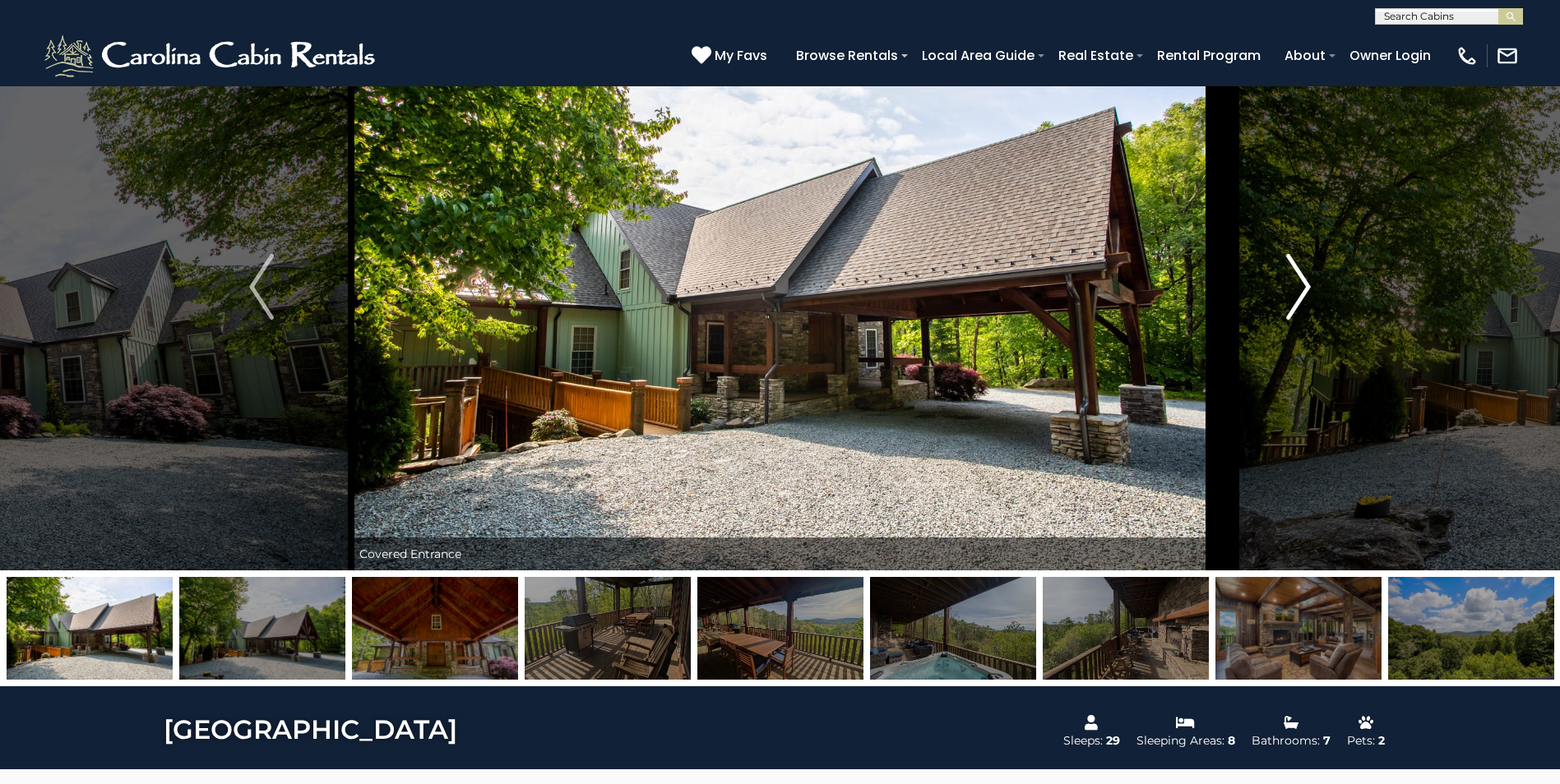
click at [1312, 289] on button "Next" at bounding box center [1299, 287] width 180 height 568
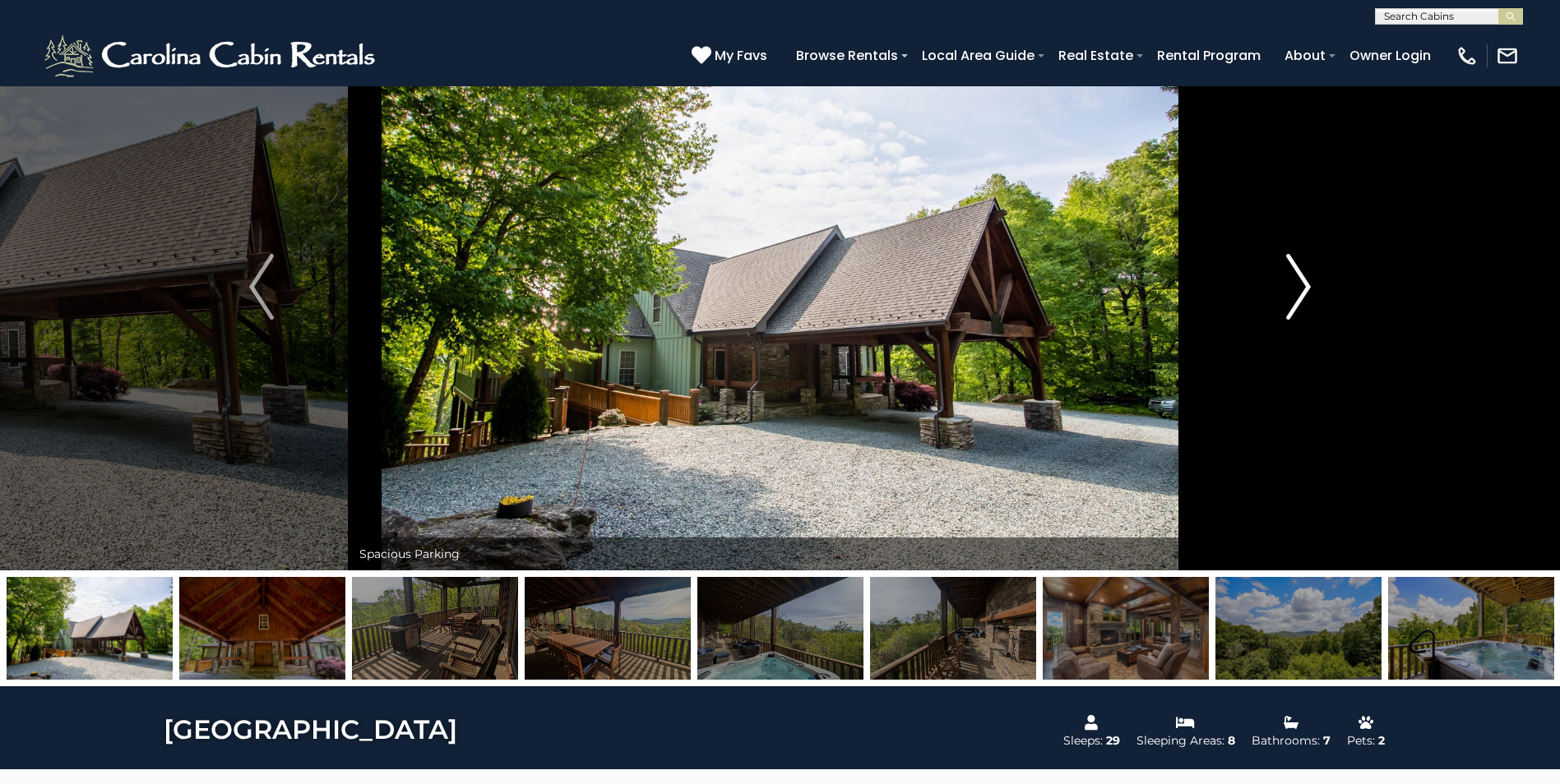
click at [1312, 289] on button "Next" at bounding box center [1299, 287] width 180 height 568
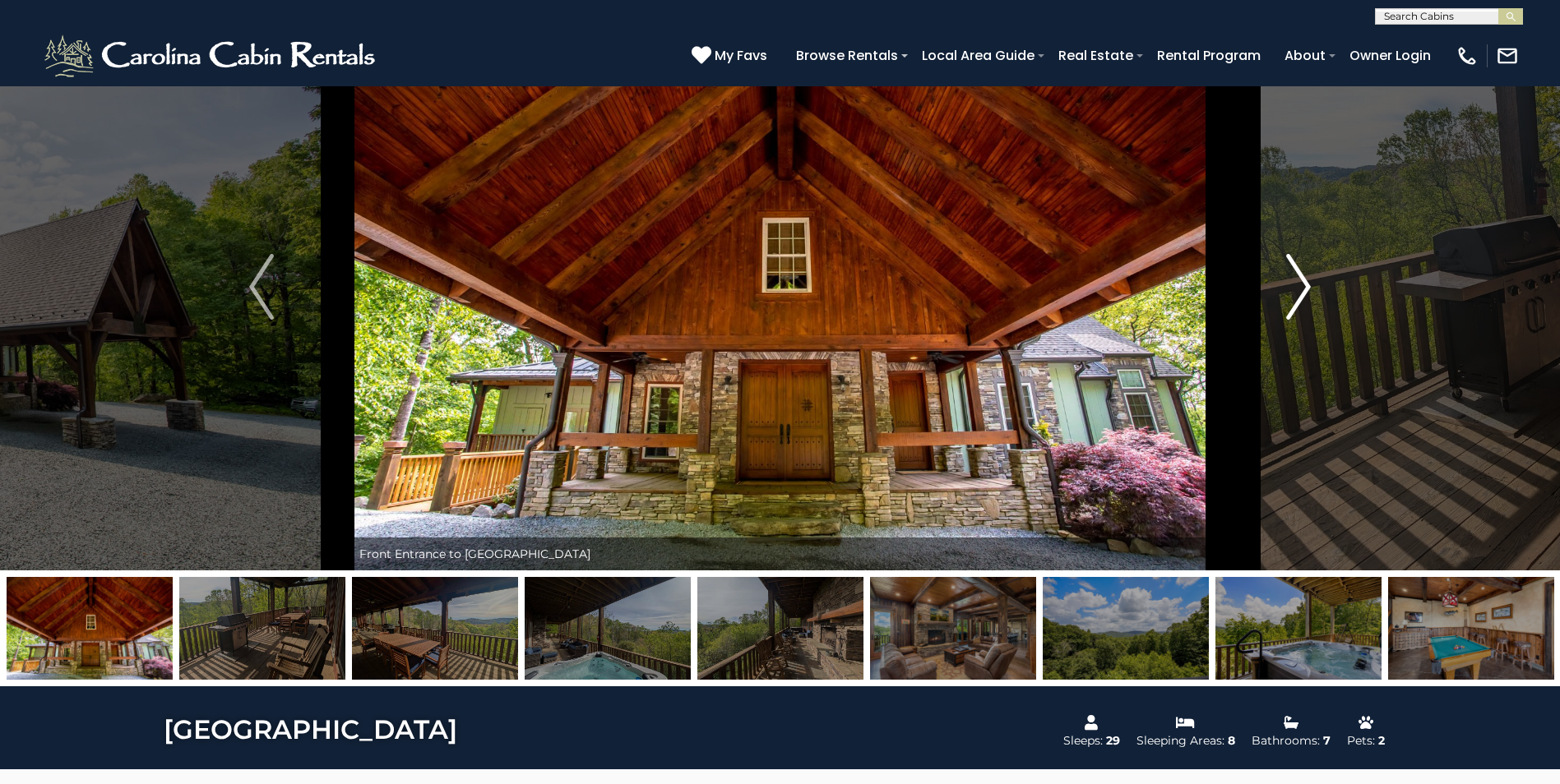
click at [1312, 289] on button "Next" at bounding box center [1299, 287] width 180 height 568
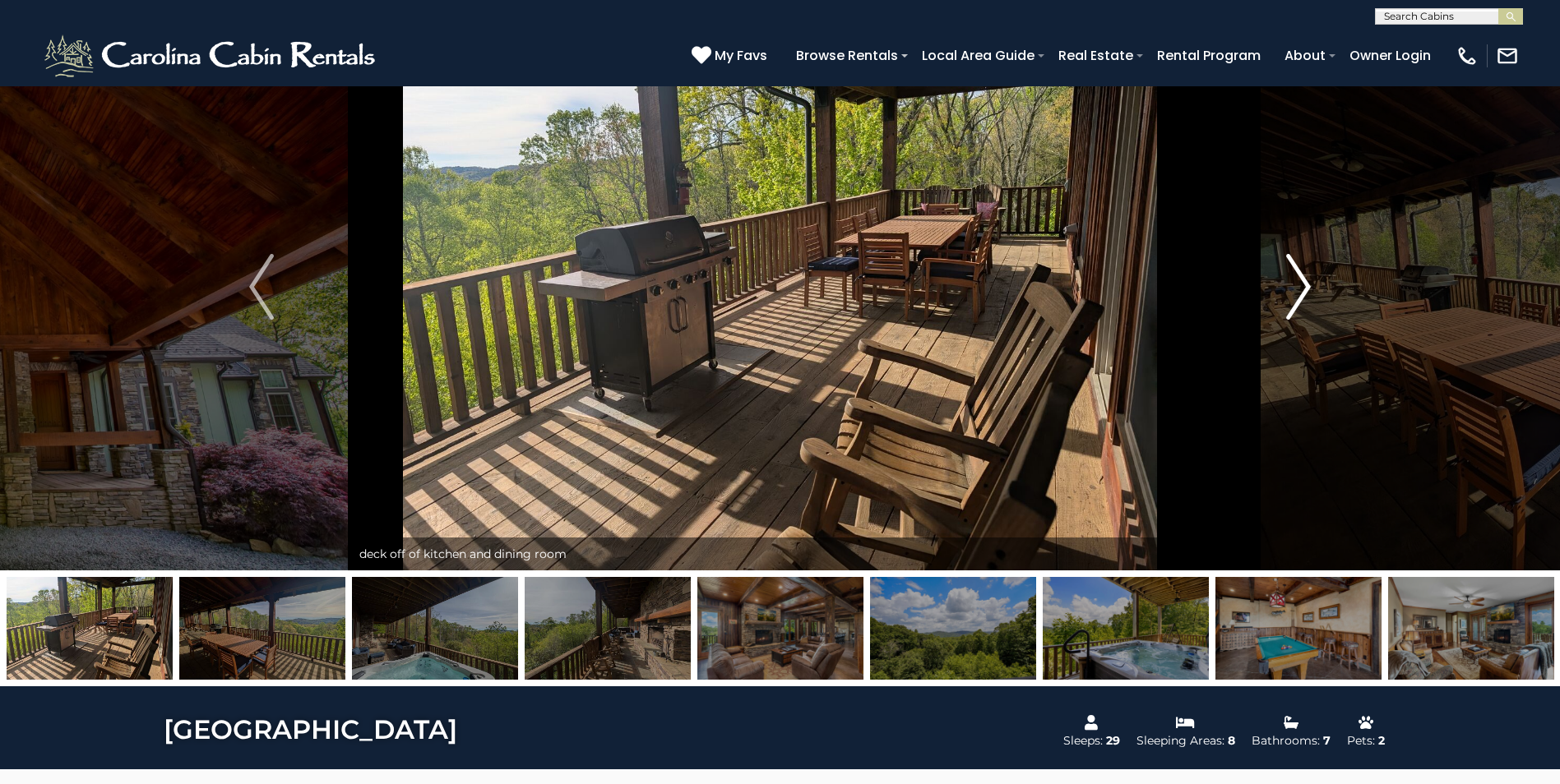
click at [1312, 289] on button "Next" at bounding box center [1299, 287] width 180 height 568
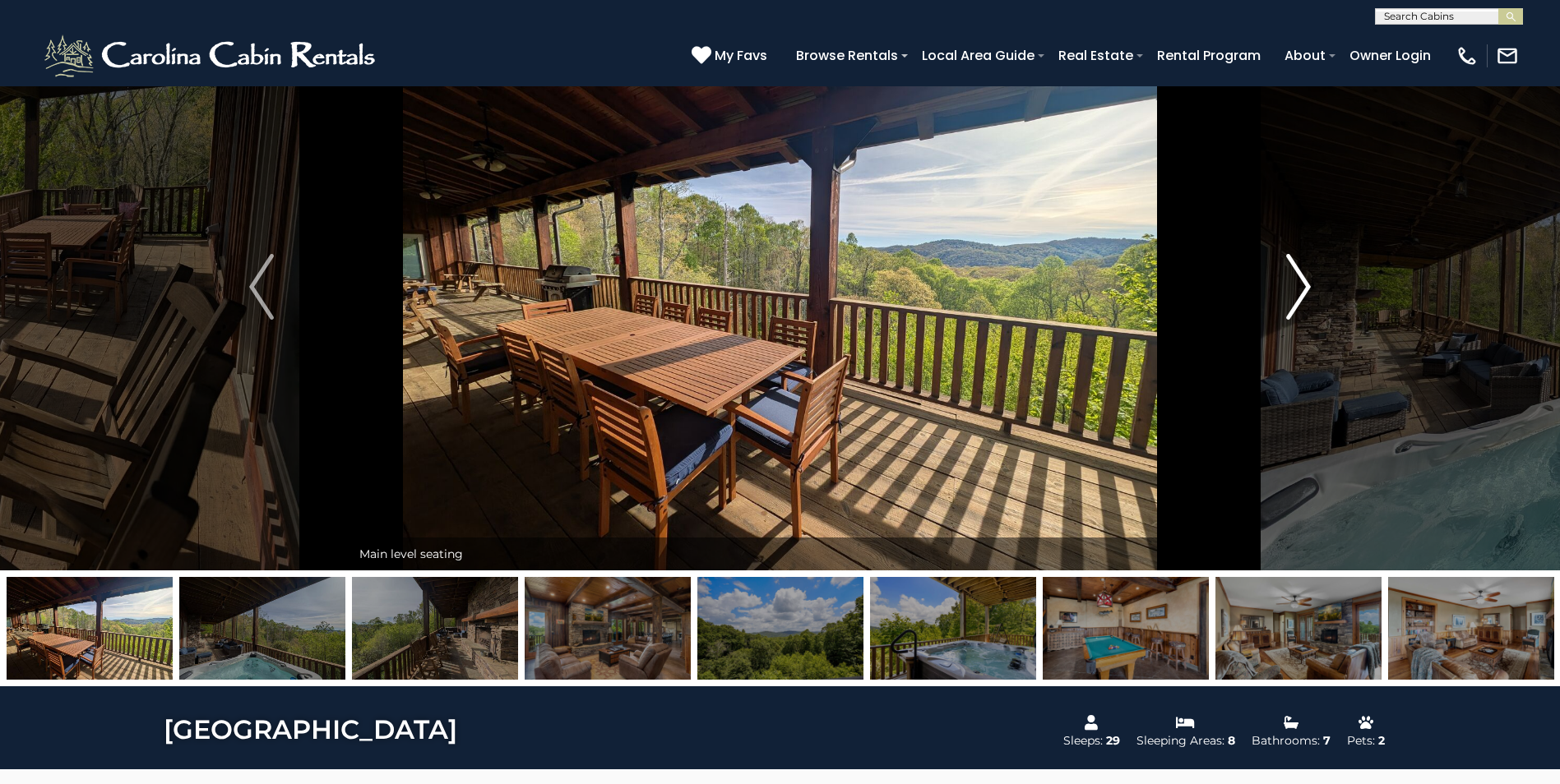
click at [1312, 289] on button "Next" at bounding box center [1299, 287] width 180 height 568
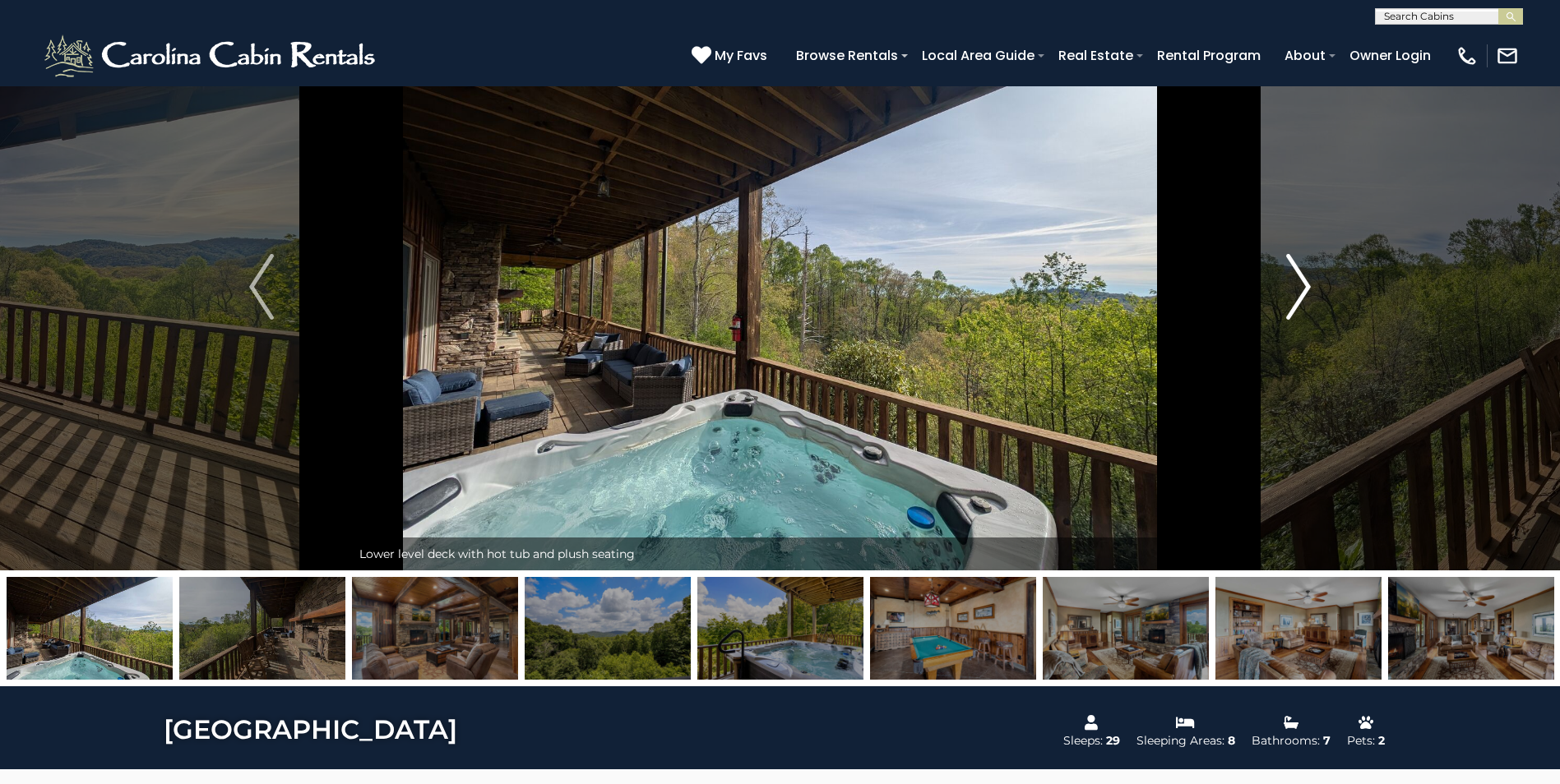
click at [1312, 289] on button "Next" at bounding box center [1299, 287] width 180 height 568
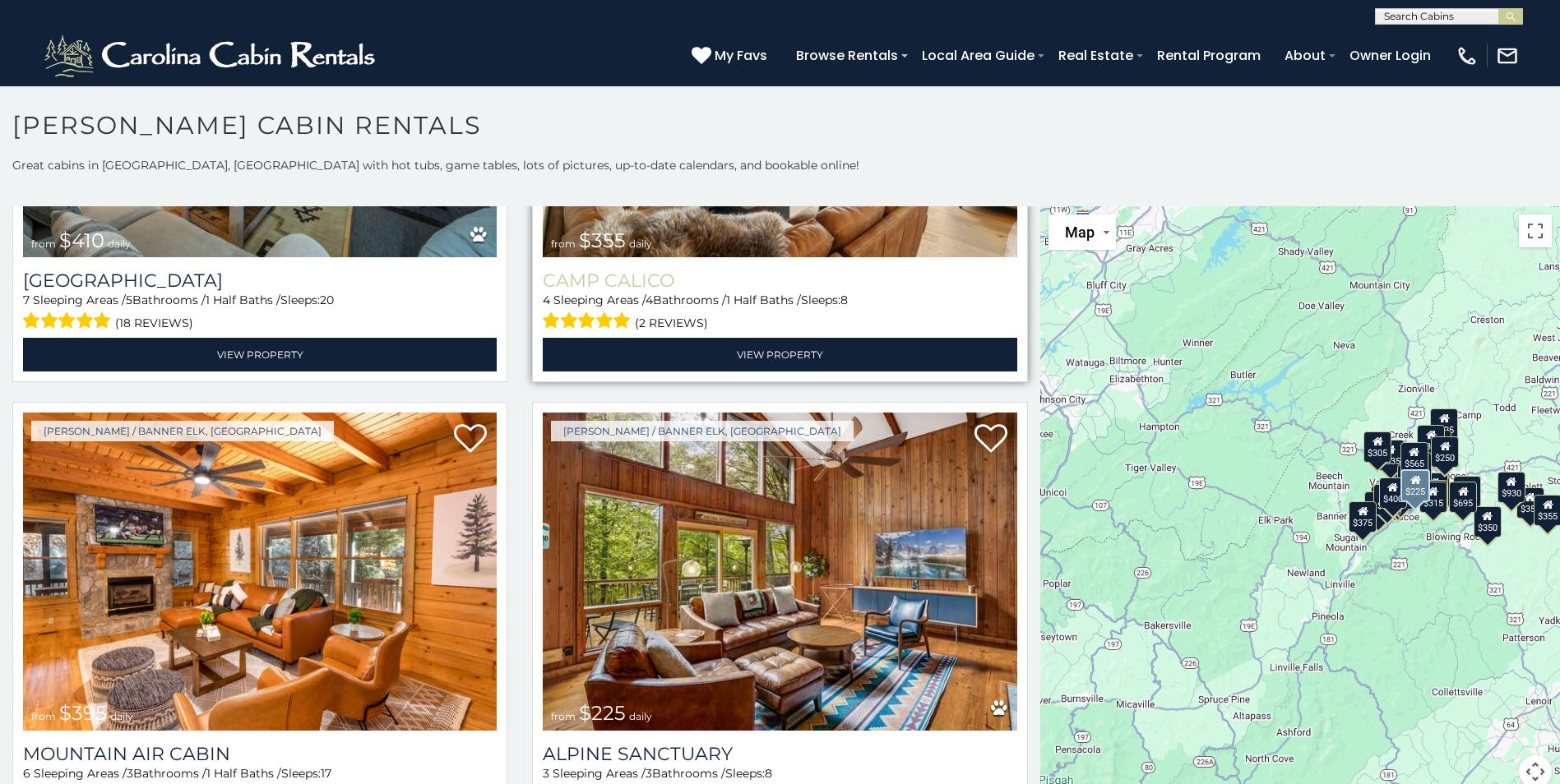
scroll to position [6083, 0]
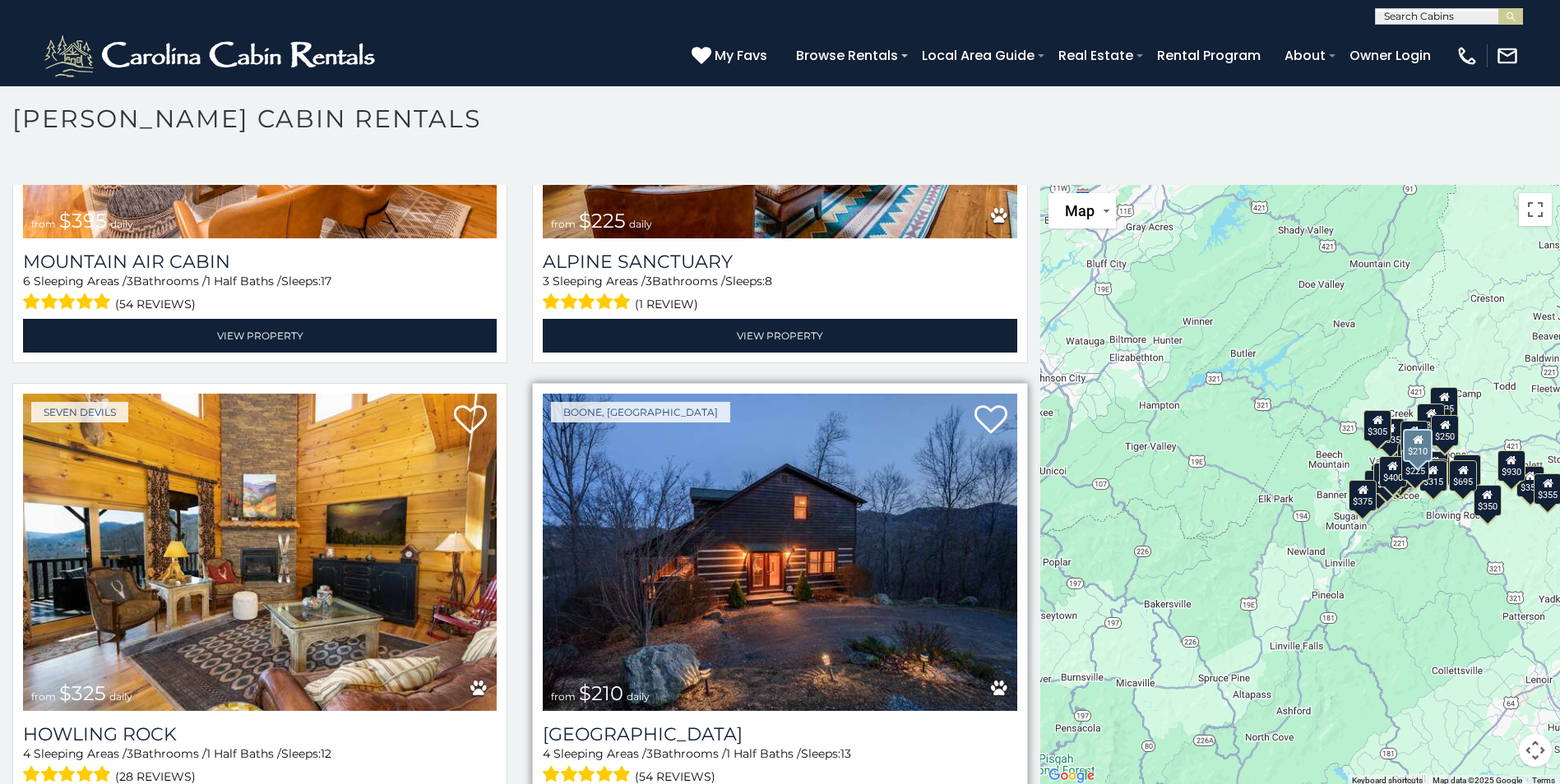
scroll to position [9, 0]
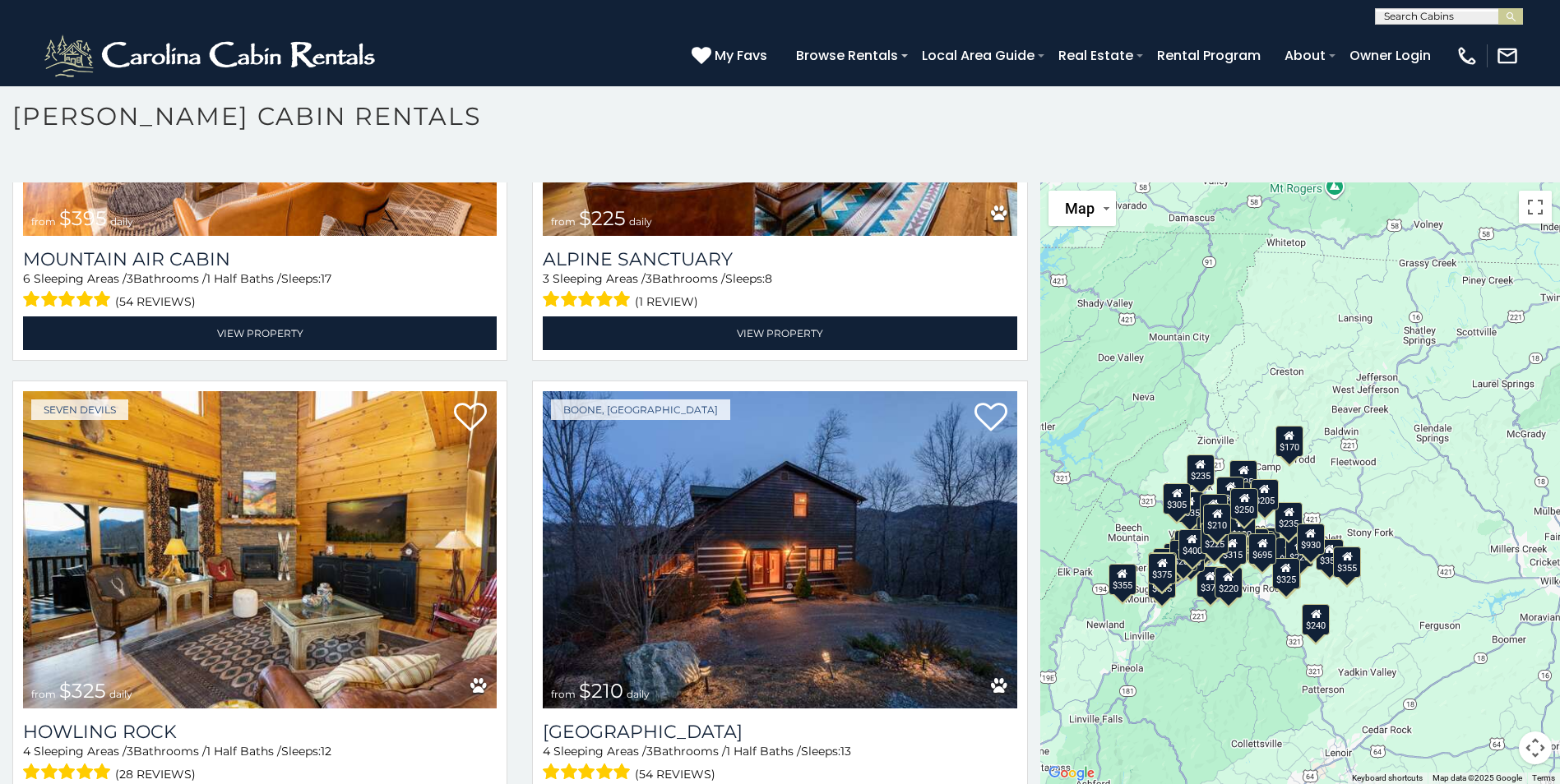
drag, startPoint x: 1375, startPoint y: 605, endPoint x: 1255, endPoint y: 637, distance: 124.2
click at [1191, 672] on div "$349 $480 $525 $315 $355 $635 $675 $930 $400 $451 $330 $400 $485 $460 $395 $695…" at bounding box center [1300, 483] width 519 height 602
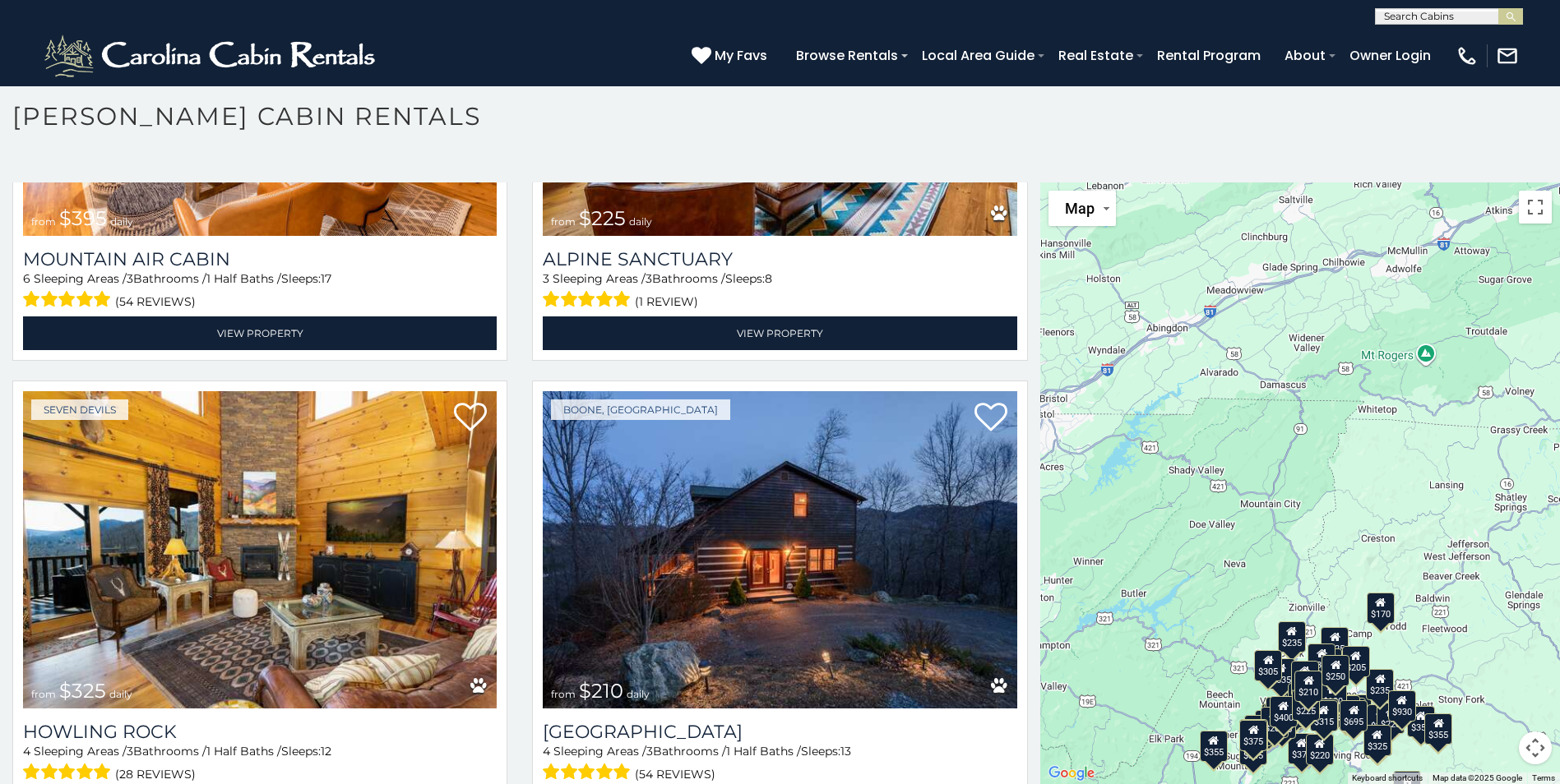
drag, startPoint x: 1262, startPoint y: 723, endPoint x: 1280, endPoint y: 742, distance: 26.2
click at [1290, 783] on html "**********" at bounding box center [780, 387] width 1560 height 793
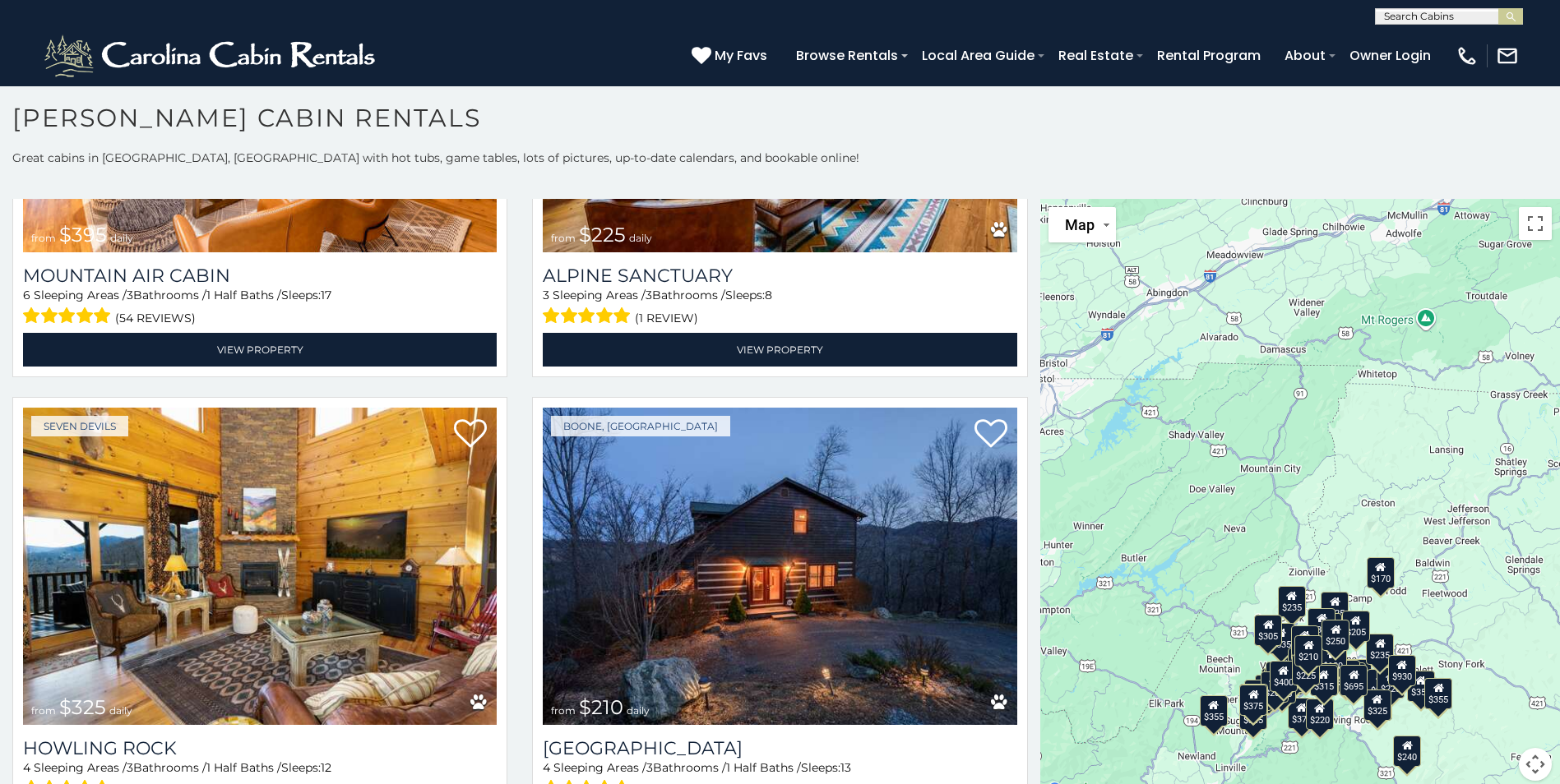
scroll to position [0, 0]
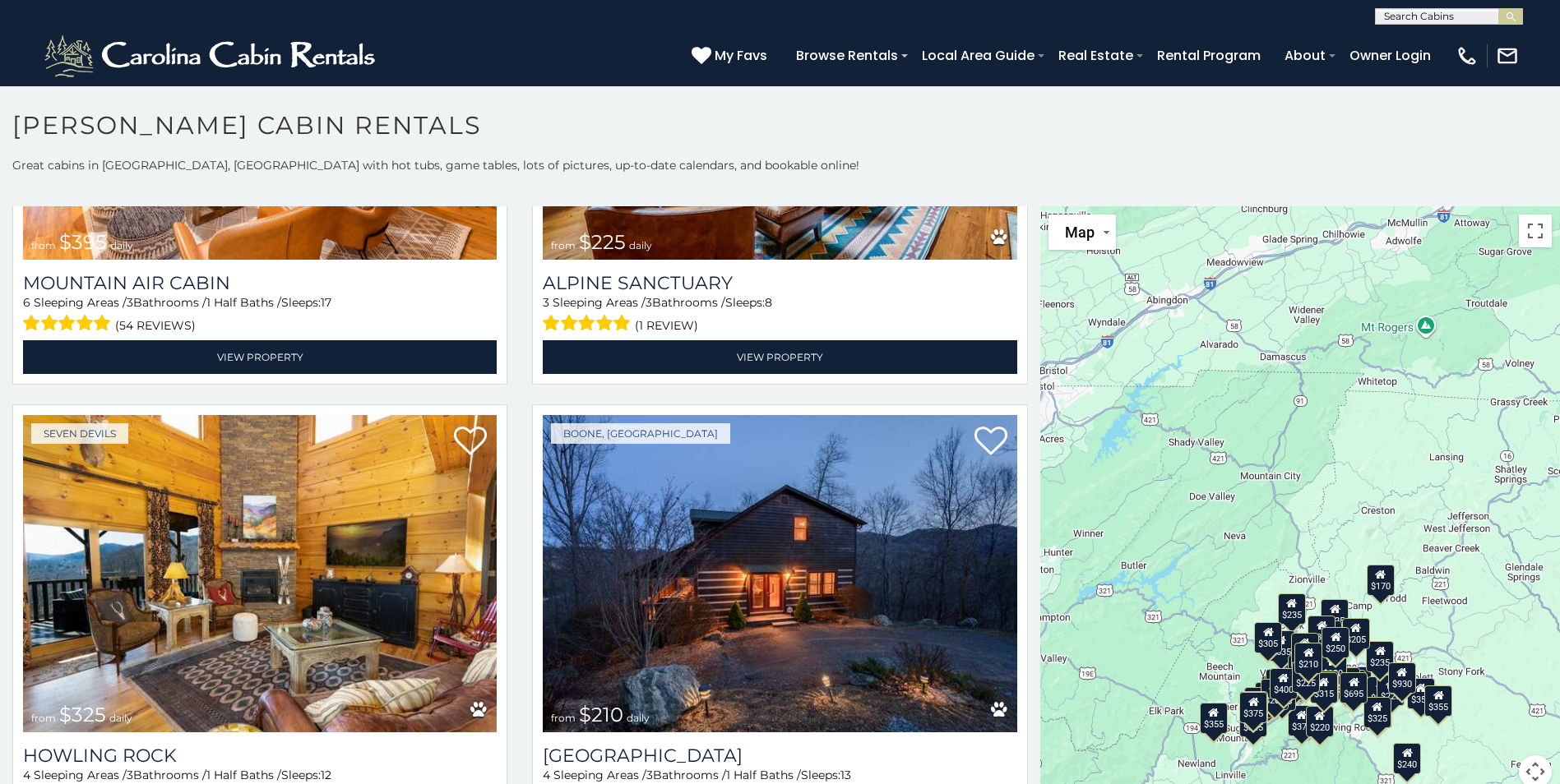
click at [1259, 506] on div "$349 $480 $525 $315 $355 $635 $675 $930 $400 $451 $330 $400 $485 $460 $395 $695…" at bounding box center [1300, 507] width 519 height 602
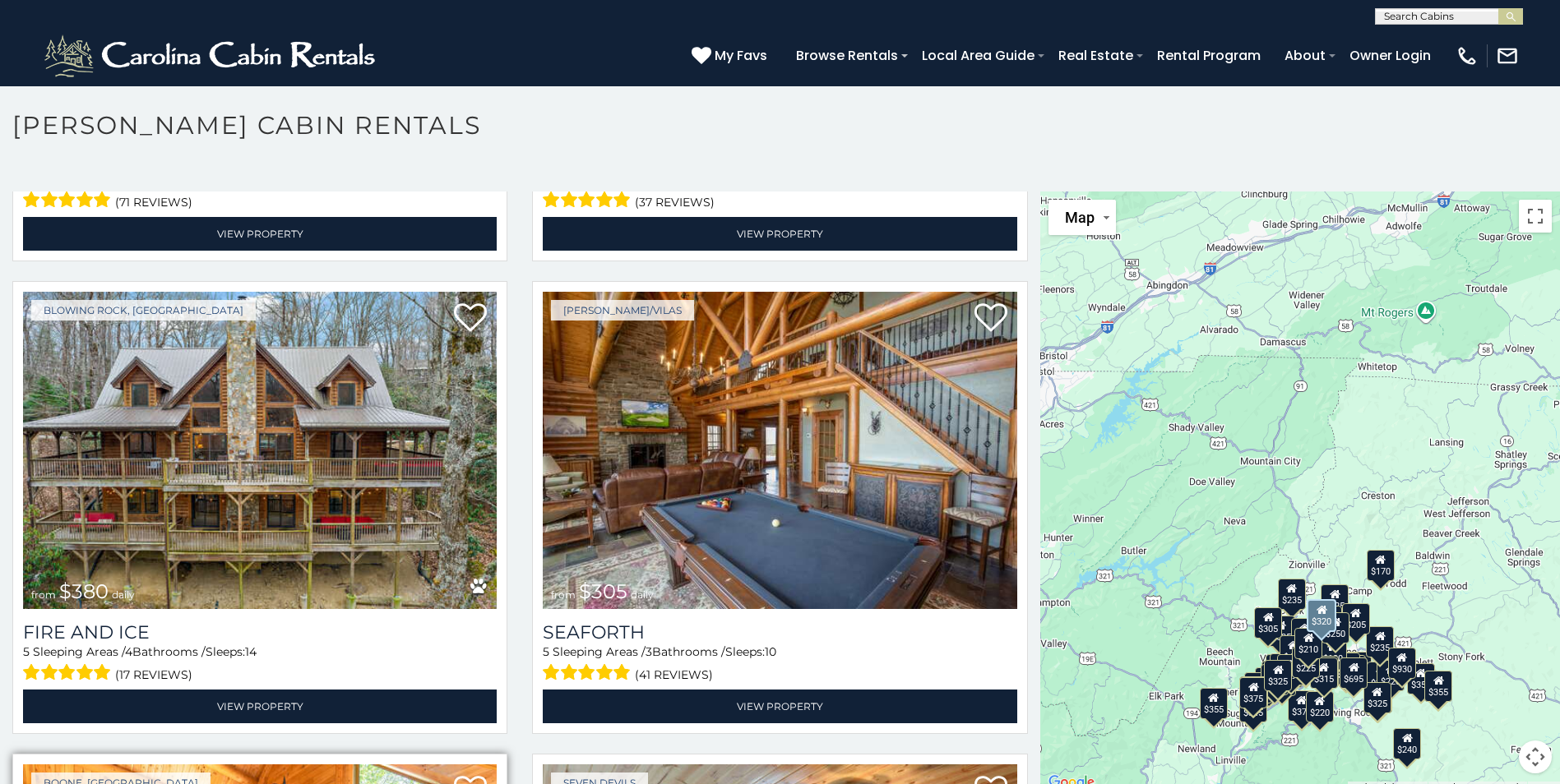
scroll to position [4651, 0]
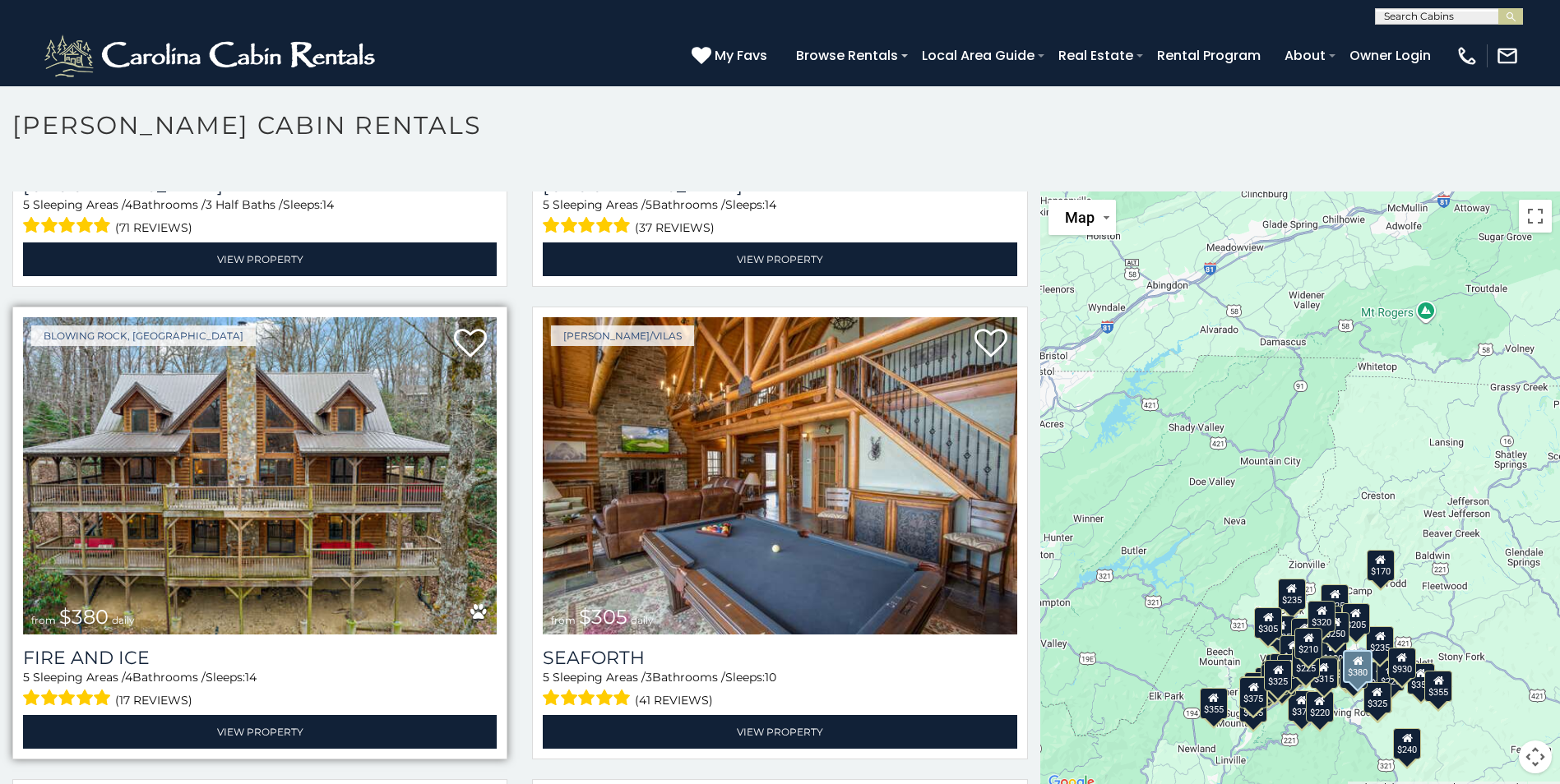
click at [259, 531] on img at bounding box center [260, 476] width 474 height 318
click at [239, 481] on img at bounding box center [260, 476] width 474 height 318
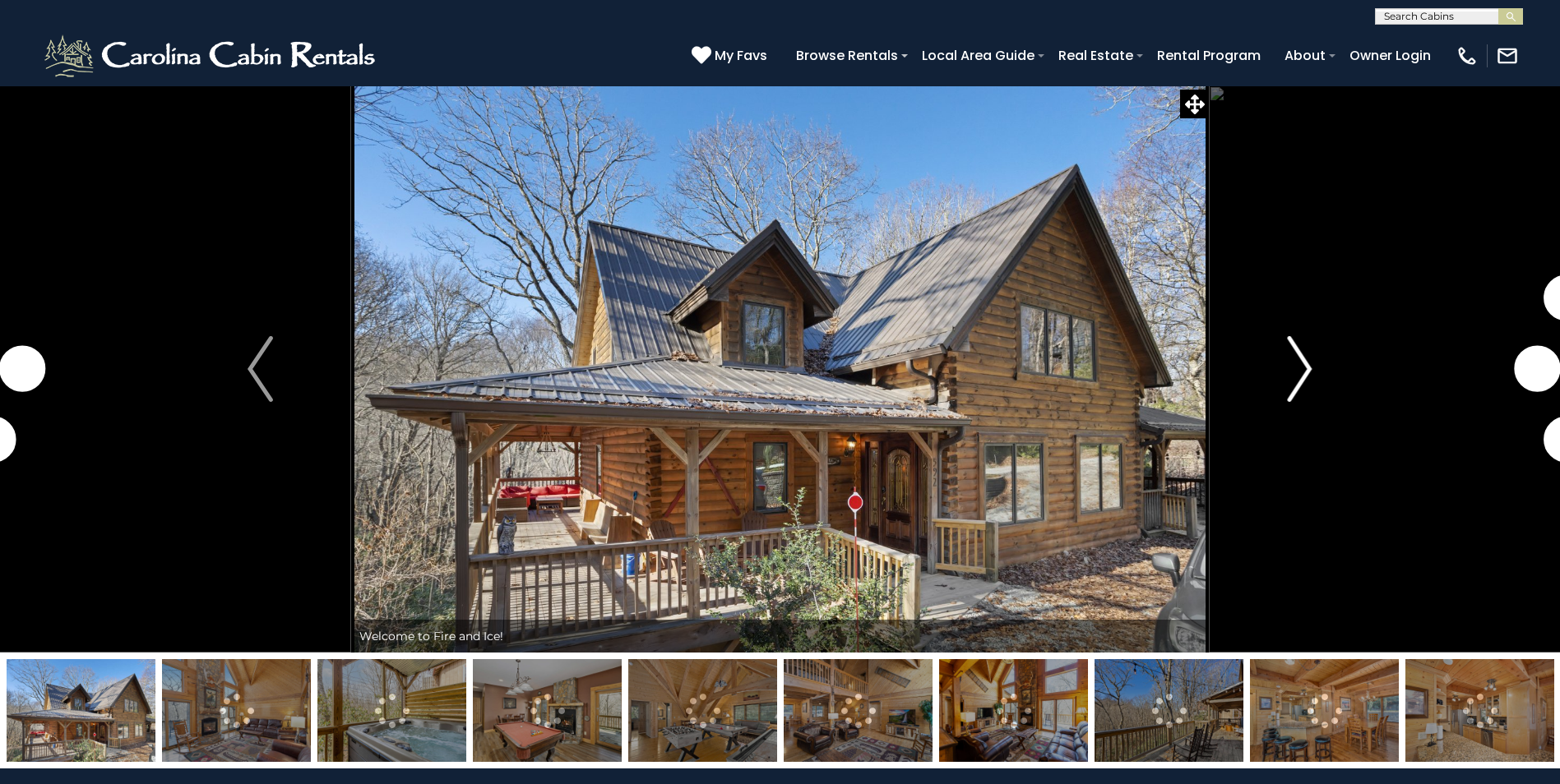
click at [1297, 370] on img "Next" at bounding box center [1299, 369] width 25 height 66
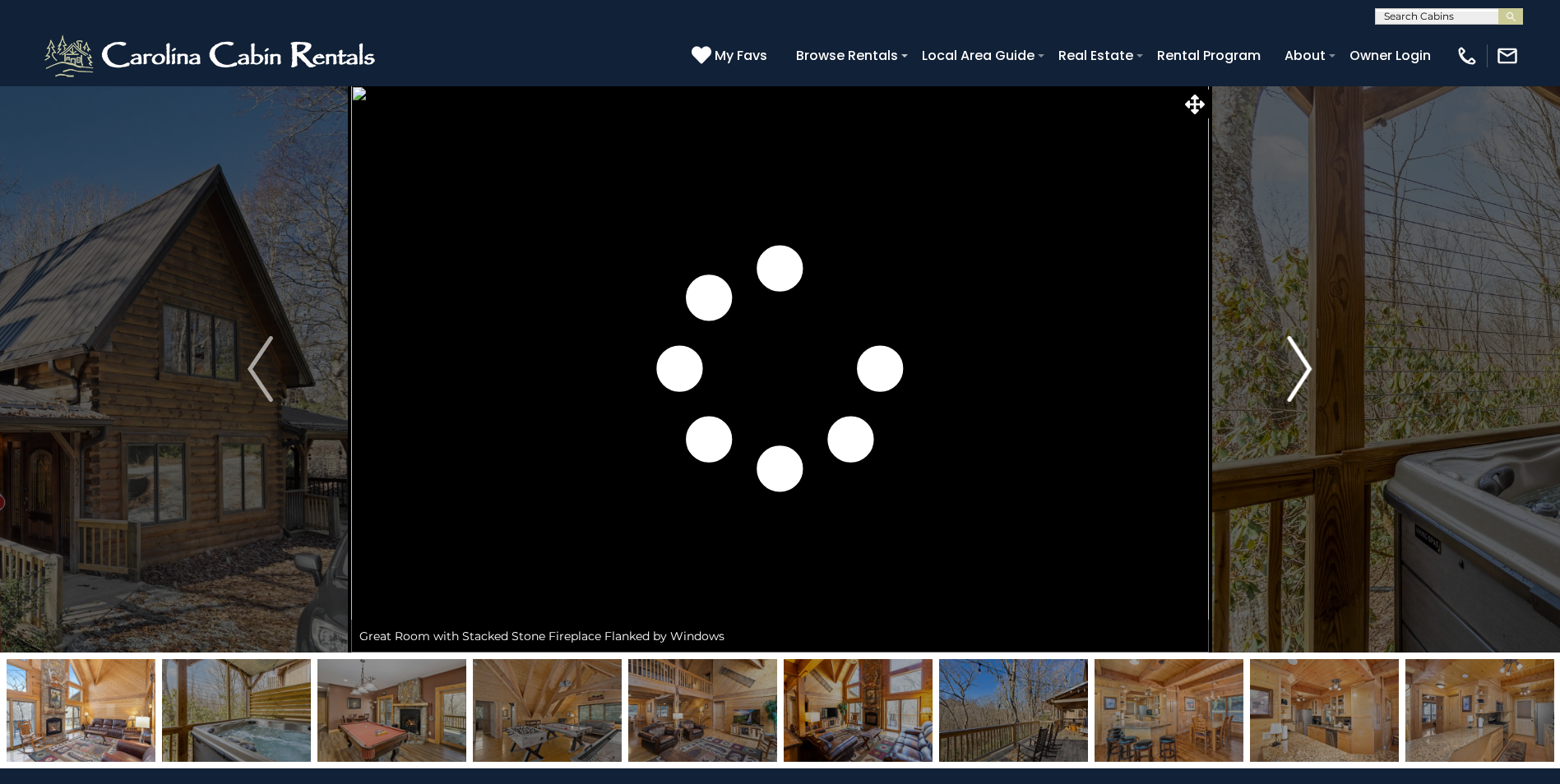
click at [1299, 370] on img "Next" at bounding box center [1299, 369] width 25 height 66
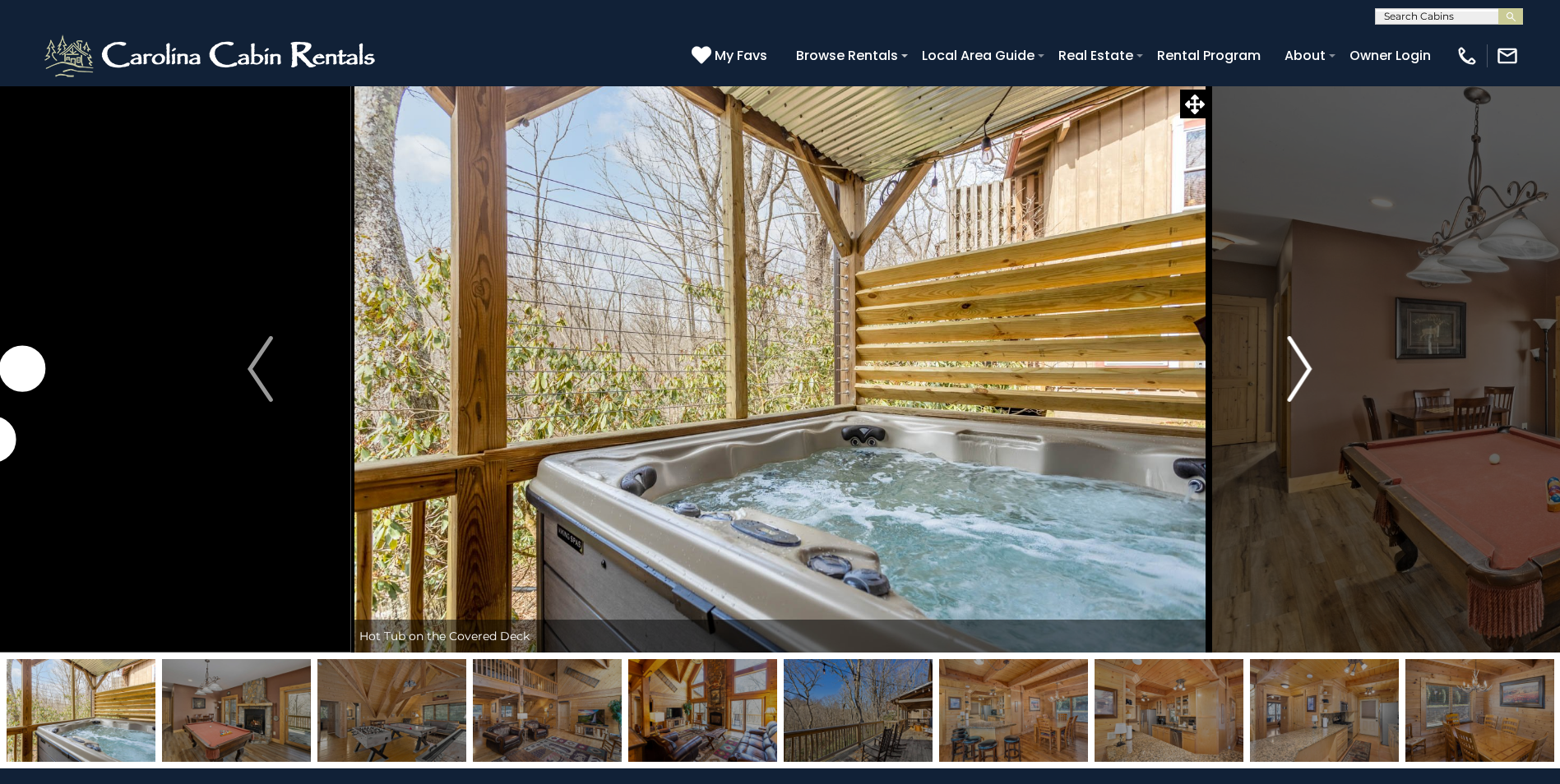
click at [1299, 370] on img "Next" at bounding box center [1299, 369] width 25 height 66
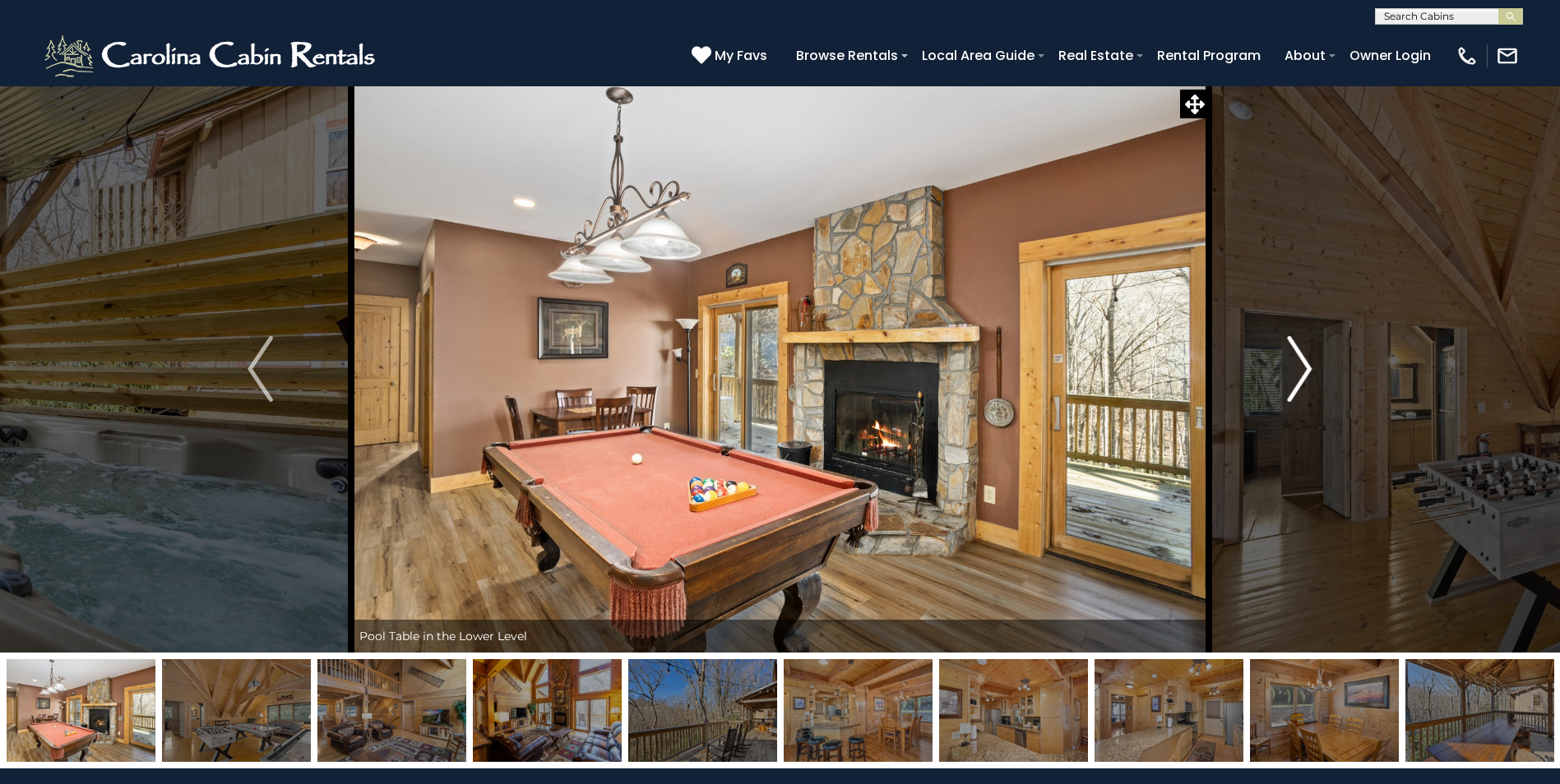
click at [1299, 370] on img "Next" at bounding box center [1299, 369] width 25 height 66
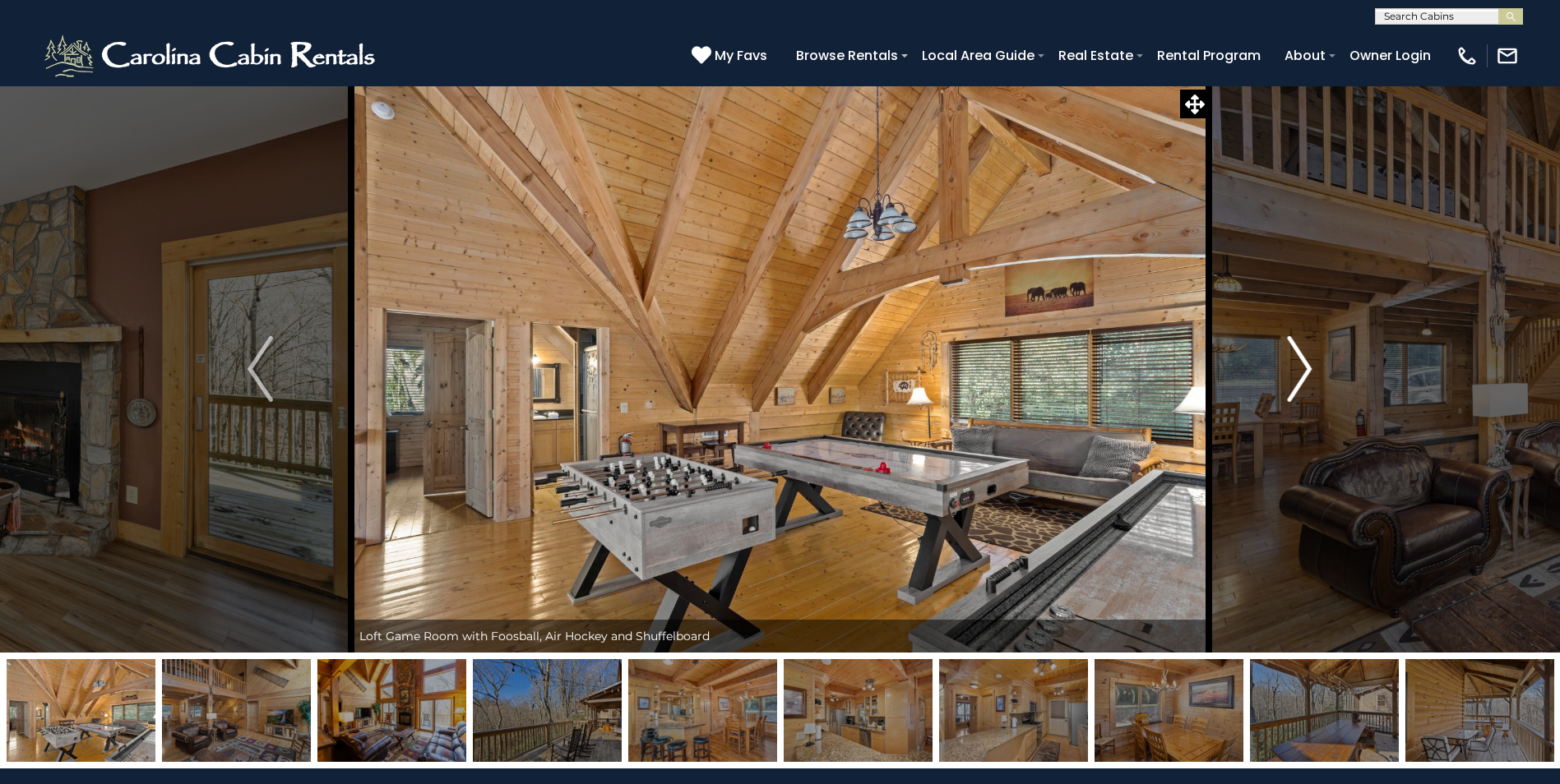
click at [1299, 370] on img "Next" at bounding box center [1299, 369] width 25 height 66
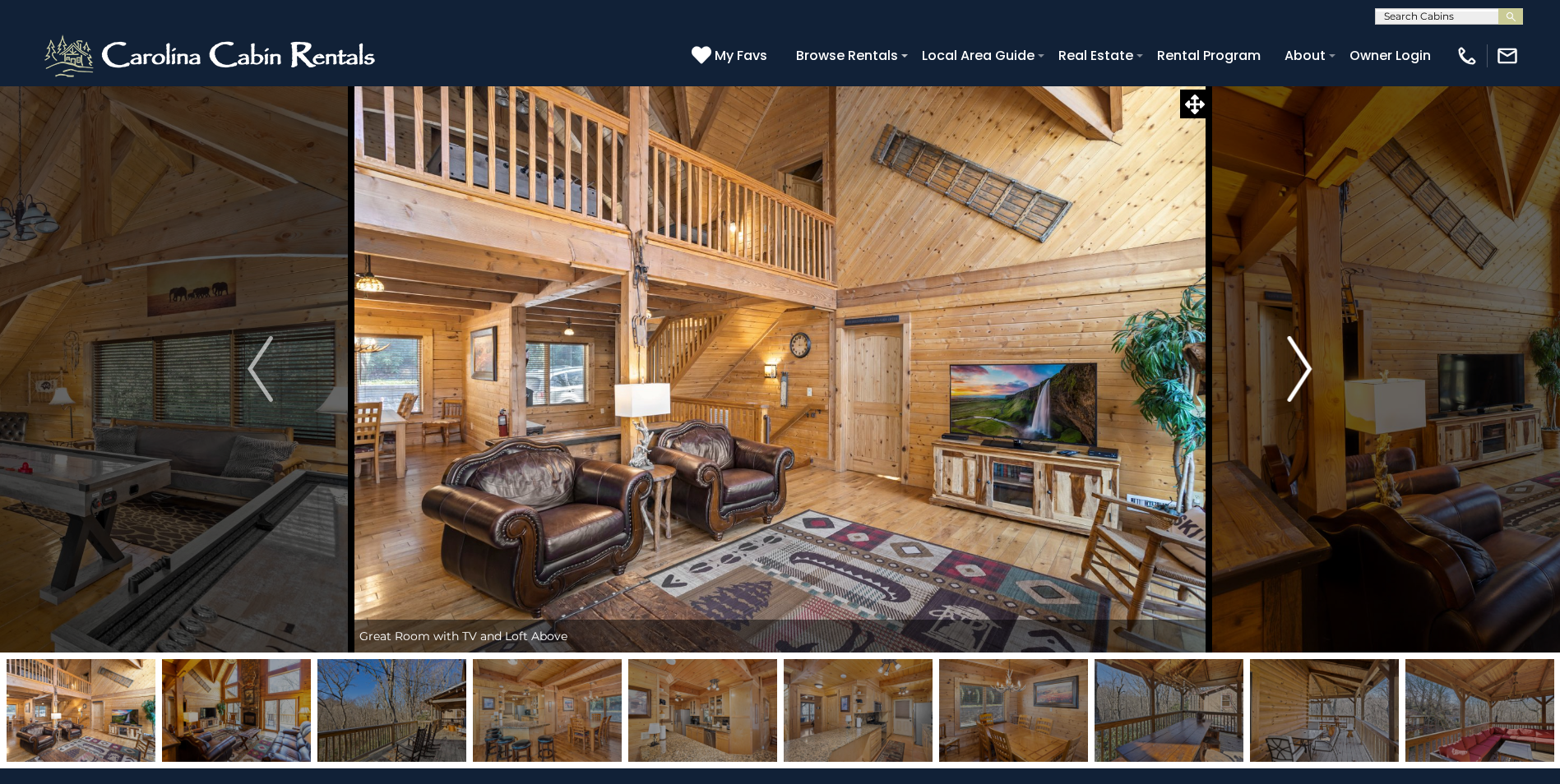
click at [1299, 370] on img "Next" at bounding box center [1299, 369] width 25 height 66
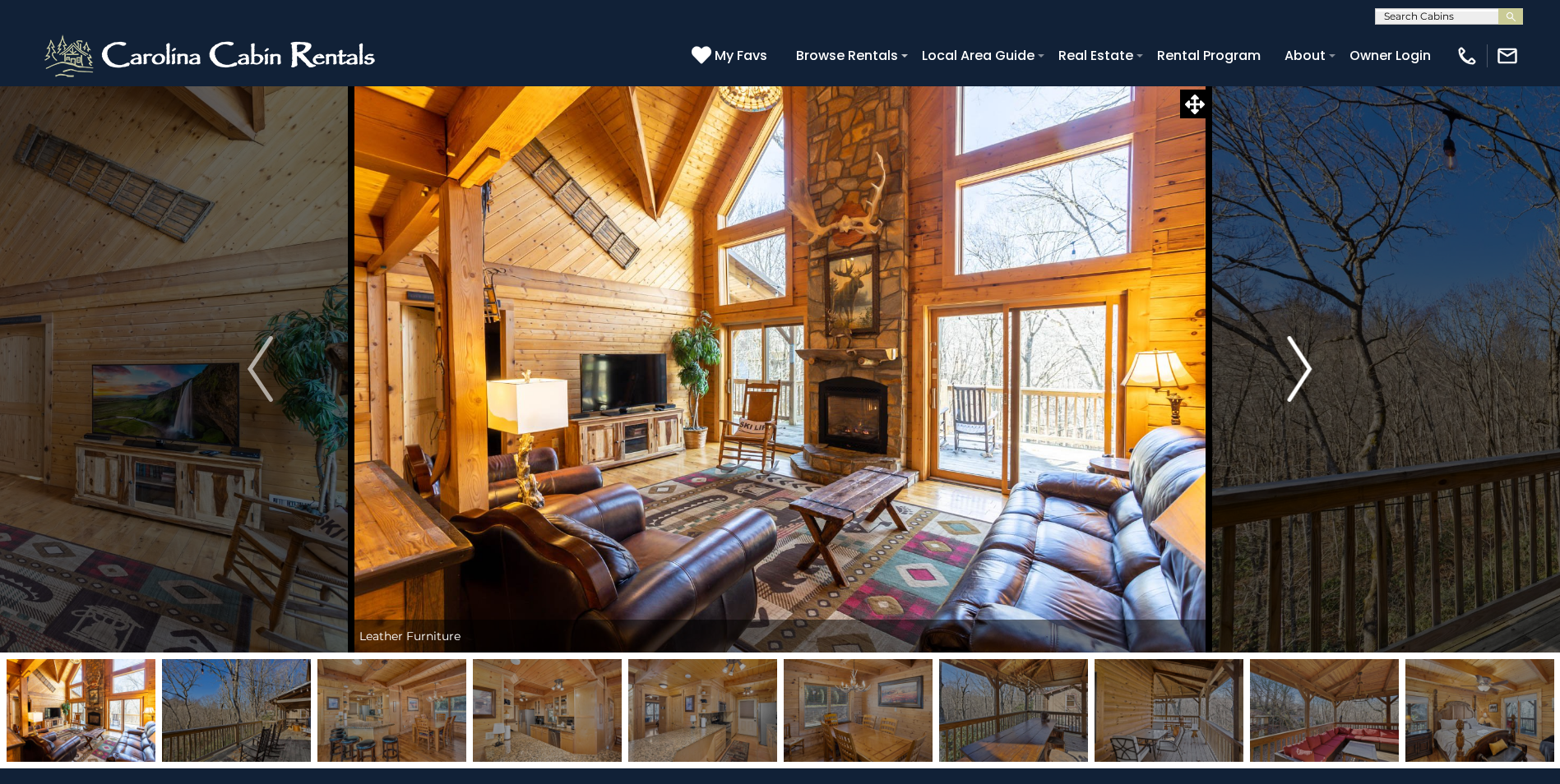
click at [1302, 370] on img "Next" at bounding box center [1299, 369] width 25 height 66
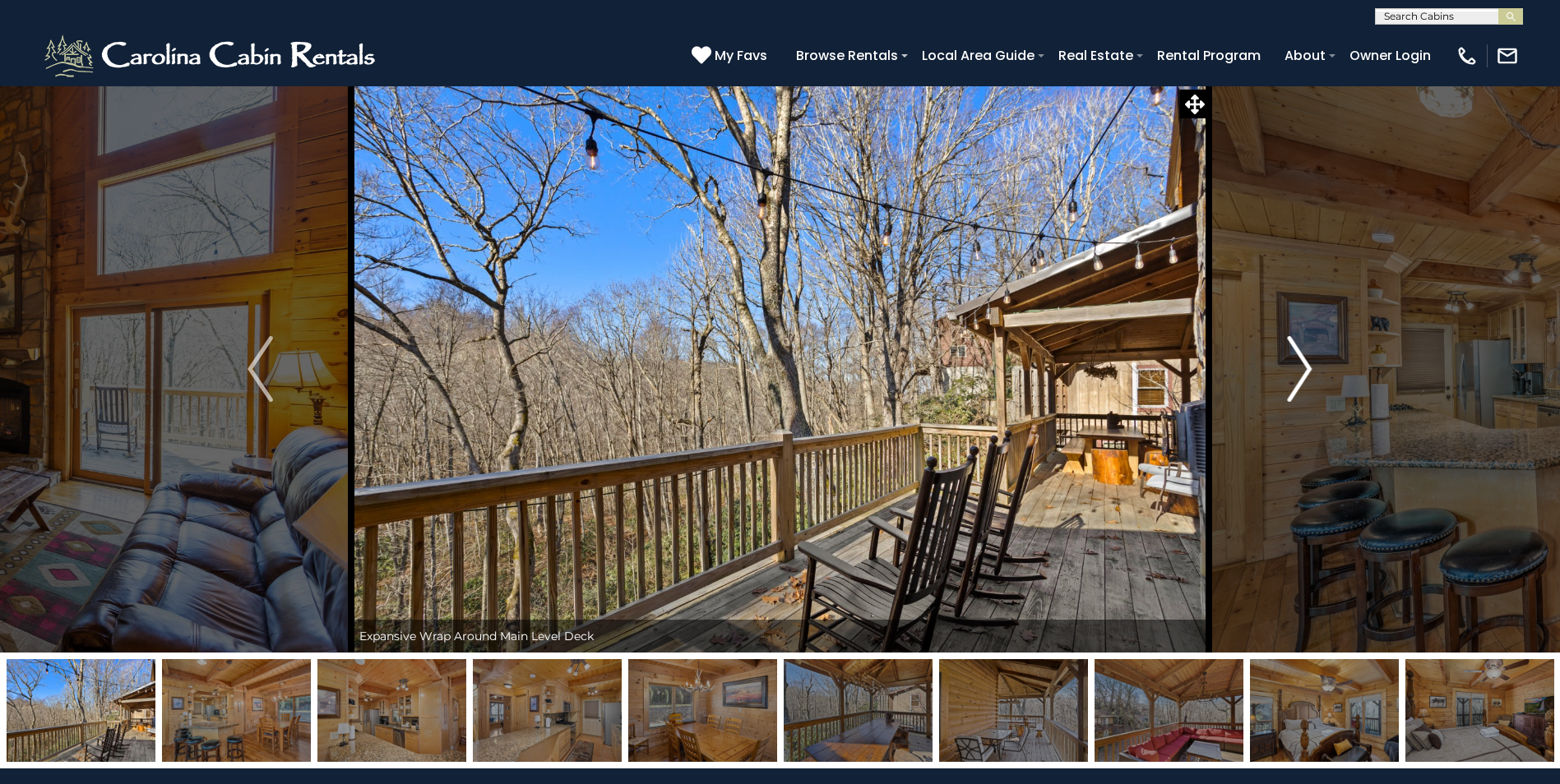
click at [1302, 370] on img "Next" at bounding box center [1299, 369] width 25 height 66
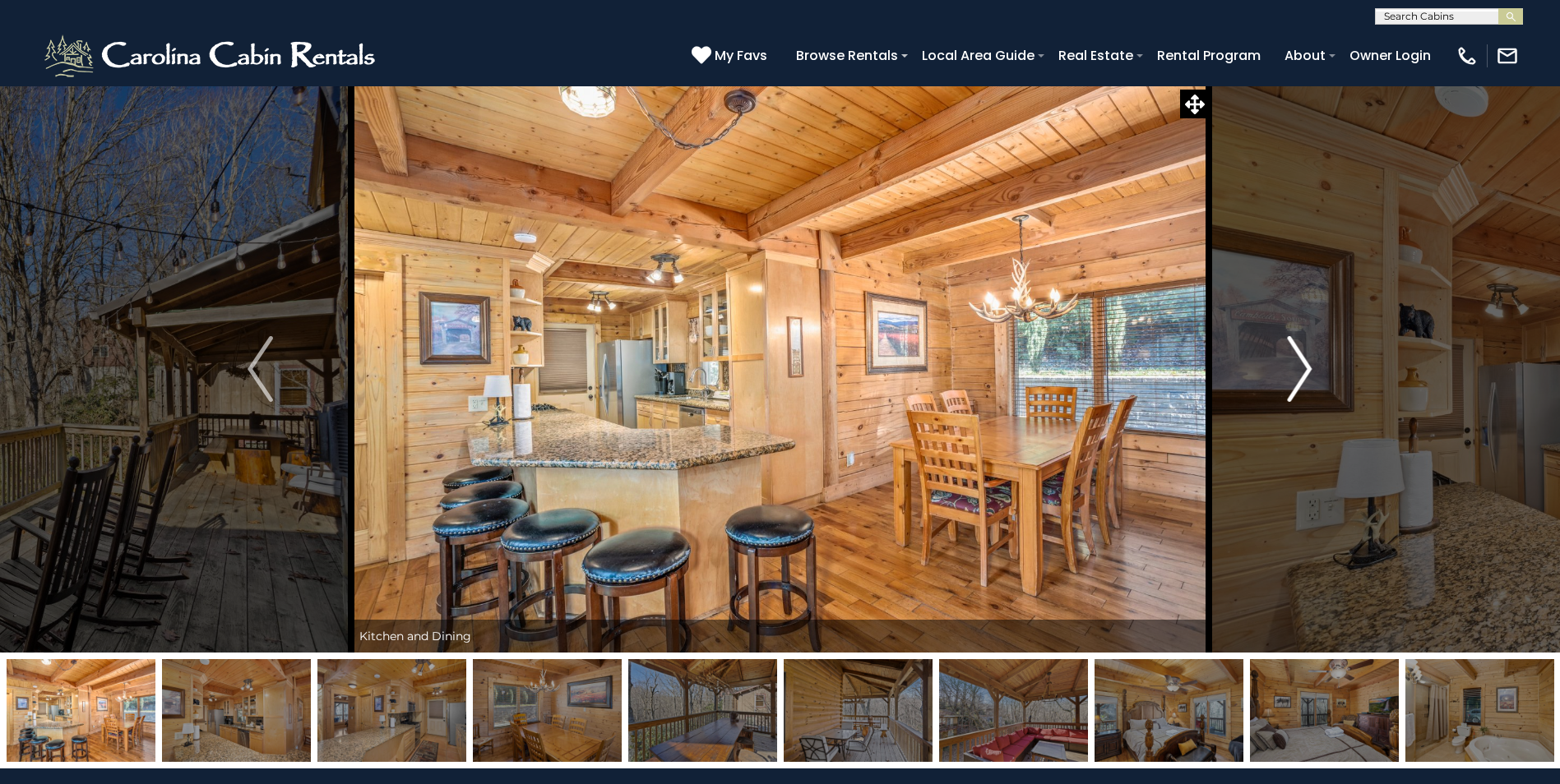
click at [1307, 370] on img "Next" at bounding box center [1299, 369] width 25 height 66
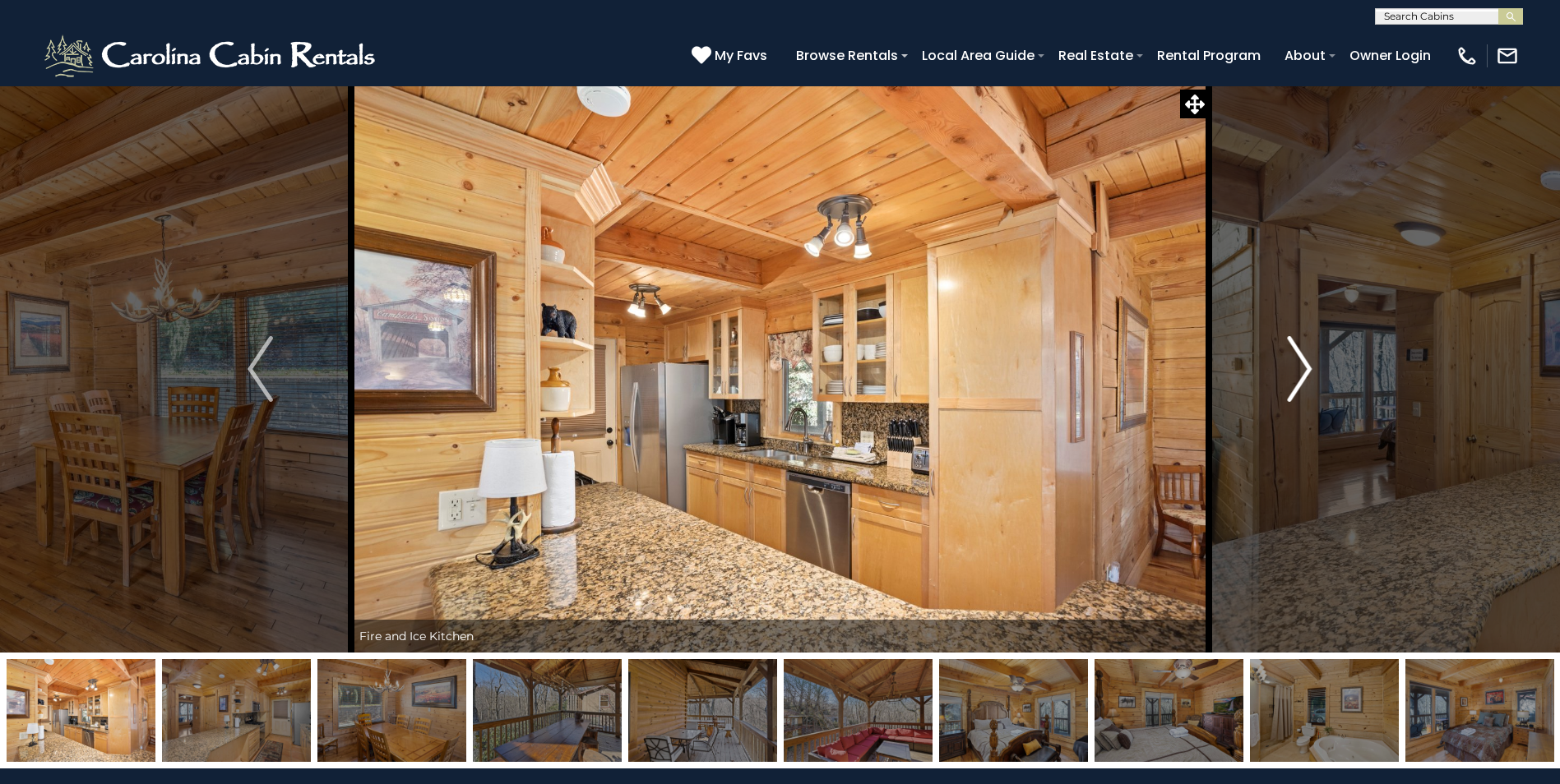
click at [1307, 370] on img "Next" at bounding box center [1299, 369] width 25 height 66
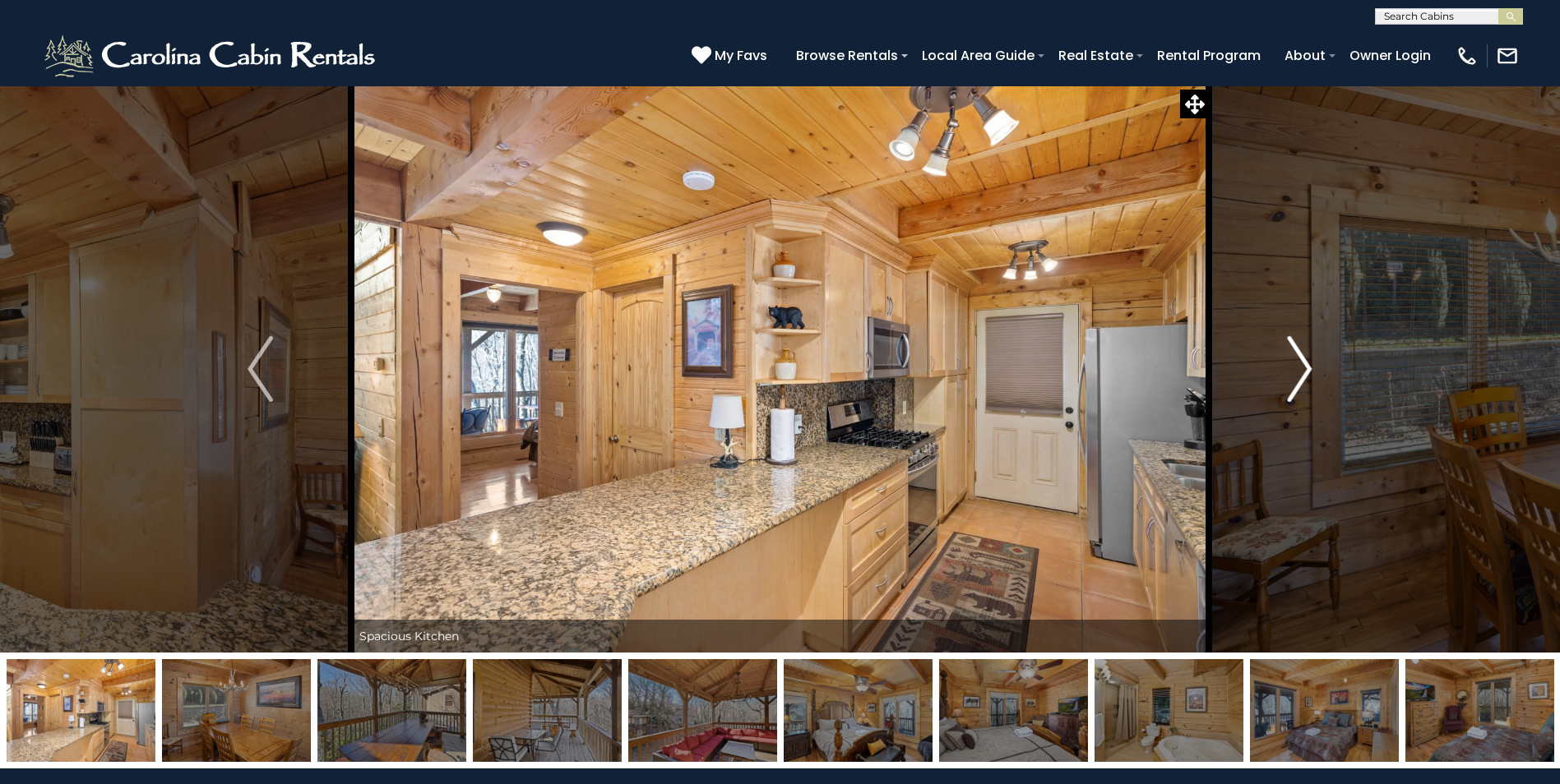
click at [1307, 370] on img "Next" at bounding box center [1299, 369] width 25 height 66
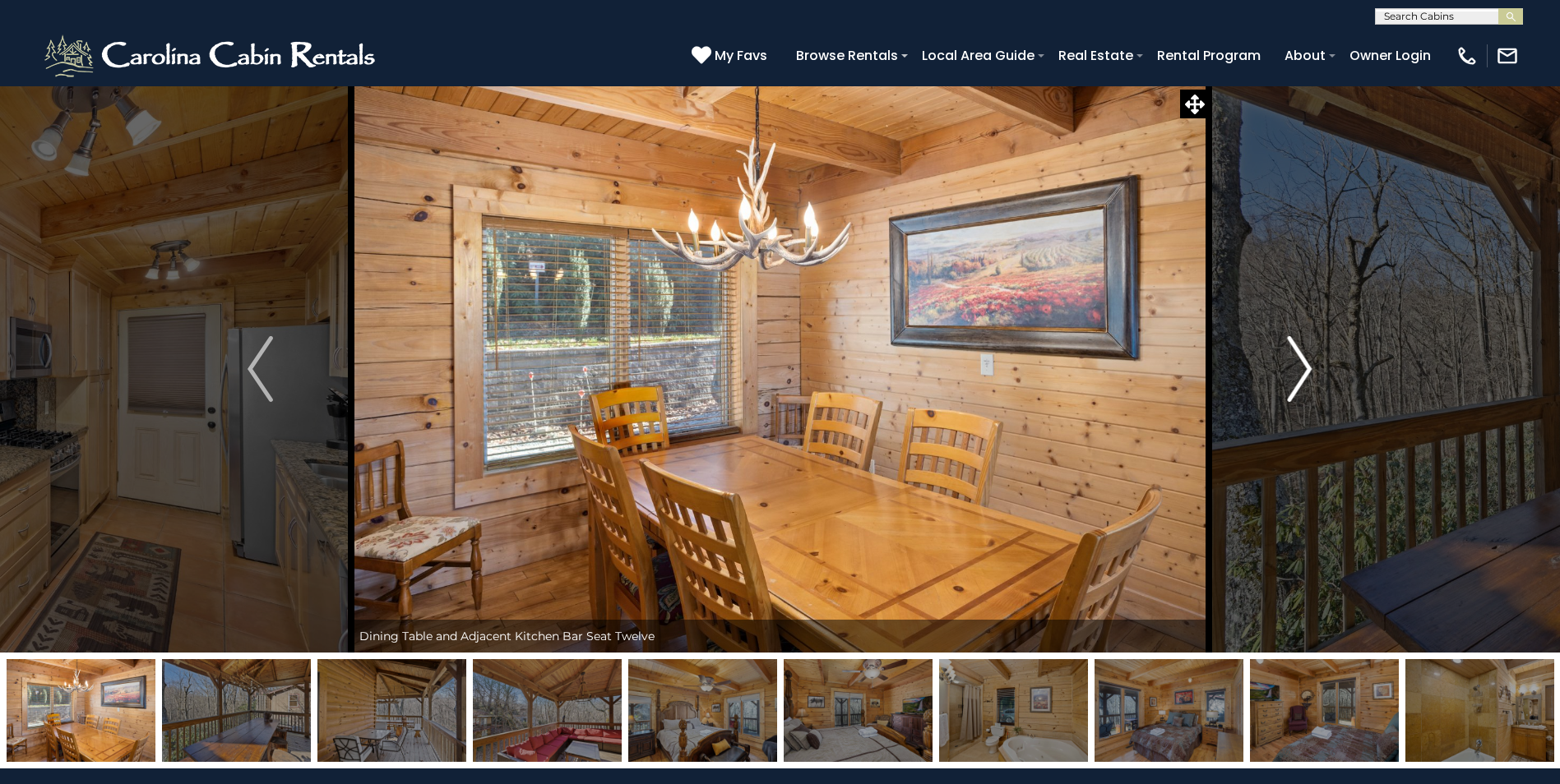
click at [1307, 370] on img "Next" at bounding box center [1299, 369] width 25 height 66
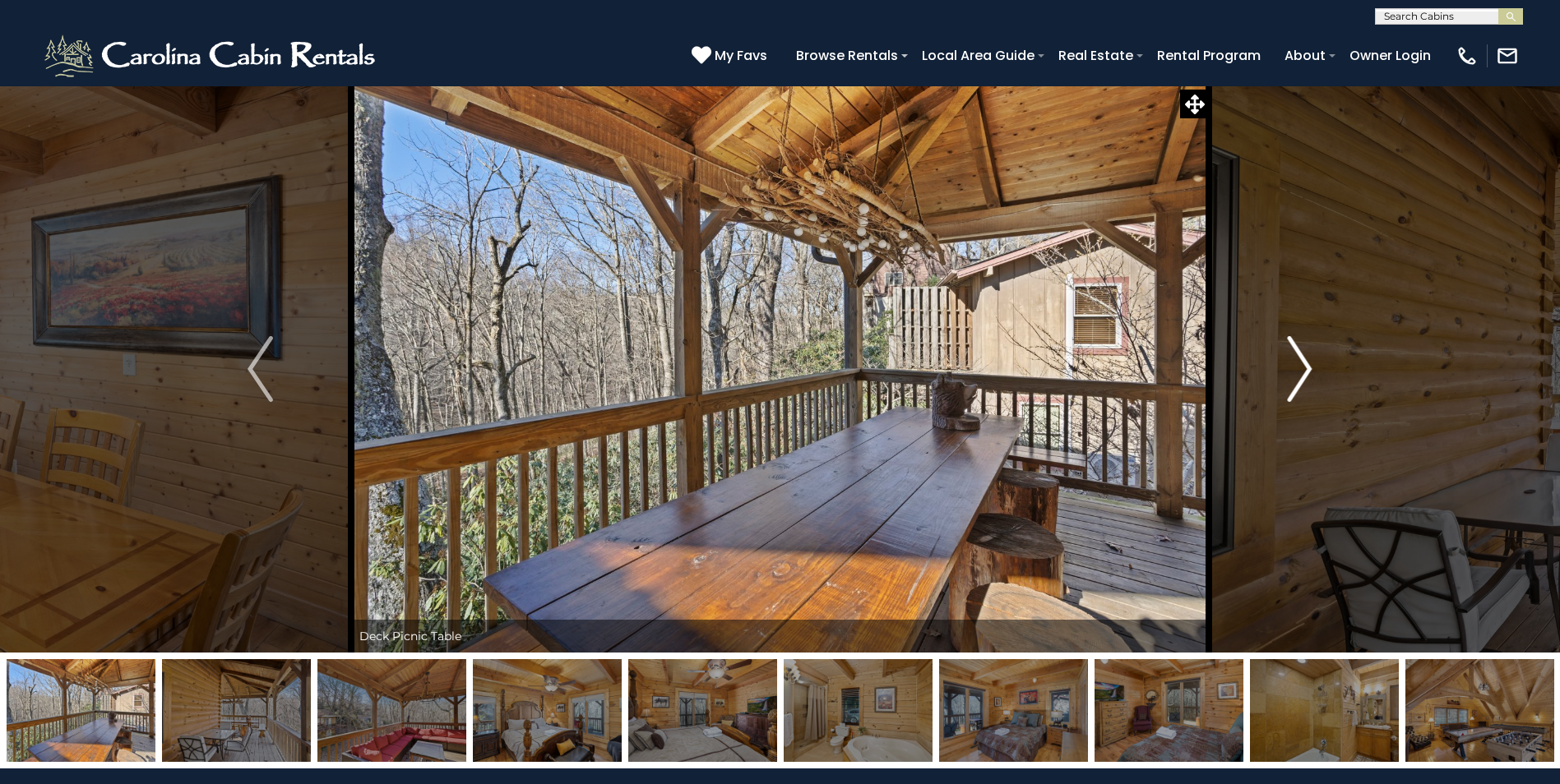
click at [1307, 370] on img "Next" at bounding box center [1299, 369] width 25 height 66
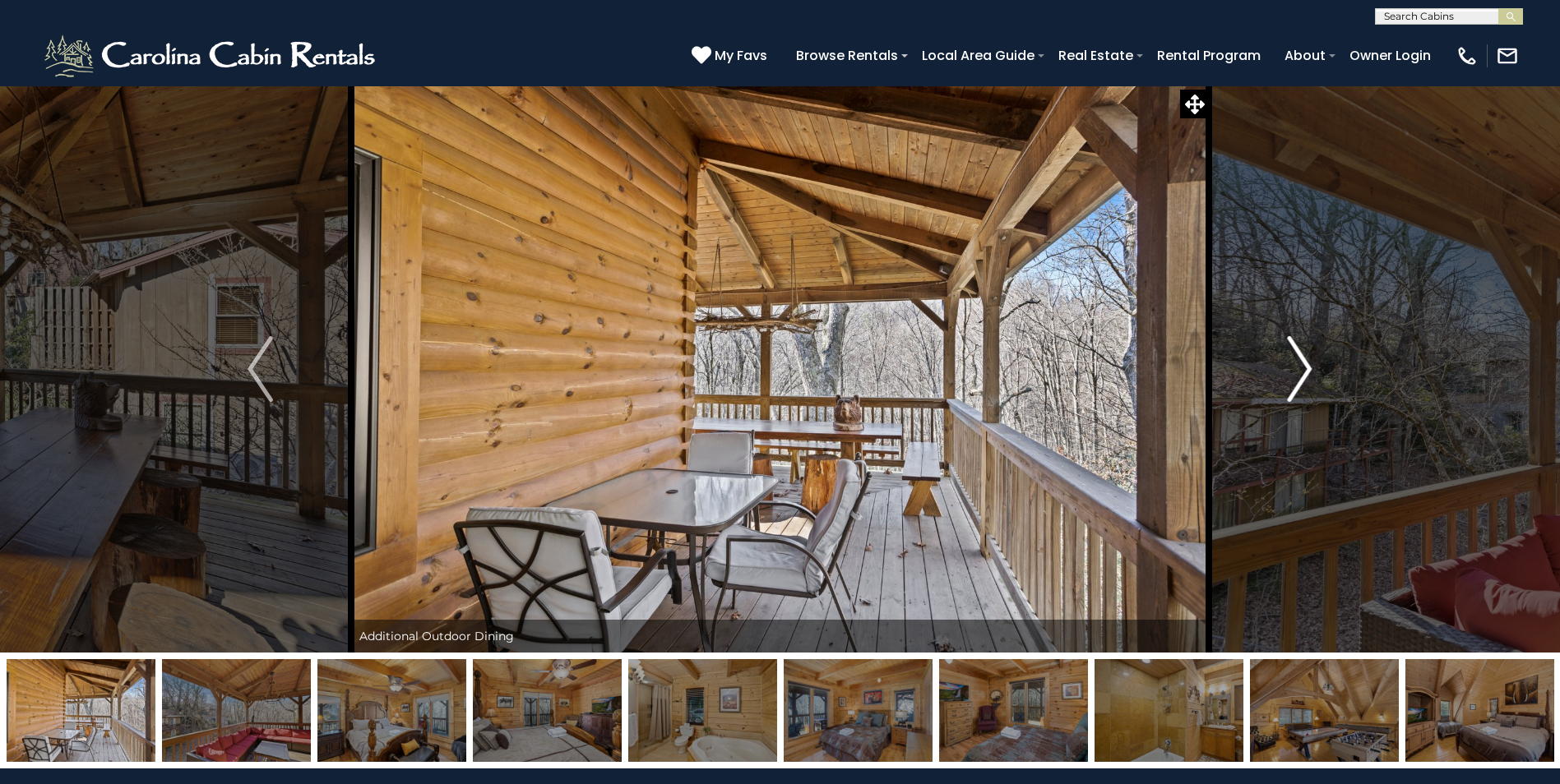
click at [1307, 370] on img "Next" at bounding box center [1299, 369] width 25 height 66
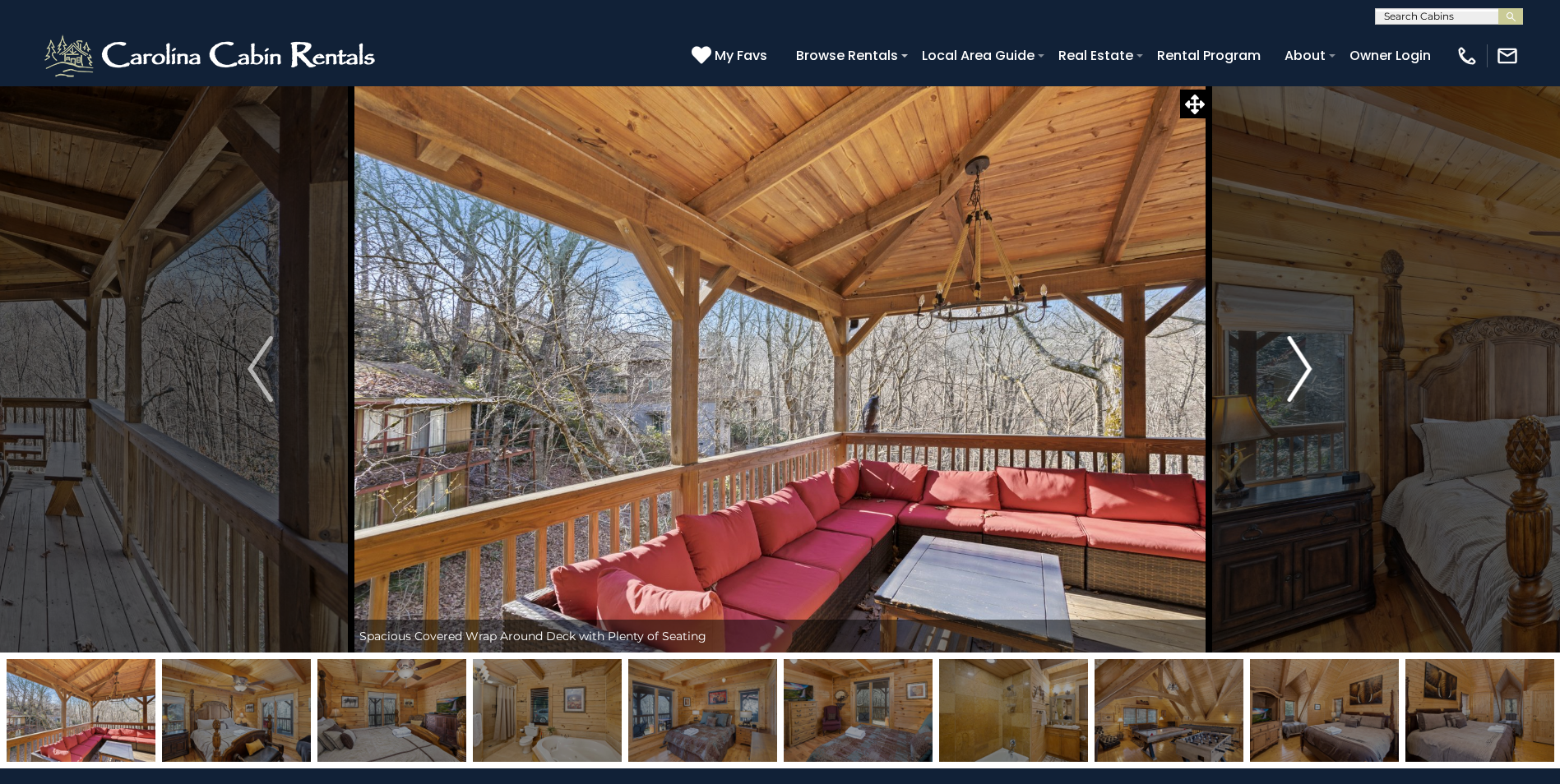
click at [1307, 370] on img "Next" at bounding box center [1299, 369] width 25 height 66
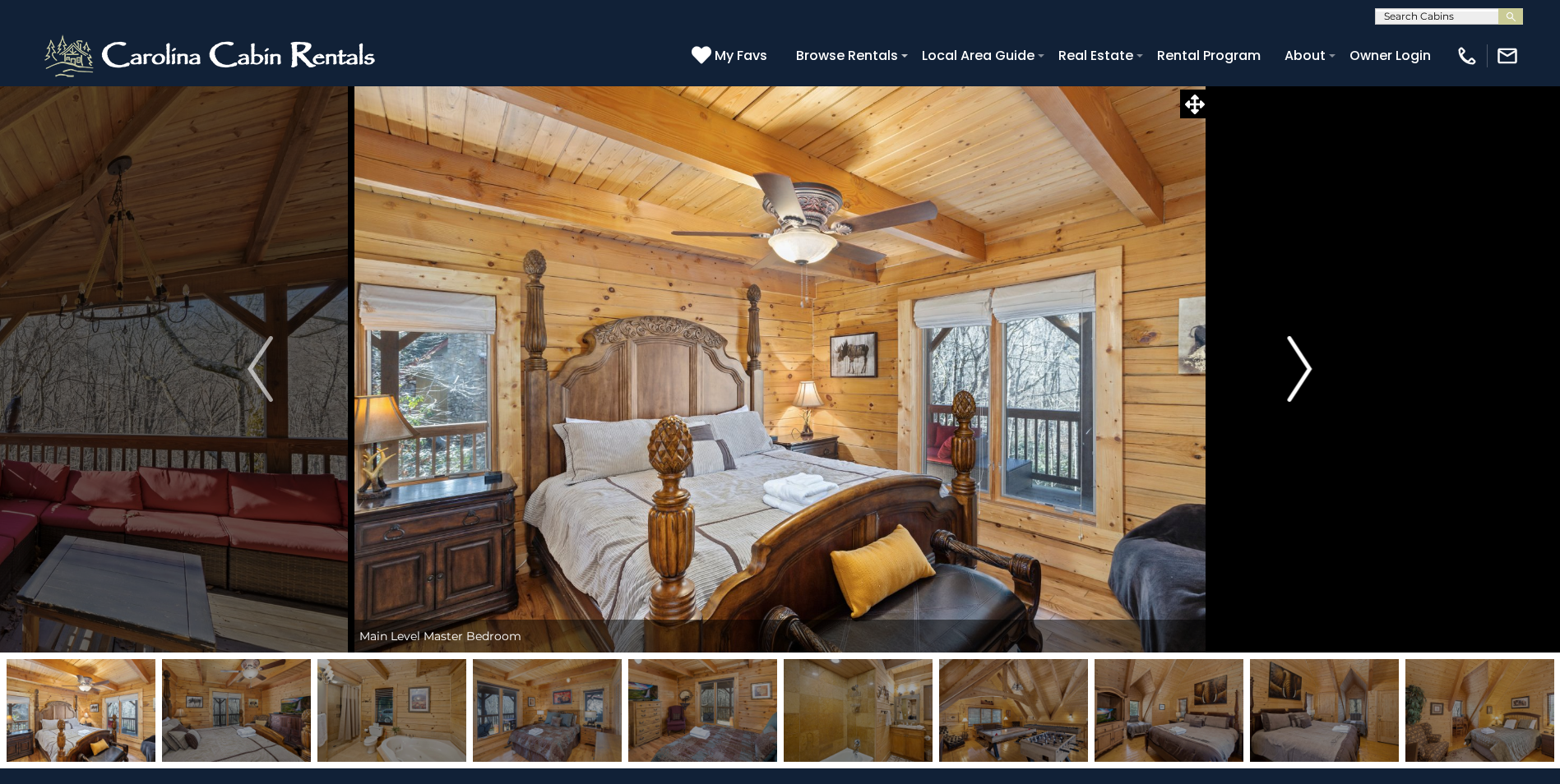
click at [1307, 370] on img "Next" at bounding box center [1299, 369] width 25 height 66
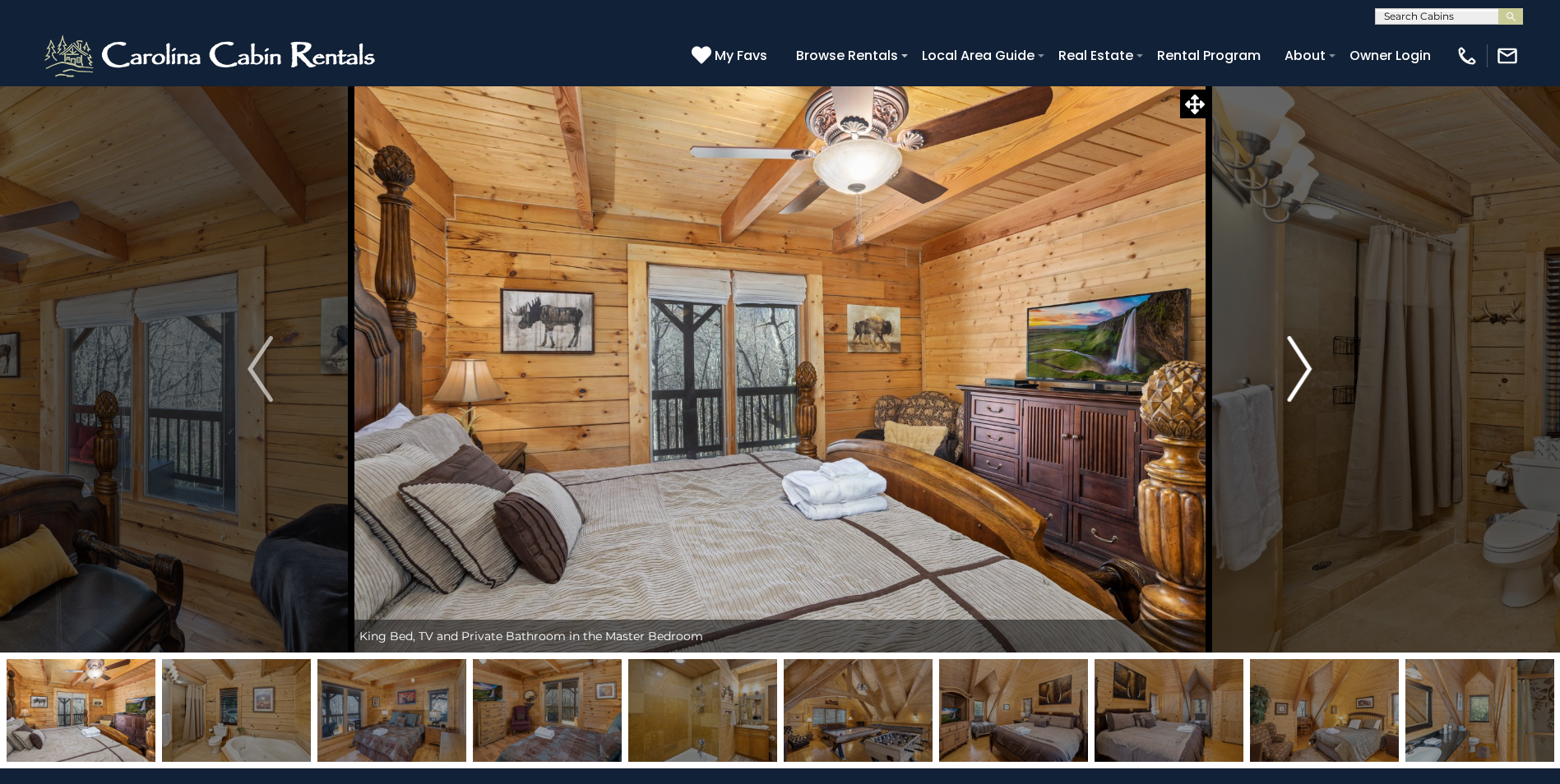
click at [1307, 370] on img "Next" at bounding box center [1299, 369] width 25 height 66
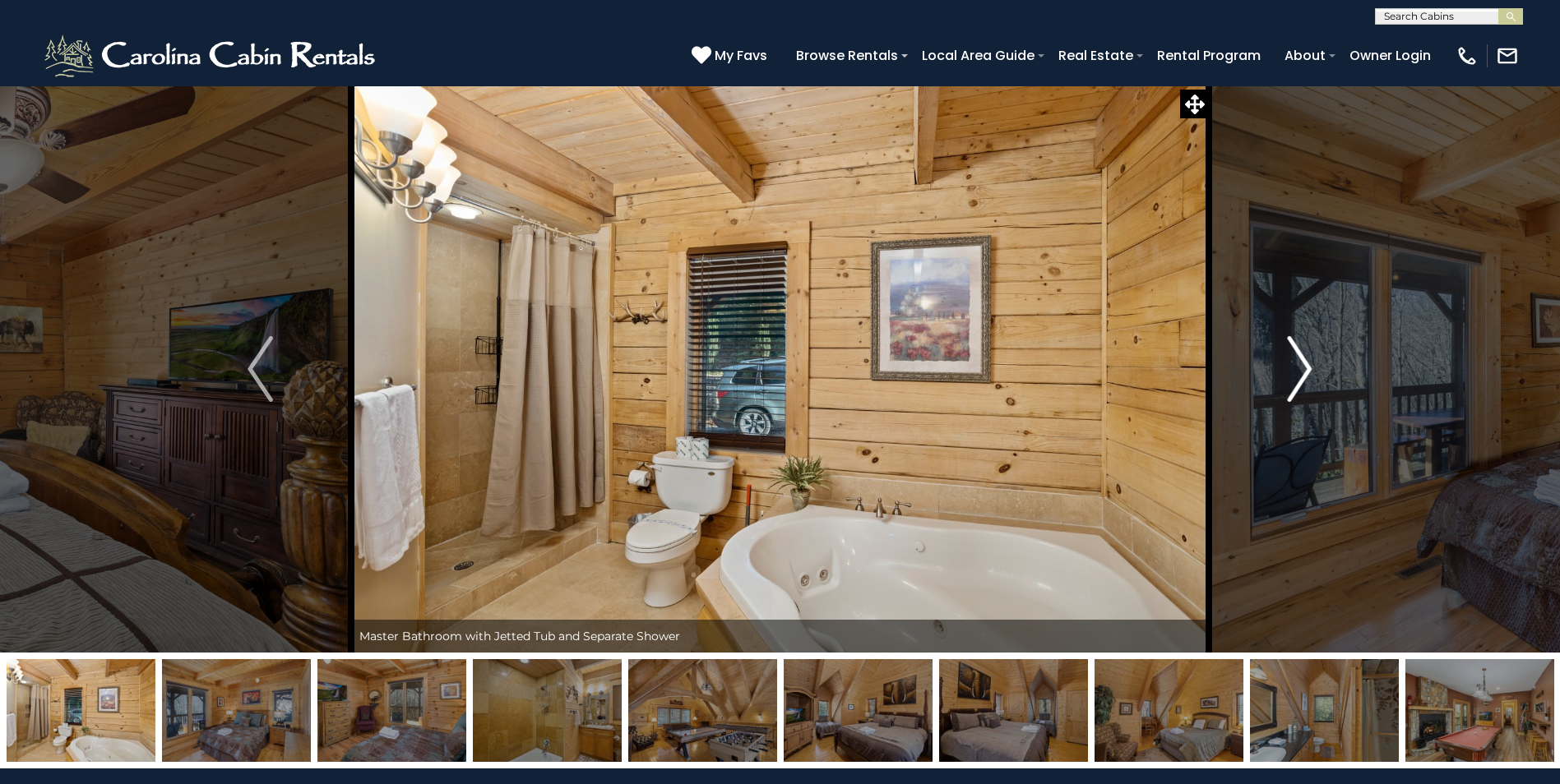
click at [1307, 370] on img "Next" at bounding box center [1299, 369] width 25 height 66
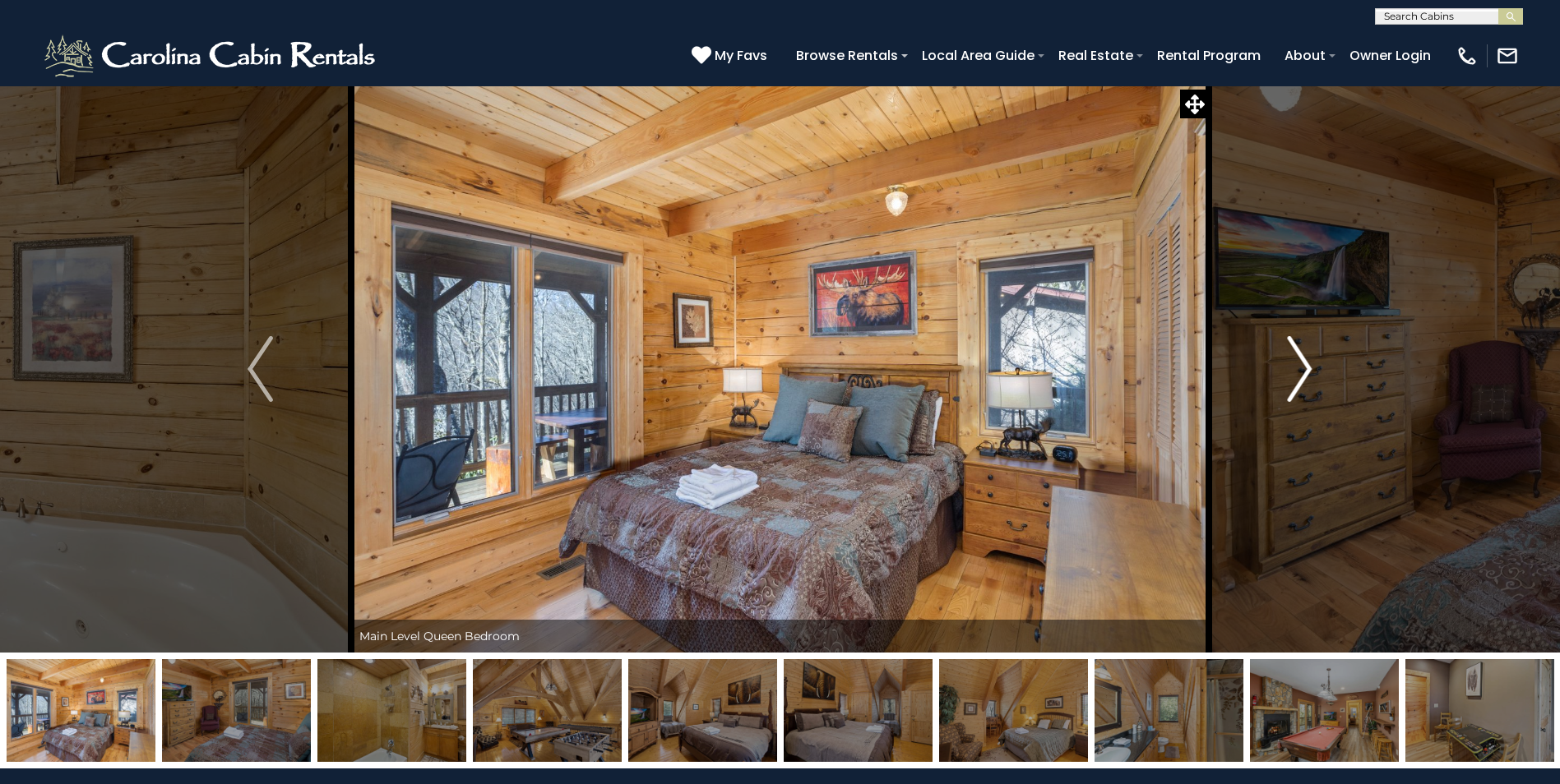
click at [1307, 370] on img "Next" at bounding box center [1299, 369] width 25 height 66
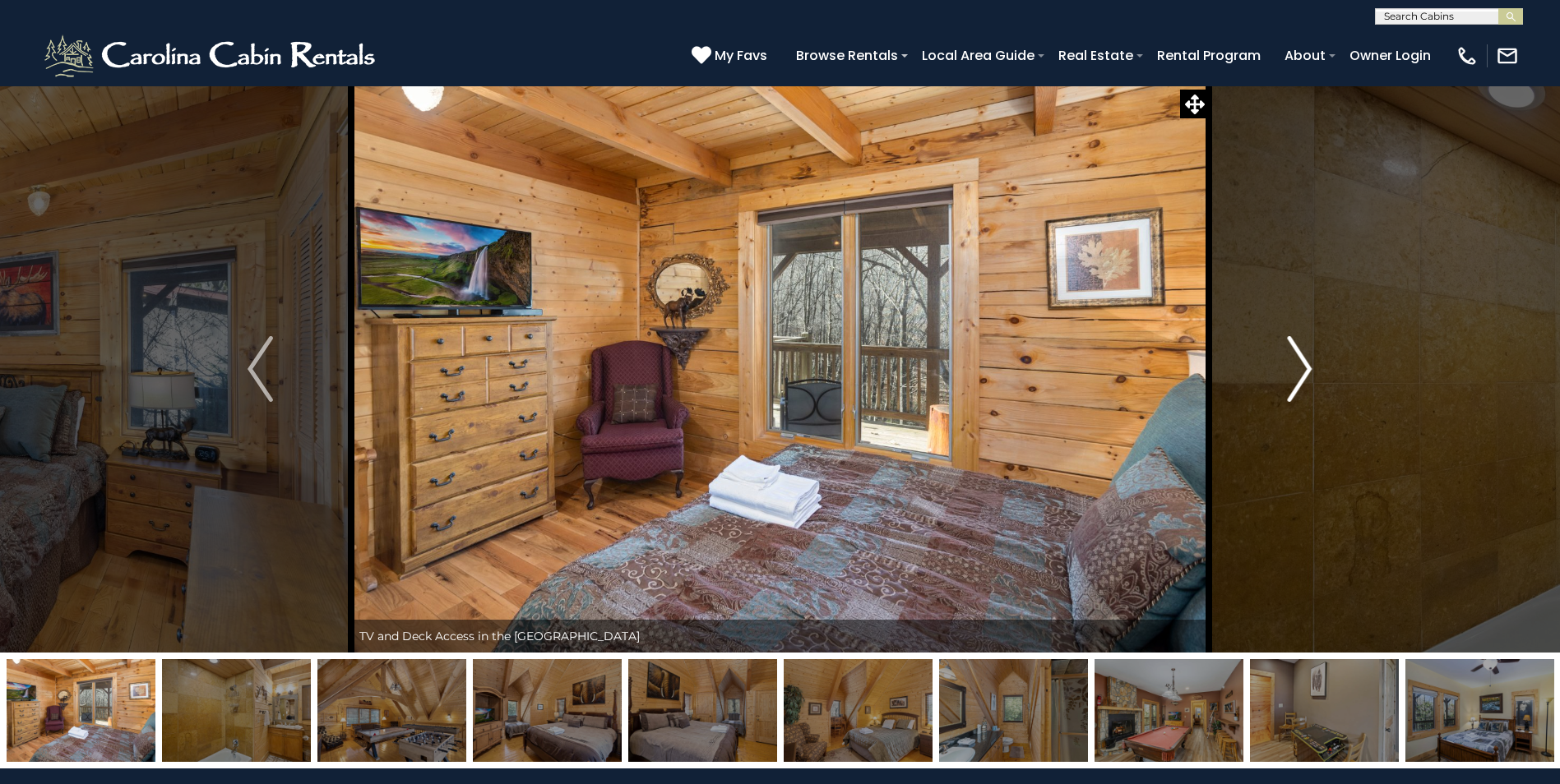
click at [1307, 370] on img "Next" at bounding box center [1299, 369] width 25 height 66
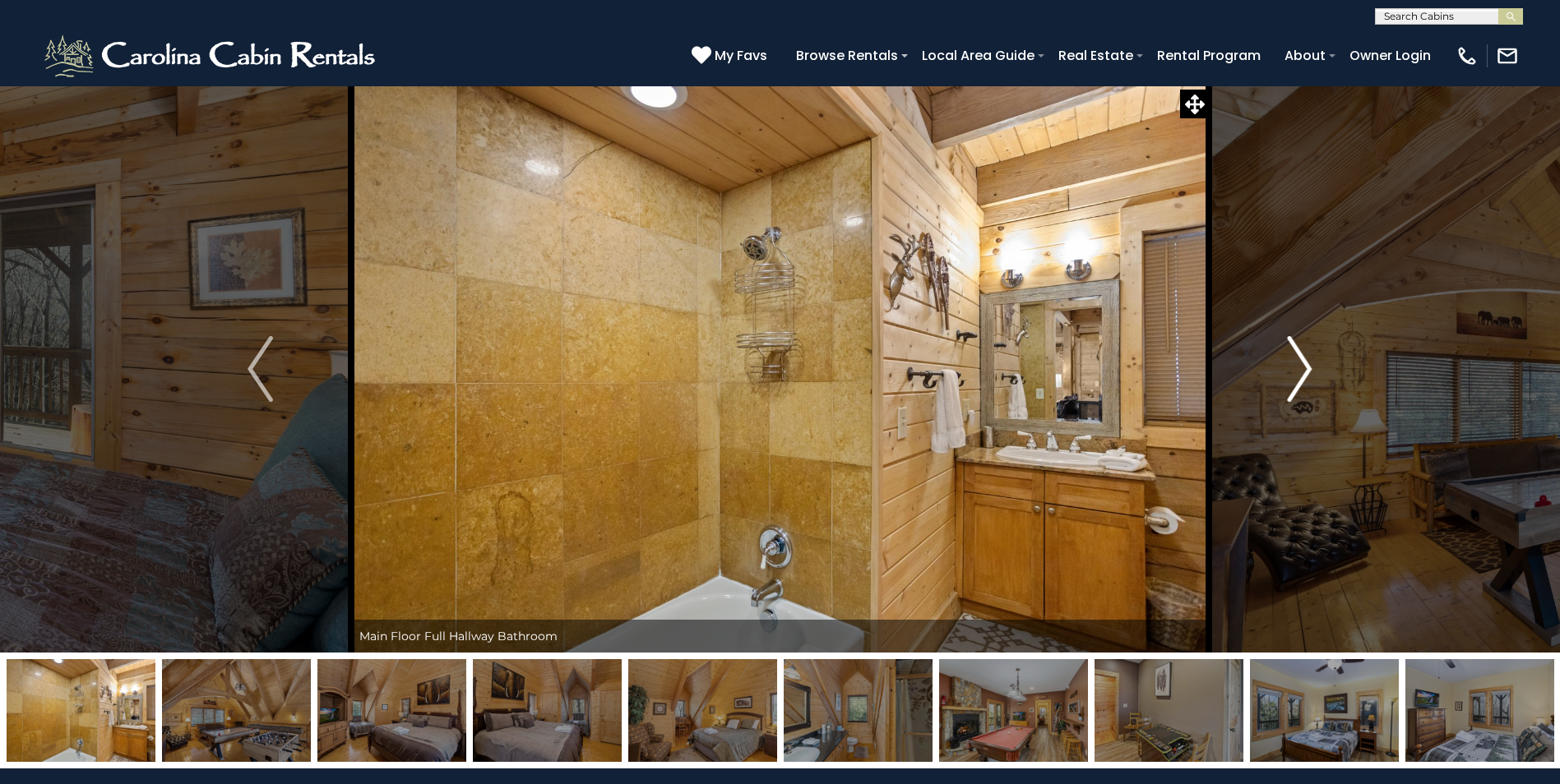
click at [1307, 370] on img "Next" at bounding box center [1299, 369] width 25 height 66
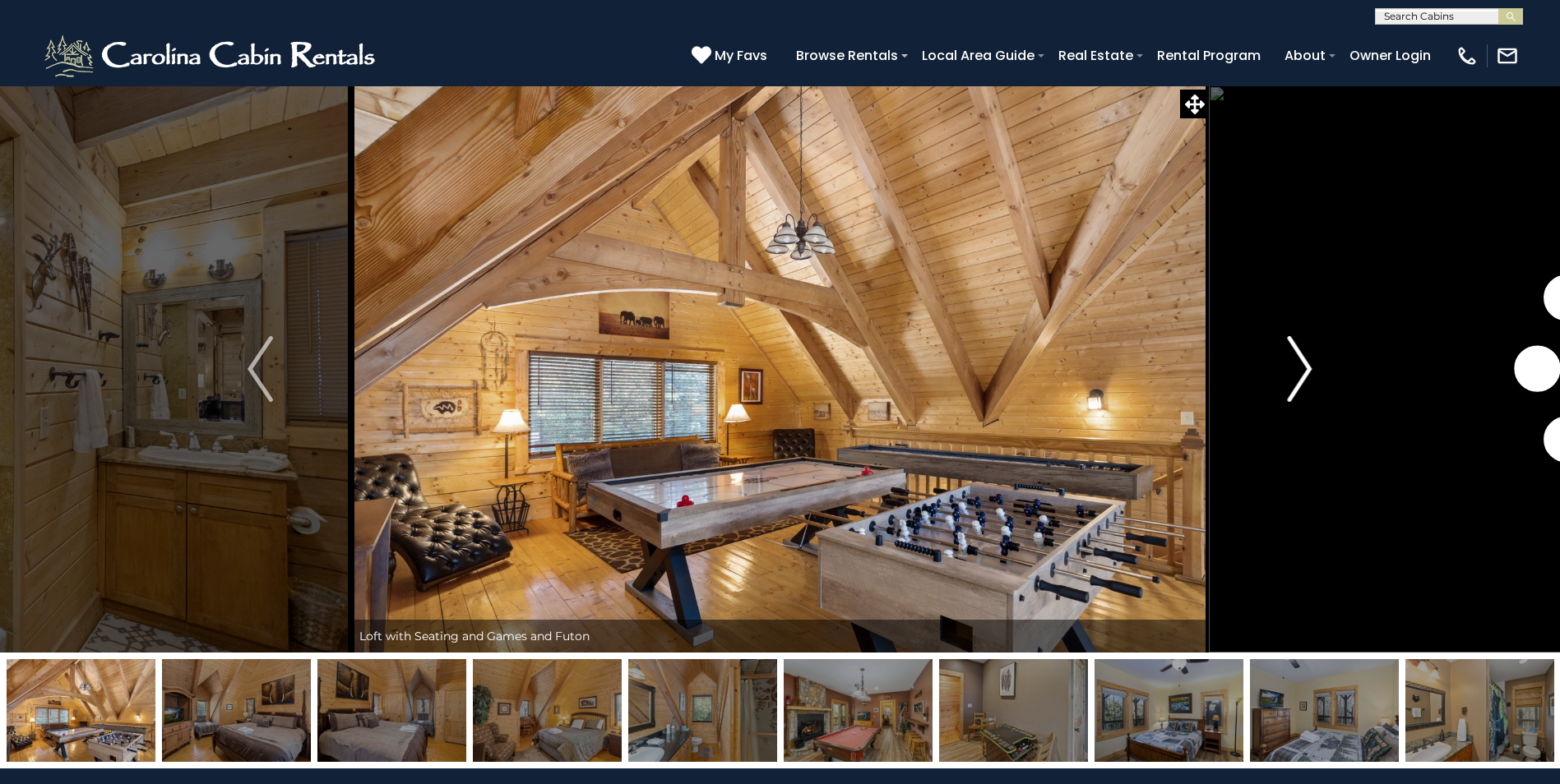
click at [1307, 370] on img "Next" at bounding box center [1299, 369] width 25 height 66
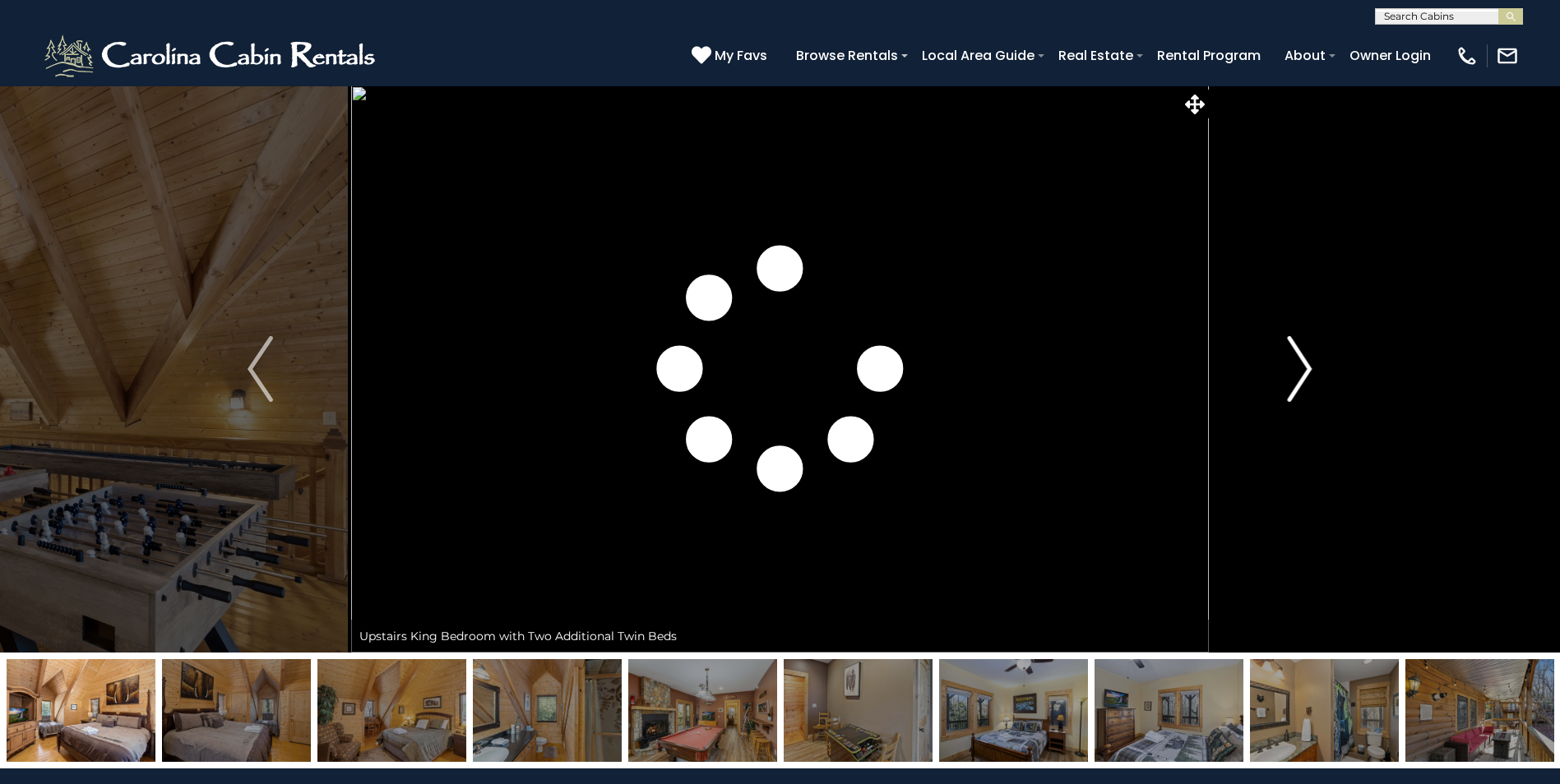
click at [1307, 370] on img "Next" at bounding box center [1299, 369] width 25 height 66
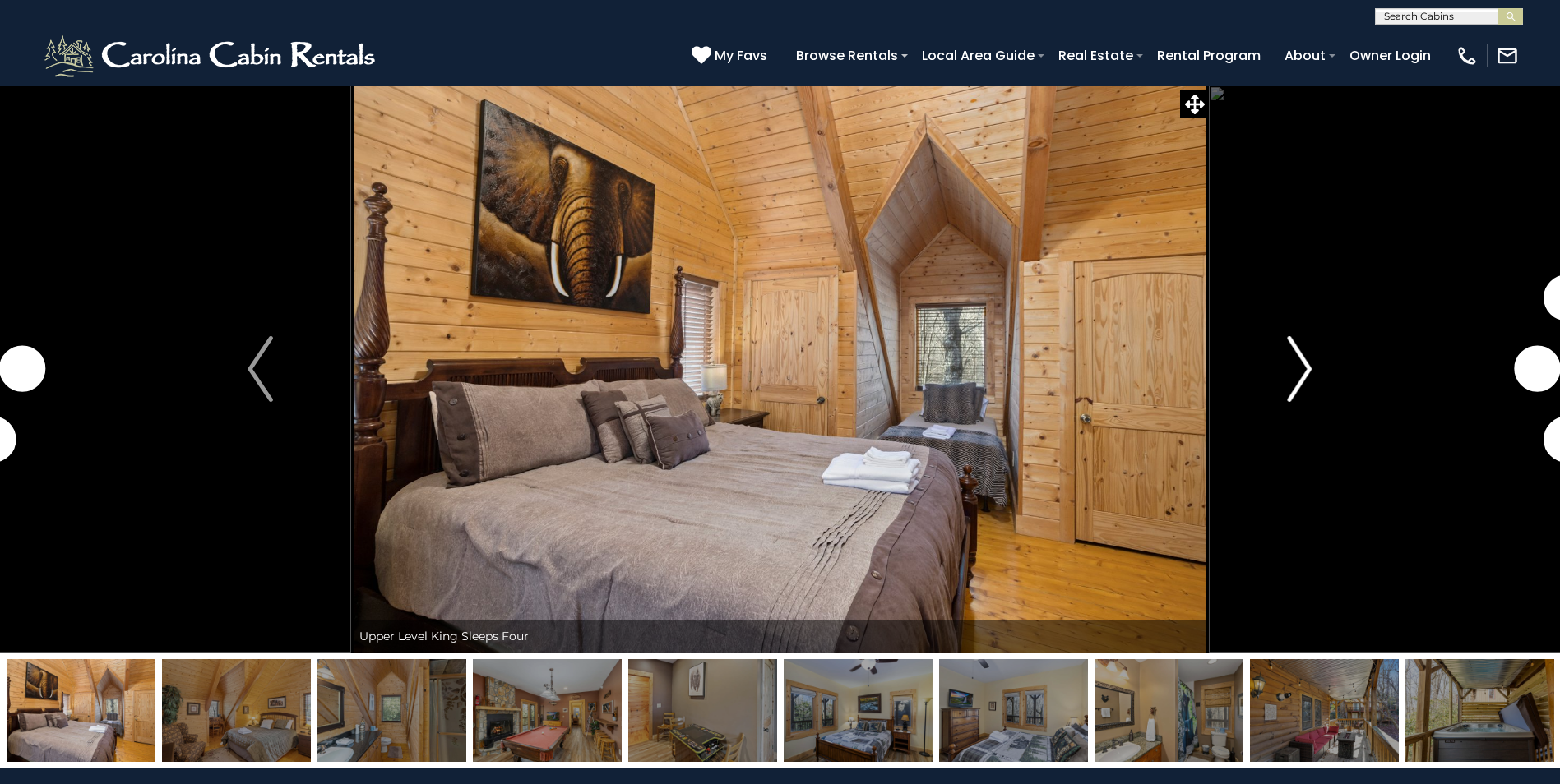
click at [1307, 370] on img "Next" at bounding box center [1299, 369] width 25 height 66
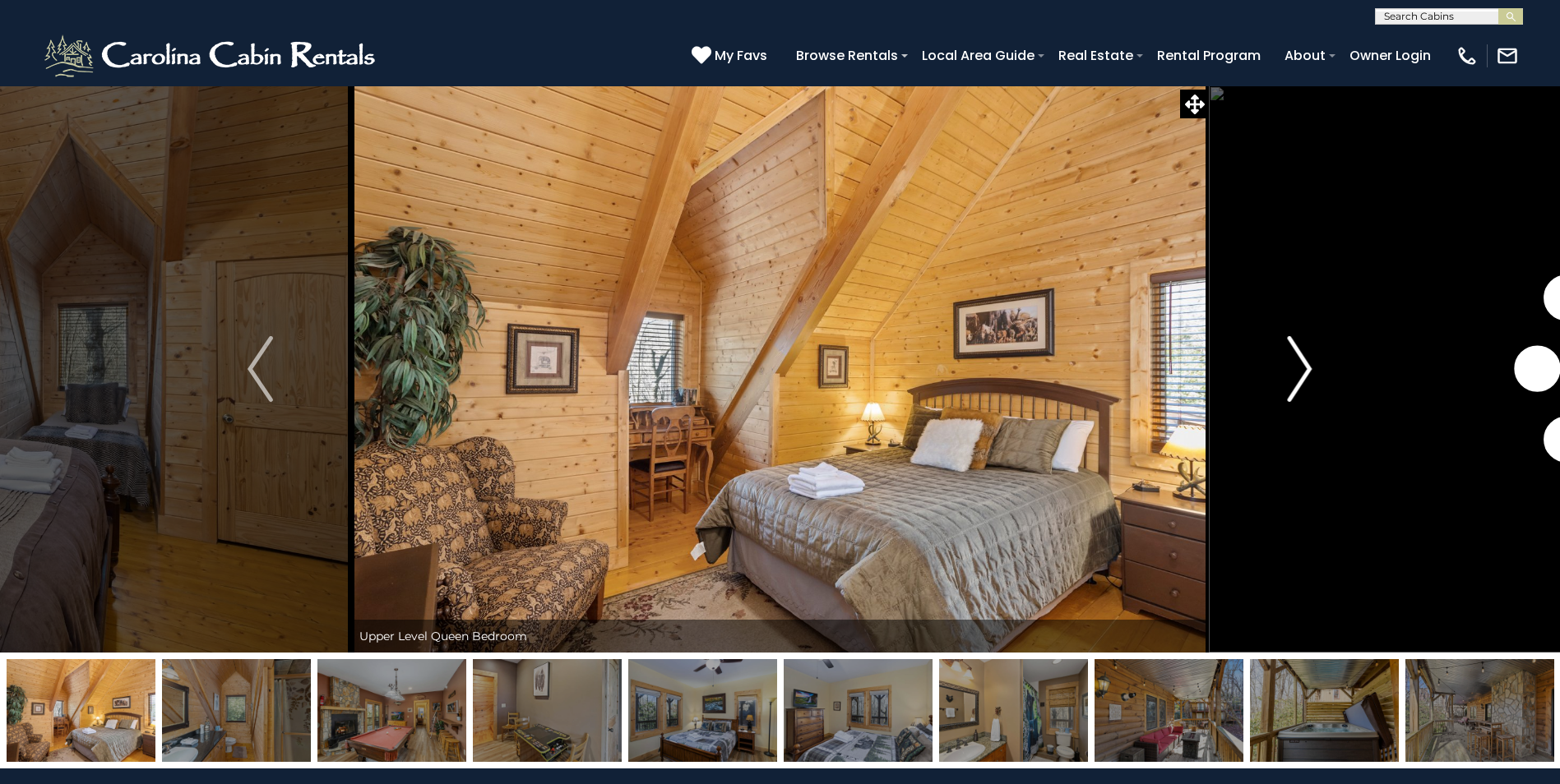
click at [1307, 370] on img "Next" at bounding box center [1299, 369] width 25 height 66
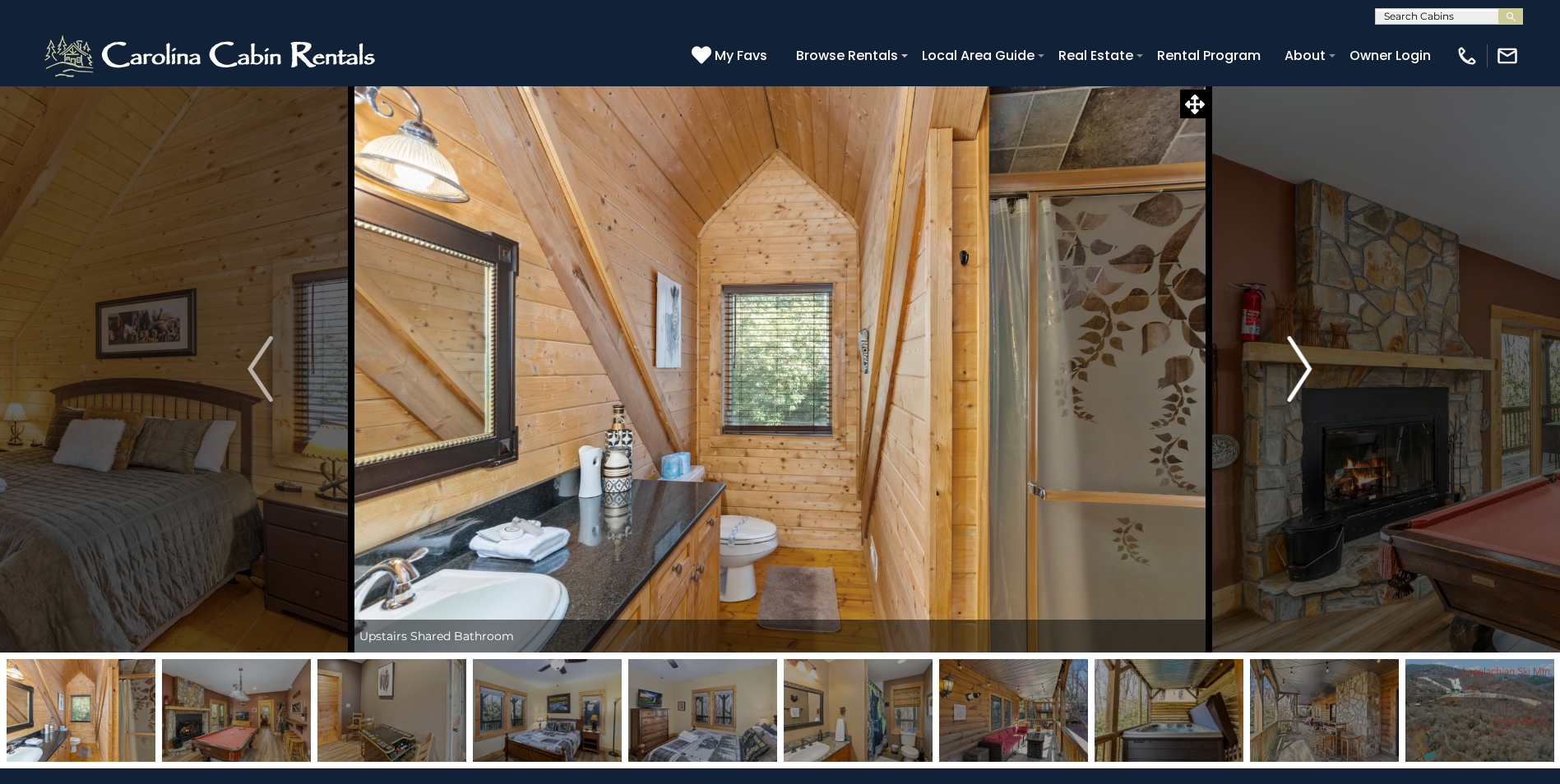
click at [1307, 370] on img "Next" at bounding box center [1299, 369] width 25 height 66
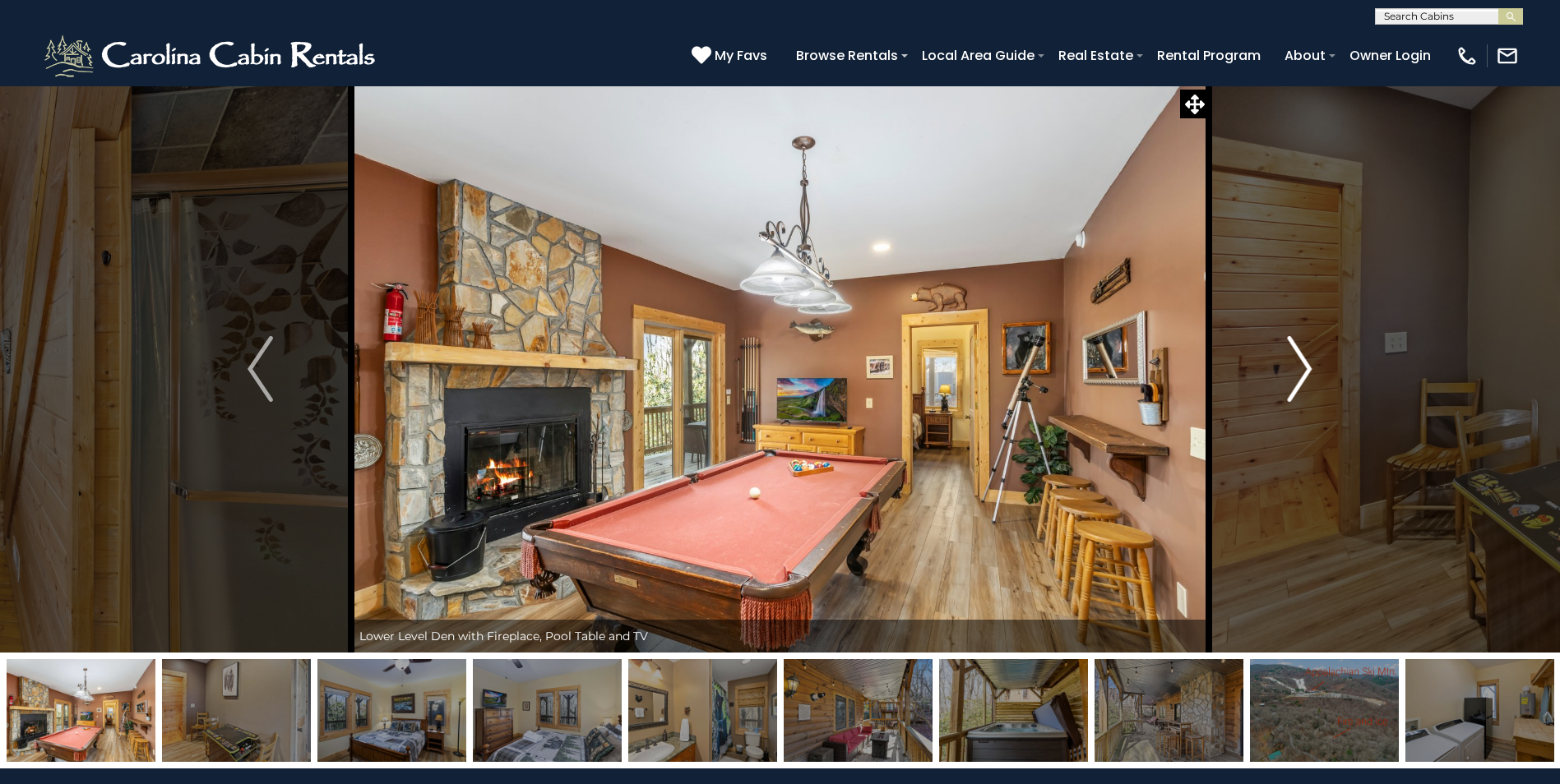
click at [1307, 370] on img "Next" at bounding box center [1299, 369] width 25 height 66
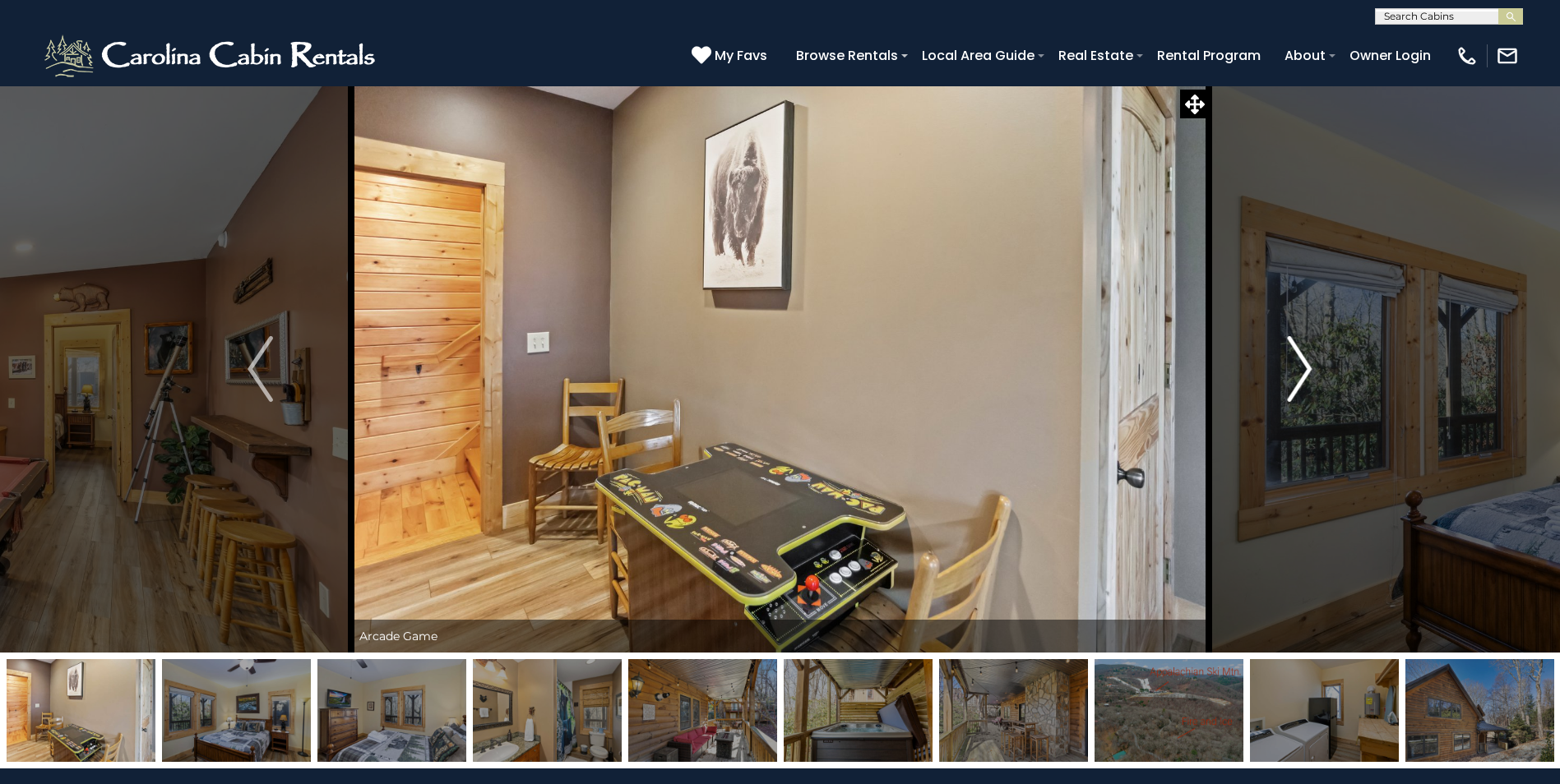
click at [1307, 370] on img "Next" at bounding box center [1299, 369] width 25 height 66
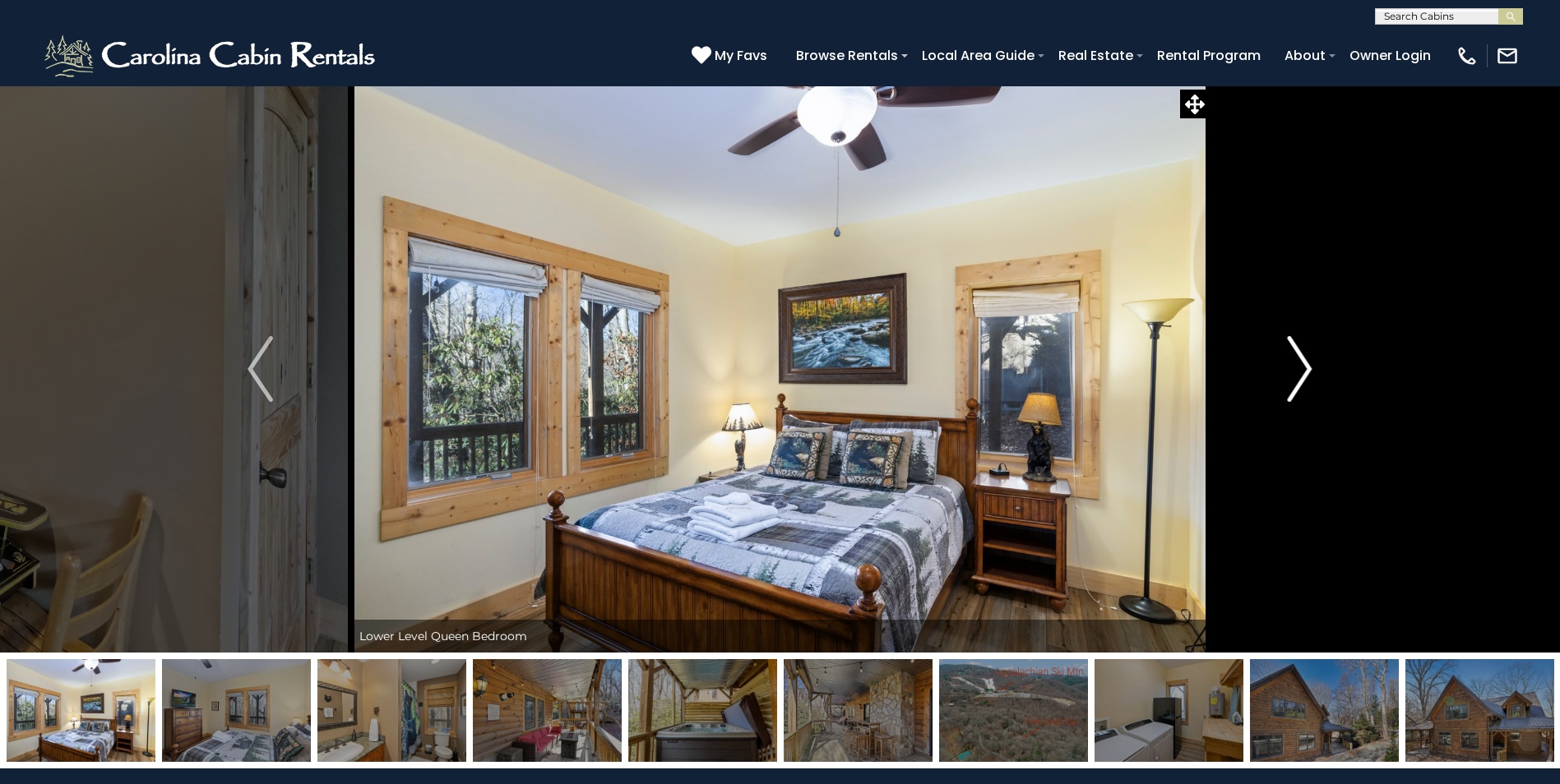
click at [1307, 370] on img "Next" at bounding box center [1299, 369] width 25 height 66
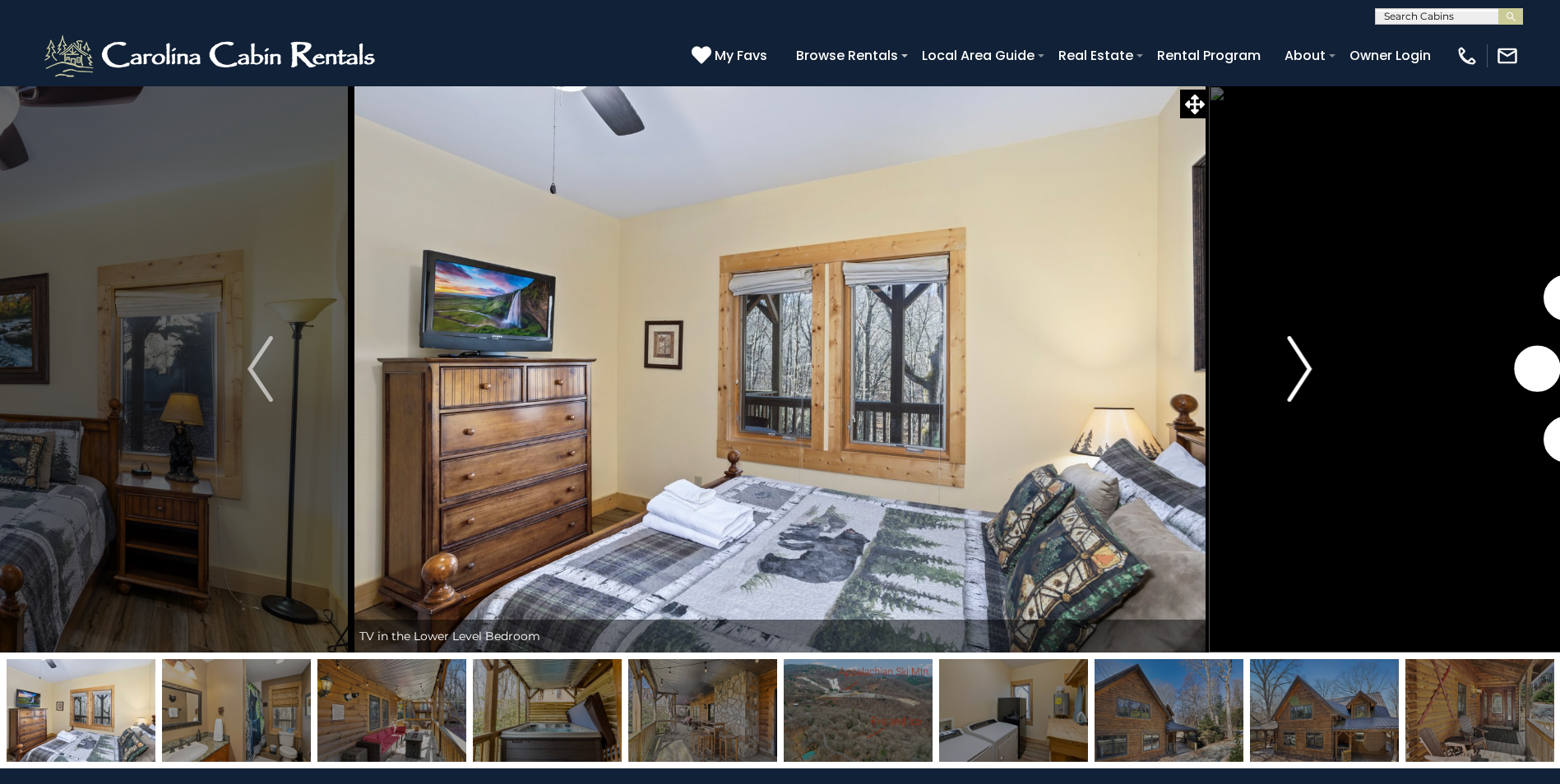
click at [1308, 370] on img "Next" at bounding box center [1299, 369] width 25 height 66
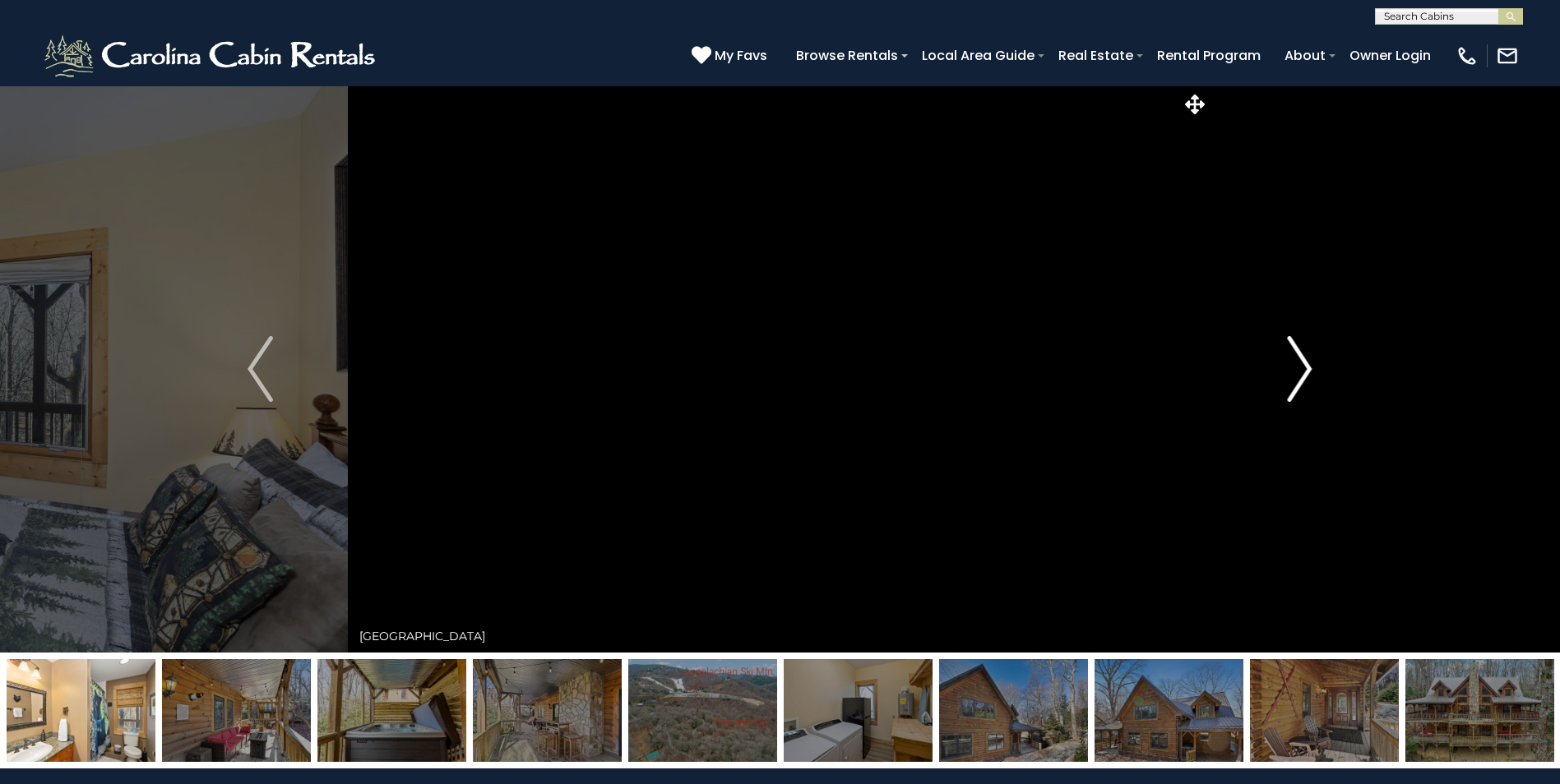
click at [1308, 370] on img "Next" at bounding box center [1299, 369] width 25 height 66
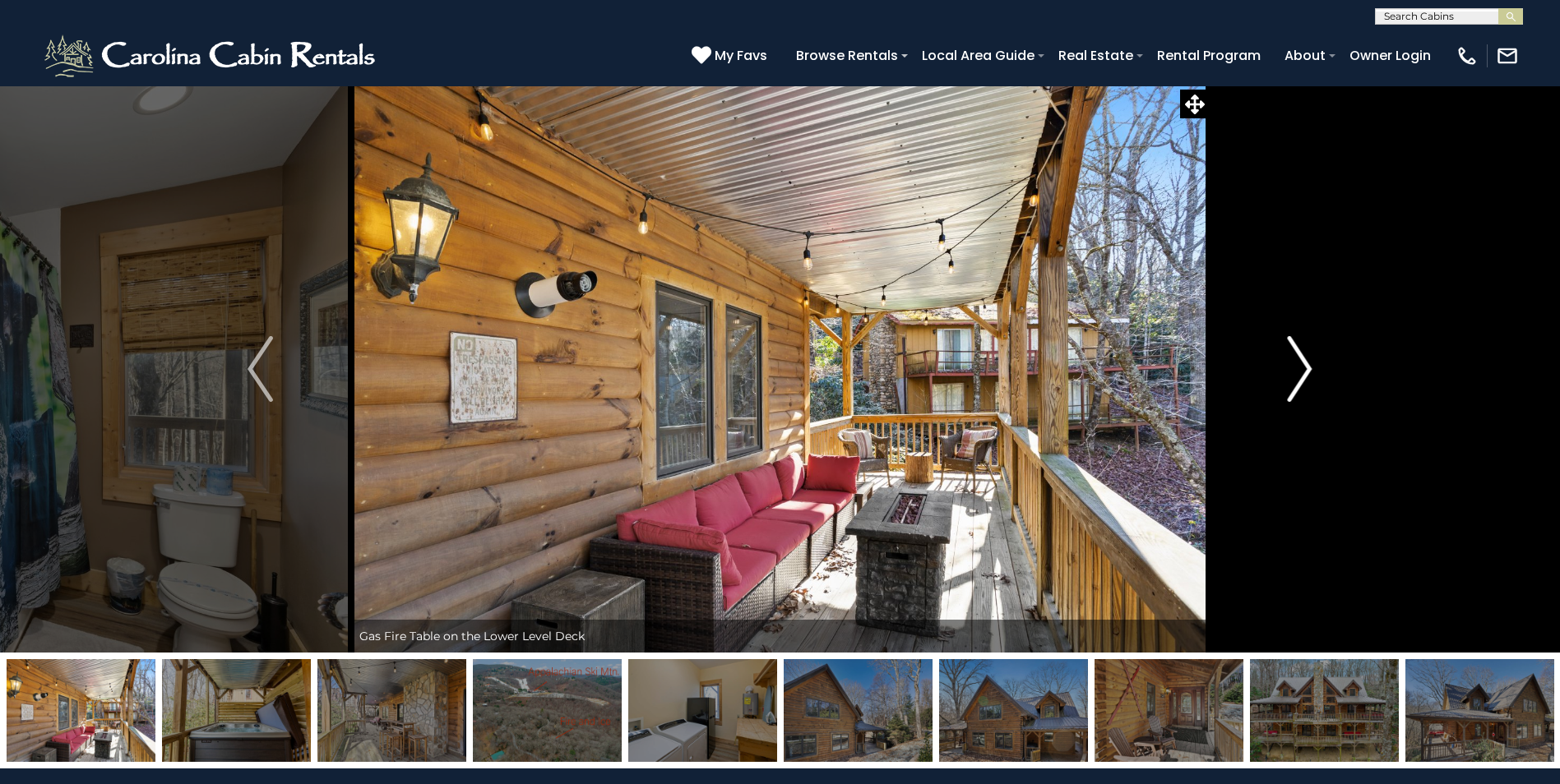
click at [1308, 370] on img "Next" at bounding box center [1299, 369] width 25 height 66
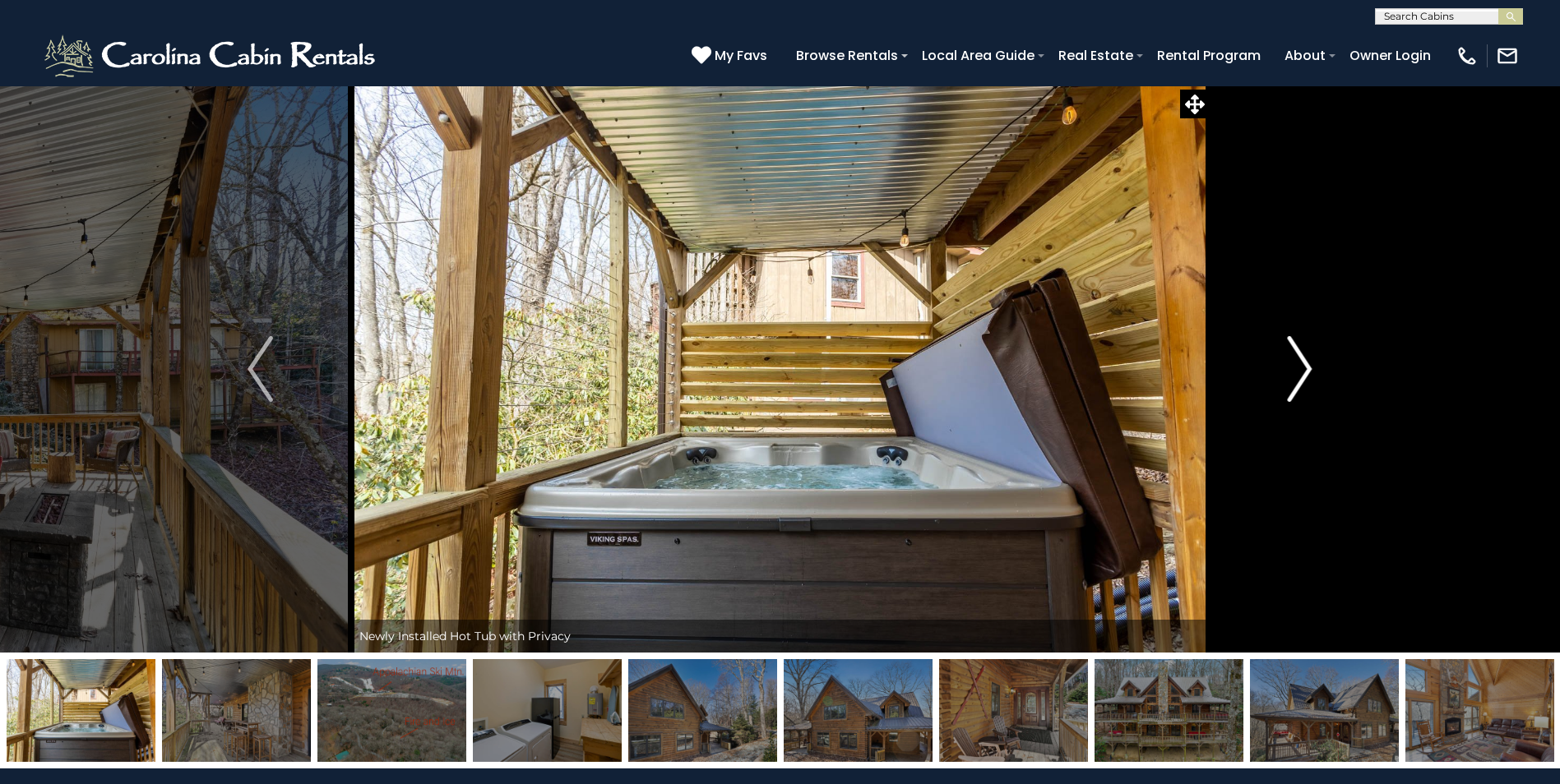
click at [1308, 370] on img "Next" at bounding box center [1299, 369] width 25 height 66
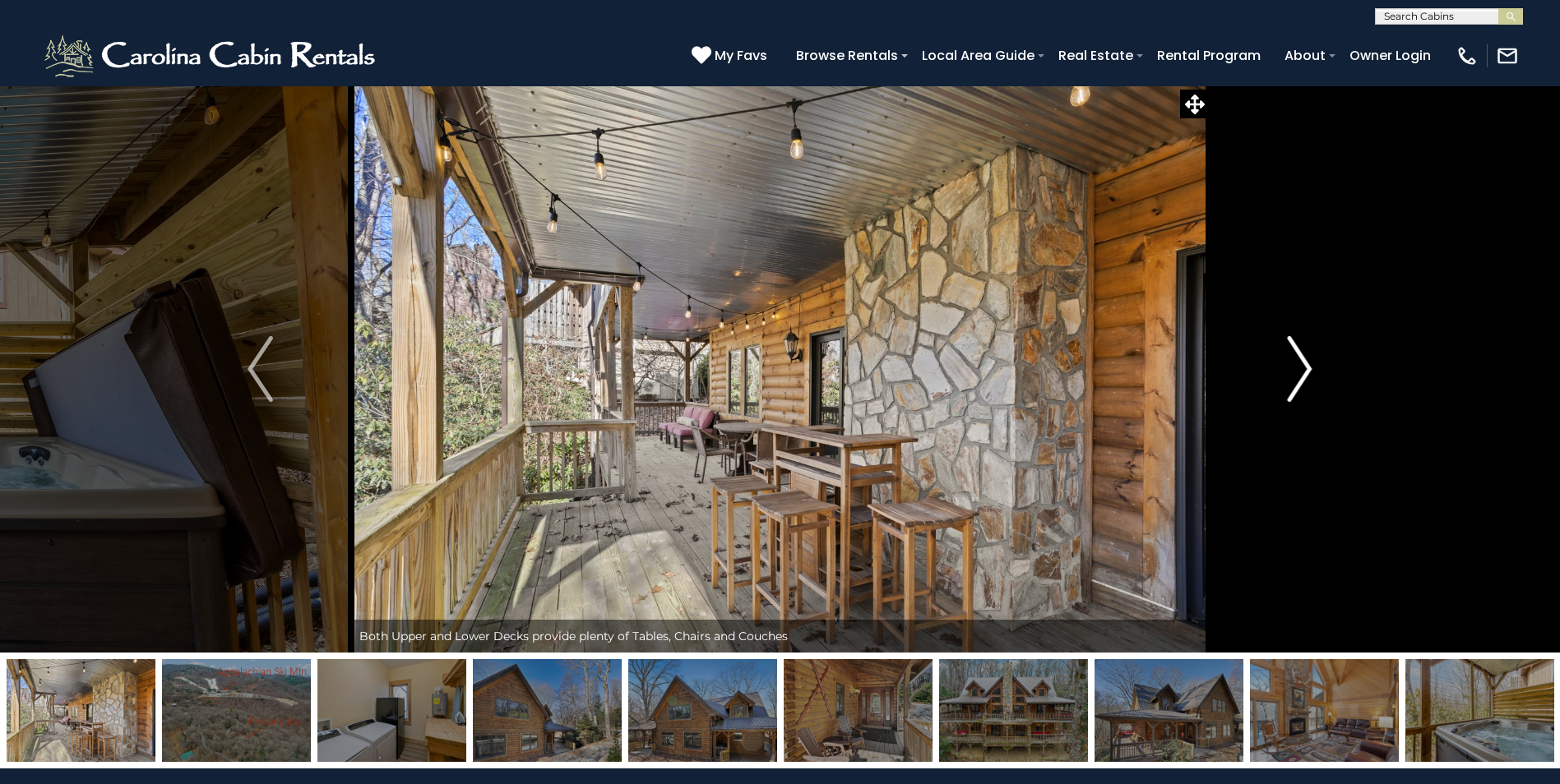
click at [1308, 370] on img "Next" at bounding box center [1299, 369] width 25 height 66
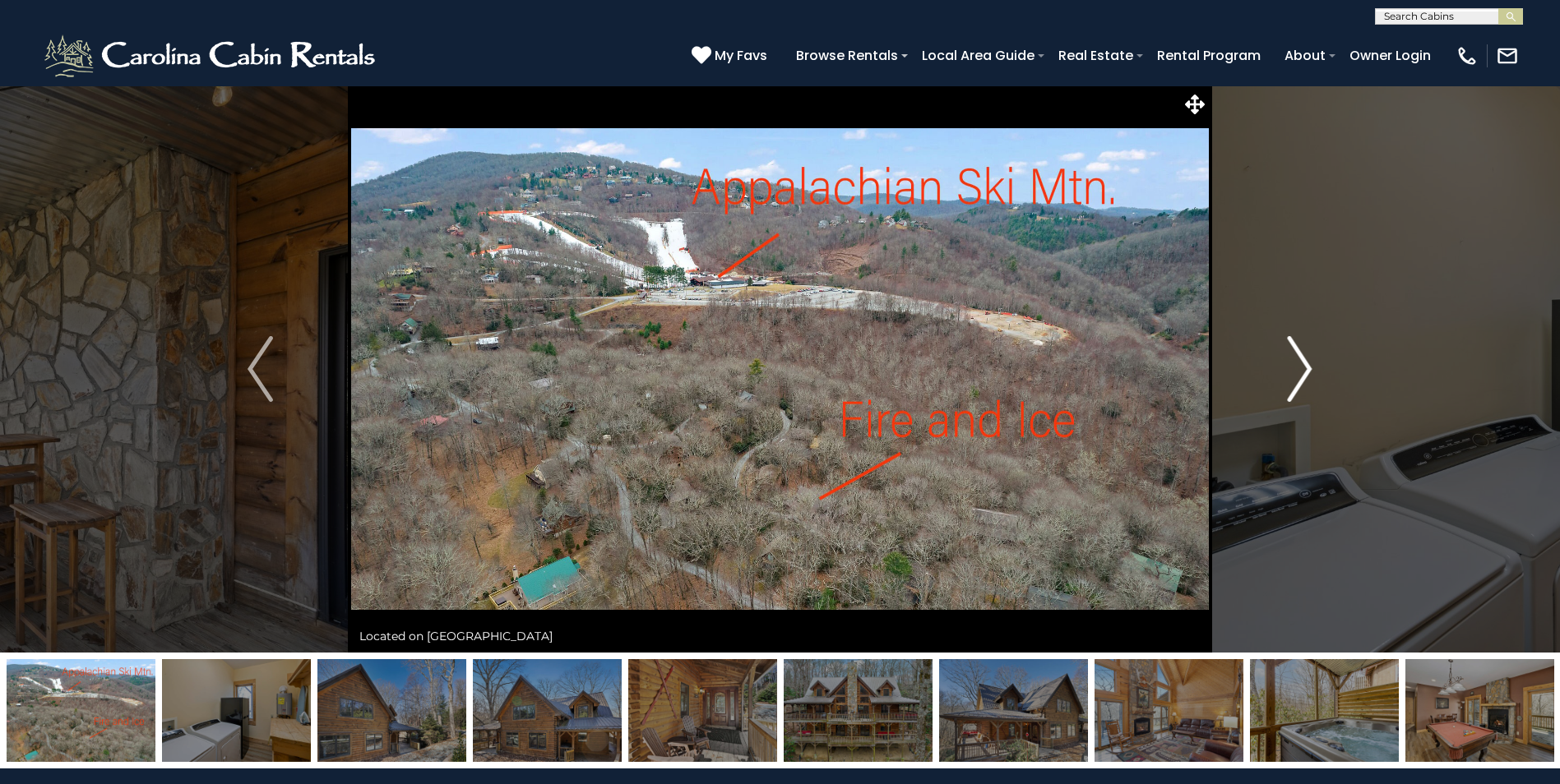
click at [1308, 370] on img "Next" at bounding box center [1299, 369] width 25 height 66
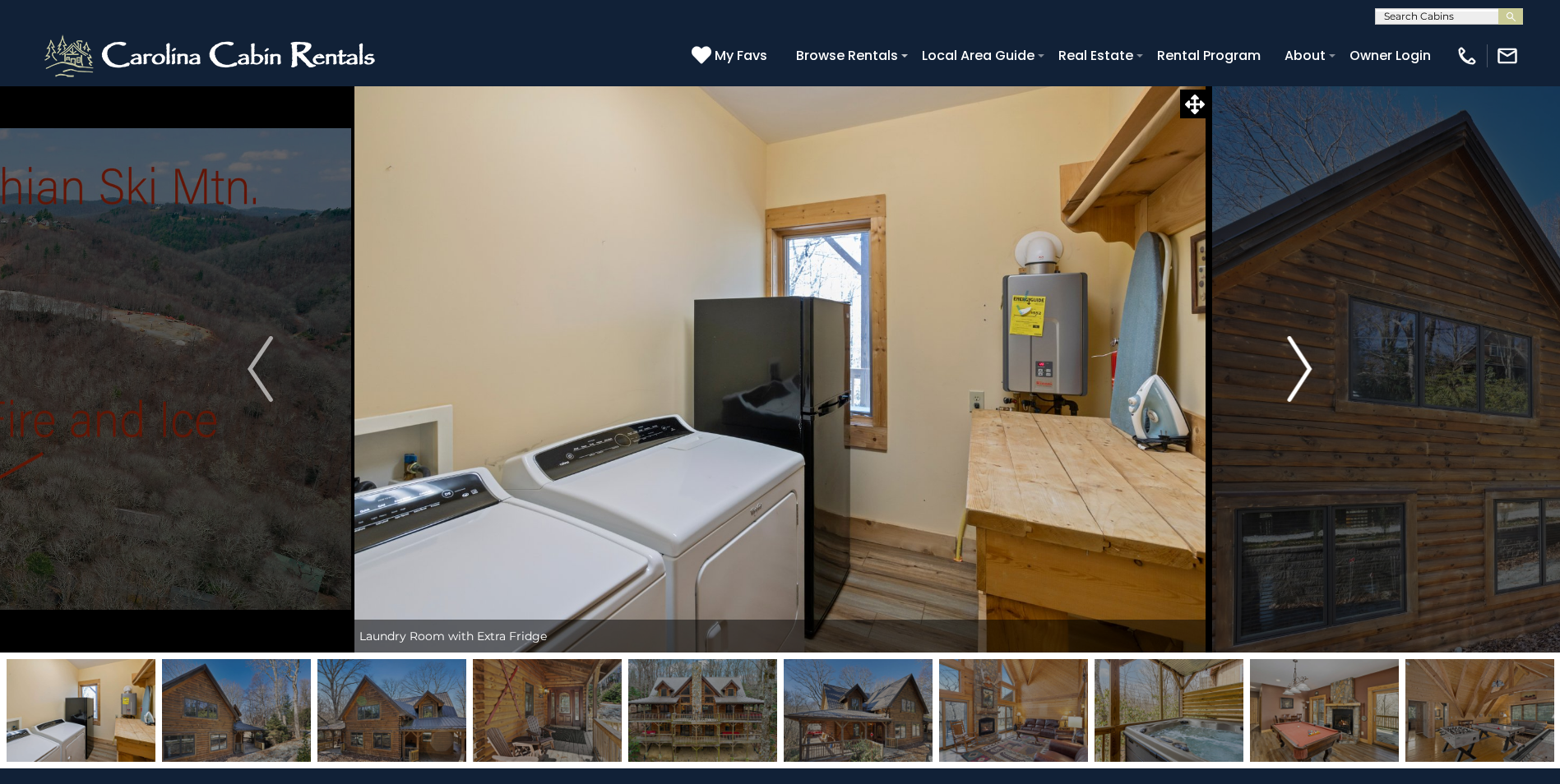
click at [1308, 370] on img "Next" at bounding box center [1299, 369] width 25 height 66
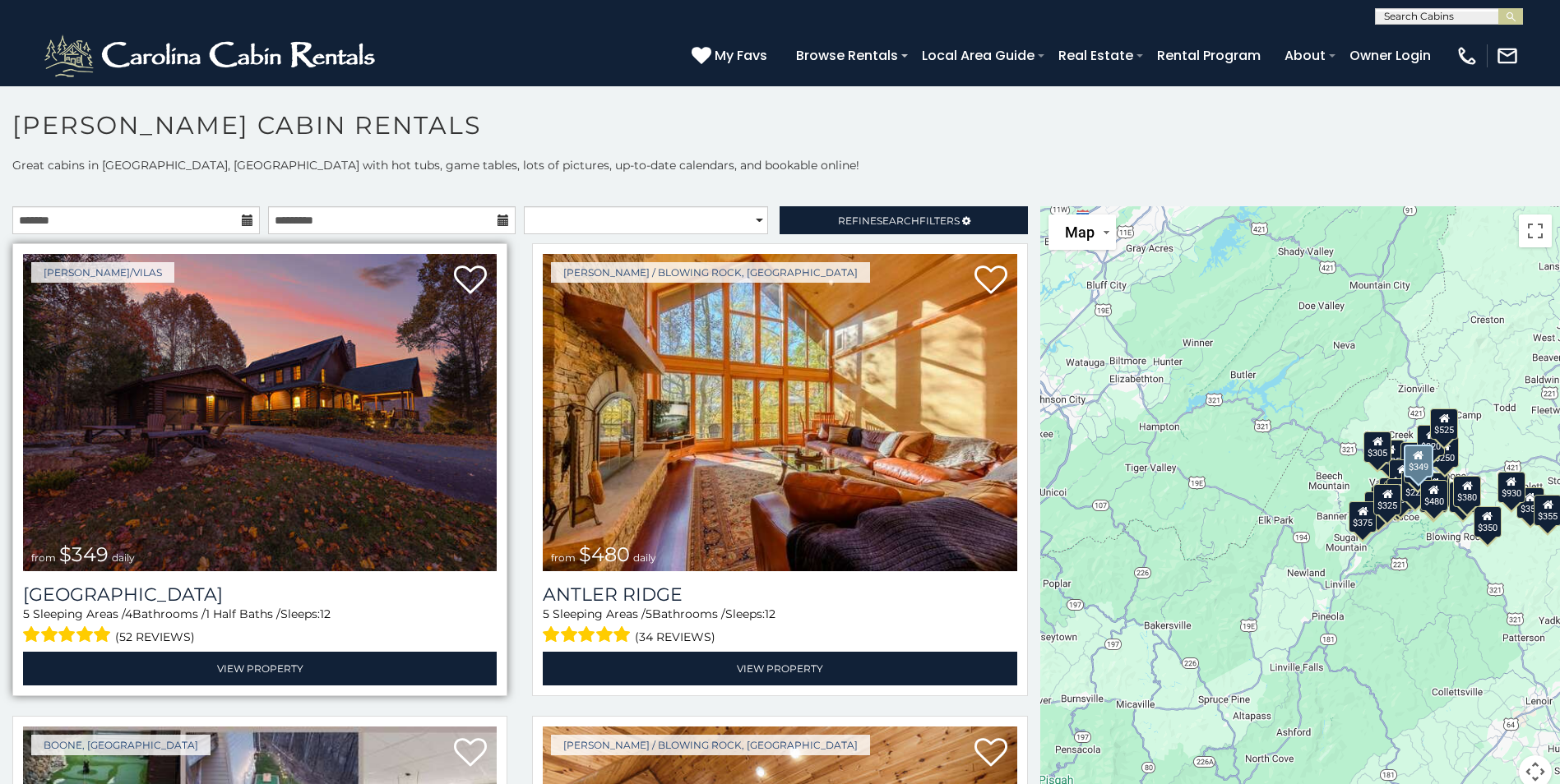
click at [204, 465] on img at bounding box center [260, 413] width 474 height 318
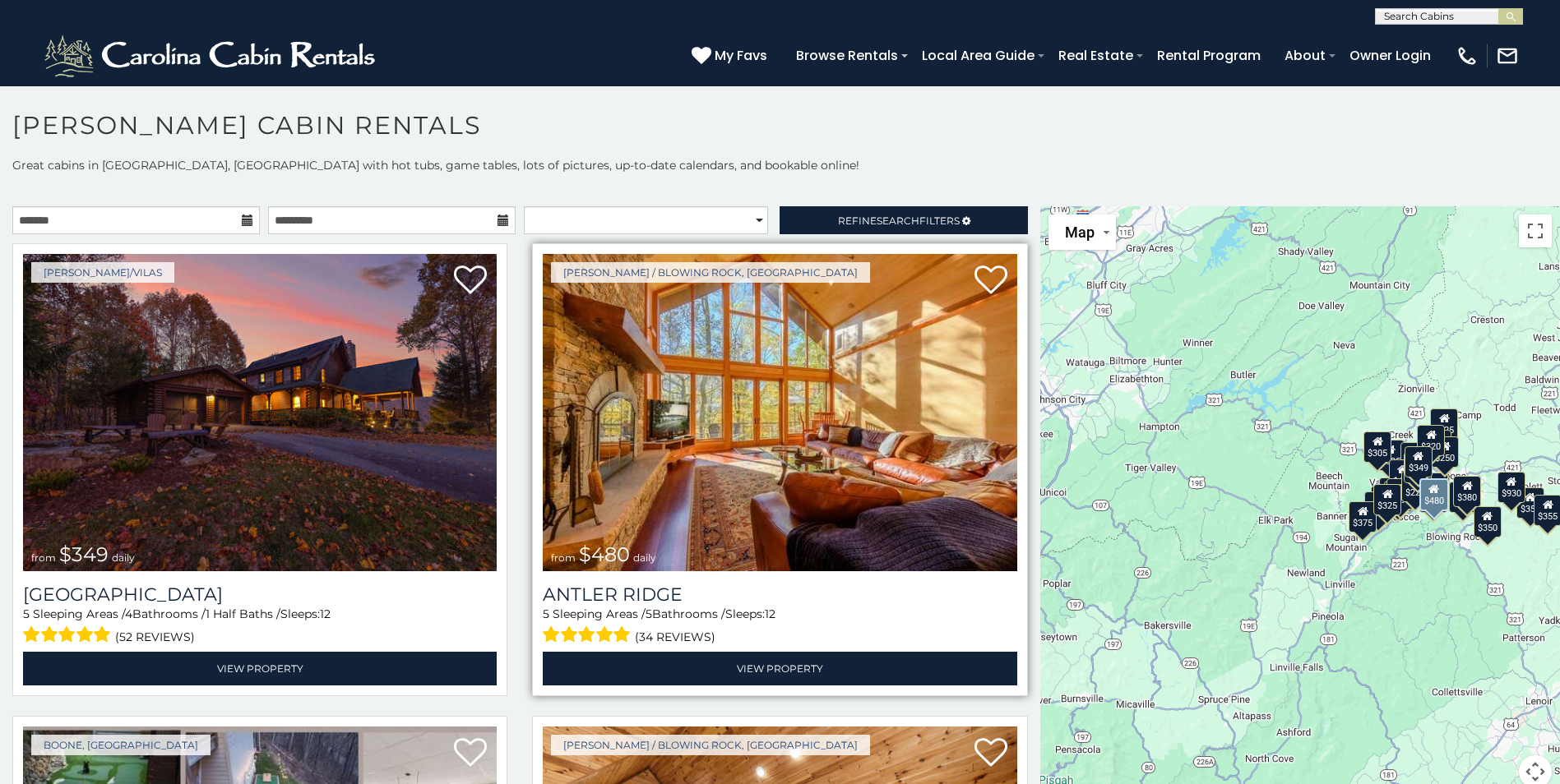
click at [835, 470] on img at bounding box center [780, 413] width 474 height 318
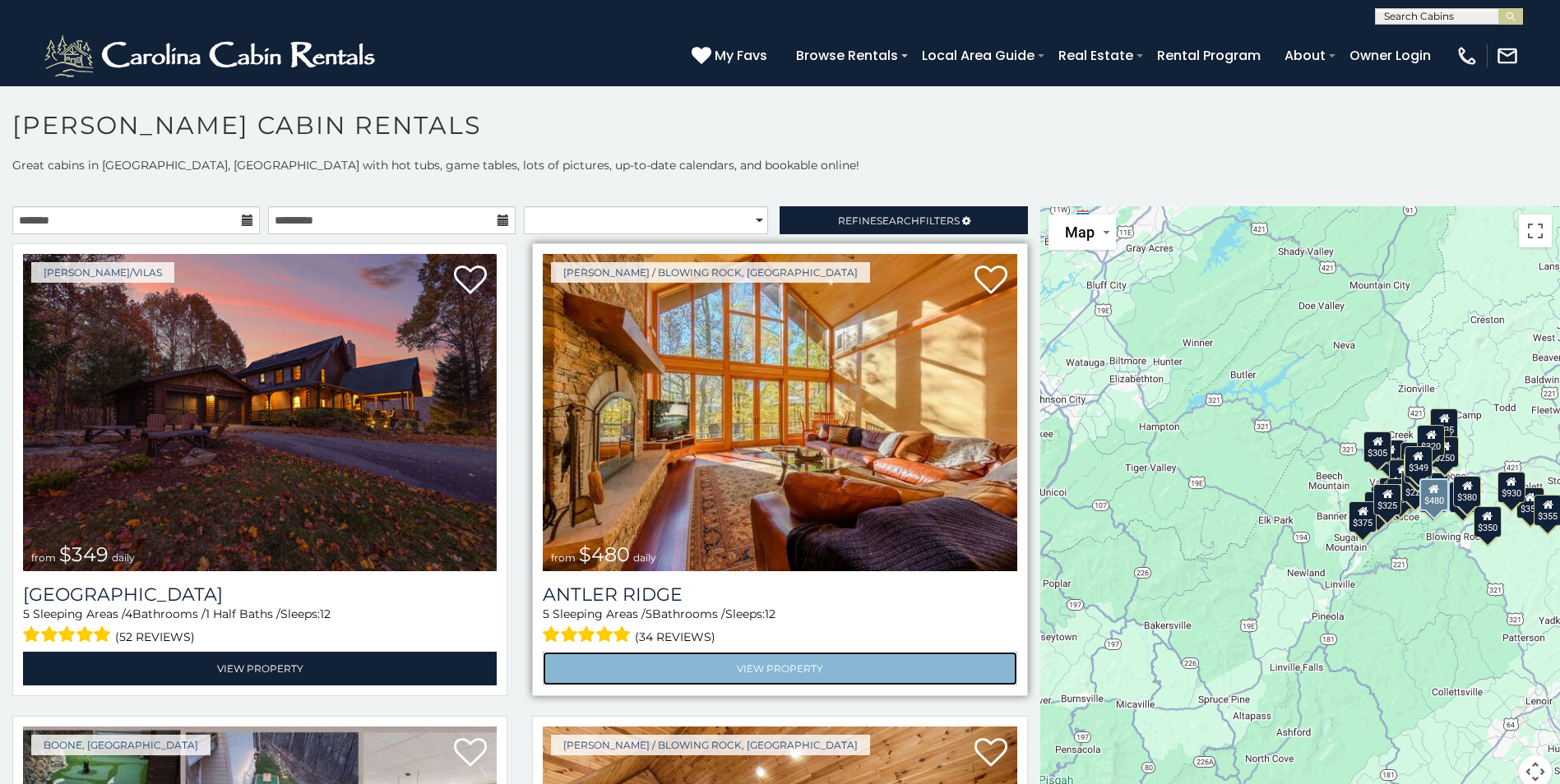
click at [769, 670] on link "View Property" at bounding box center [780, 669] width 474 height 33
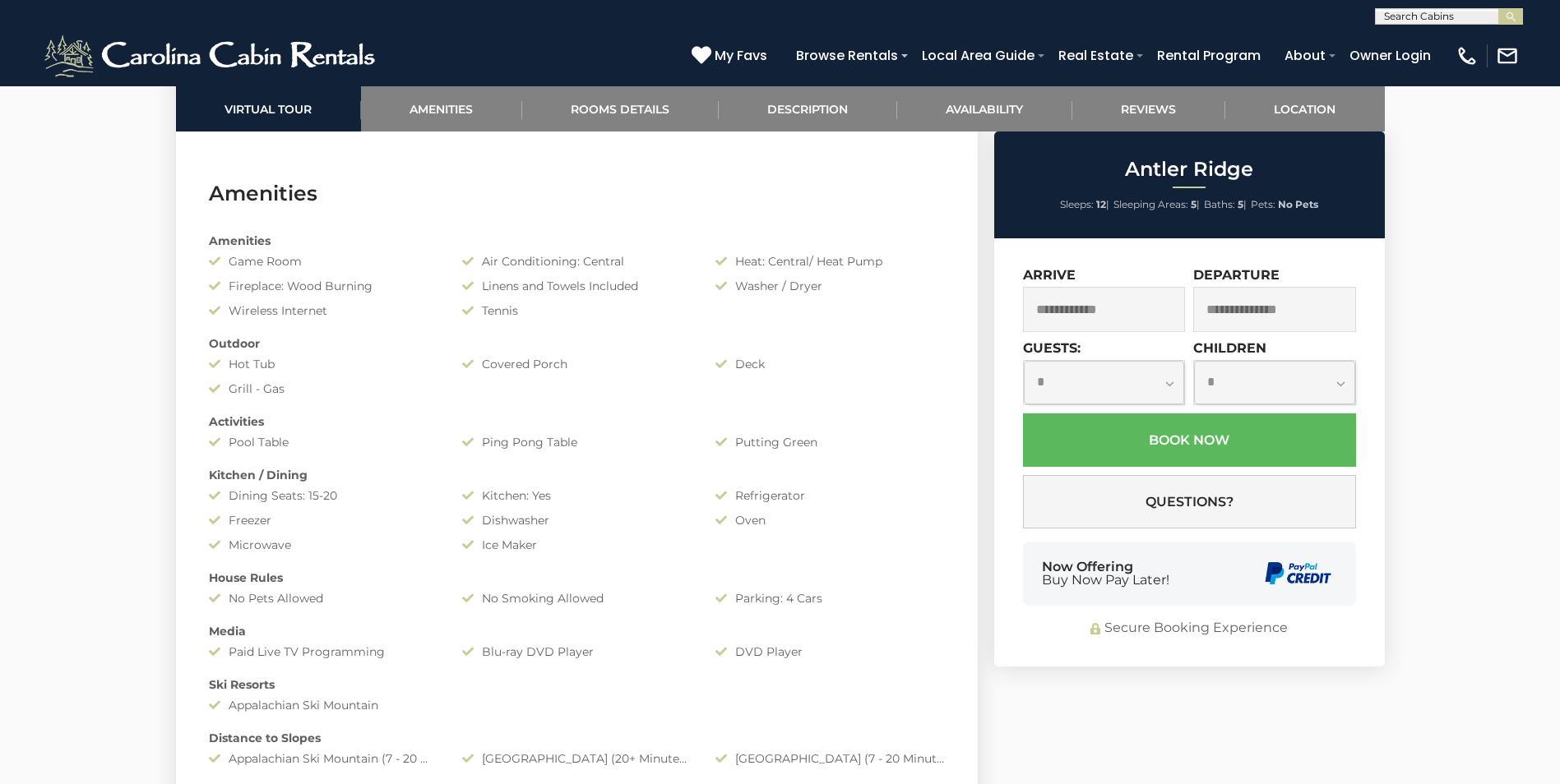
scroll to position [1068, 0]
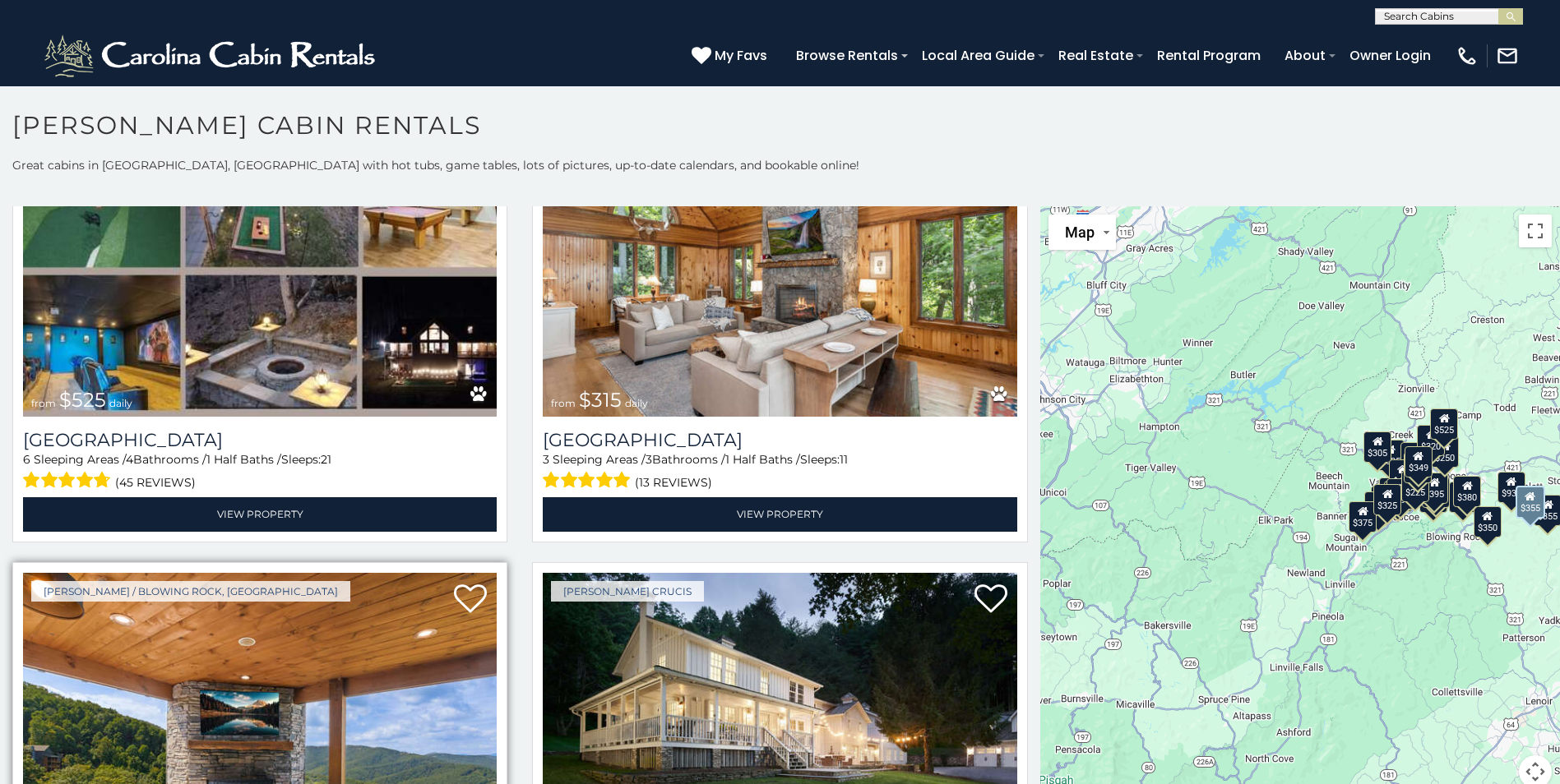
scroll to position [822, 0]
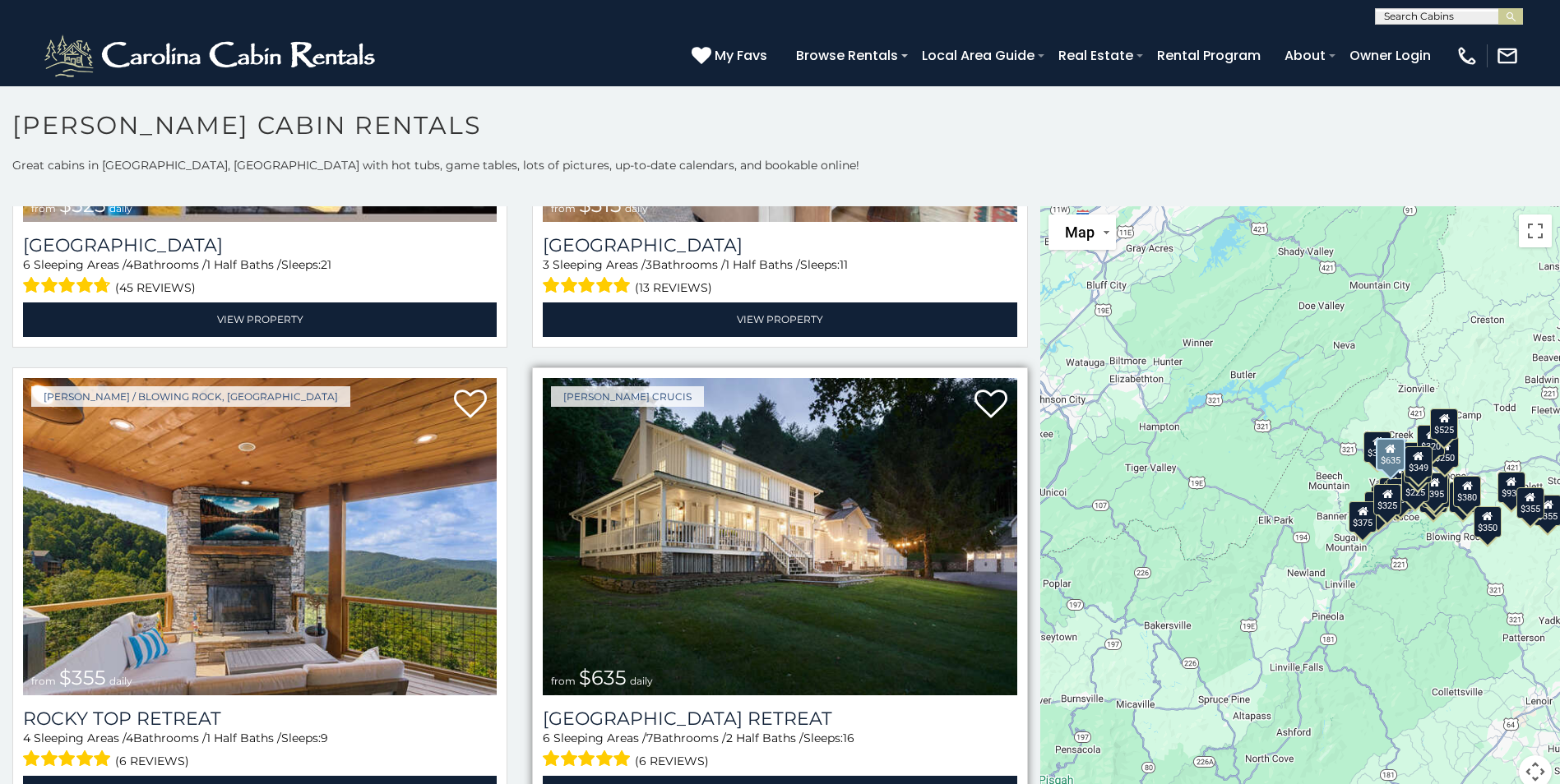
click at [769, 581] on img at bounding box center [780, 537] width 474 height 318
click at [732, 730] on span "2 Half Baths /" at bounding box center [765, 737] width 77 height 15
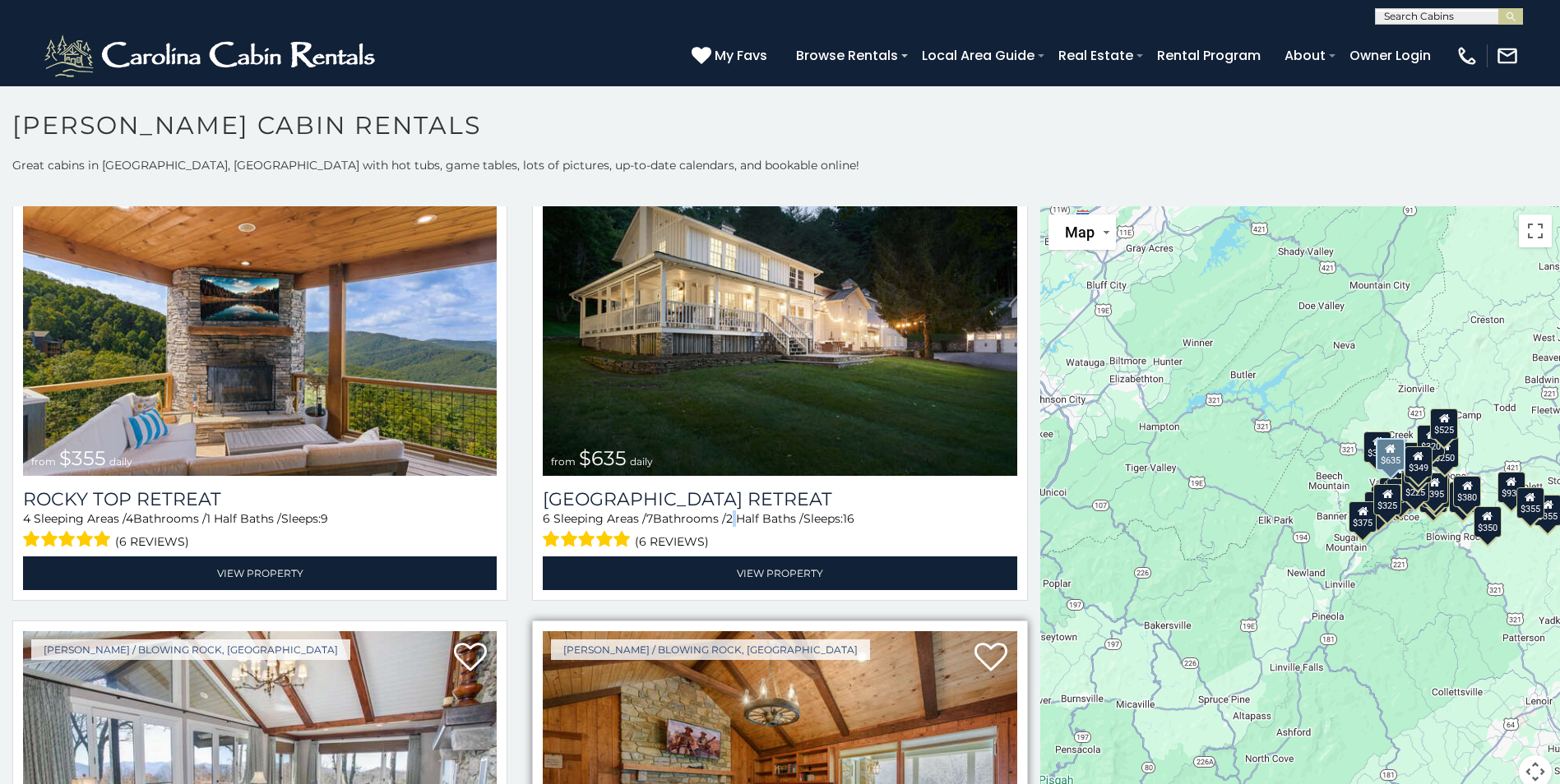
scroll to position [1068, 0]
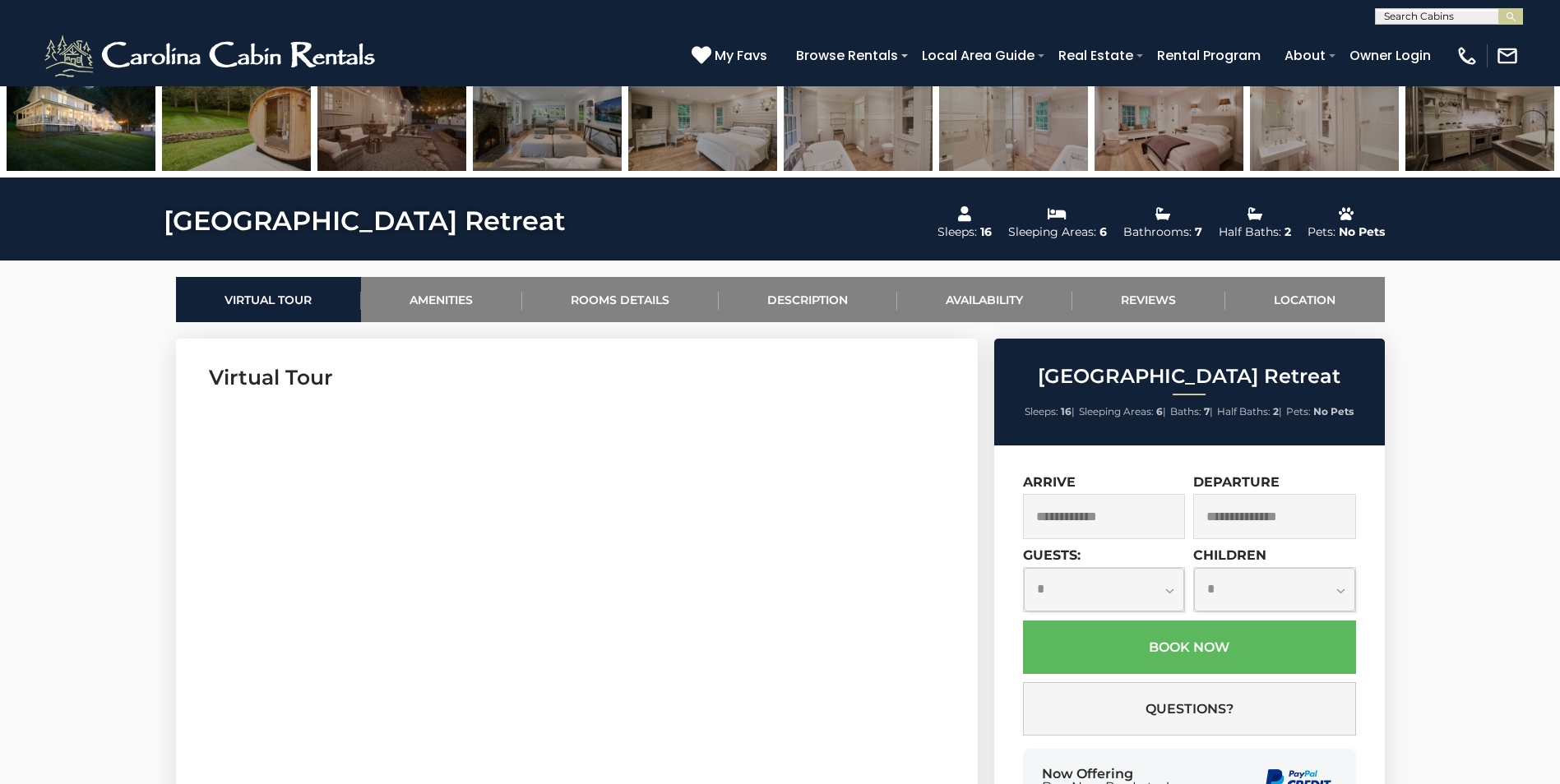
scroll to position [575, 0]
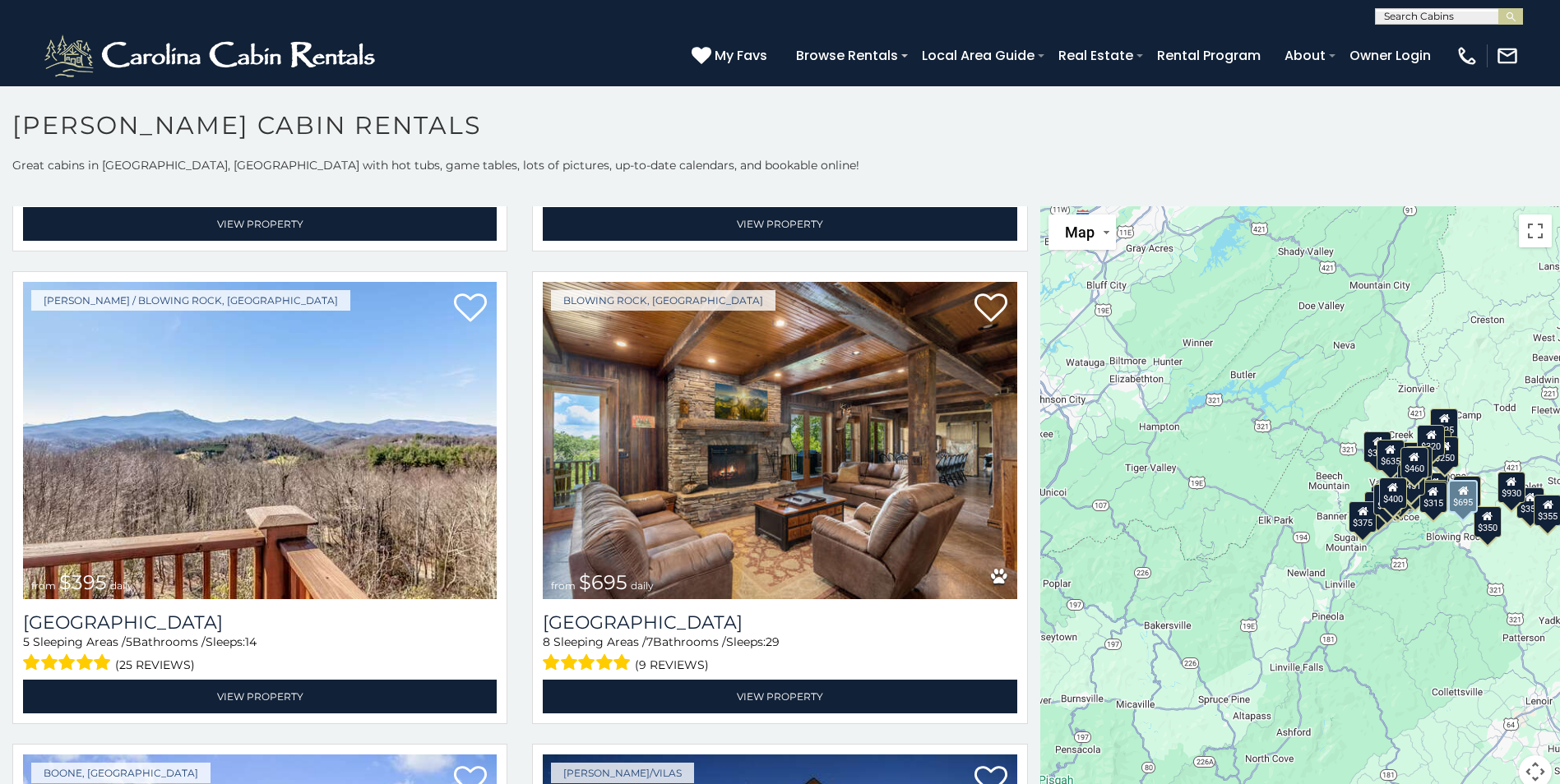
scroll to position [3288, 0]
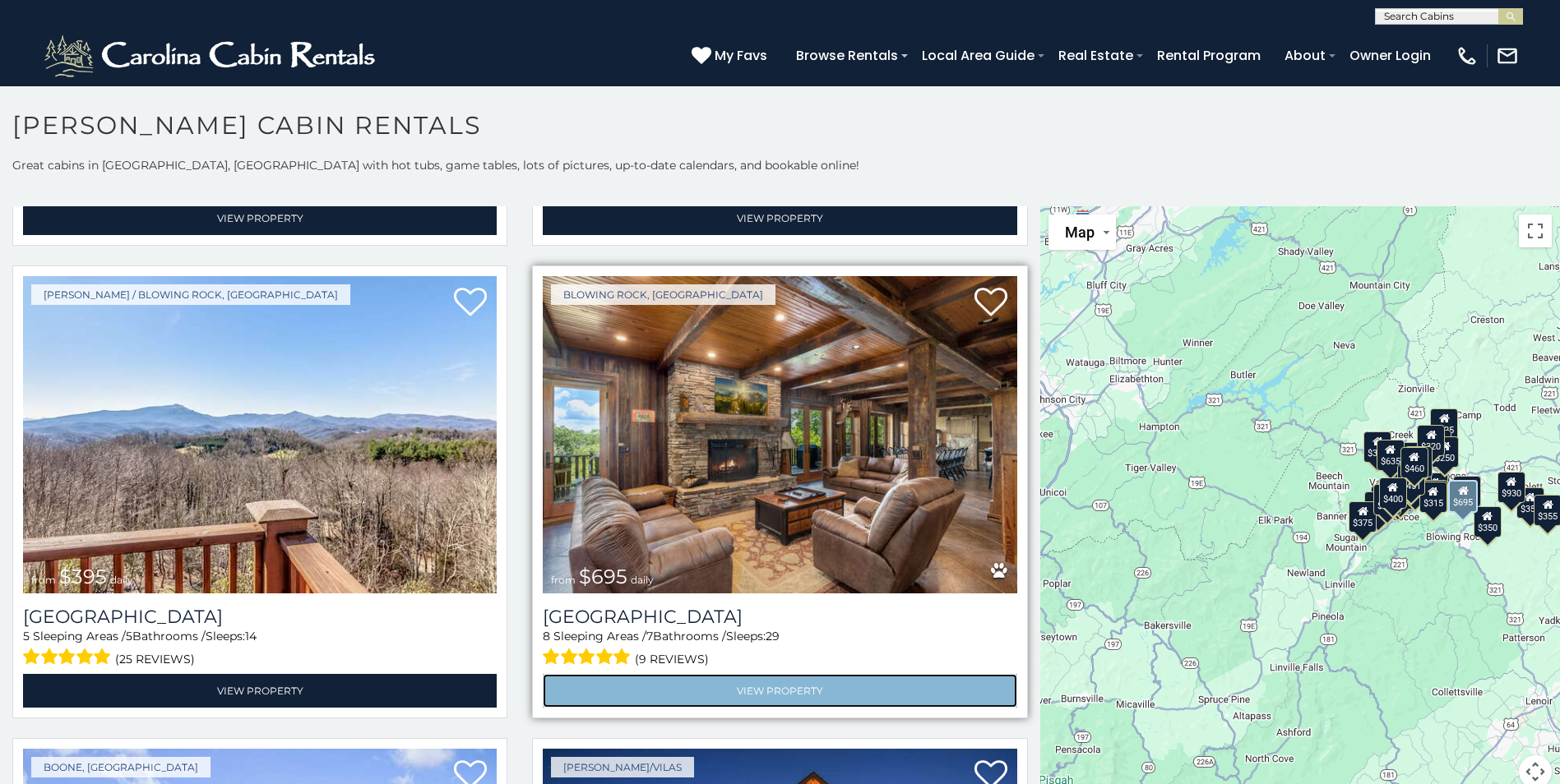
click at [770, 674] on link "View Property" at bounding box center [780, 691] width 474 height 33
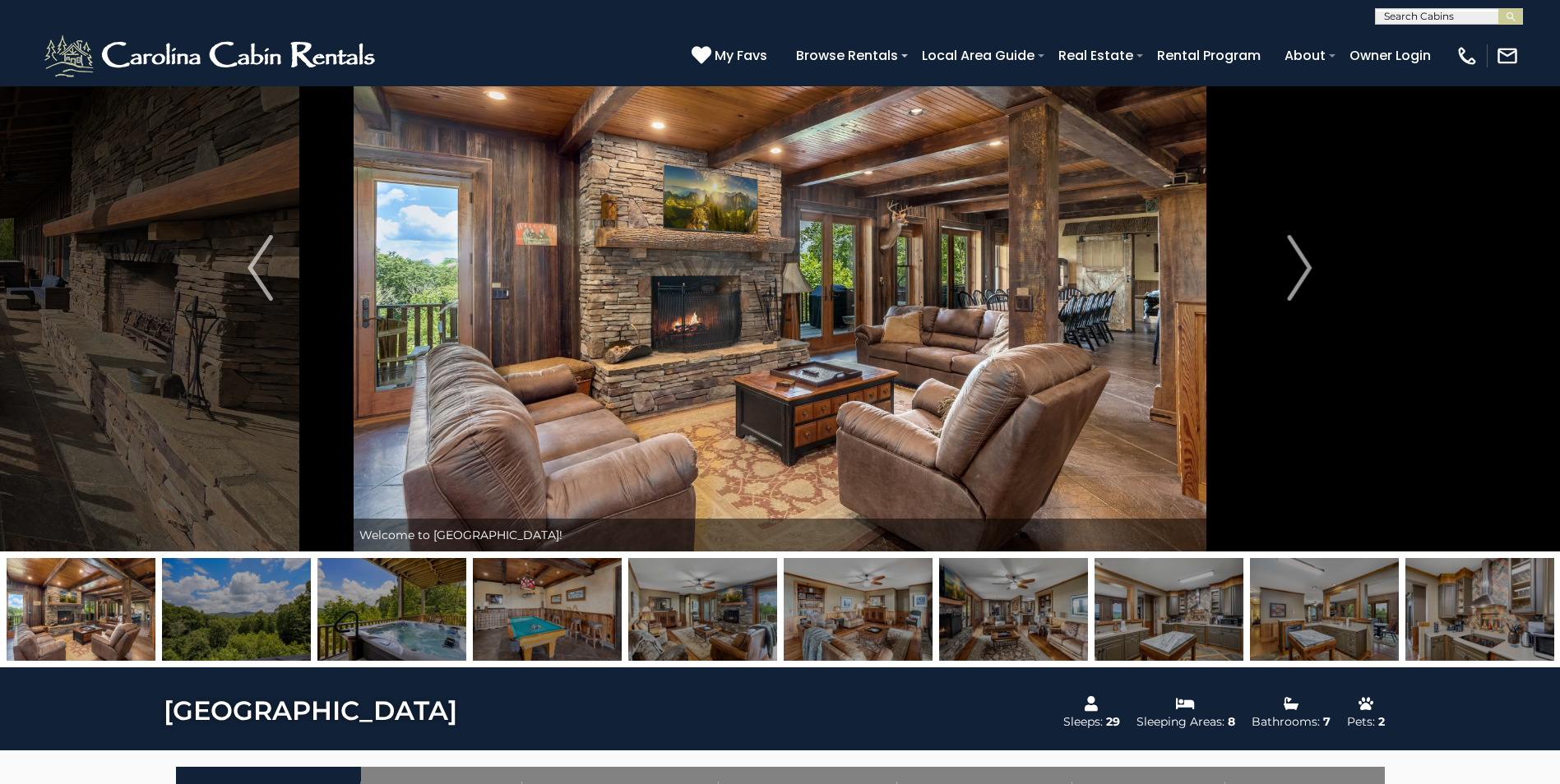
scroll to position [82, 0]
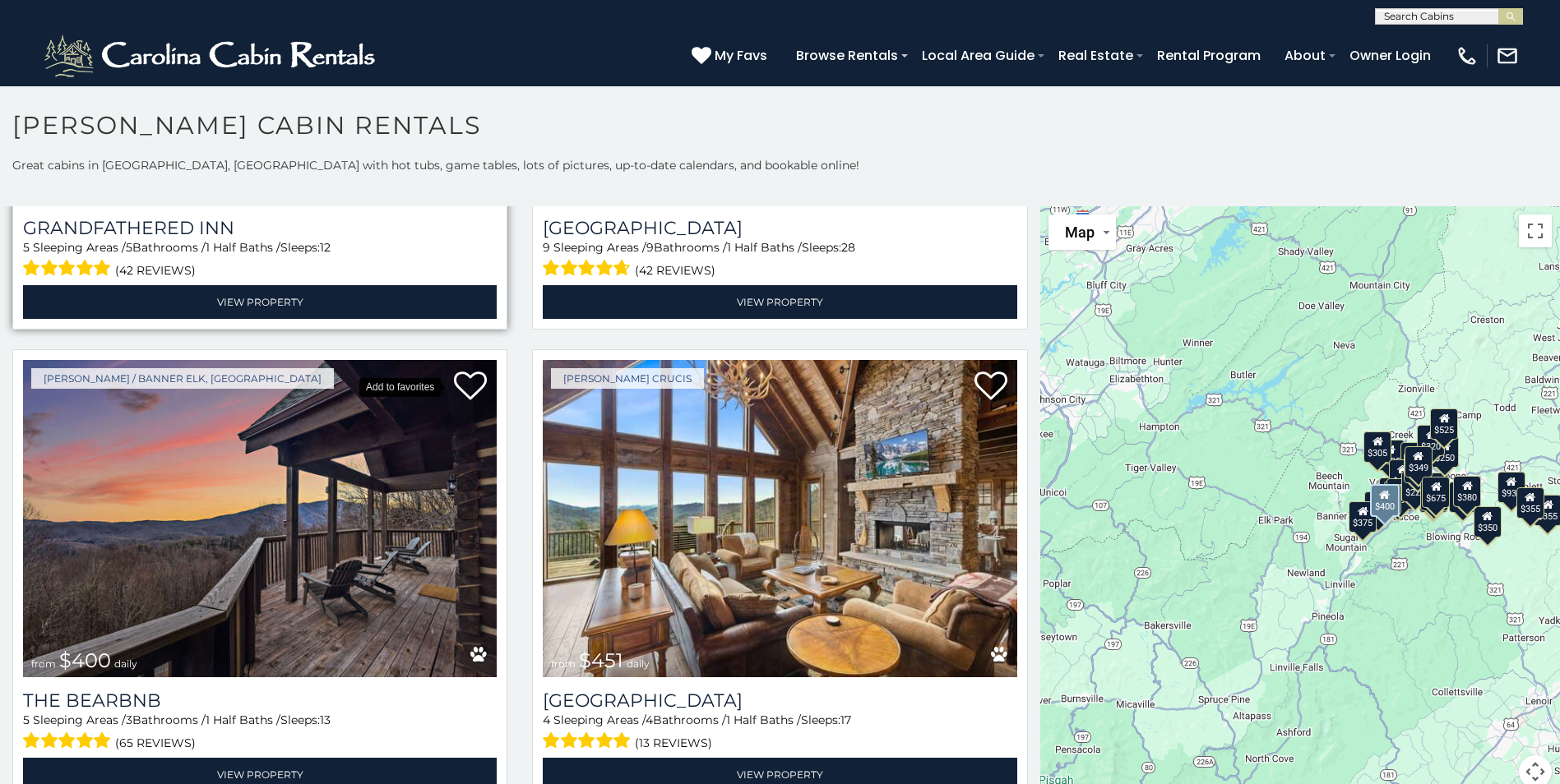
scroll to position [1808, 0]
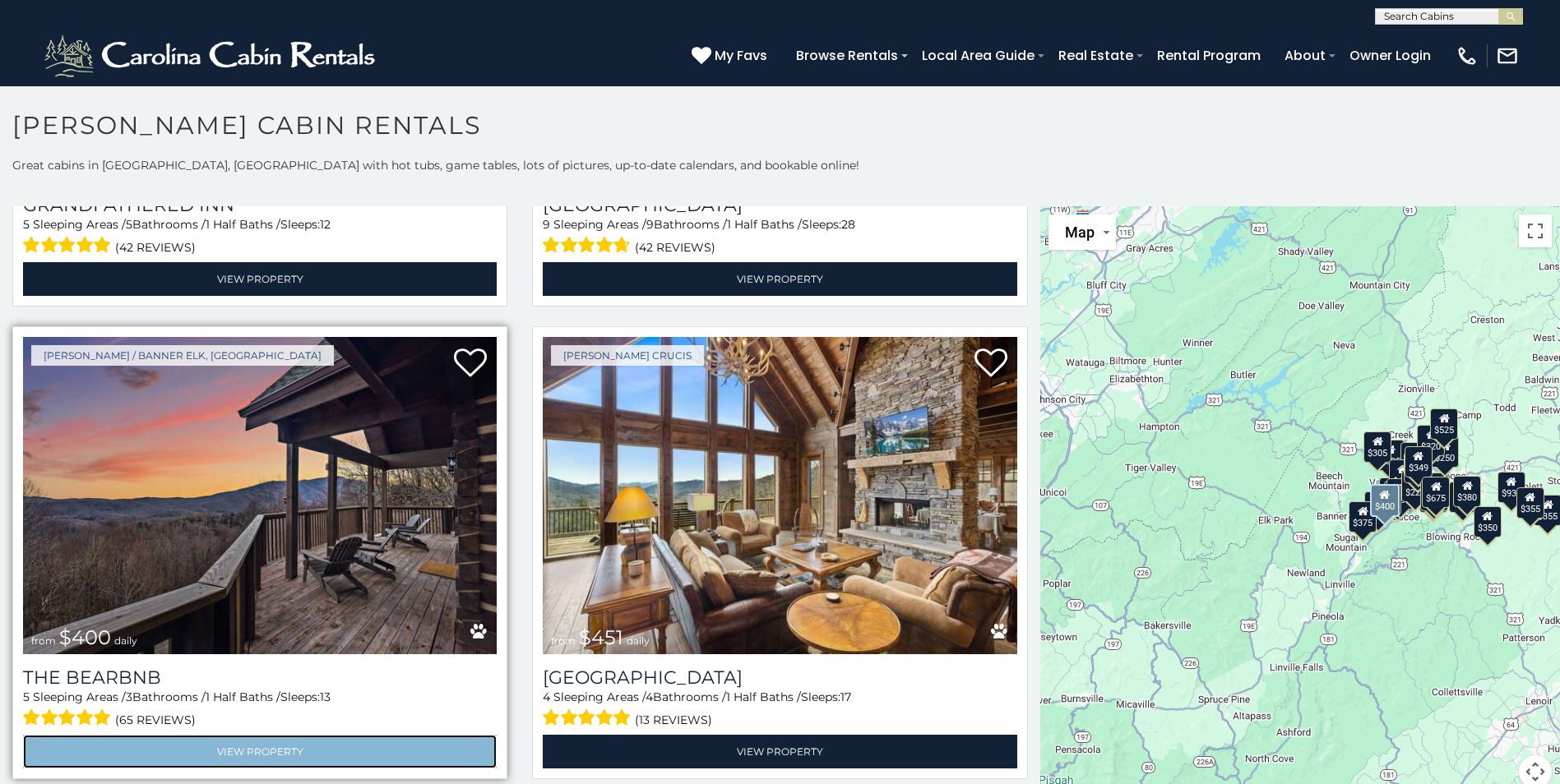
click at [224, 735] on link "View Property" at bounding box center [260, 751] width 474 height 33
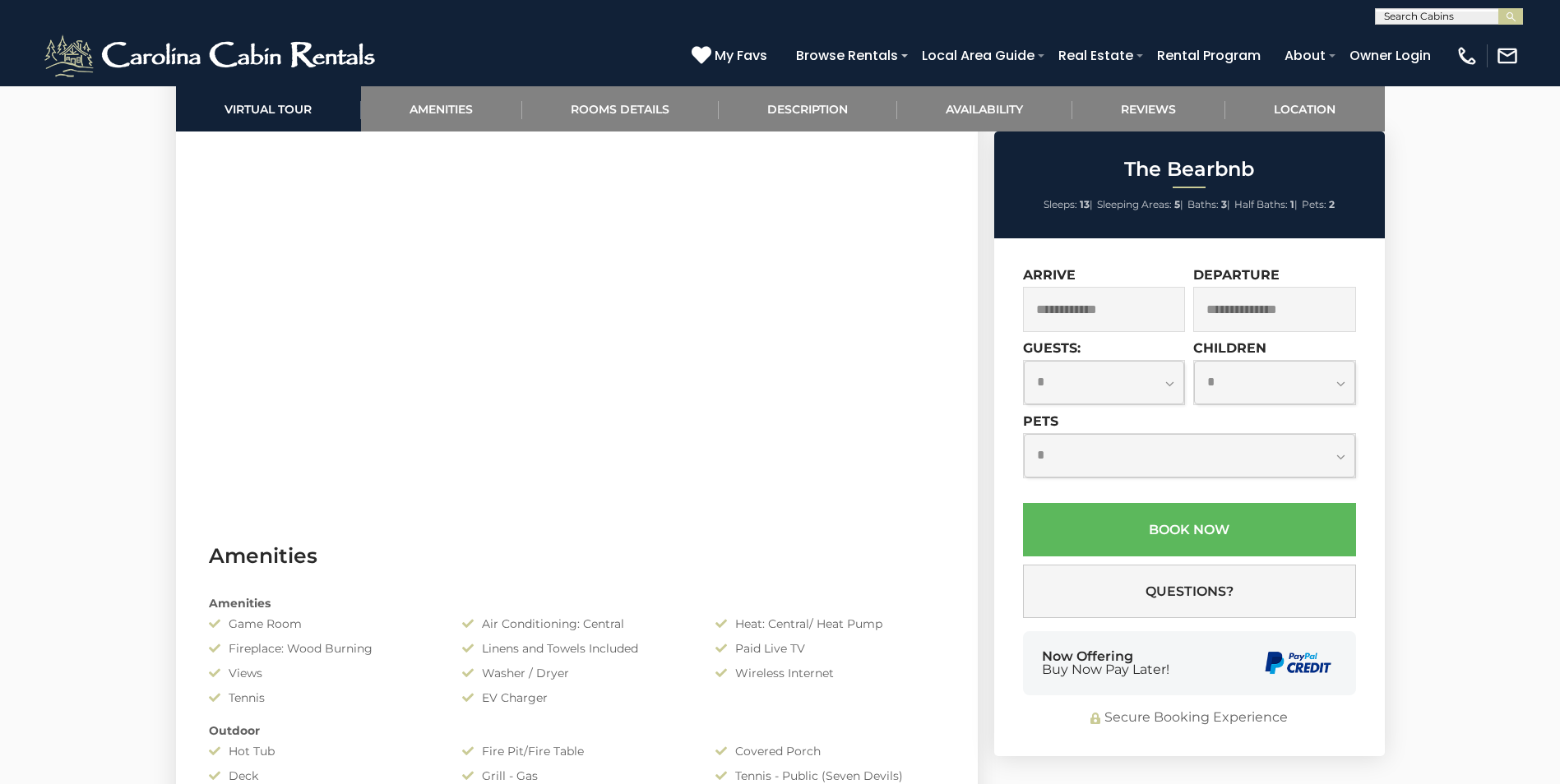
scroll to position [1315, 0]
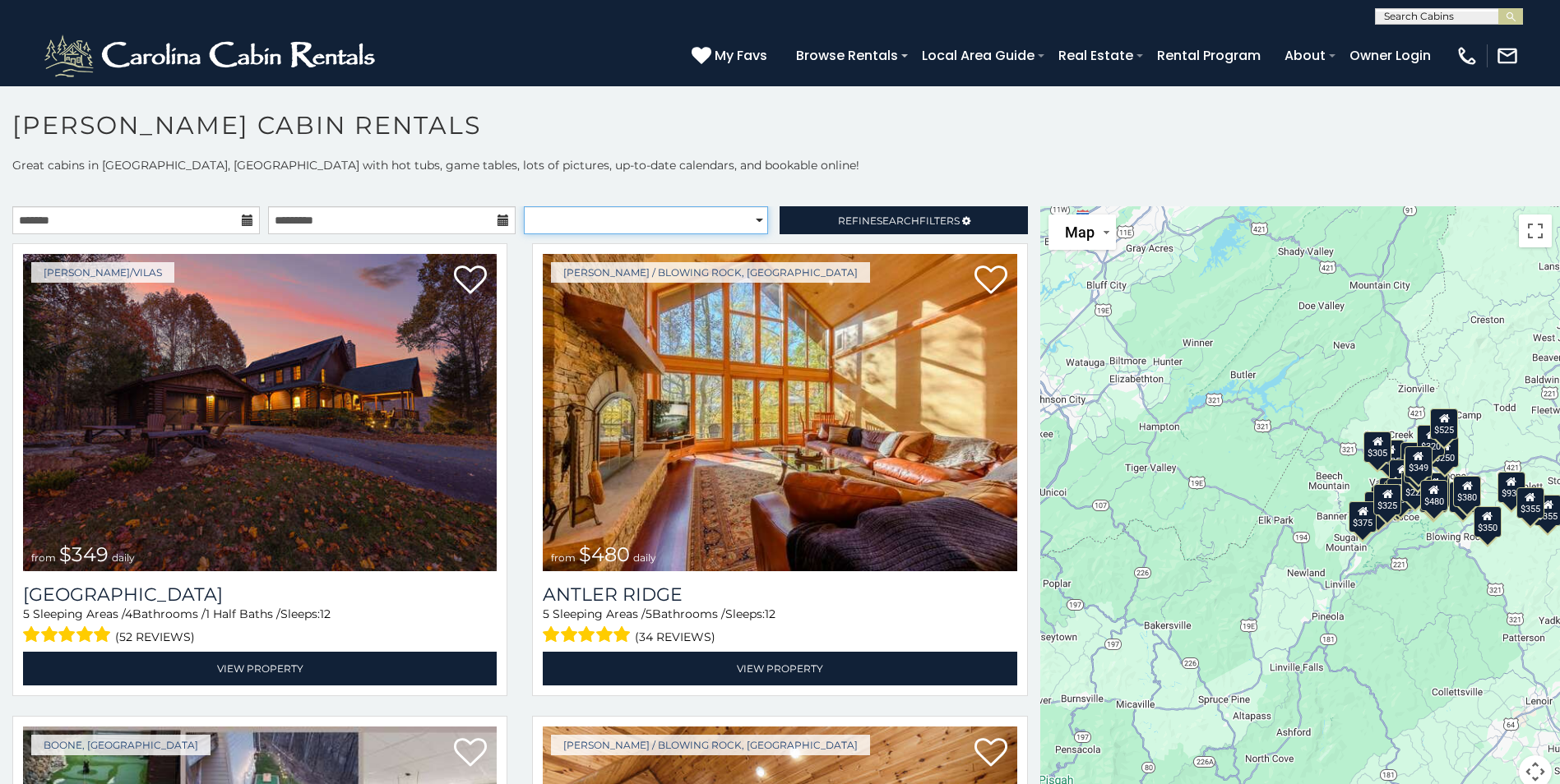
click at [749, 217] on select "**********" at bounding box center [645, 220] width 244 height 28
click at [1429, 18] on input "text" at bounding box center [1447, 18] width 143 height 17
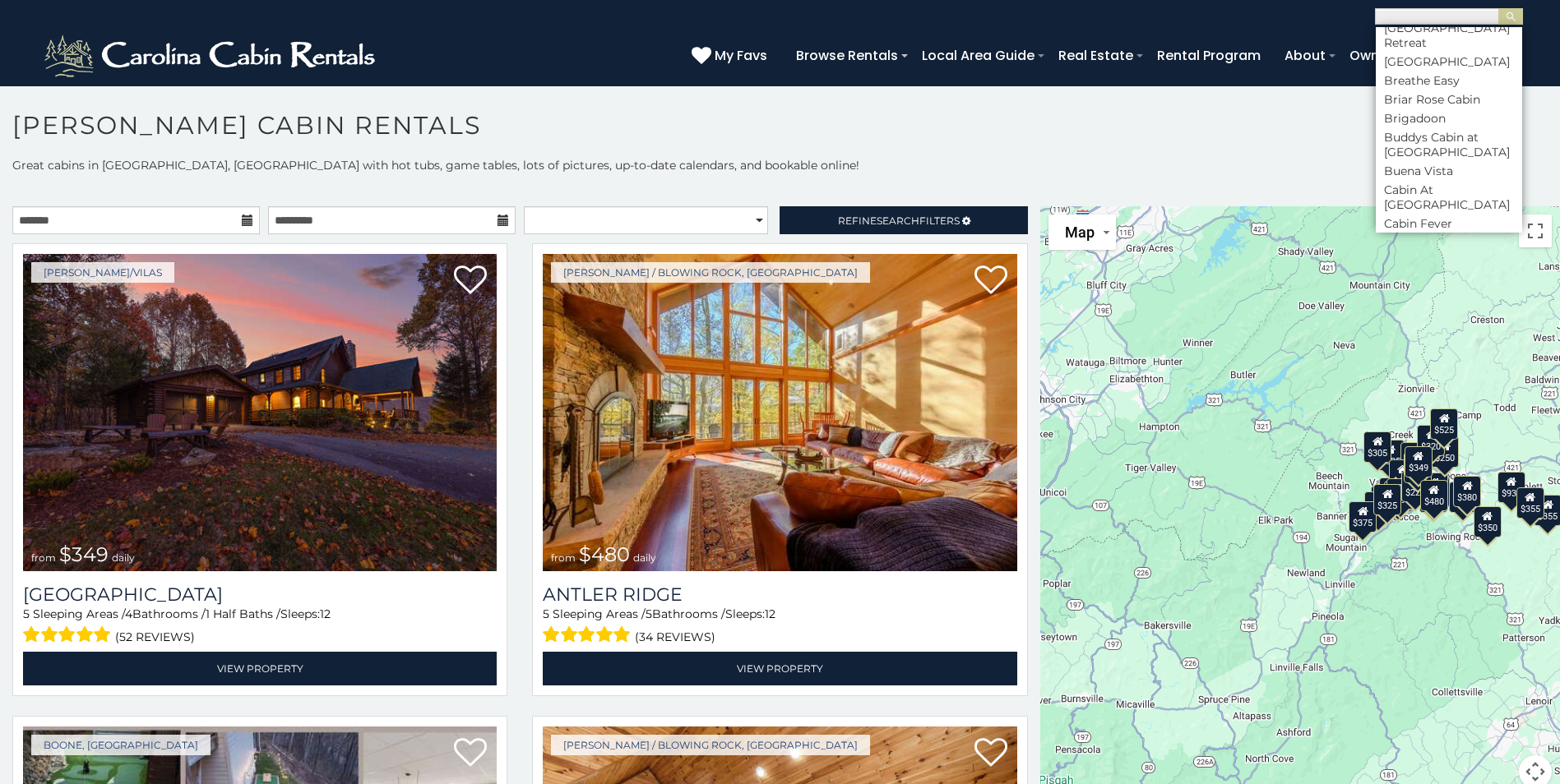
scroll to position [2219, 0]
click at [1234, 178] on div "**********" at bounding box center [780, 482] width 1560 height 651
